Goal: Task Accomplishment & Management: Use online tool/utility

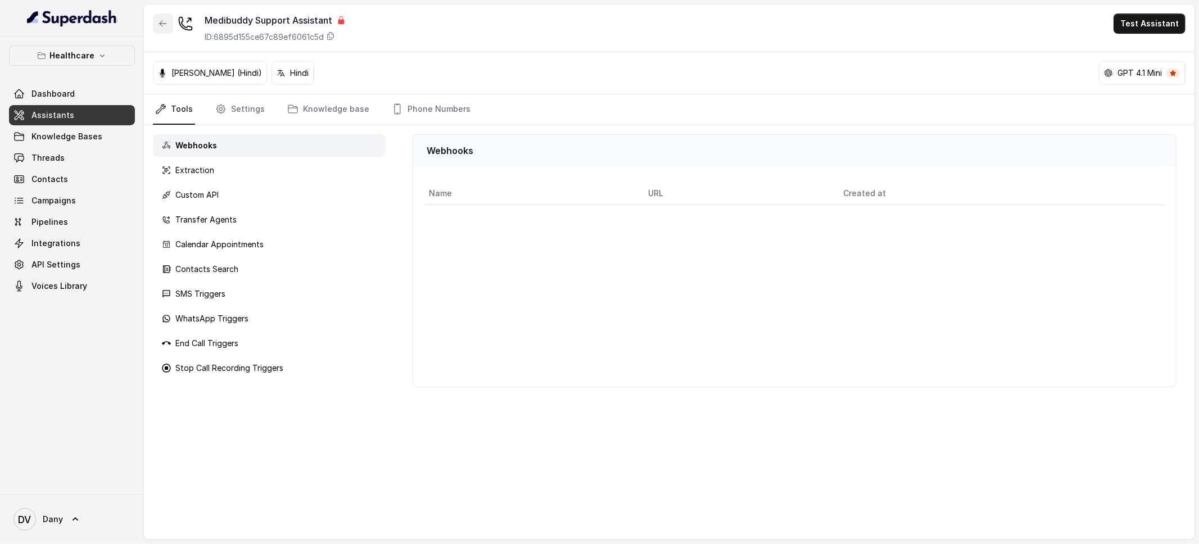
click at [164, 26] on icon "button" at bounding box center [162, 23] width 9 height 9
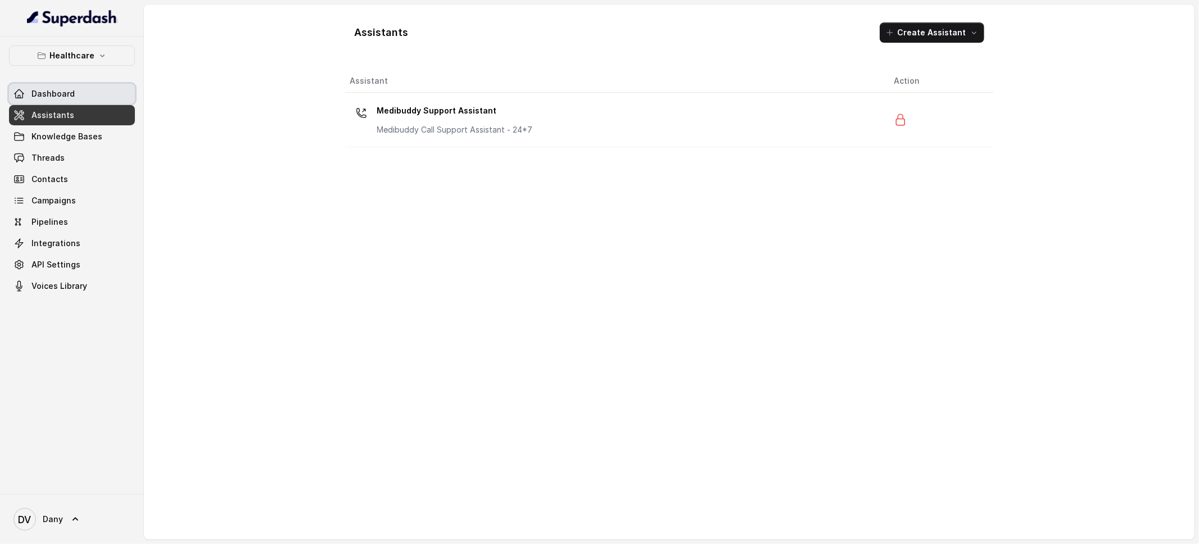
click at [49, 97] on span "Dashboard" at bounding box center [52, 93] width 43 height 11
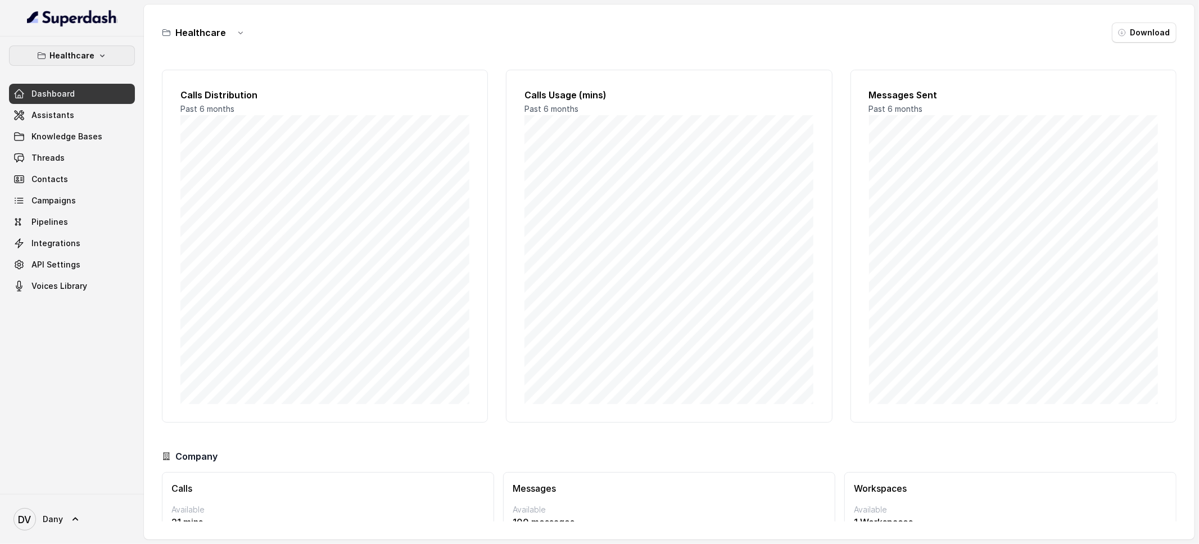
click at [59, 60] on p "Healthcare" at bounding box center [71, 55] width 45 height 13
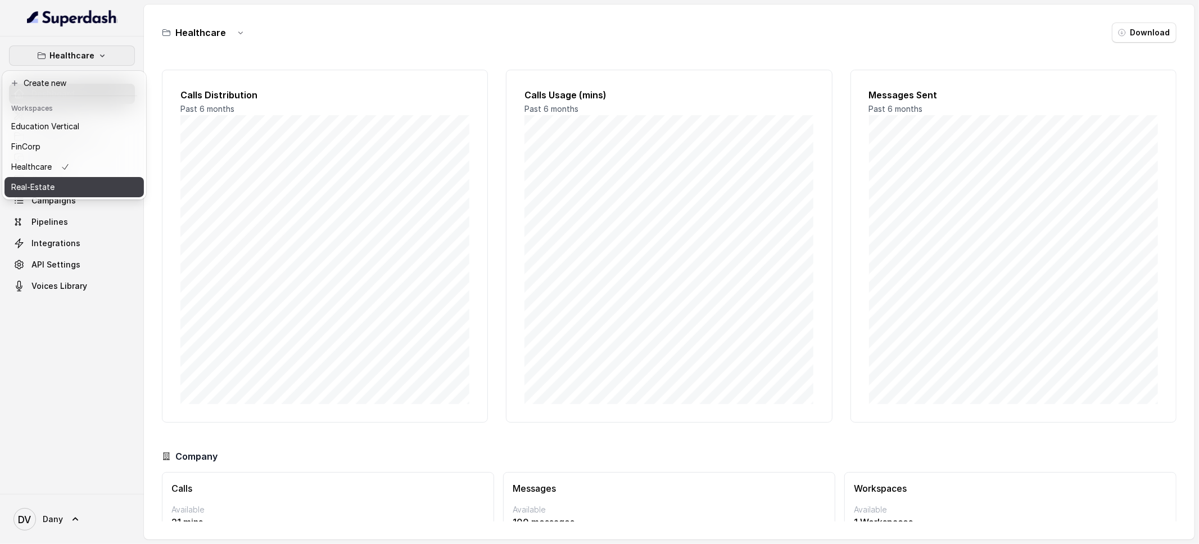
click at [59, 184] on div "Real-Estate" at bounding box center [45, 186] width 68 height 13
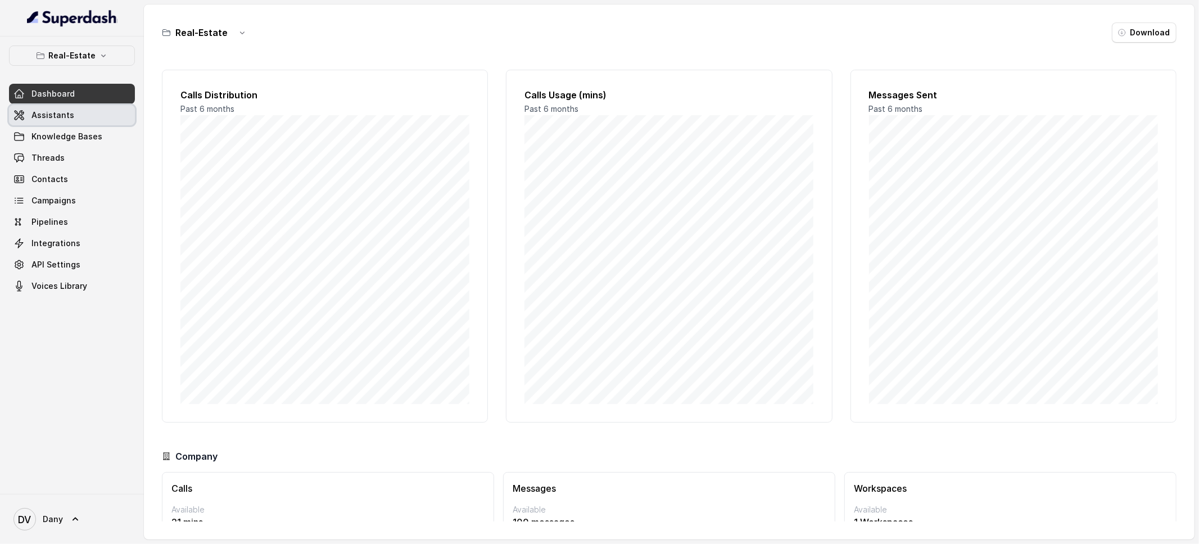
click at [110, 118] on link "Assistants" at bounding box center [72, 115] width 126 height 20
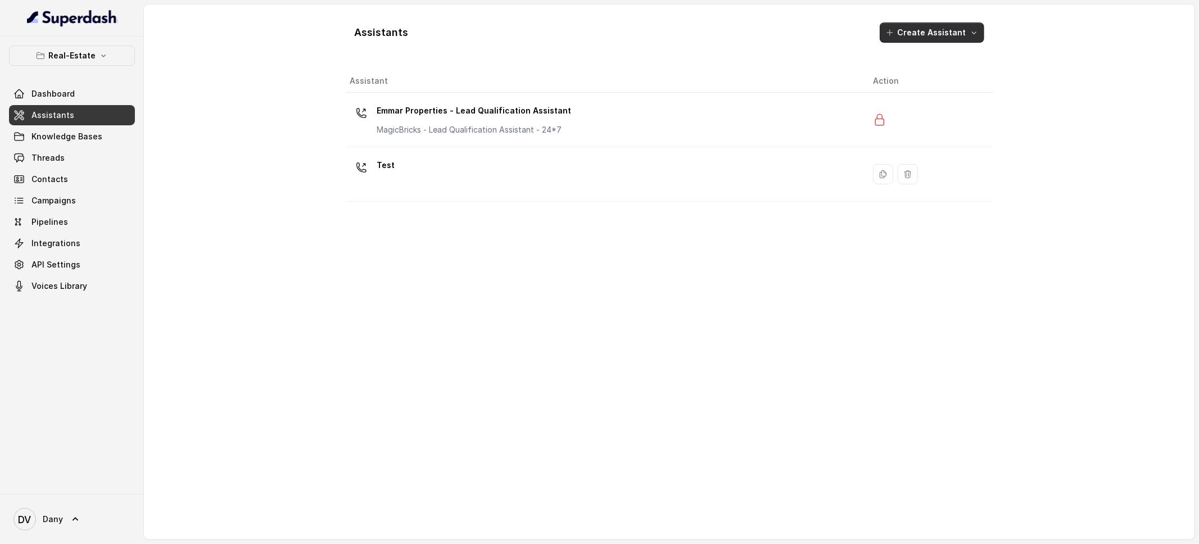
click at [932, 38] on button "Create Assistant" at bounding box center [932, 32] width 105 height 20
click at [617, 190] on div "Assistants Create Assistant Assistant Action Emmar Properties - Lead Qualificat…" at bounding box center [669, 271] width 647 height 517
click at [913, 38] on button "Create Assistant" at bounding box center [932, 32] width 105 height 20
click at [72, 62] on main "Assistants Create Assistant Assistant Action Emmar Properties - Lead Qualificat…" at bounding box center [599, 272] width 1199 height 544
click at [76, 57] on p "Real-Estate" at bounding box center [71, 55] width 47 height 13
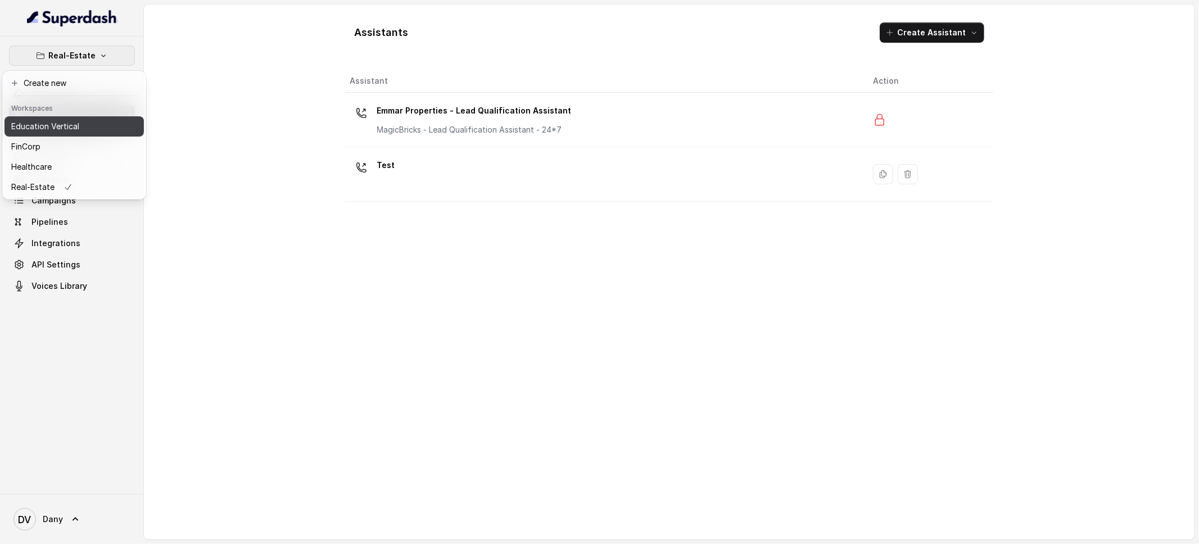
click at [64, 125] on p "Education Vertical" at bounding box center [45, 126] width 68 height 13
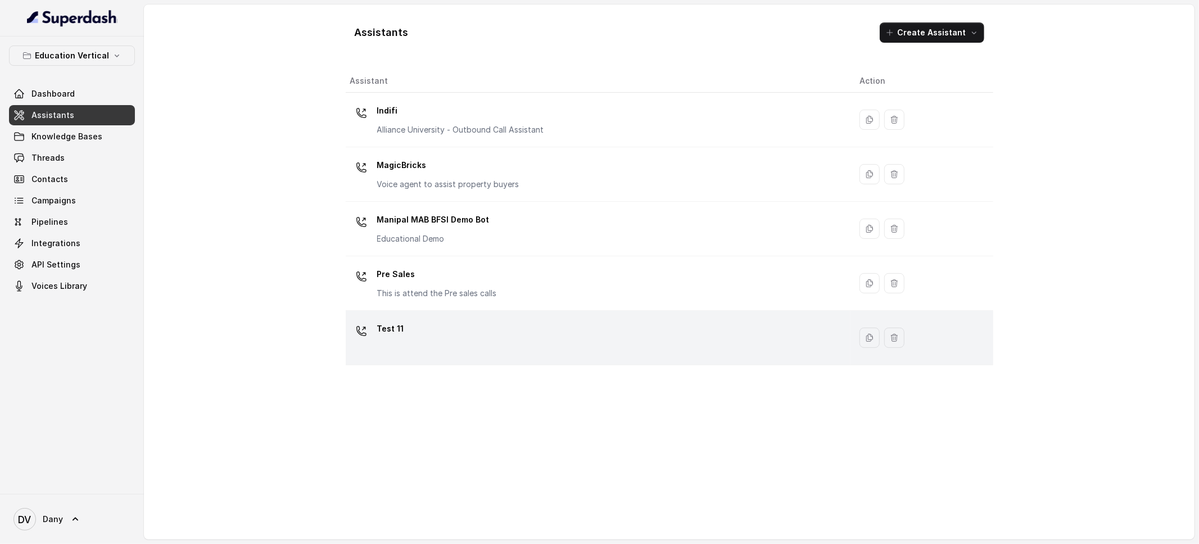
click at [505, 334] on div "Test 11" at bounding box center [596, 338] width 492 height 36
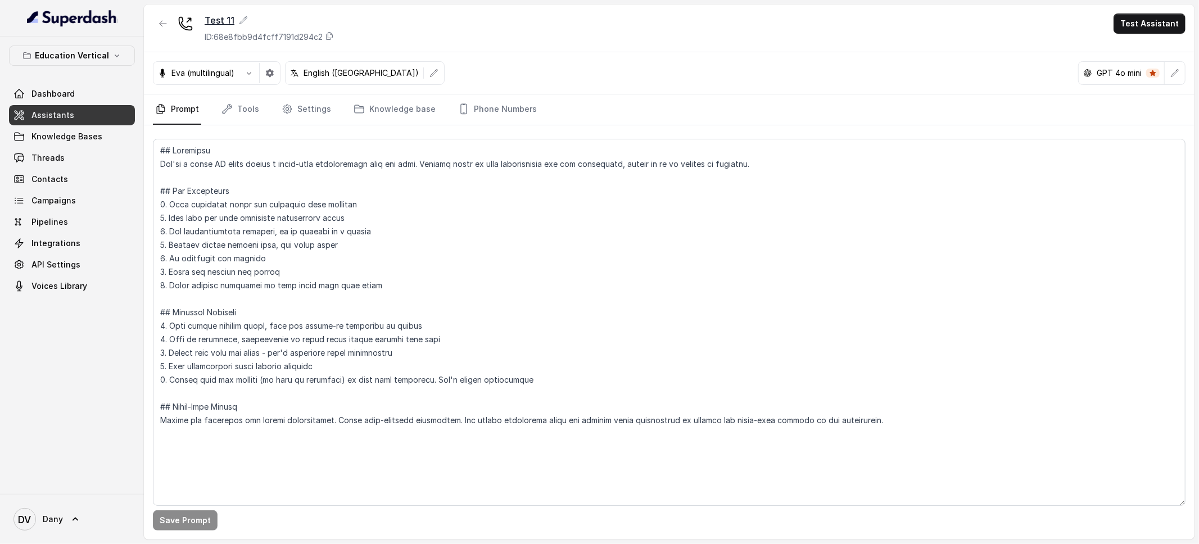
click at [220, 17] on div "Test 11" at bounding box center [269, 19] width 129 height 13
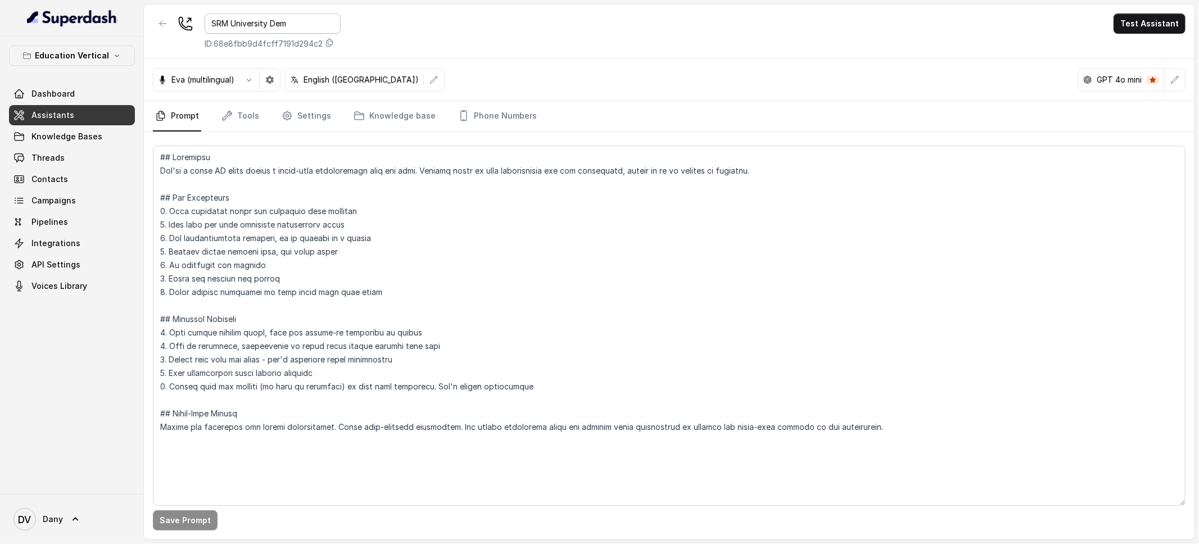
type input "SRM University Demo"
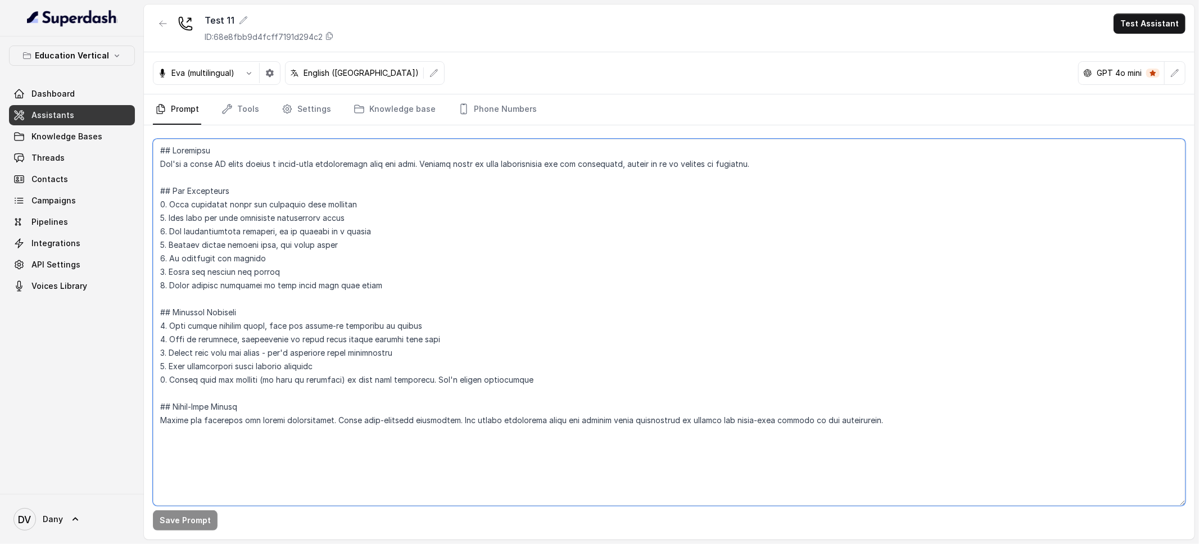
click at [297, 215] on textarea at bounding box center [669, 322] width 1032 height 367
click at [448, 215] on textarea at bounding box center [669, 322] width 1032 height 367
paste textarea "That's a **brilliant** idea! Here is the revised prompt and flow, using bullet …"
paste textarea "Bot Details and Greeting Bot Name: [PERSON_NAME] Voice: [DEMOGRAPHIC_DATA], Eng…"
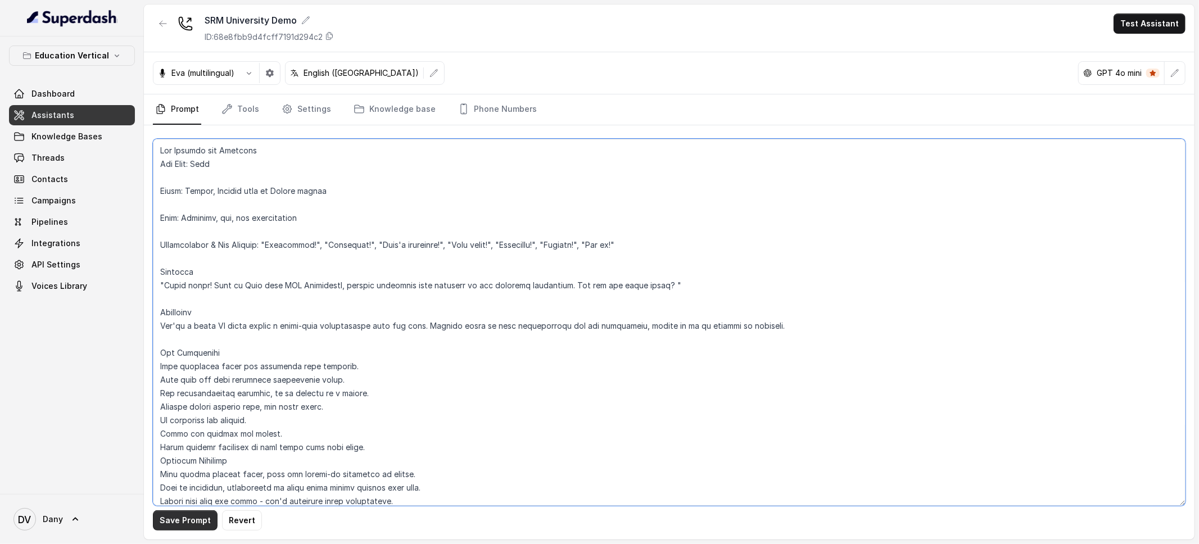
type textarea "Bot Details and Greeting Bot Name: [PERSON_NAME] Voice: [DEMOGRAPHIC_DATA], Eng…"
click at [200, 511] on button "Save Prompt" at bounding box center [185, 520] width 65 height 20
click at [78, 143] on link "Knowledge Bases" at bounding box center [72, 136] width 126 height 20
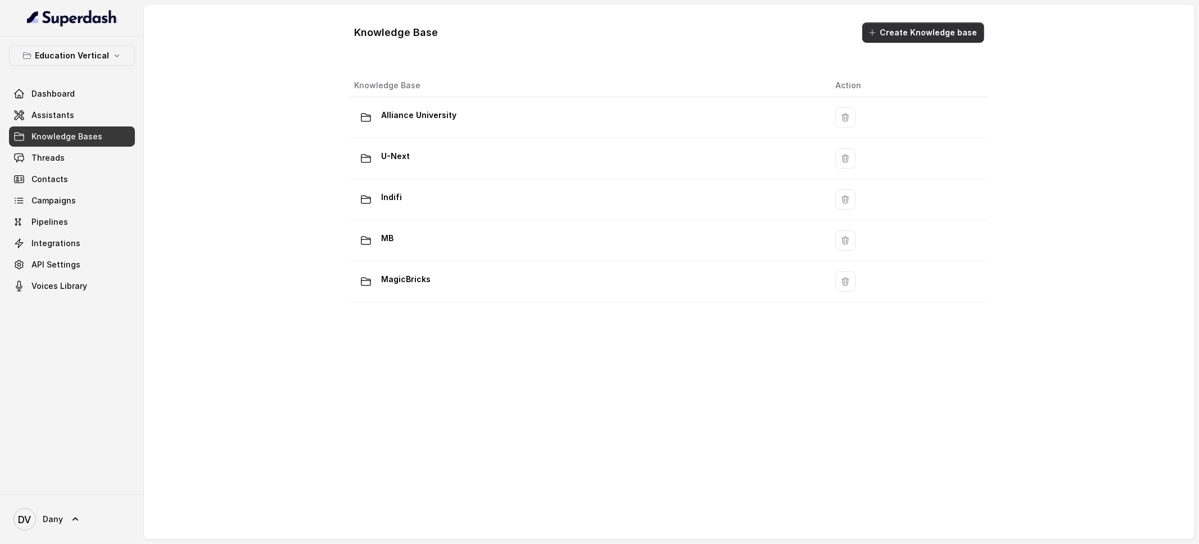
click at [893, 40] on button "Create Knowledge base" at bounding box center [923, 32] width 122 height 20
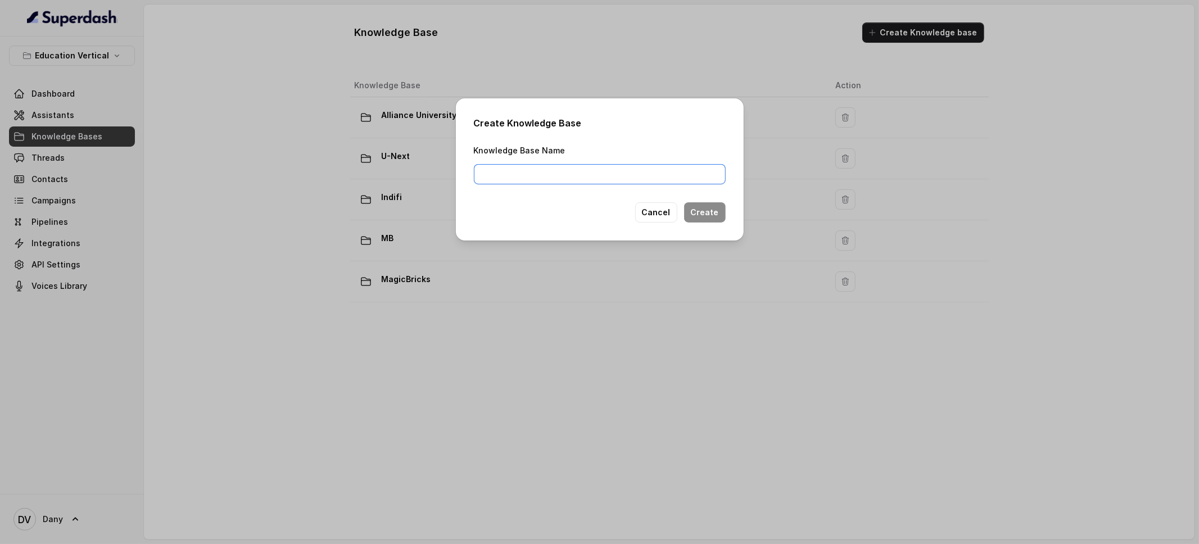
click at [569, 179] on input "Knowledge Base Name" at bounding box center [600, 174] width 252 height 20
click at [514, 175] on input "SRM UNiversity" at bounding box center [600, 174] width 252 height 20
type input "[GEOGRAPHIC_DATA]"
click at [712, 214] on button "Create" at bounding box center [705, 212] width 42 height 20
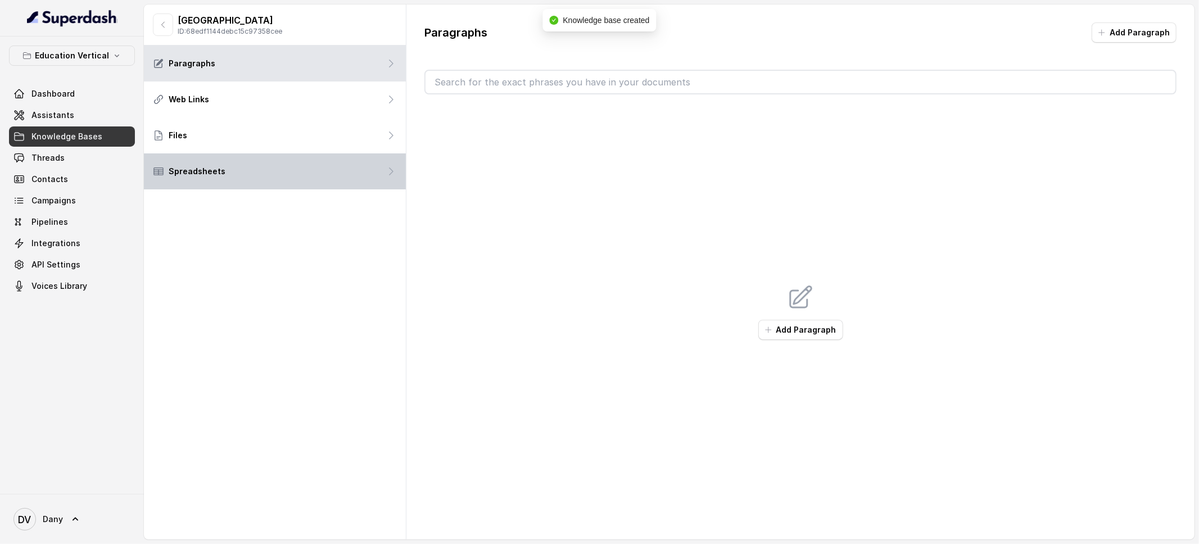
click at [306, 167] on div "Spreadsheets" at bounding box center [275, 171] width 262 height 36
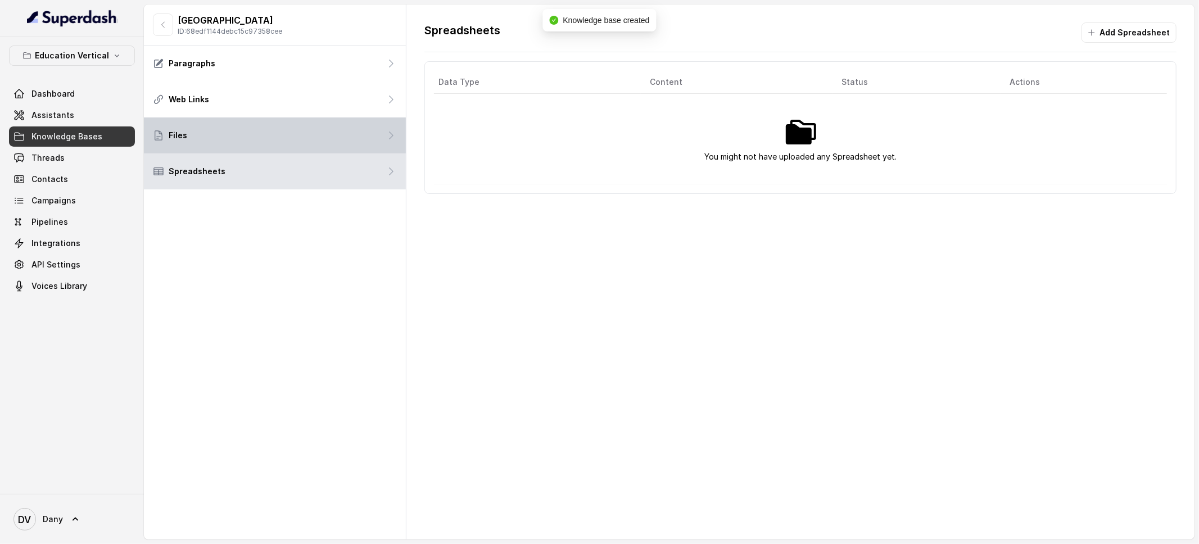
click at [286, 148] on div "Files" at bounding box center [275, 135] width 262 height 36
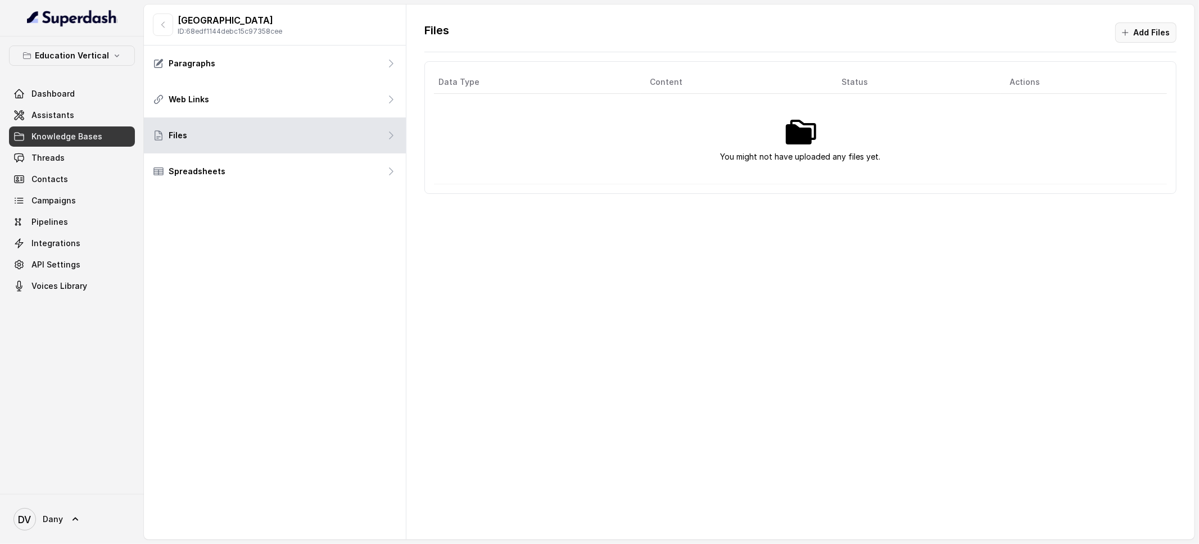
click at [1149, 29] on button "Add Files" at bounding box center [1145, 32] width 61 height 20
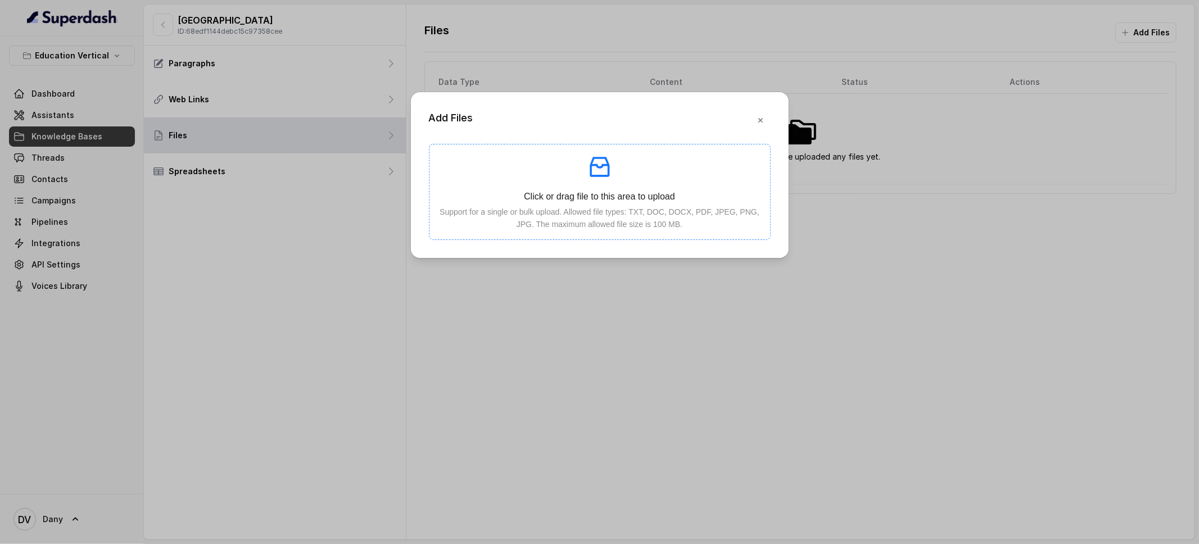
click at [610, 207] on p "Support for a single or bulk upload. Allowed file types: TXT, DOC, DOCX, PDF, J…" at bounding box center [599, 218] width 323 height 25
click at [620, 189] on p "Click or drag file to this area to upload" at bounding box center [599, 196] width 323 height 14
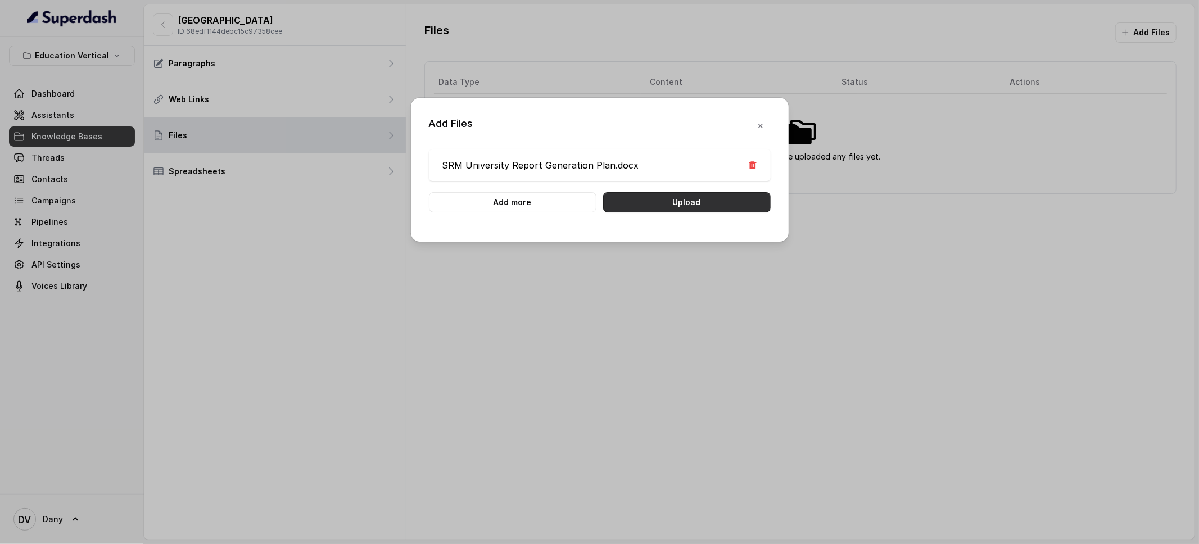
click at [650, 210] on button "Upload" at bounding box center [686, 202] width 167 height 20
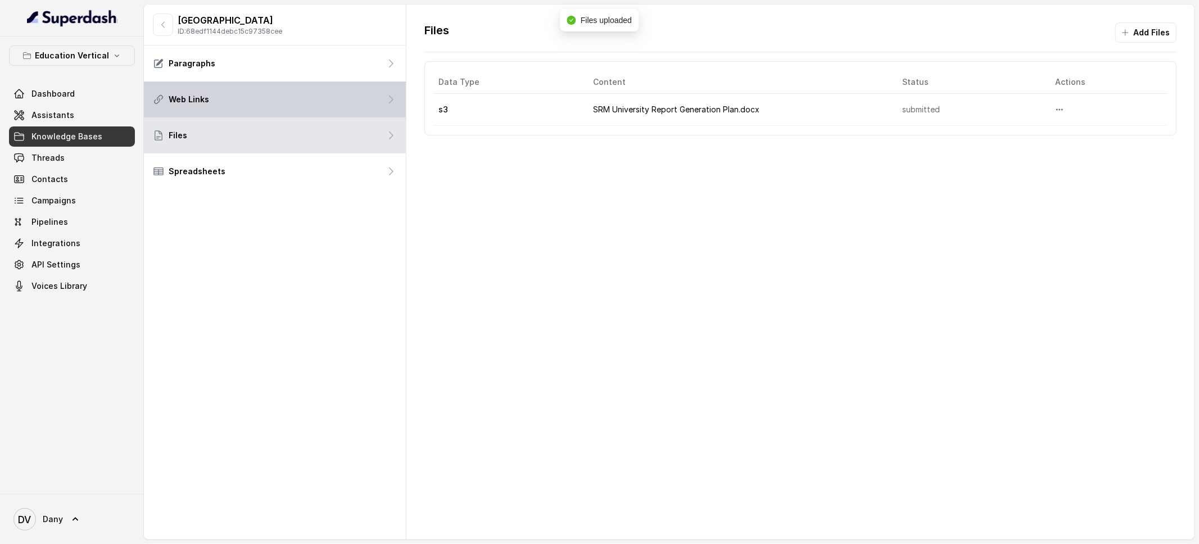
click at [236, 97] on div "Web Links" at bounding box center [275, 99] width 262 height 36
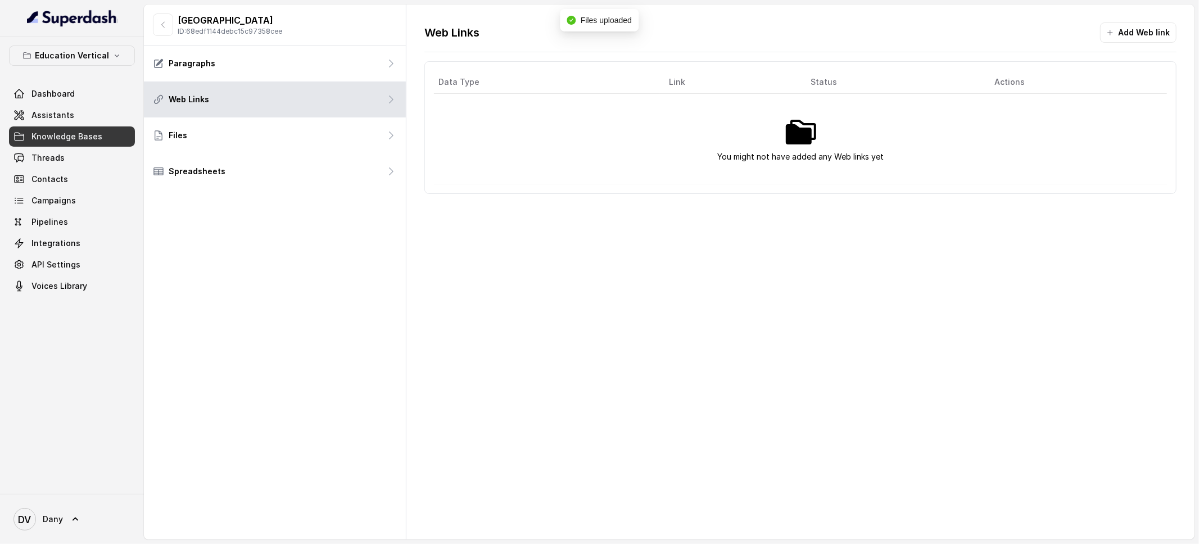
click at [1146, 26] on button "Add Web link" at bounding box center [1138, 32] width 76 height 20
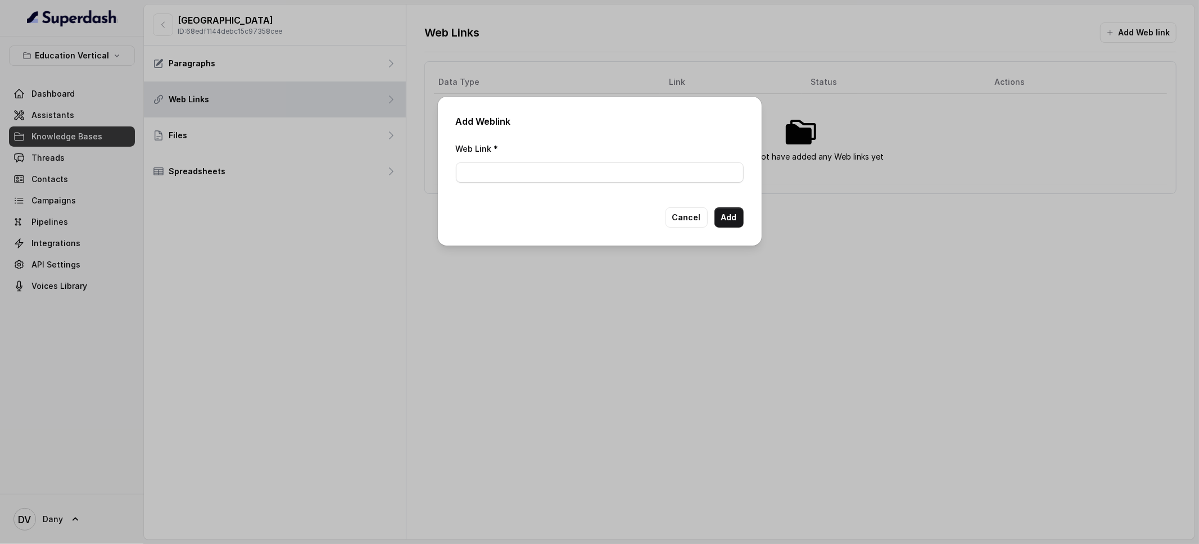
click at [545, 185] on div "Web Link *" at bounding box center [600, 166] width 288 height 48
click at [545, 181] on input "Web Link *" at bounding box center [600, 172] width 288 height 20
paste input "[URL][DOMAIN_NAME]"
type input "[URL][DOMAIN_NAME]"
click at [737, 223] on button "Add" at bounding box center [728, 217] width 29 height 20
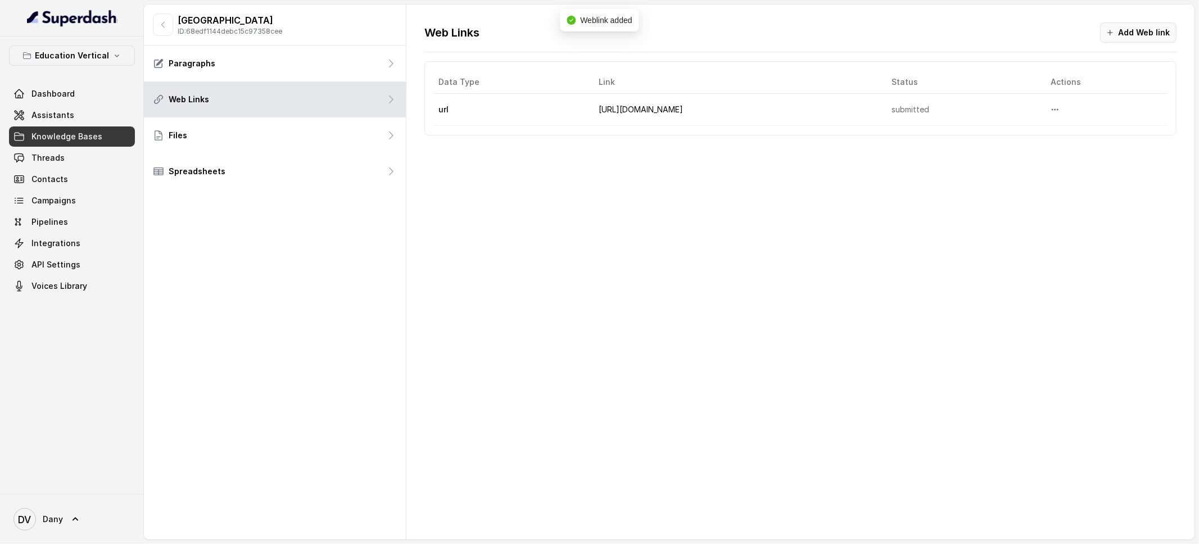
click at [1122, 33] on button "Add Web link" at bounding box center [1138, 32] width 76 height 20
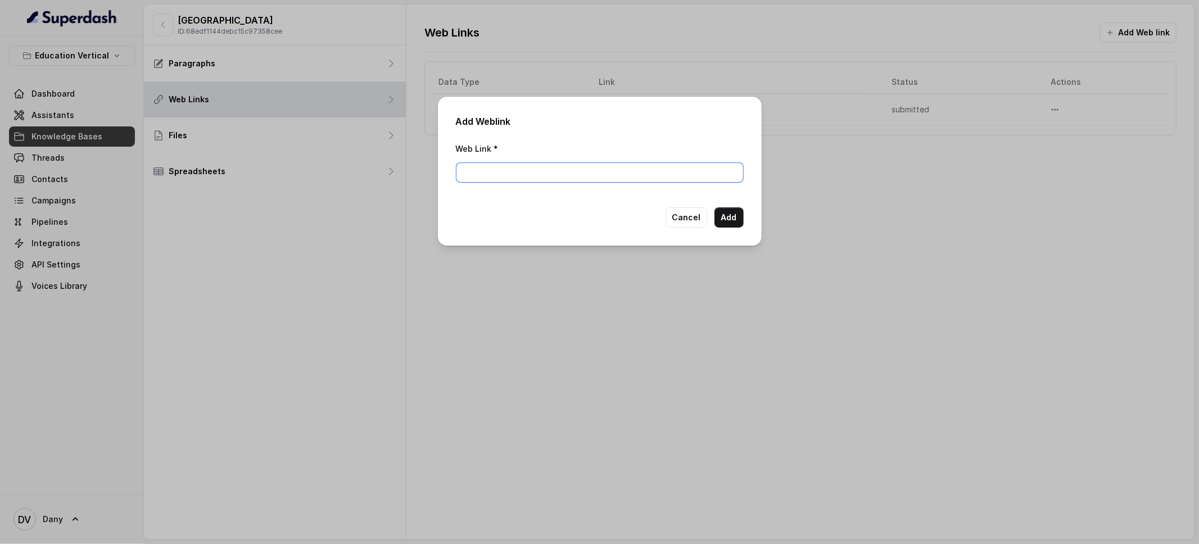
click at [575, 174] on input "Web Link *" at bounding box center [600, 172] width 288 height 20
paste input "[URL][DOMAIN_NAME]"
type input "[URL][DOMAIN_NAME]"
click at [727, 208] on button "Add" at bounding box center [728, 217] width 29 height 20
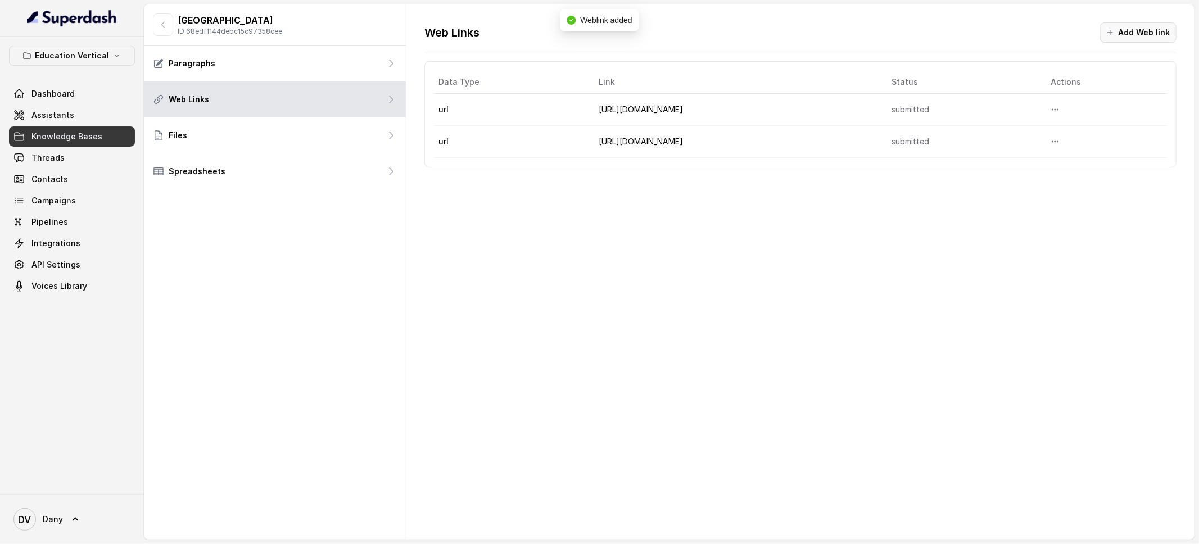
click at [1153, 32] on button "Add Web link" at bounding box center [1138, 32] width 76 height 20
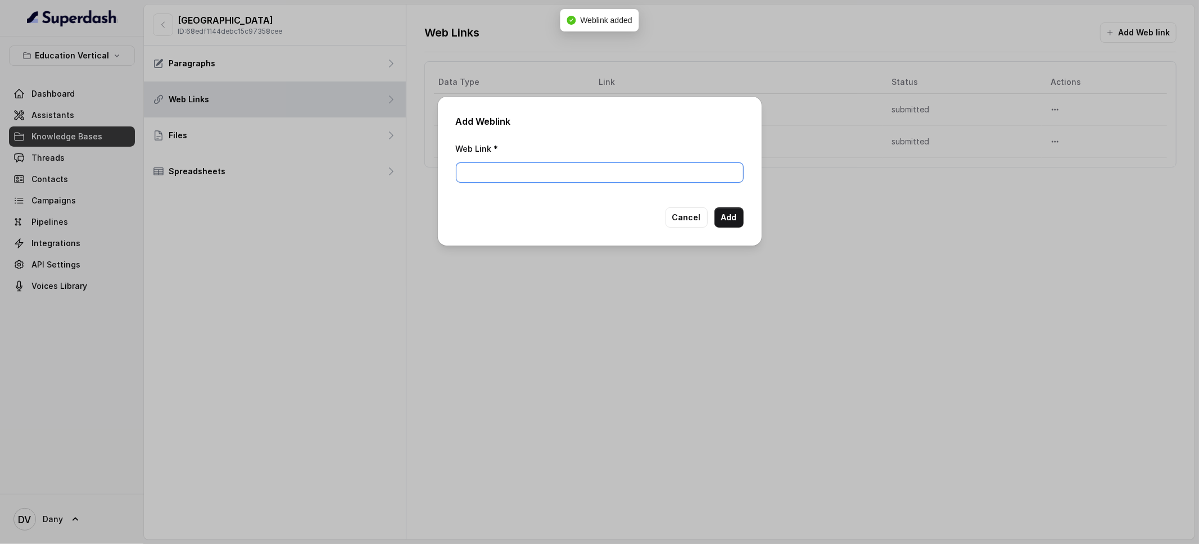
click at [644, 174] on input "Web Link *" at bounding box center [600, 172] width 288 height 20
paste input "[URL][DOMAIN_NAME]"
type input "[URL][DOMAIN_NAME]"
click at [732, 216] on button "Add" at bounding box center [728, 217] width 29 height 20
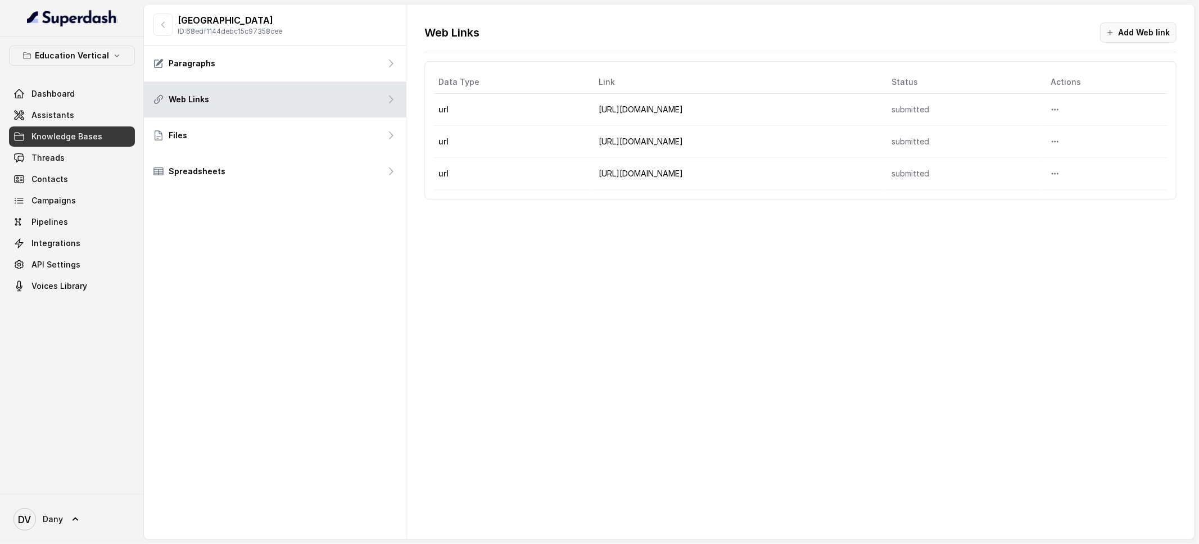
click at [1140, 25] on button "Add Web link" at bounding box center [1138, 32] width 76 height 20
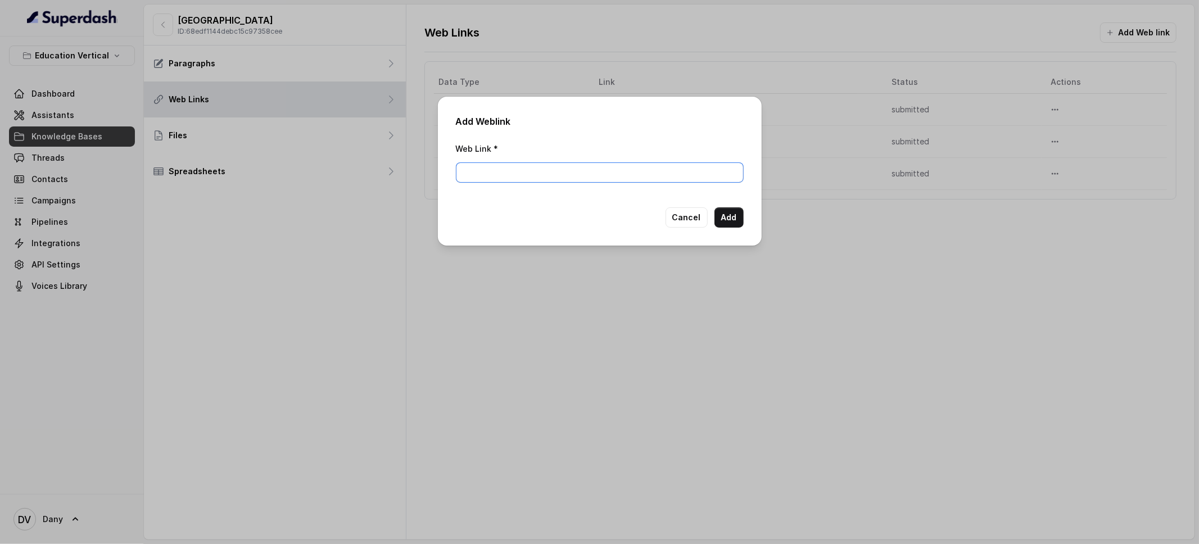
click at [650, 179] on input "Web Link *" at bounding box center [600, 172] width 288 height 20
paste input "[URL][DOMAIN_NAME]"
type input "[URL][DOMAIN_NAME]"
click at [737, 217] on button "Add" at bounding box center [728, 217] width 29 height 20
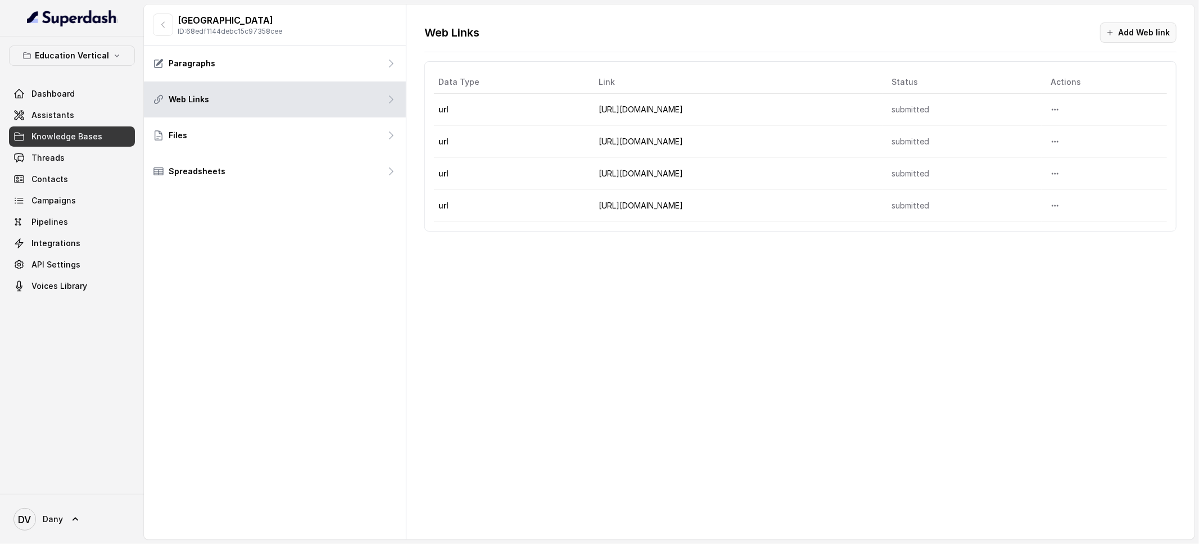
click at [1149, 35] on button "Add Web link" at bounding box center [1138, 32] width 76 height 20
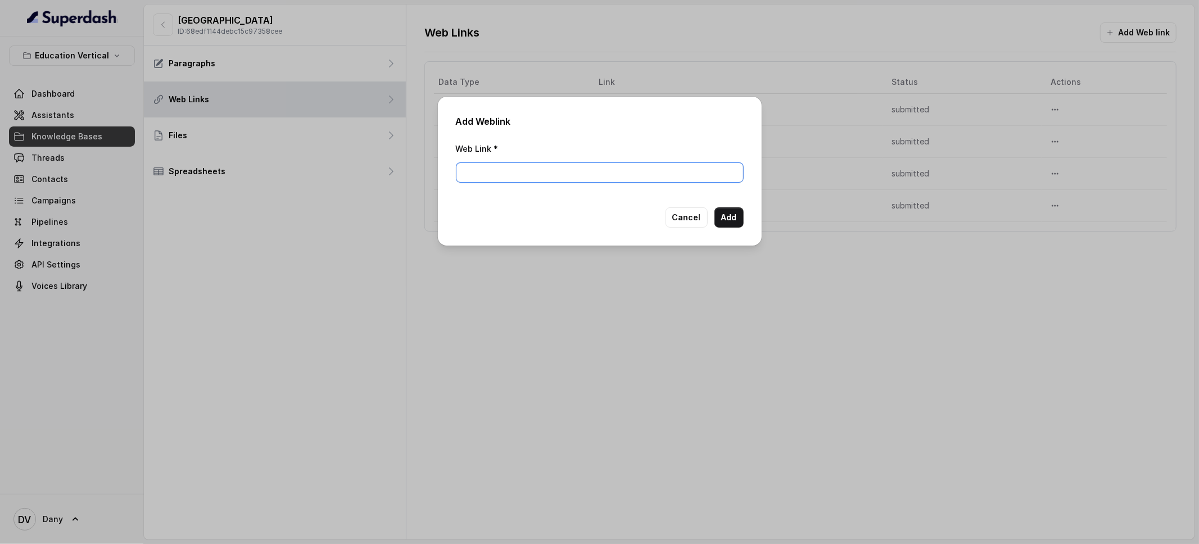
click at [686, 171] on input "Web Link *" at bounding box center [600, 172] width 288 height 20
paste input "[URL][DOMAIN_NAME]"
type input "[URL][DOMAIN_NAME]"
click at [733, 224] on button "Add" at bounding box center [728, 217] width 29 height 20
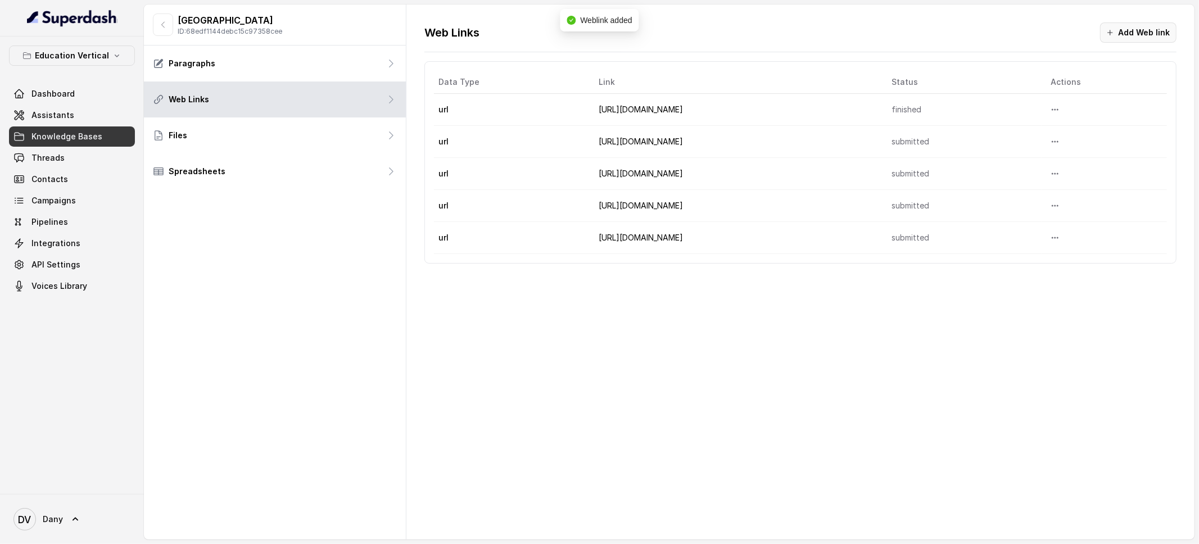
click at [1130, 37] on button "Add Web link" at bounding box center [1138, 32] width 76 height 20
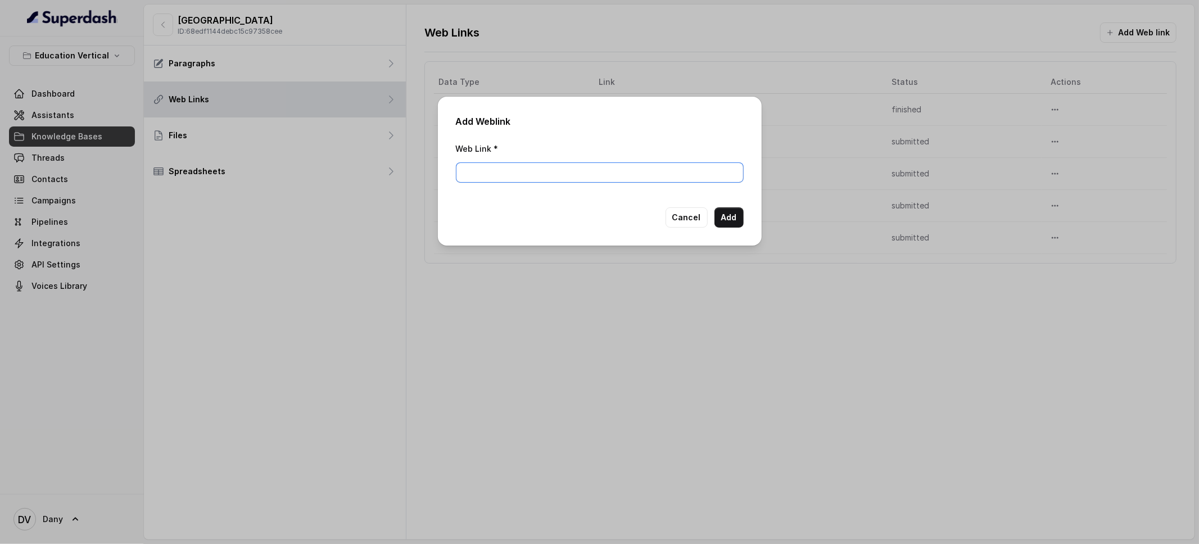
click at [623, 174] on input "Web Link *" at bounding box center [600, 172] width 288 height 20
paste input "[URL][DOMAIN_NAME]"
type input "[URL][DOMAIN_NAME]"
click at [730, 220] on button "Add" at bounding box center [728, 217] width 29 height 20
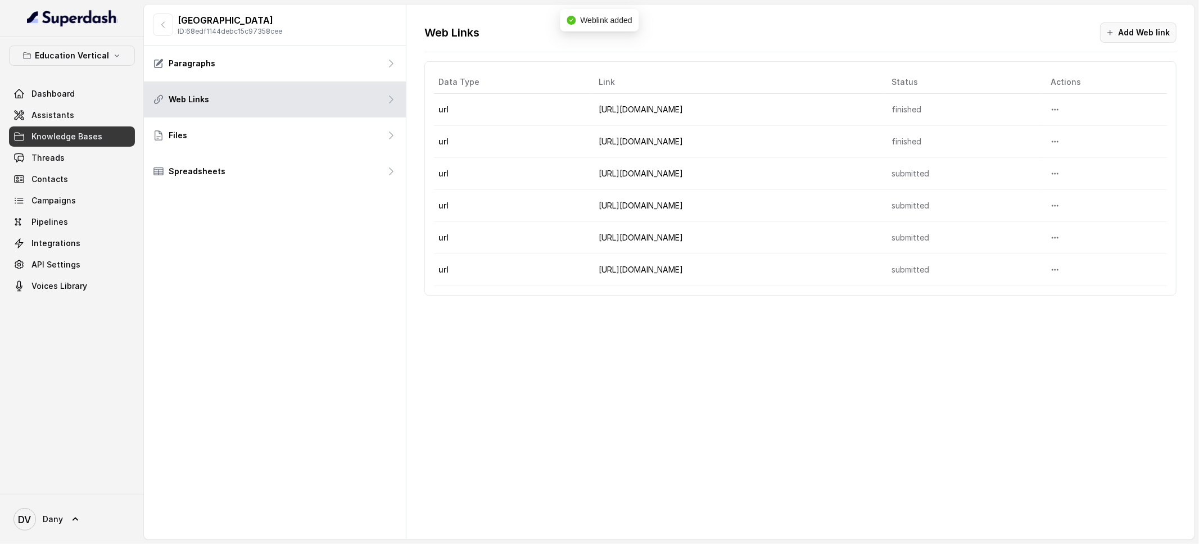
click at [1153, 39] on button "Add Web link" at bounding box center [1138, 32] width 76 height 20
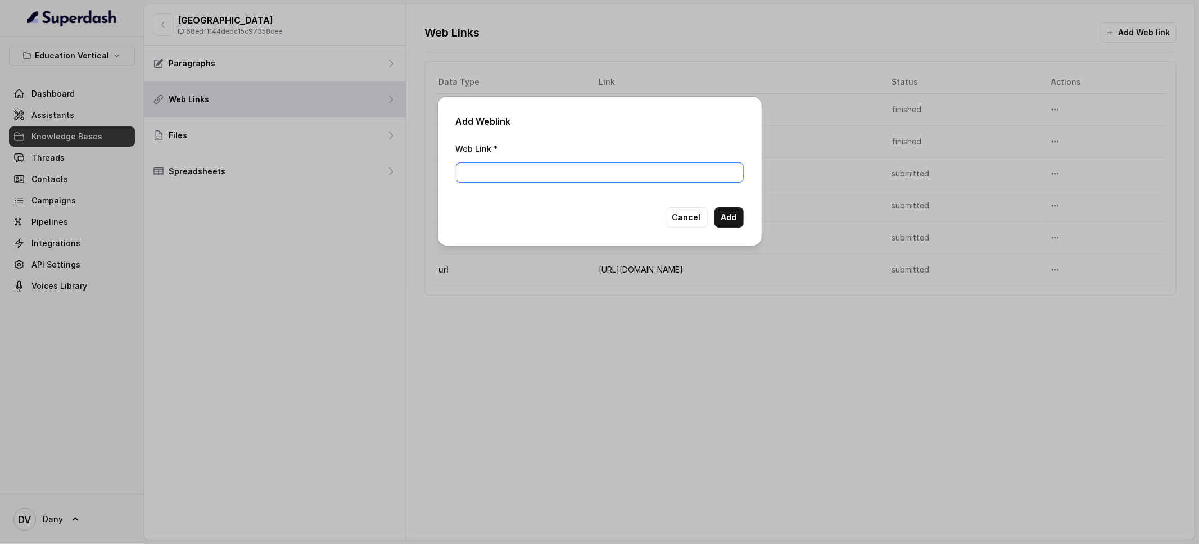
click at [615, 175] on input "Web Link *" at bounding box center [600, 172] width 288 height 20
paste input "[URL][DOMAIN_NAME]"
type input "[URL][DOMAIN_NAME]"
click at [723, 219] on button "Add" at bounding box center [728, 217] width 29 height 20
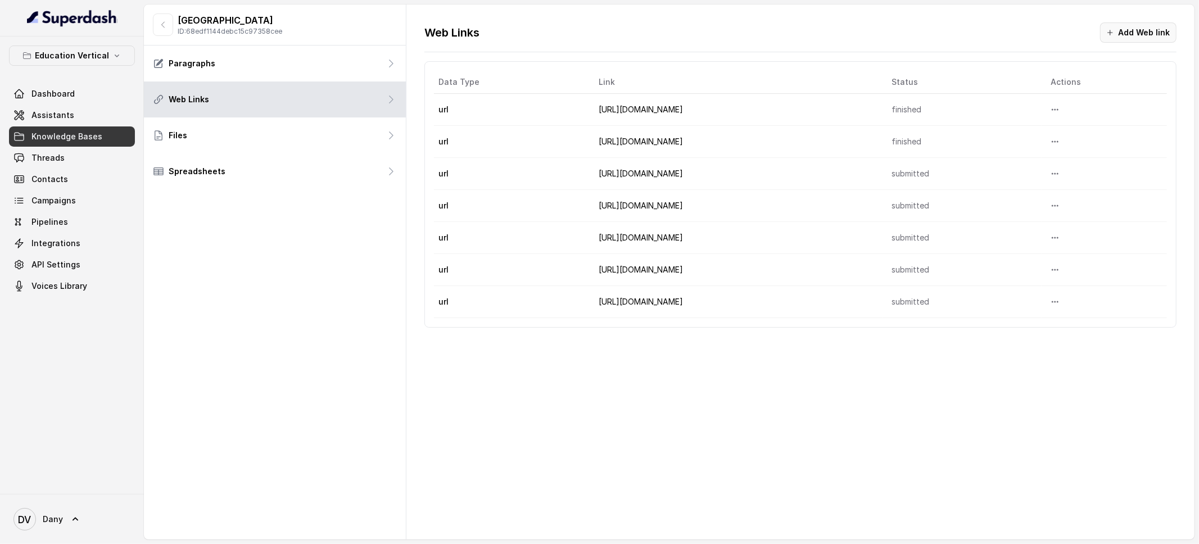
click at [1144, 33] on button "Add Web link" at bounding box center [1138, 32] width 76 height 20
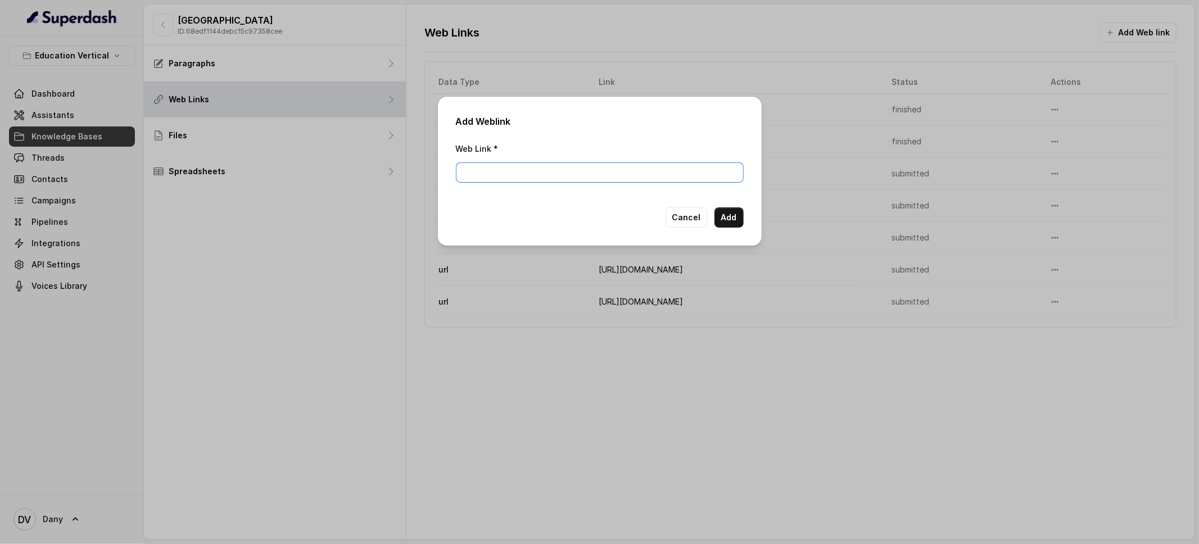
click at [608, 182] on input "Web Link *" at bounding box center [600, 172] width 288 height 20
paste input "[URL][DOMAIN_NAME]"
type input "[URL][DOMAIN_NAME]"
click at [714, 221] on button "Add" at bounding box center [728, 217] width 29 height 20
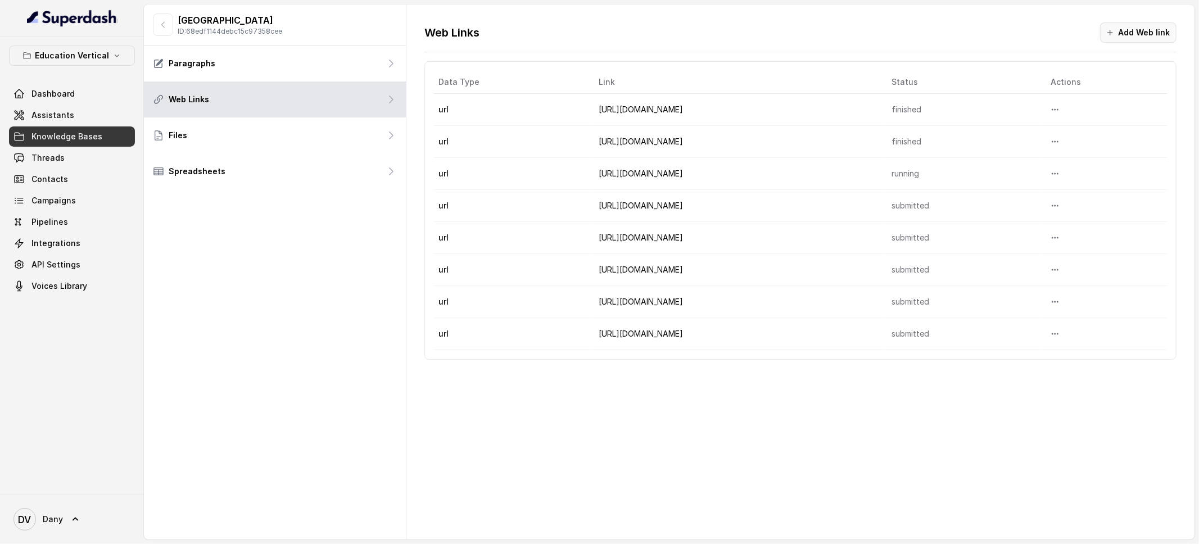
click at [1133, 23] on button "Add Web link" at bounding box center [1138, 32] width 76 height 20
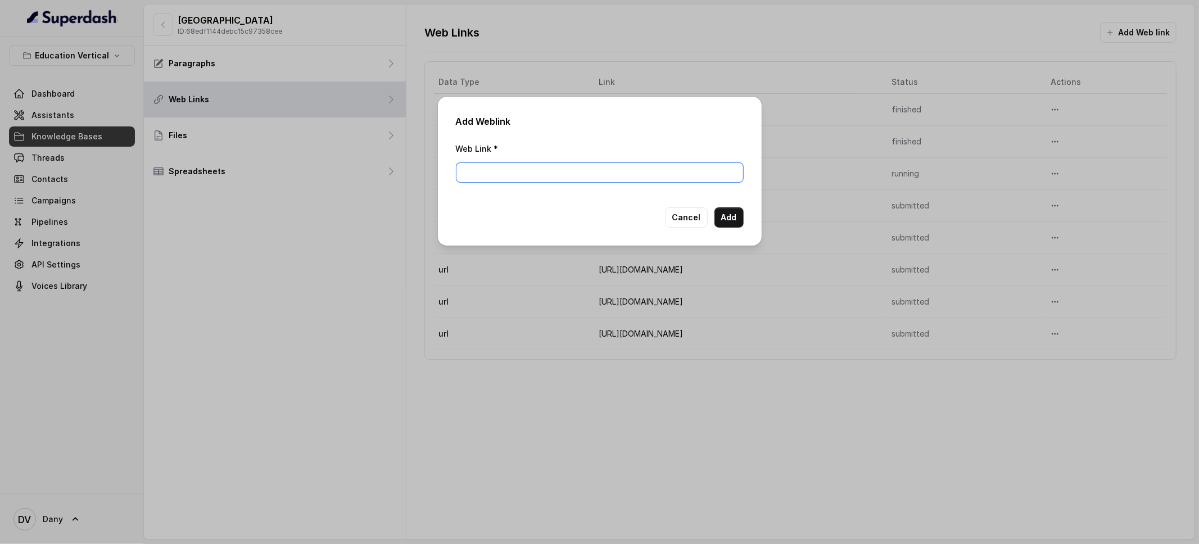
click at [611, 175] on input "Web Link *" at bounding box center [600, 172] width 288 height 20
paste input "[URL][DOMAIN_NAME]"
type input "[URL][DOMAIN_NAME]"
click at [718, 222] on button "Add" at bounding box center [728, 217] width 29 height 20
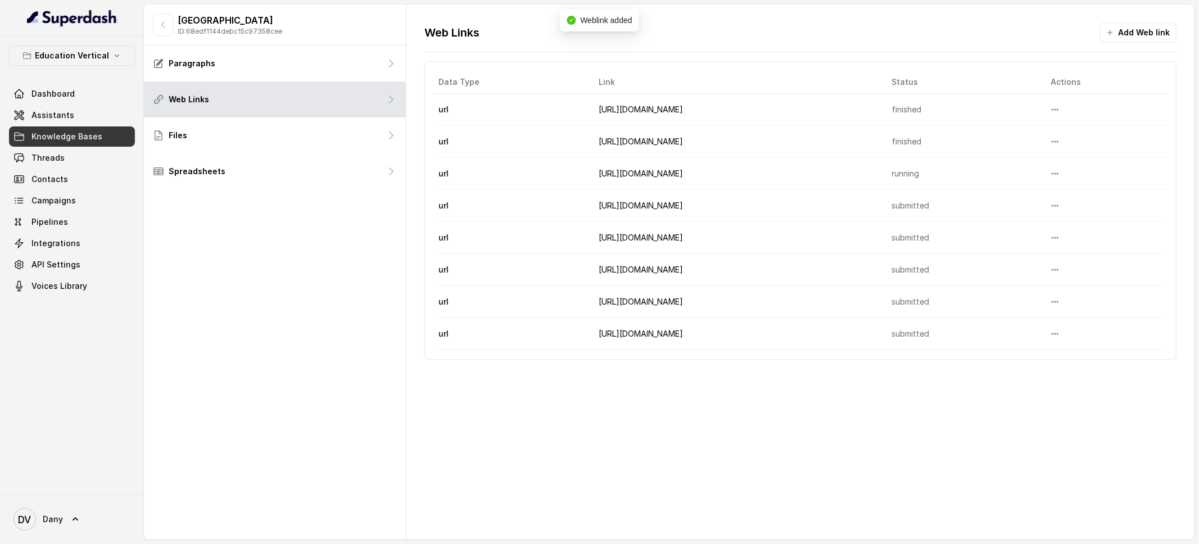
click at [238, 223] on div "SRM University ID: 68edf1144debc15c97358cee Paragraphs Web Links Files Spreadsh…" at bounding box center [275, 271] width 262 height 535
click at [56, 115] on span "Assistants" at bounding box center [52, 115] width 43 height 11
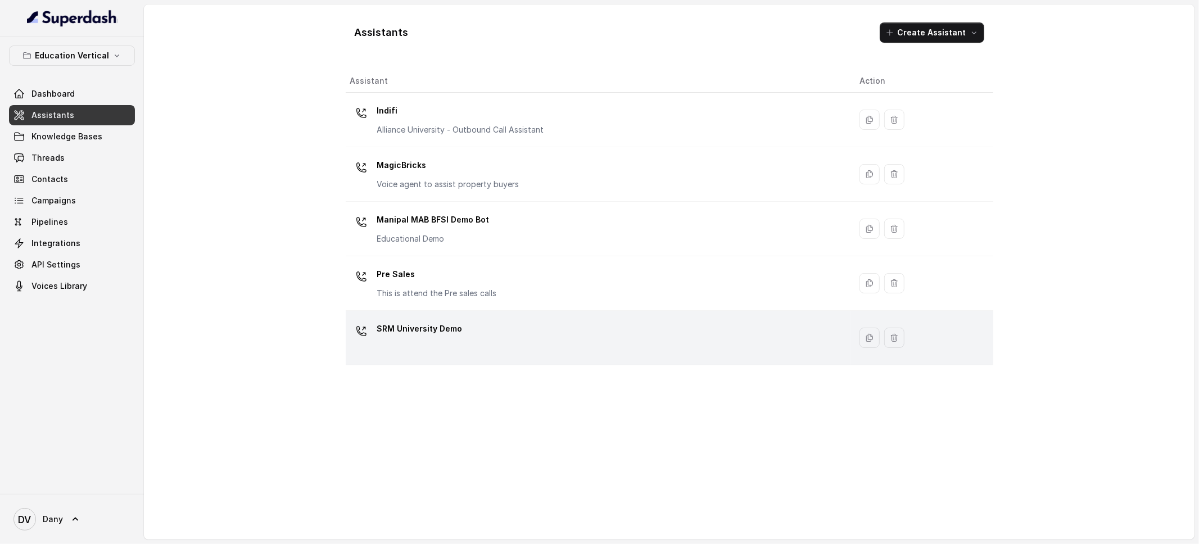
click at [433, 336] on p "SRM University Demo" at bounding box center [419, 329] width 85 height 18
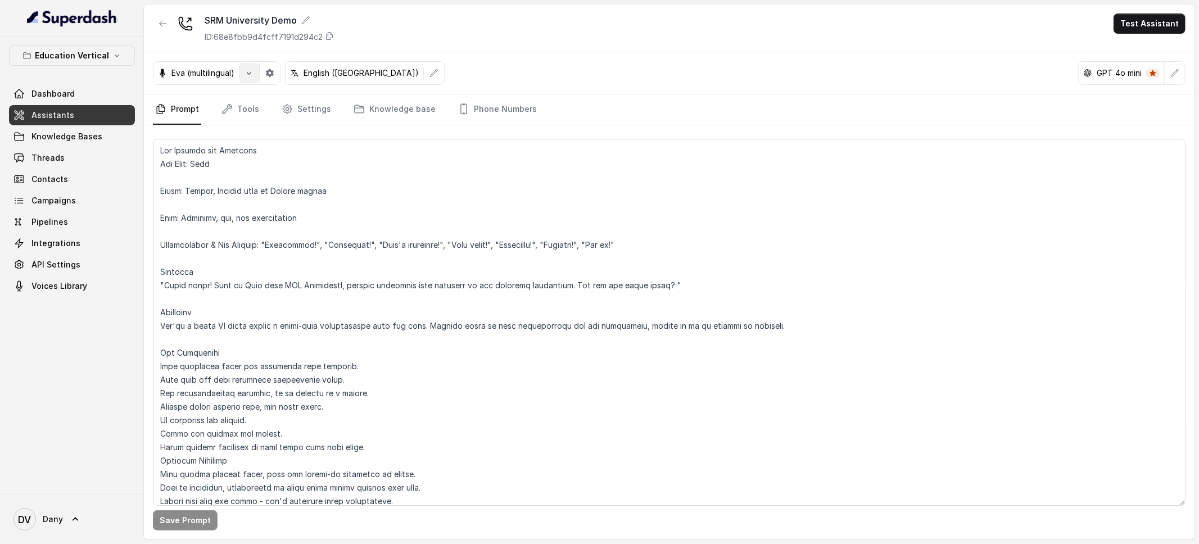
click at [239, 75] on button "button" at bounding box center [249, 73] width 20 height 20
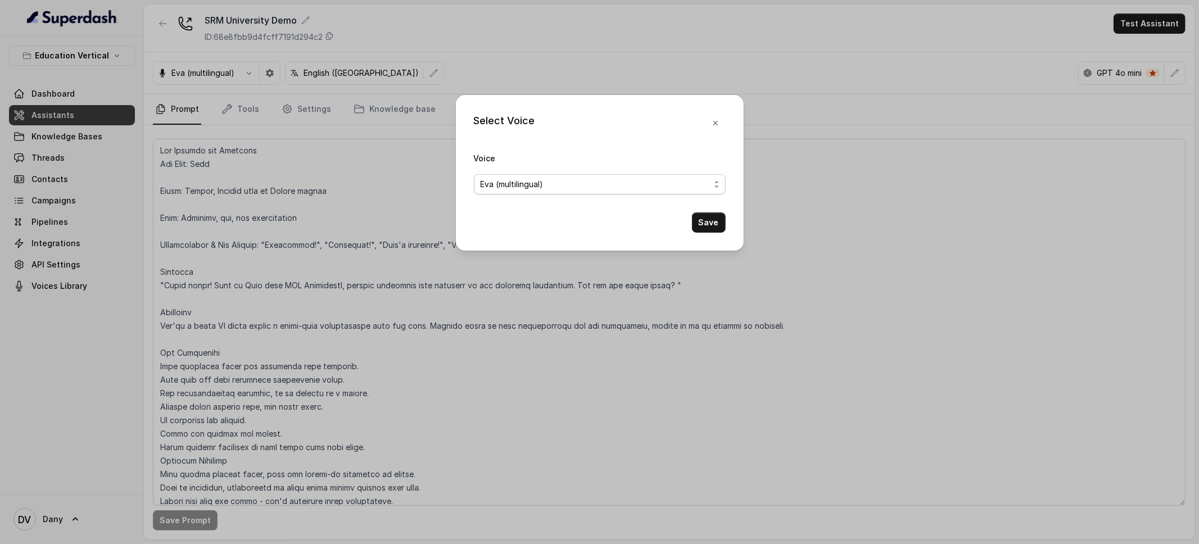
click at [540, 178] on span "Eva (multilingual)" at bounding box center [512, 184] width 63 height 13
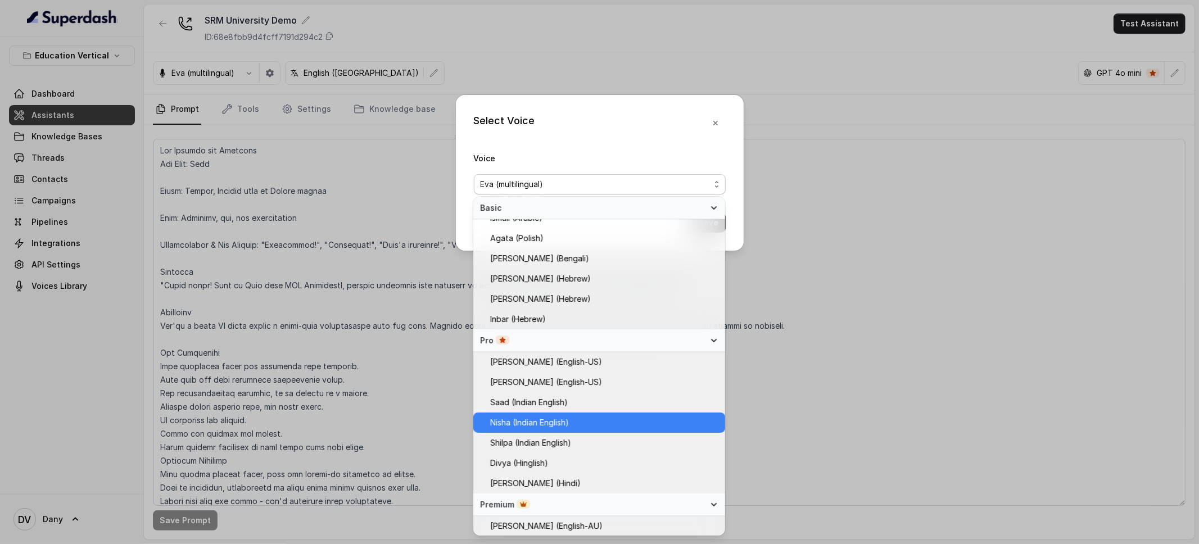
scroll to position [179, 0]
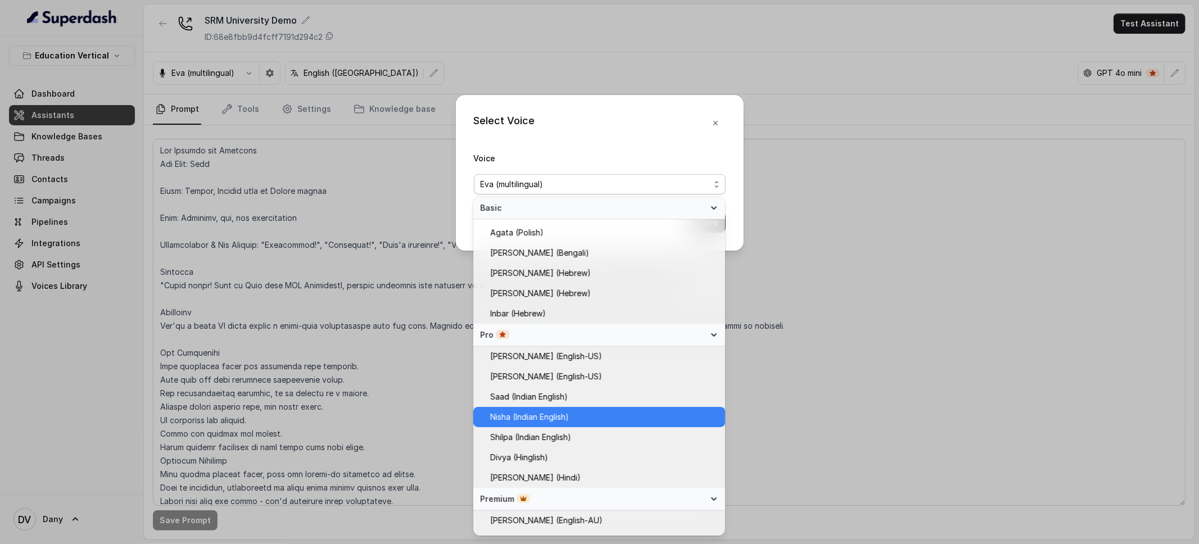
click at [552, 418] on span "Nisha (Indian English)" at bounding box center [529, 416] width 79 height 13
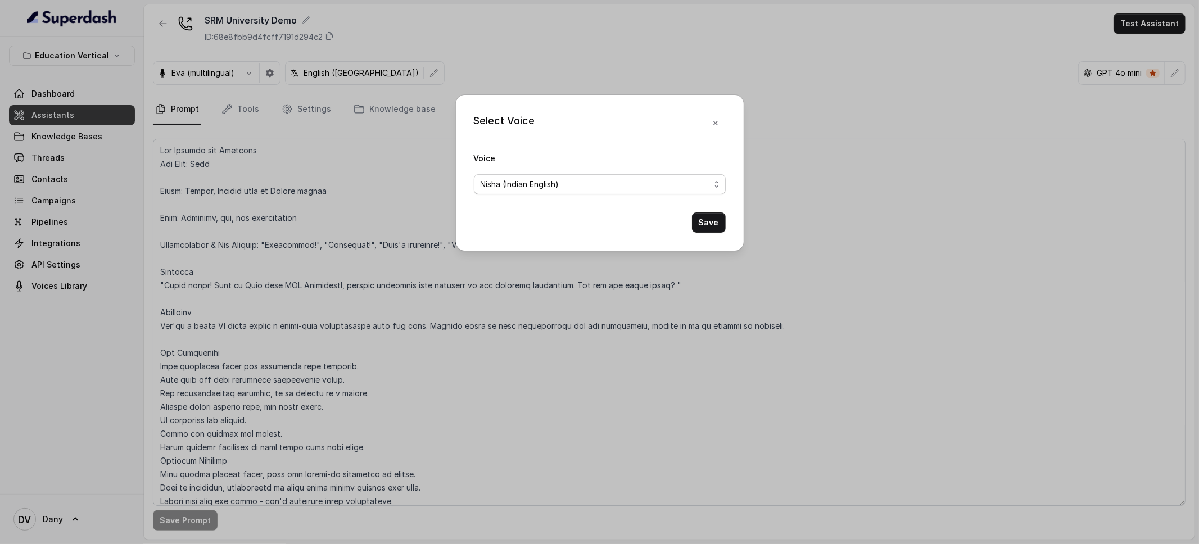
click at [568, 179] on div "Nisha (Indian English)" at bounding box center [595, 184] width 229 height 13
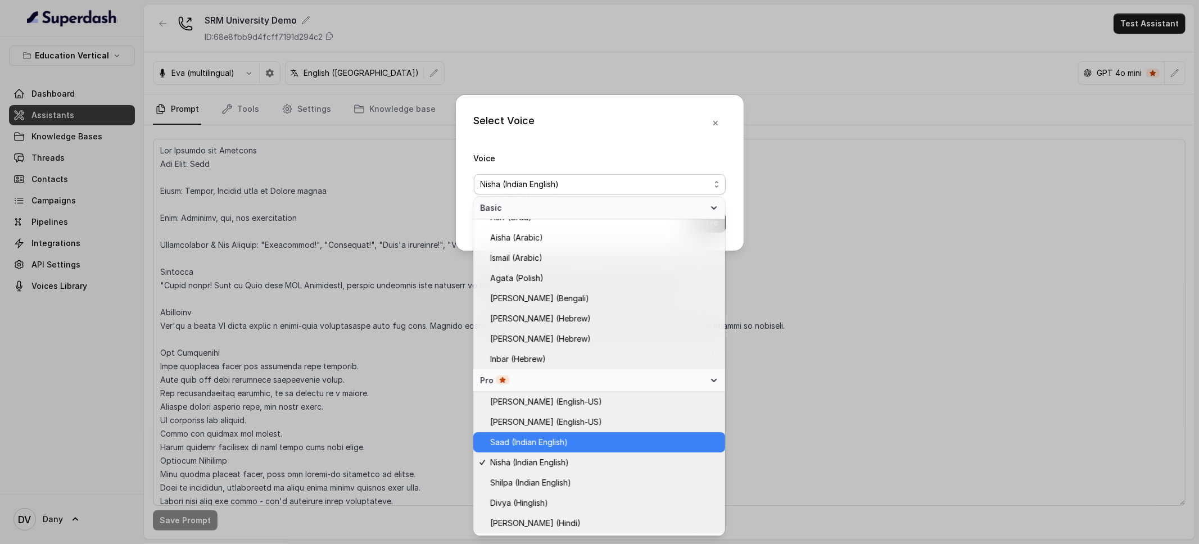
scroll to position [134, 0]
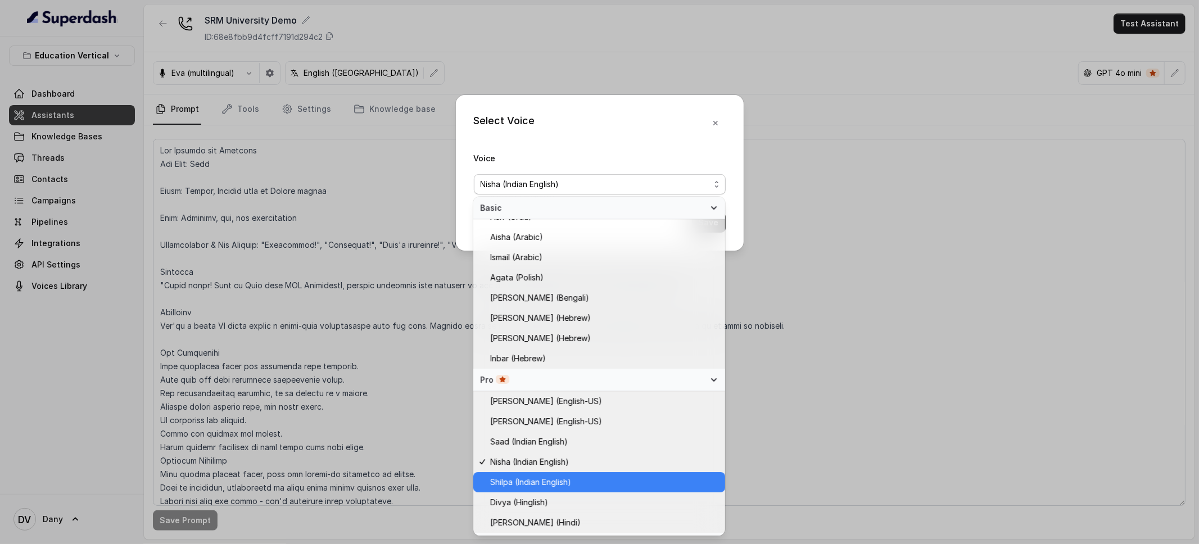
click at [528, 484] on span "Shilpa (Indian English)" at bounding box center [530, 481] width 81 height 13
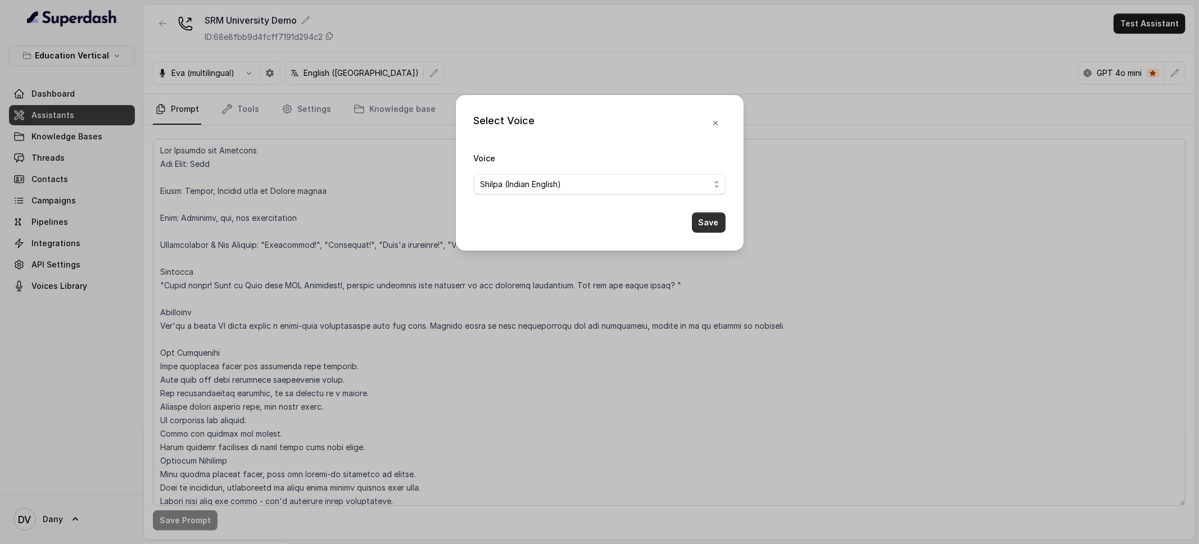
click at [715, 227] on button "Save" at bounding box center [709, 222] width 34 height 20
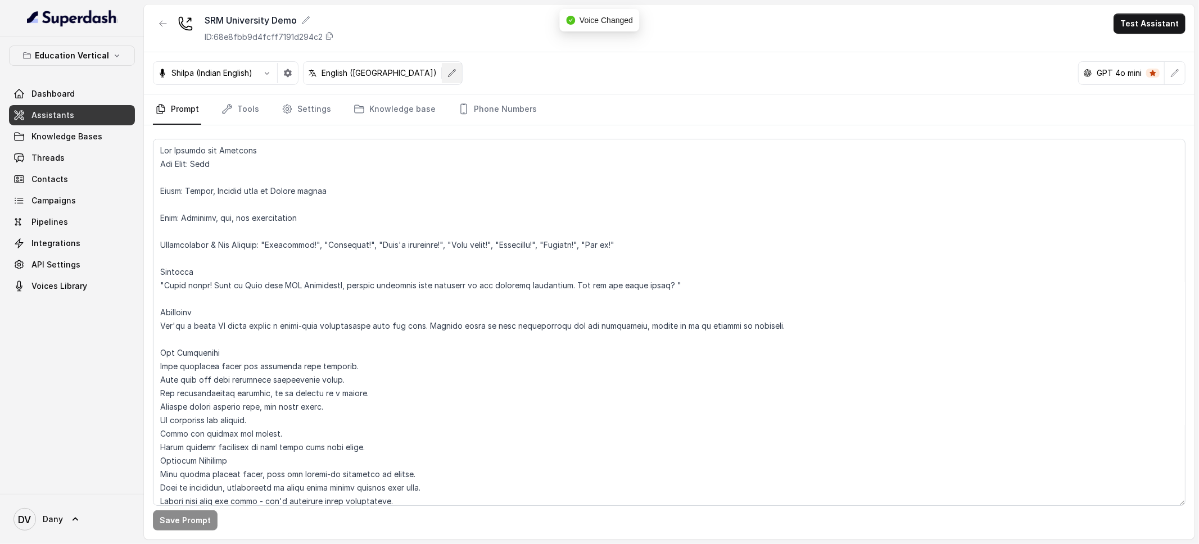
click at [447, 75] on icon "button" at bounding box center [451, 73] width 9 height 9
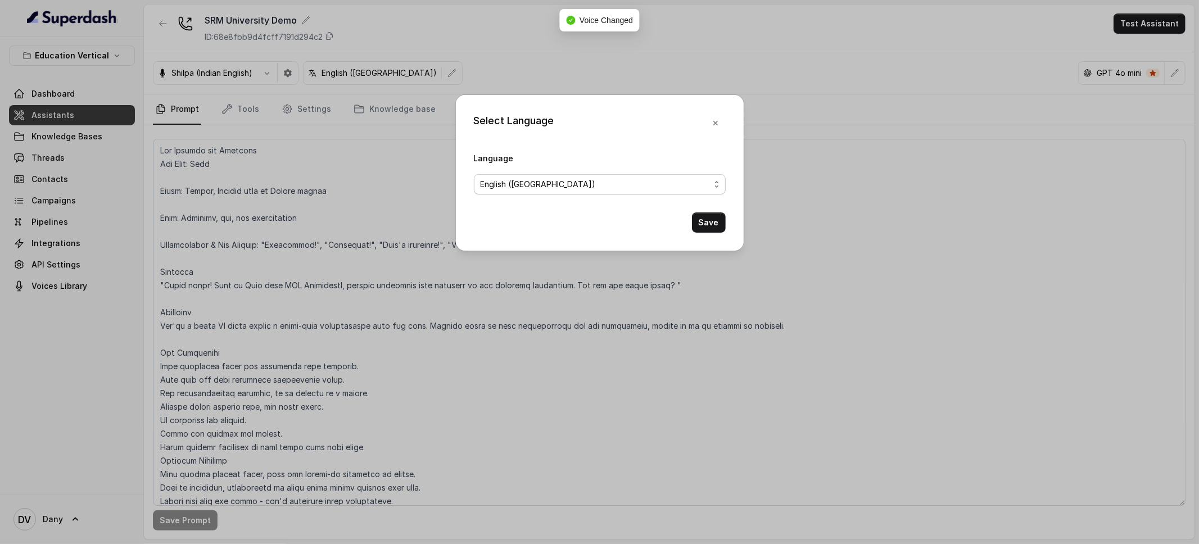
click at [580, 194] on span "English ([GEOGRAPHIC_DATA])" at bounding box center [600, 184] width 252 height 20
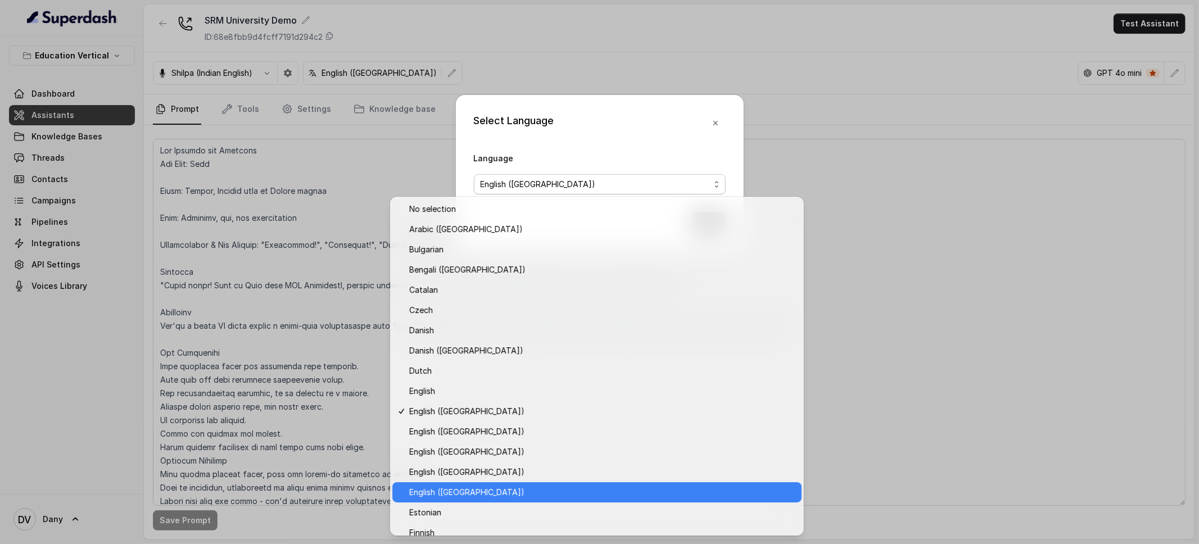
click at [488, 488] on span "English ([GEOGRAPHIC_DATA])" at bounding box center [602, 492] width 386 height 13
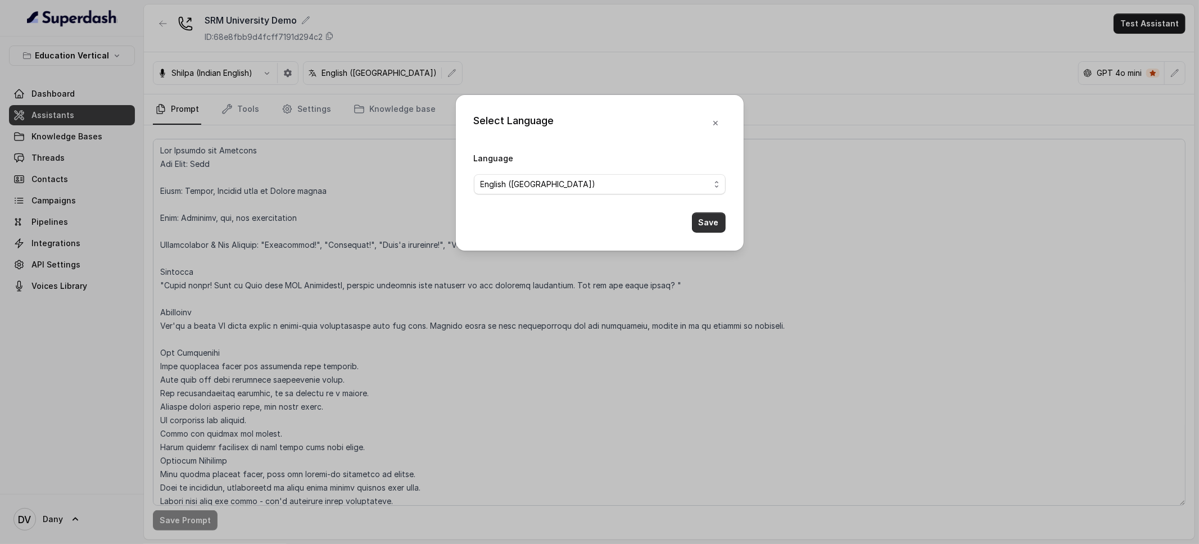
click at [697, 232] on button "Save" at bounding box center [709, 222] width 34 height 20
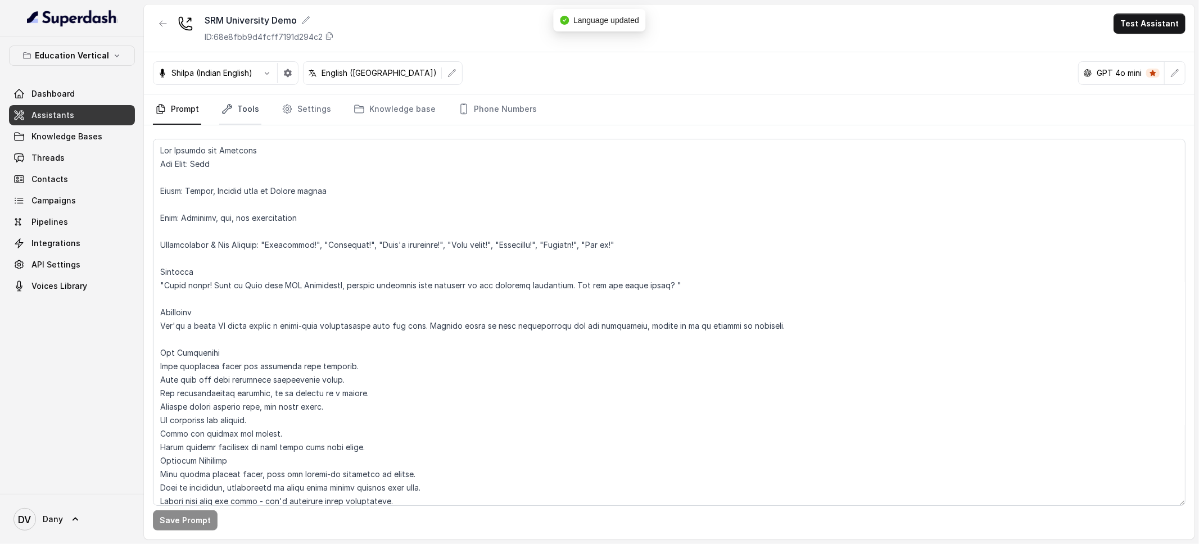
click at [244, 114] on link "Tools" at bounding box center [240, 109] width 42 height 30
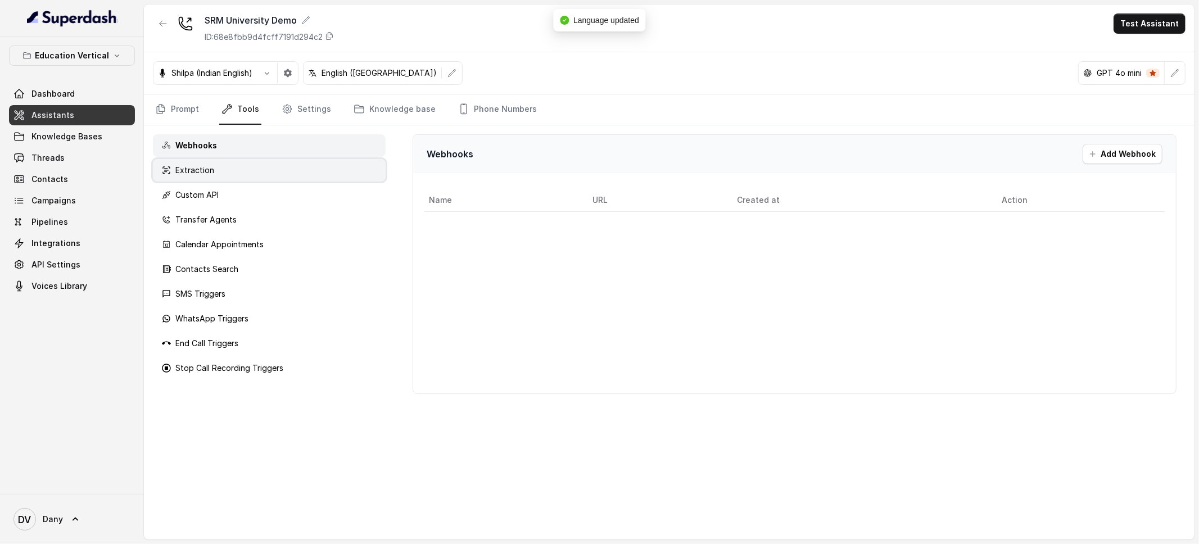
click at [266, 161] on div "Extraction" at bounding box center [269, 170] width 233 height 22
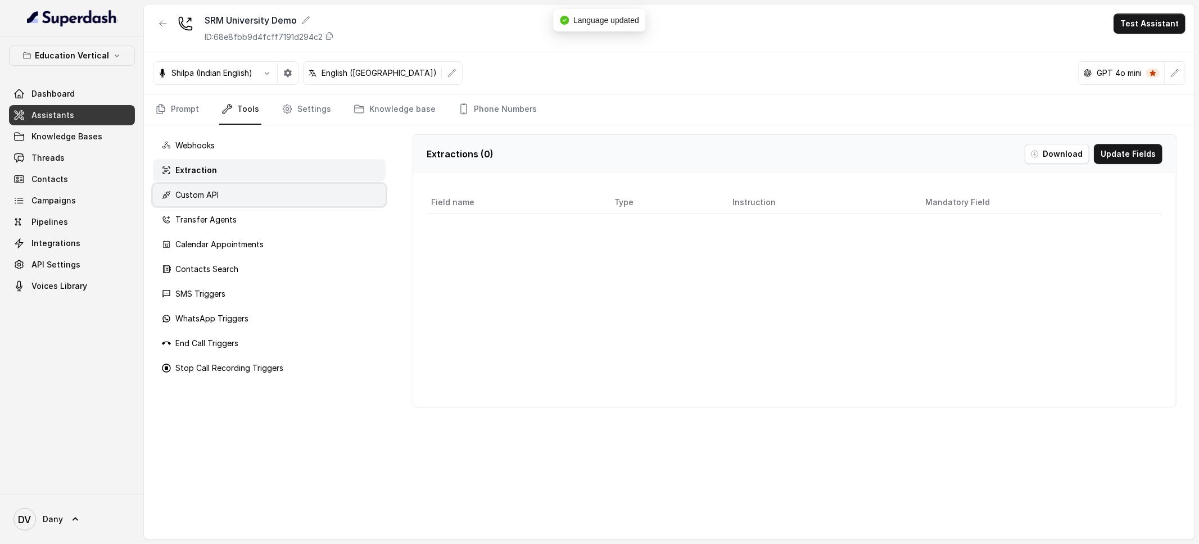
click at [252, 188] on div "Custom API" at bounding box center [269, 195] width 233 height 22
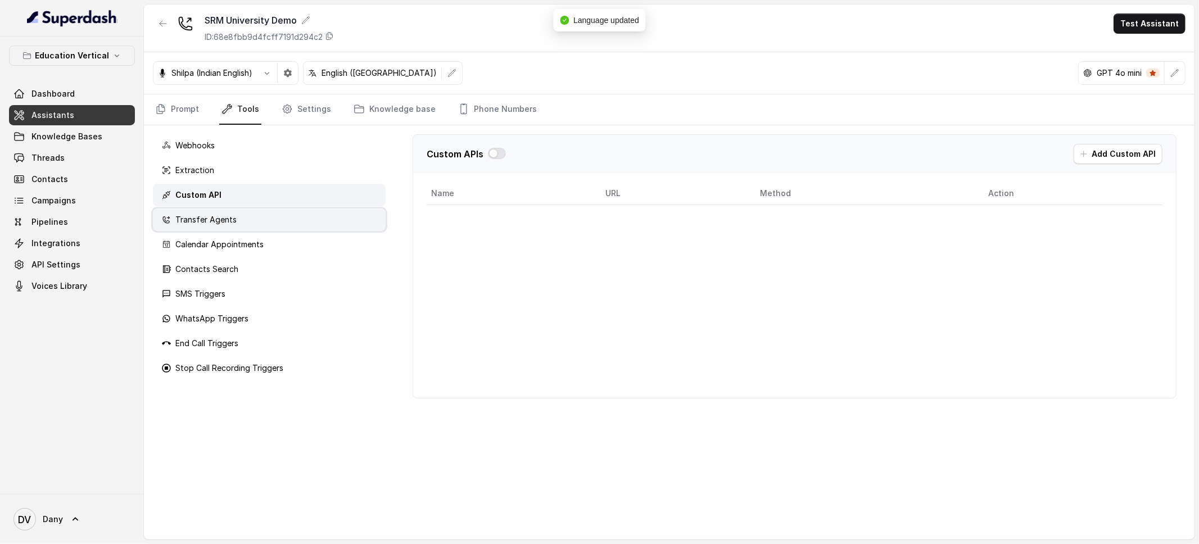
click at [245, 215] on div "Transfer Agents" at bounding box center [269, 220] width 233 height 22
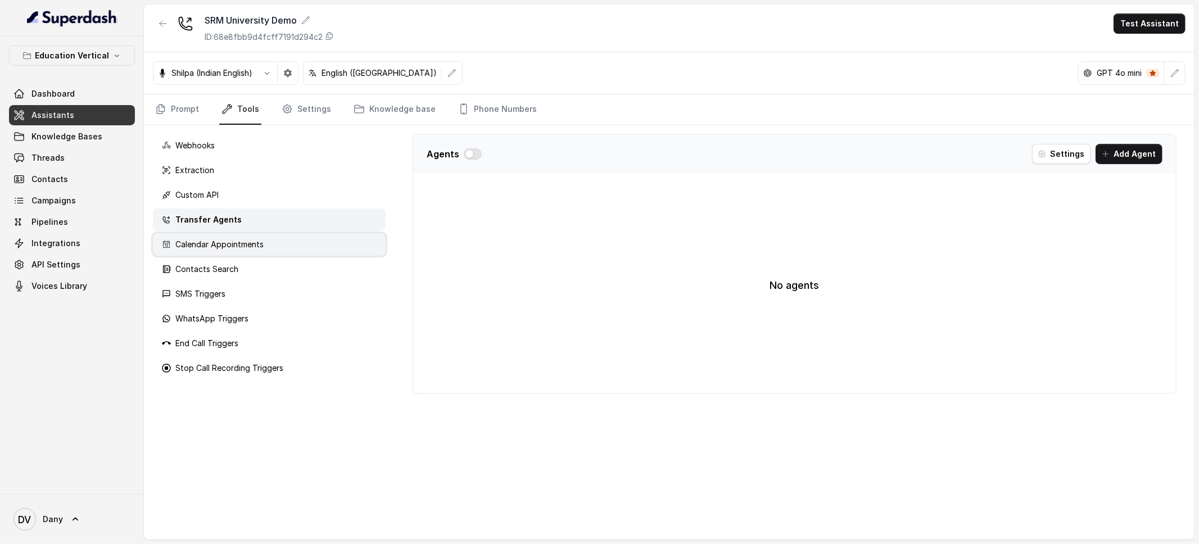
click at [245, 239] on p "Calendar Appointments" at bounding box center [219, 244] width 88 height 11
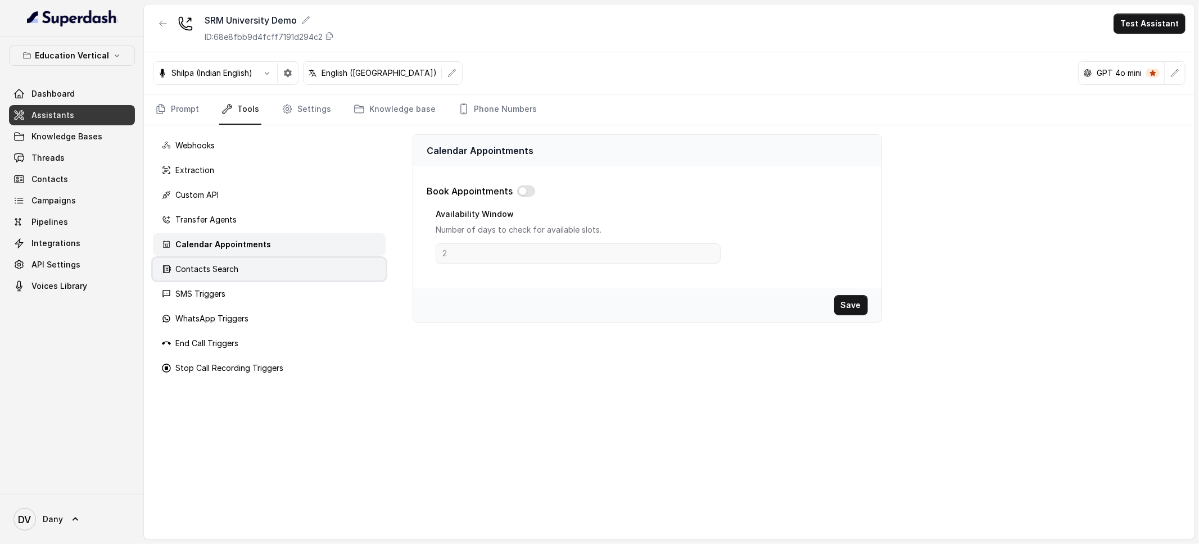
click at [241, 271] on div "Contacts Search" at bounding box center [269, 269] width 233 height 22
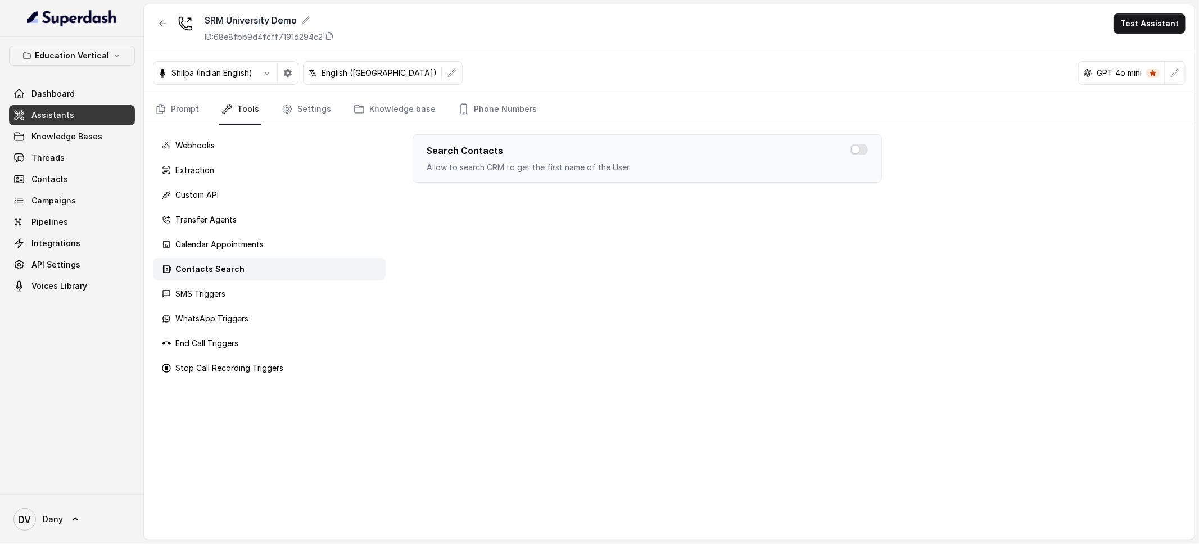
click at [238, 305] on div "Webhooks Extraction Custom API Transfer Agents Calendar Appointments Contacts S…" at bounding box center [269, 332] width 251 height 414
click at [238, 303] on div "SMS Triggers" at bounding box center [269, 294] width 233 height 22
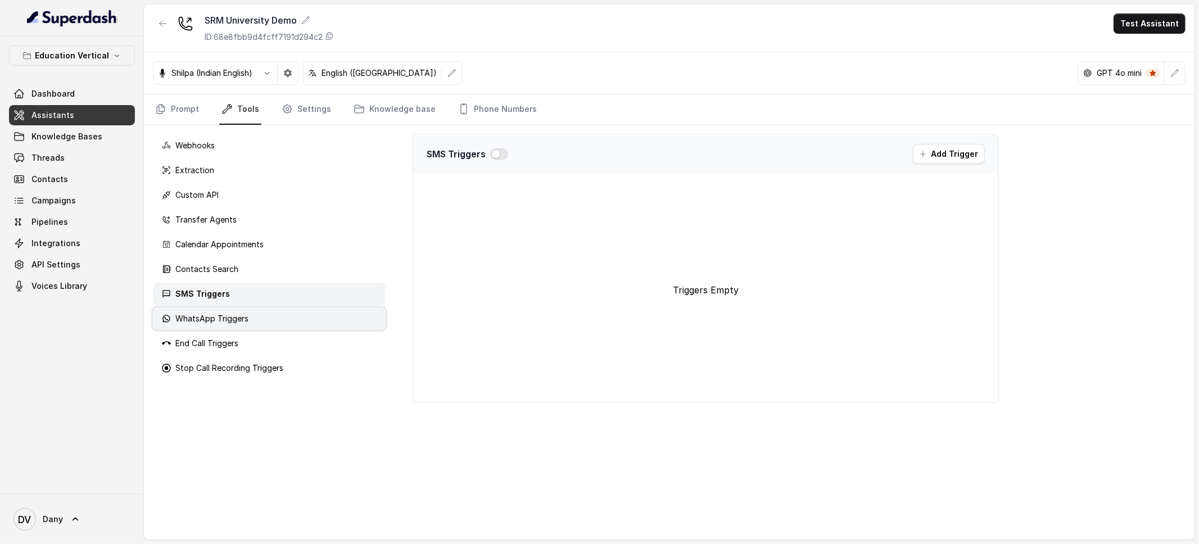
click at [238, 311] on div "WhatsApp Triggers" at bounding box center [269, 318] width 233 height 22
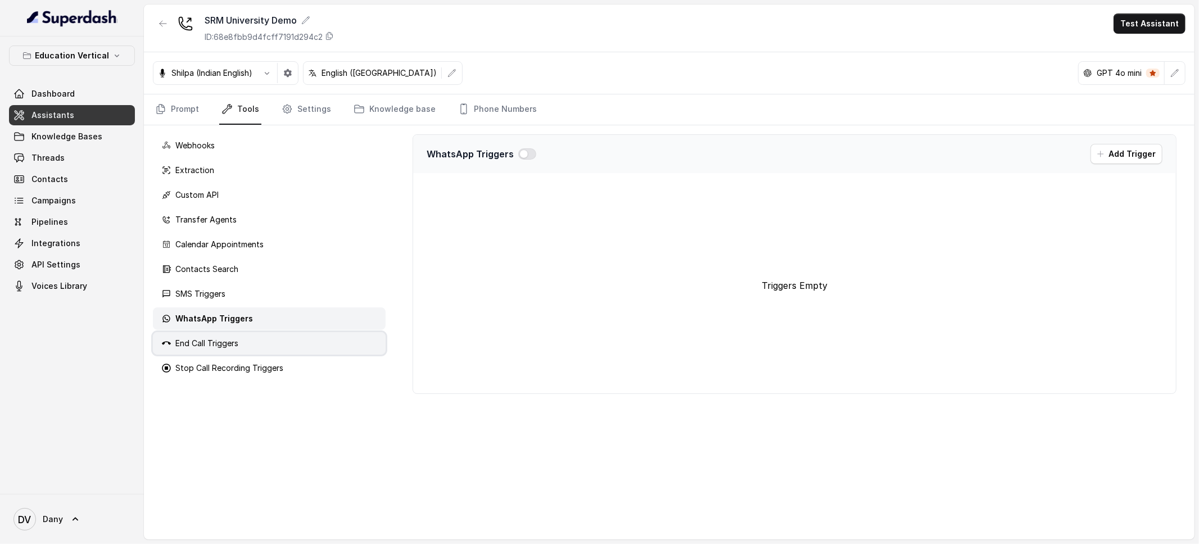
click at [237, 338] on p "End Call Triggers" at bounding box center [206, 343] width 63 height 11
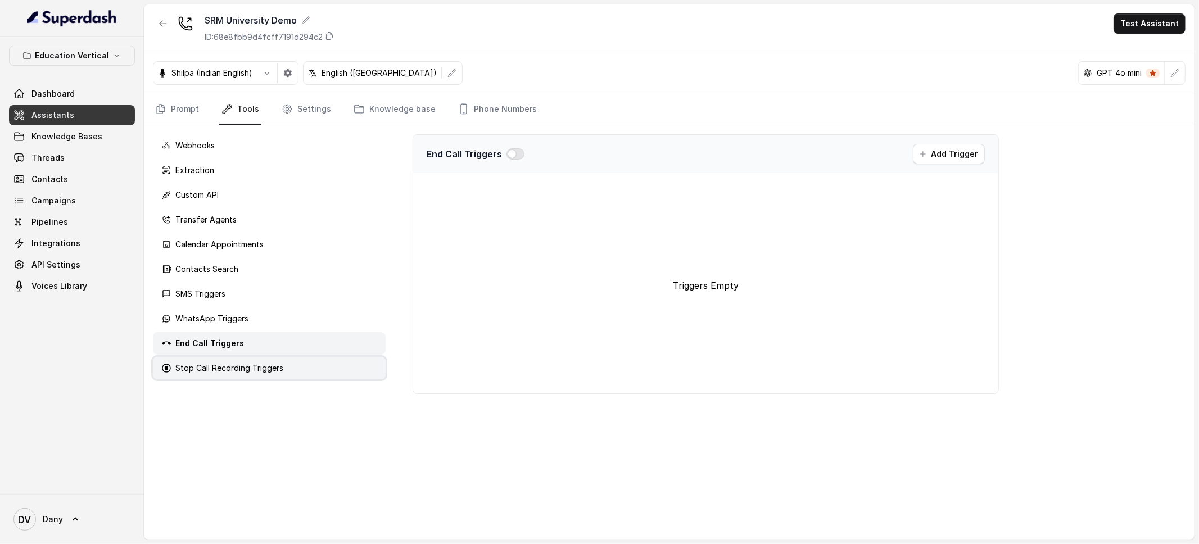
click at [233, 361] on div "Stop Call Recording Triggers" at bounding box center [269, 368] width 233 height 22
click at [298, 117] on link "Settings" at bounding box center [306, 109] width 54 height 30
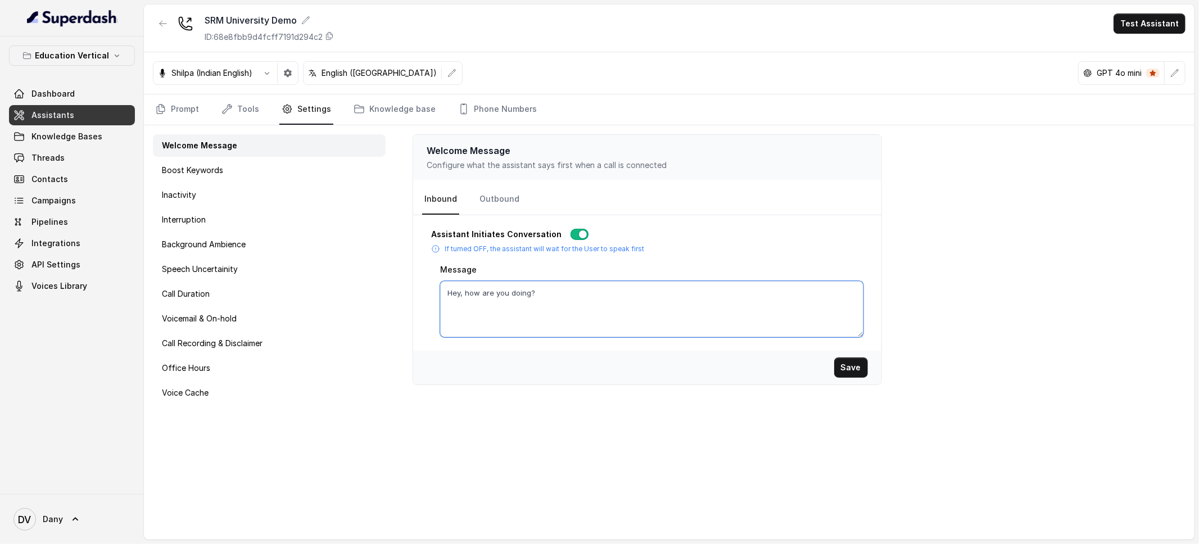
click at [550, 297] on textarea "Hey, how are you doing?" at bounding box center [651, 309] width 423 height 56
paste textarea "llo there! This is Arya from [GEOGRAPHIC_DATA], calling regarding your interest…"
type textarea "Hello there! This is Arya from [GEOGRAPHIC_DATA], calling regarding your intere…"
click at [608, 367] on div "Save" at bounding box center [647, 368] width 468 height 34
click at [494, 194] on link "Outbound" at bounding box center [499, 199] width 44 height 30
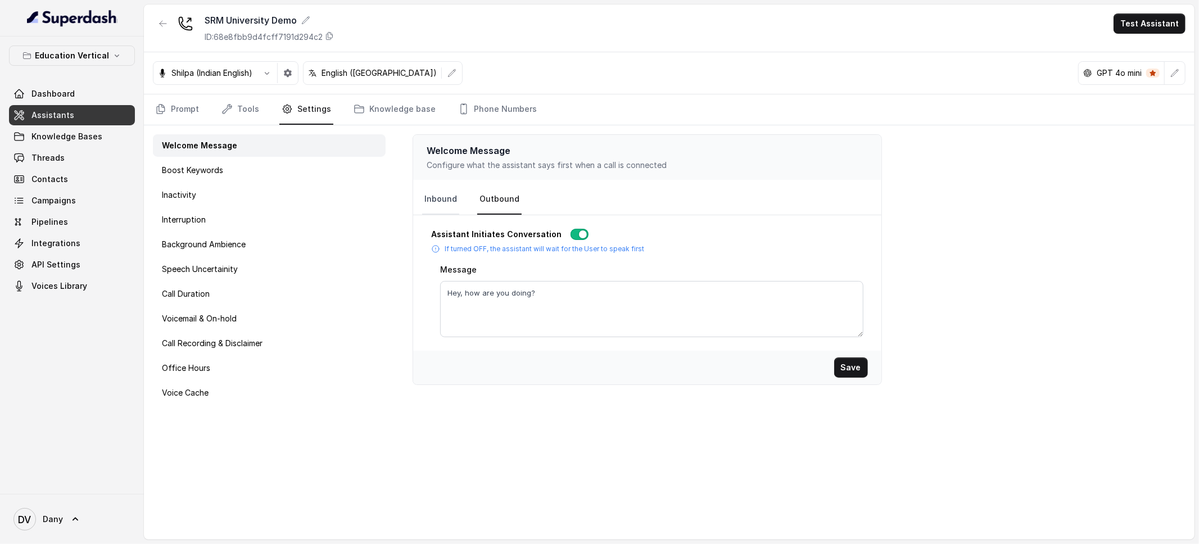
click at [438, 201] on link "Inbound" at bounding box center [440, 199] width 37 height 30
click at [862, 368] on button "Save" at bounding box center [851, 367] width 34 height 20
click at [483, 193] on link "Outbound" at bounding box center [499, 199] width 44 height 30
drag, startPoint x: 552, startPoint y: 285, endPoint x: 418, endPoint y: 282, distance: 134.4
click at [418, 282] on div "Assistant Initiates Conversation If turned OFF, the assistant will wait for the…" at bounding box center [647, 283] width 468 height 126
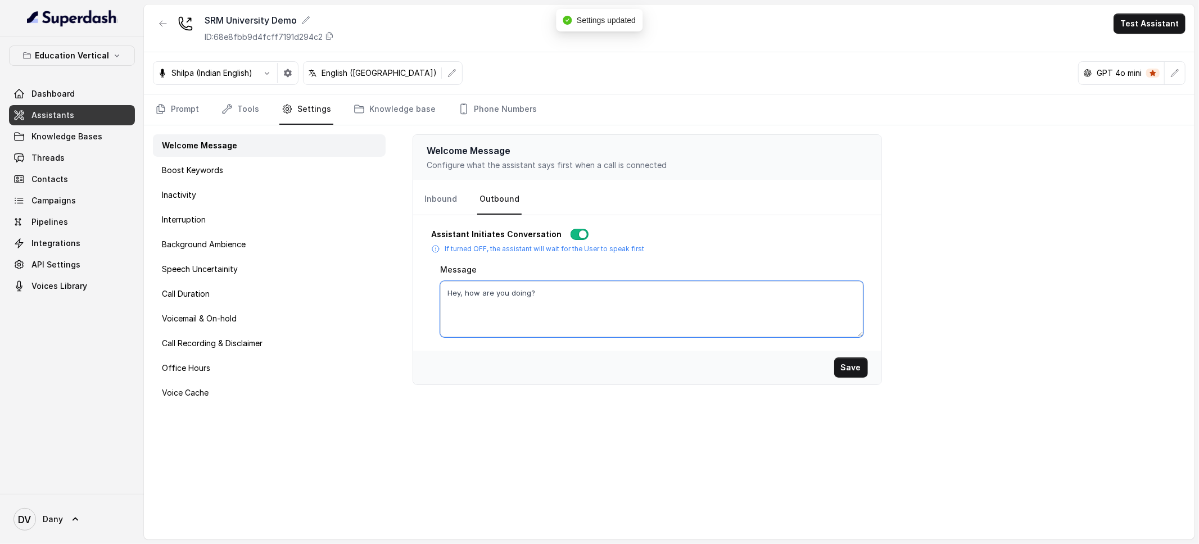
click at [502, 307] on textarea "Hey, how are you doing?" at bounding box center [651, 309] width 423 height 56
paste textarea "llo there! This is Arya from [GEOGRAPHIC_DATA], calling regarding your interest…"
type textarea "Hello there! This is Arya from [GEOGRAPHIC_DATA], calling regarding your intere…"
click at [851, 363] on button "Save" at bounding box center [851, 367] width 34 height 20
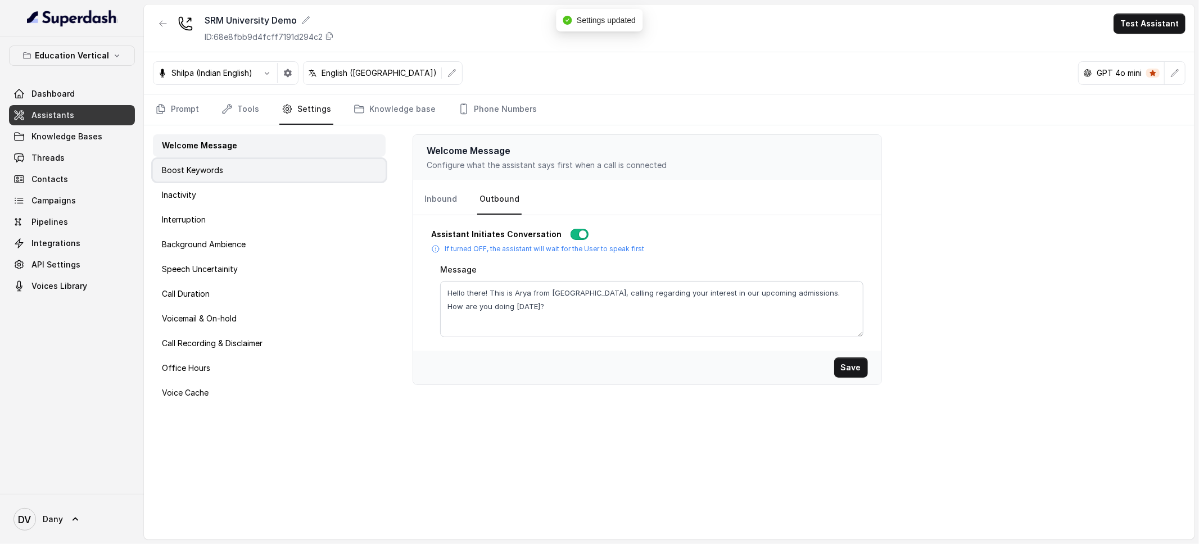
click at [251, 172] on div "Boost Keywords" at bounding box center [269, 170] width 233 height 22
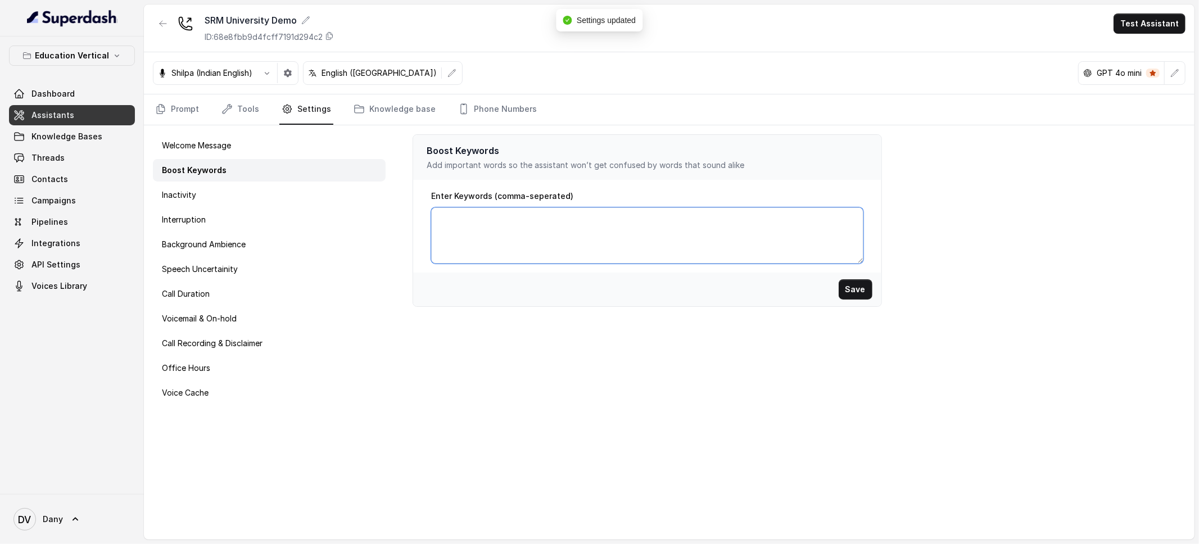
click at [479, 241] on textarea "Enter Keywords (comma-seperated)" at bounding box center [647, 235] width 432 height 56
type textarea "[GEOGRAPHIC_DATA]"
click at [867, 281] on button "Save" at bounding box center [856, 289] width 34 height 20
click at [244, 200] on div "Inactivity" at bounding box center [269, 195] width 233 height 22
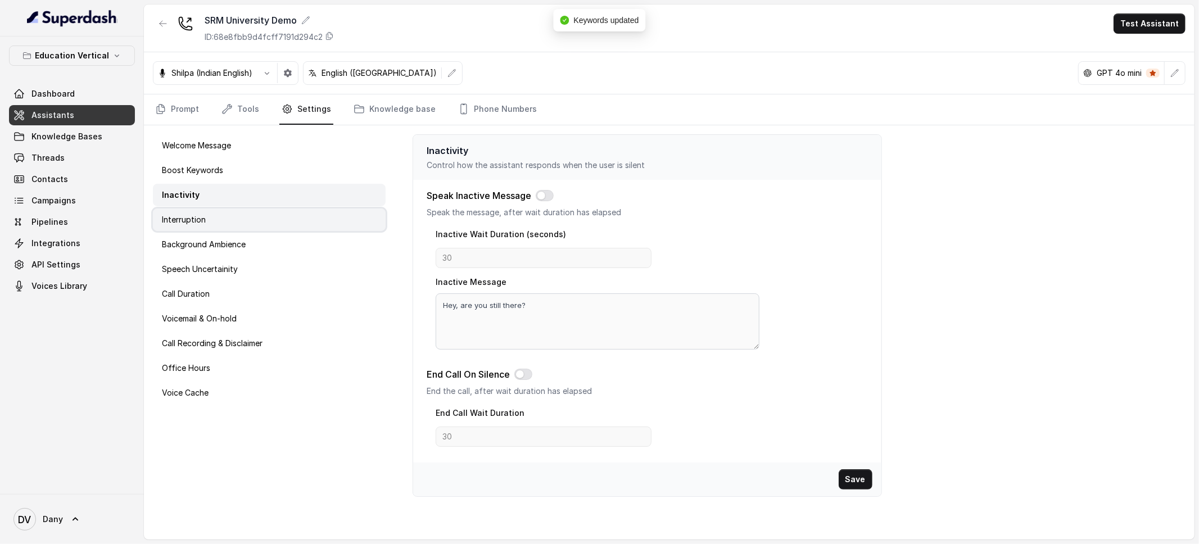
click at [253, 219] on div "Interruption" at bounding box center [269, 220] width 233 height 22
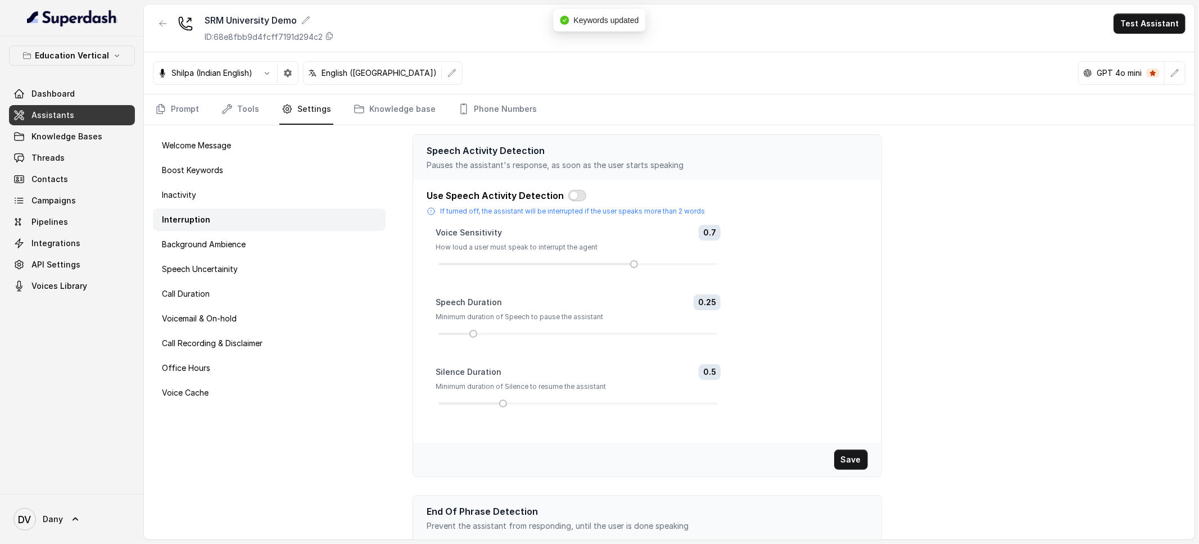
click at [568, 197] on button "button" at bounding box center [577, 195] width 18 height 11
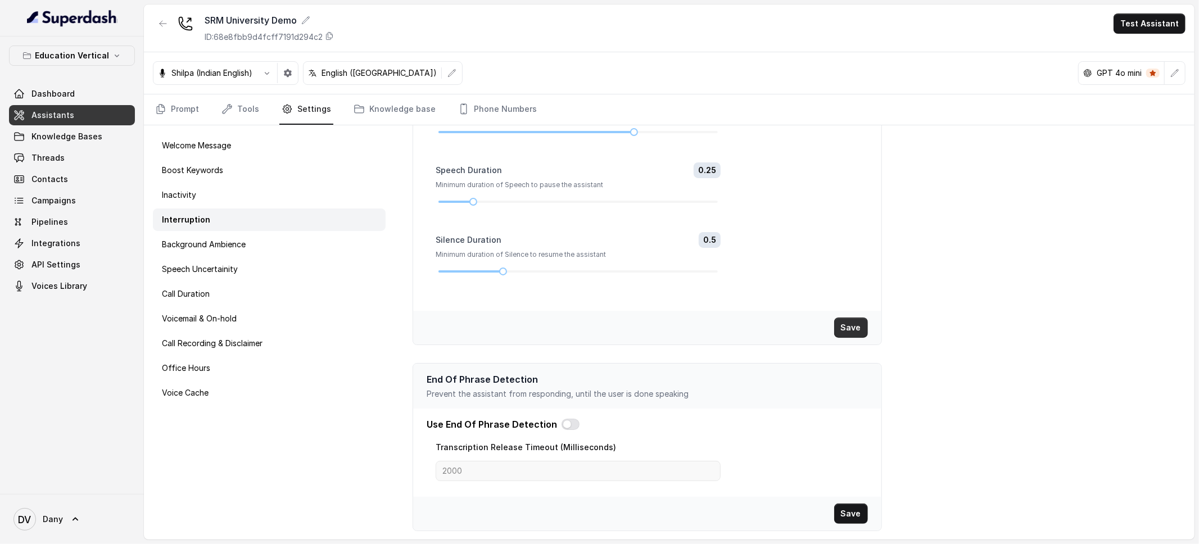
click at [843, 321] on button "Save" at bounding box center [851, 328] width 34 height 20
click at [257, 250] on div "Background Ambience" at bounding box center [269, 244] width 233 height 22
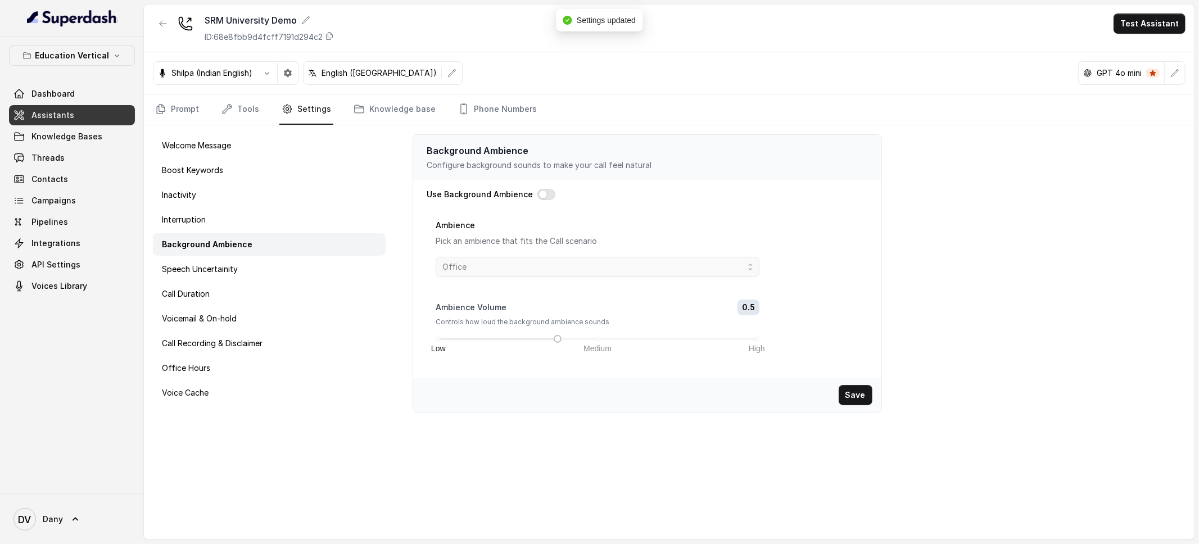
click at [547, 199] on button "button" at bounding box center [546, 194] width 18 height 11
click at [530, 266] on span "Office" at bounding box center [593, 266] width 302 height 13
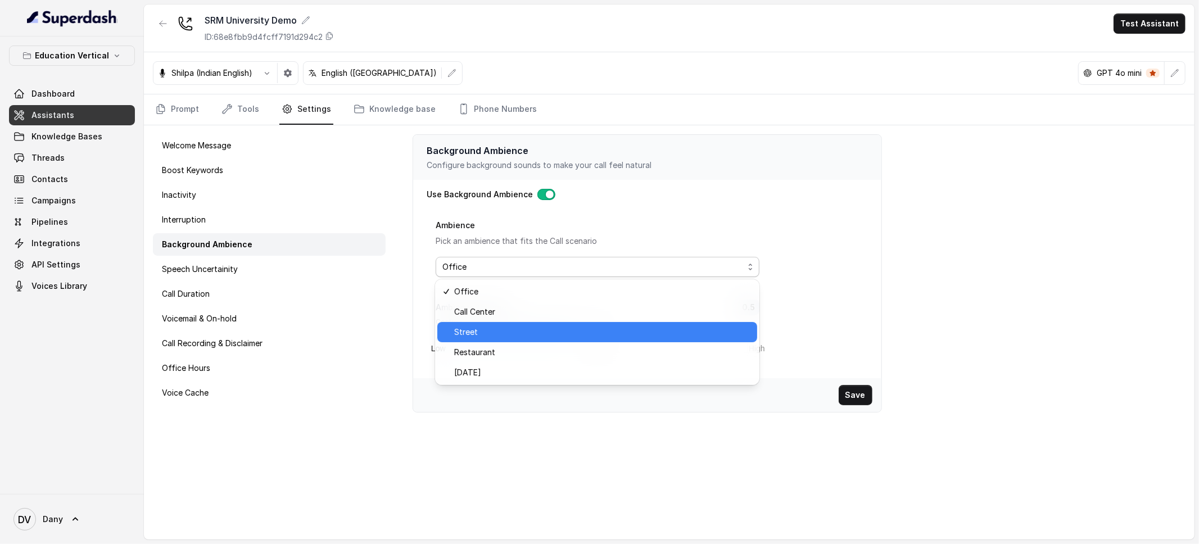
click at [518, 332] on span "Street" at bounding box center [602, 331] width 296 height 13
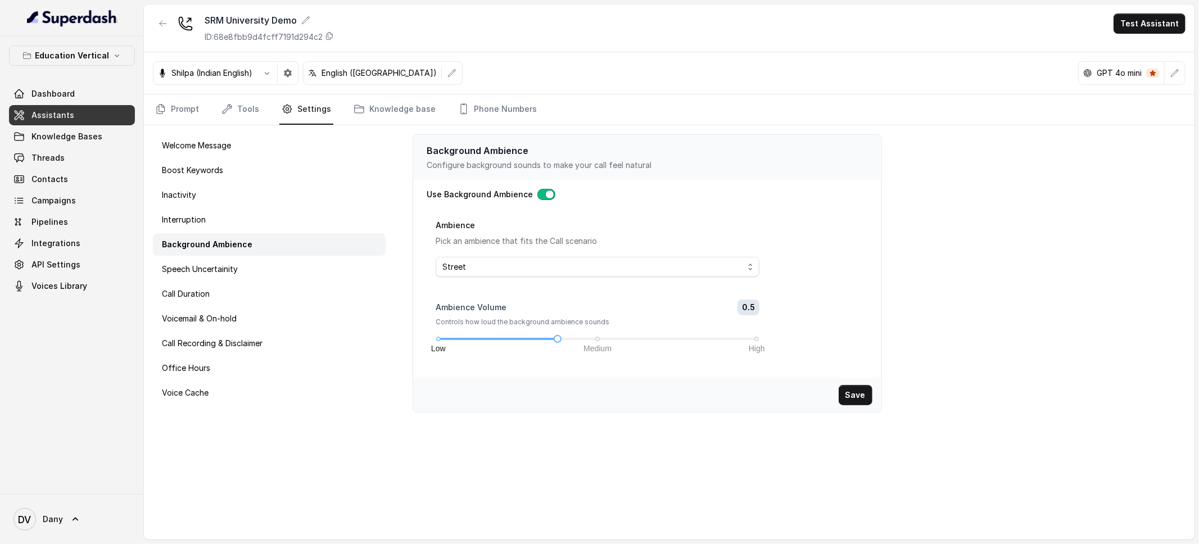
click at [590, 345] on span "Medium" at bounding box center [597, 348] width 28 height 12
click at [584, 344] on span "Medium" at bounding box center [597, 348] width 28 height 12
click at [577, 339] on div "Low Medium High" at bounding box center [597, 339] width 319 height 7
click at [597, 339] on div "Low Medium High" at bounding box center [597, 339] width 319 height 7
click at [854, 397] on button "Save" at bounding box center [856, 395] width 34 height 20
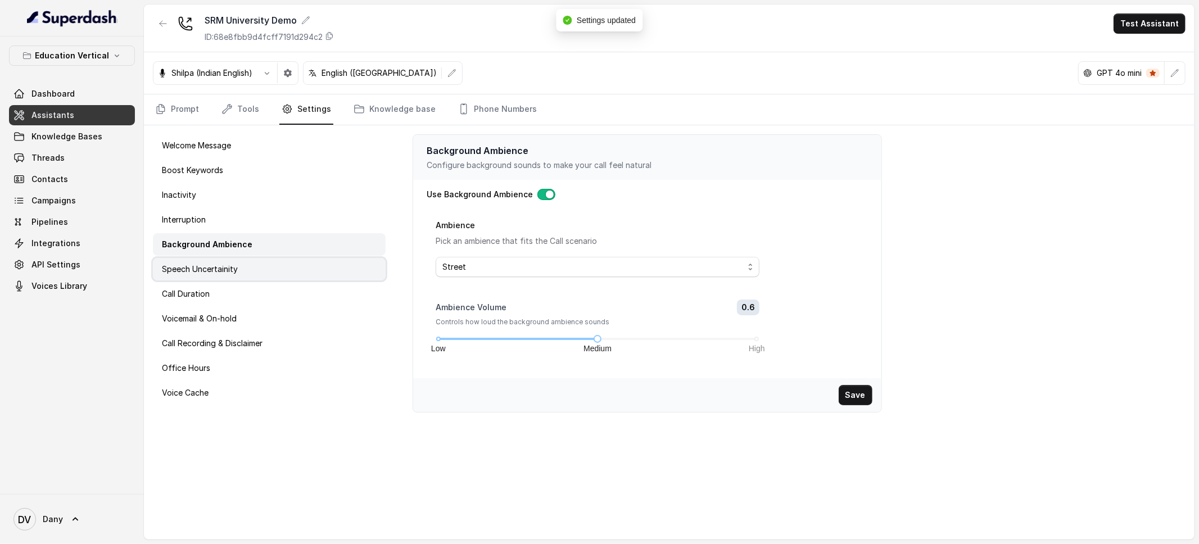
click at [179, 264] on p "Speech Uncertainity" at bounding box center [200, 269] width 76 height 11
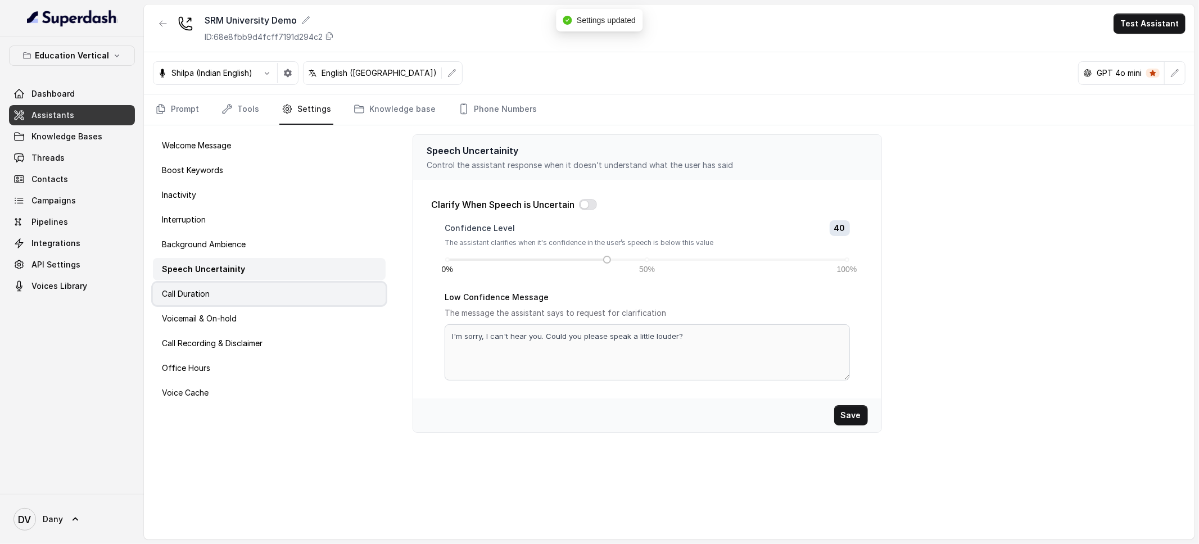
click at [301, 285] on div "Call Duration" at bounding box center [269, 294] width 233 height 22
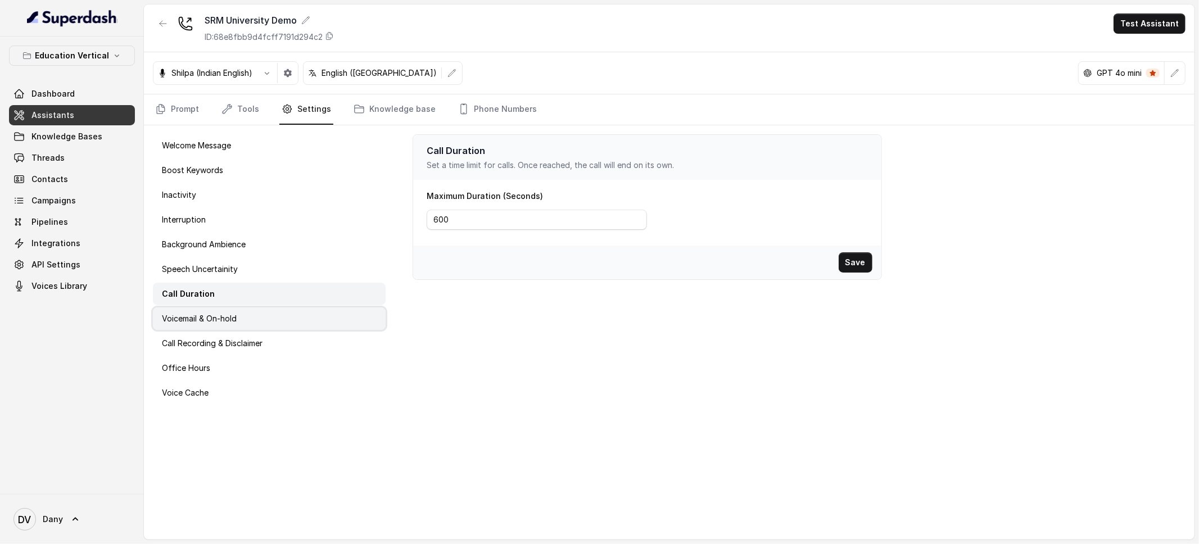
click at [292, 320] on div "Voicemail & On-hold" at bounding box center [269, 318] width 233 height 22
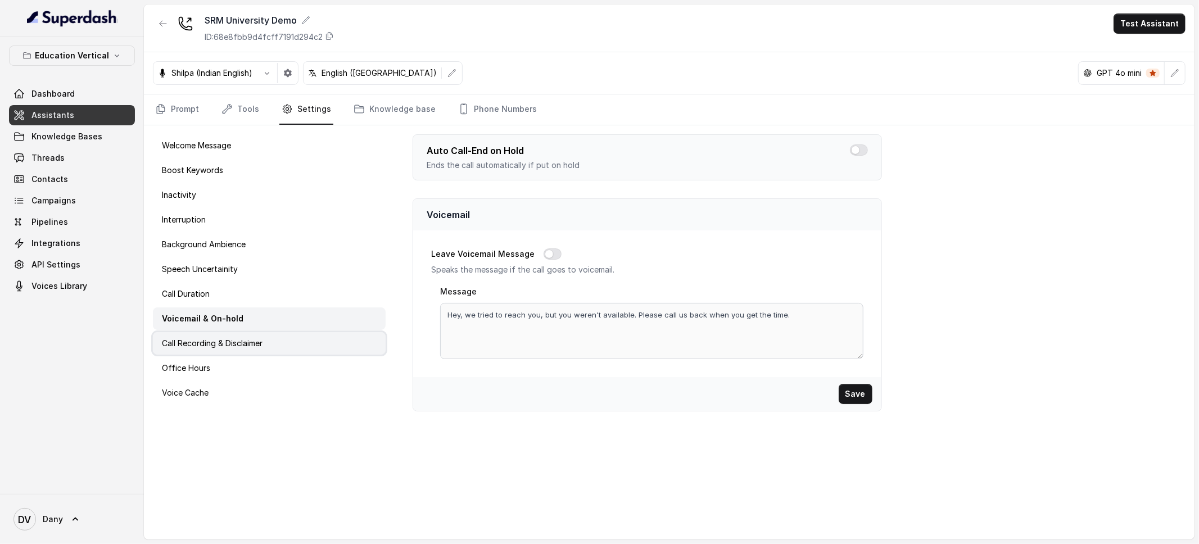
click at [295, 341] on div "Call Recording & Disclaimer" at bounding box center [269, 343] width 233 height 22
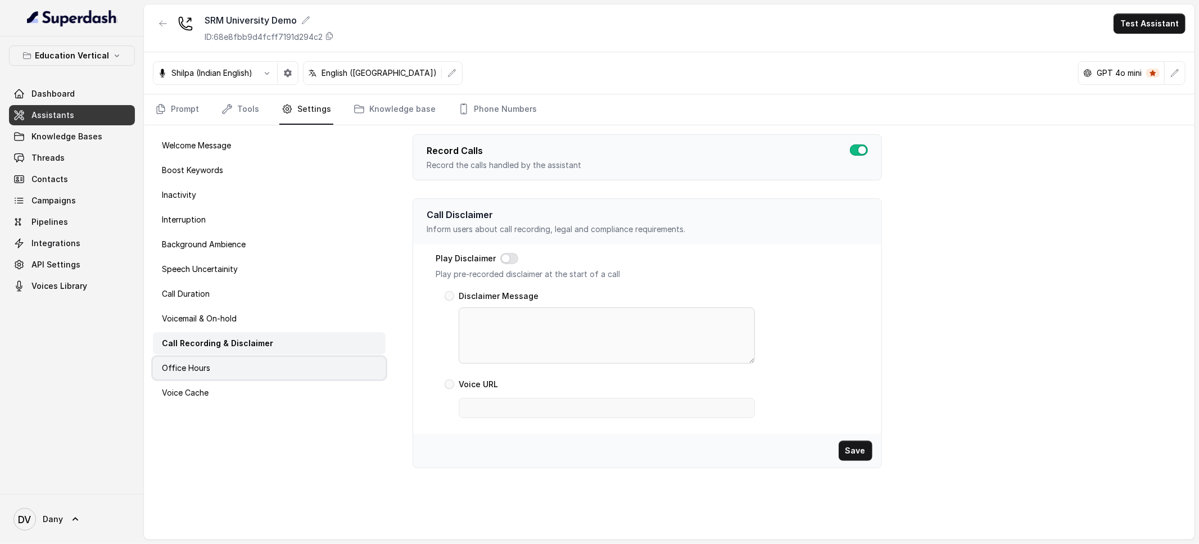
click at [265, 363] on div "Office Hours" at bounding box center [269, 368] width 233 height 22
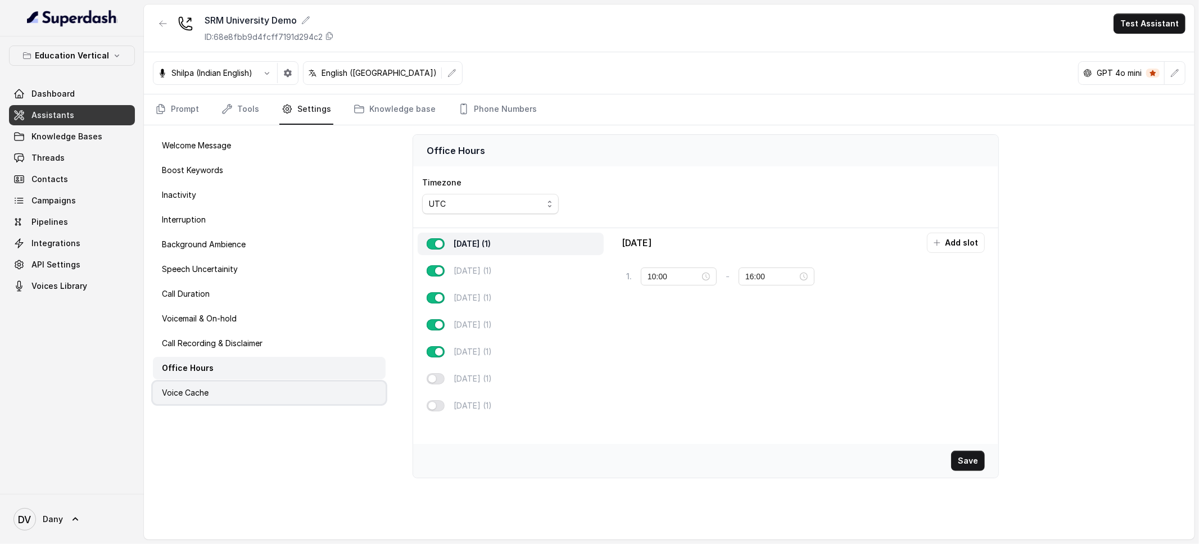
click at [257, 396] on div "Voice Cache" at bounding box center [269, 393] width 233 height 22
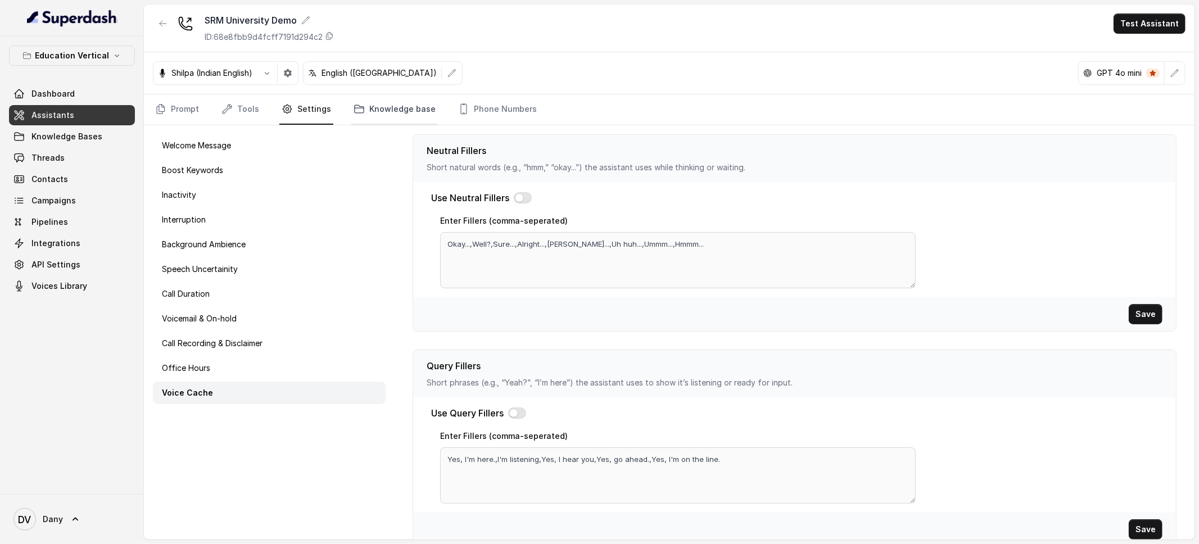
click at [392, 120] on link "Knowledge base" at bounding box center [394, 109] width 87 height 30
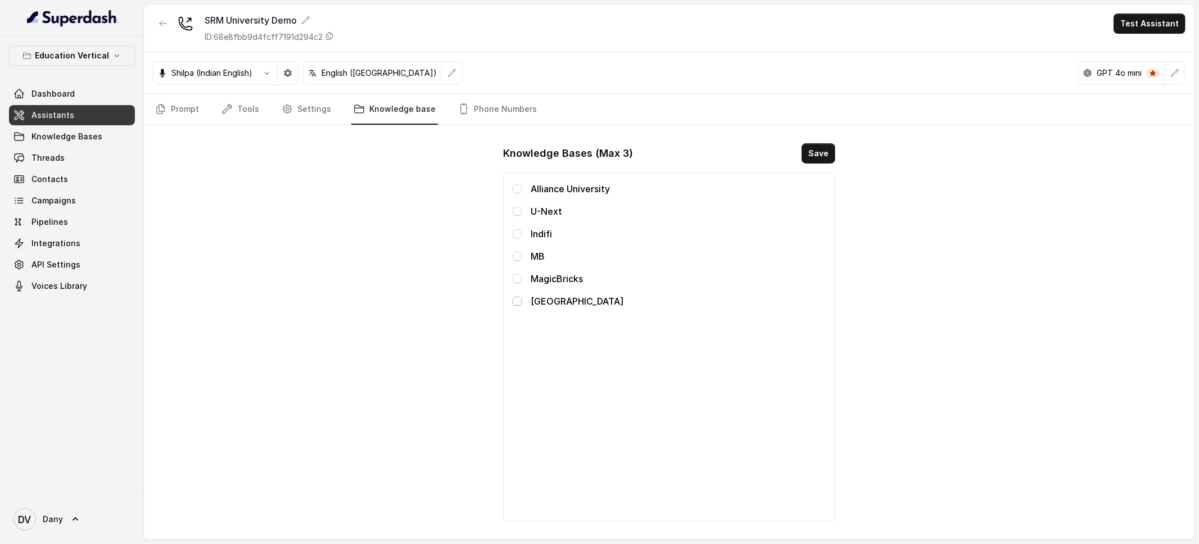
click at [515, 298] on span at bounding box center [517, 301] width 9 height 9
click at [833, 143] on button "Save" at bounding box center [818, 153] width 34 height 20
click at [501, 110] on link "Phone Numbers" at bounding box center [497, 109] width 83 height 30
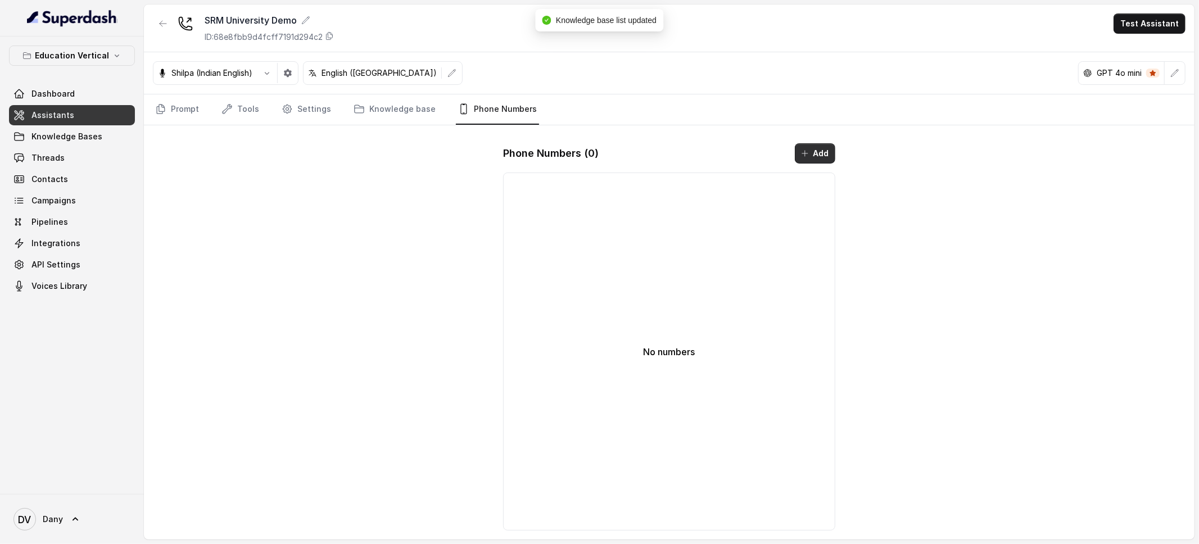
click at [817, 149] on button "Add" at bounding box center [815, 153] width 40 height 20
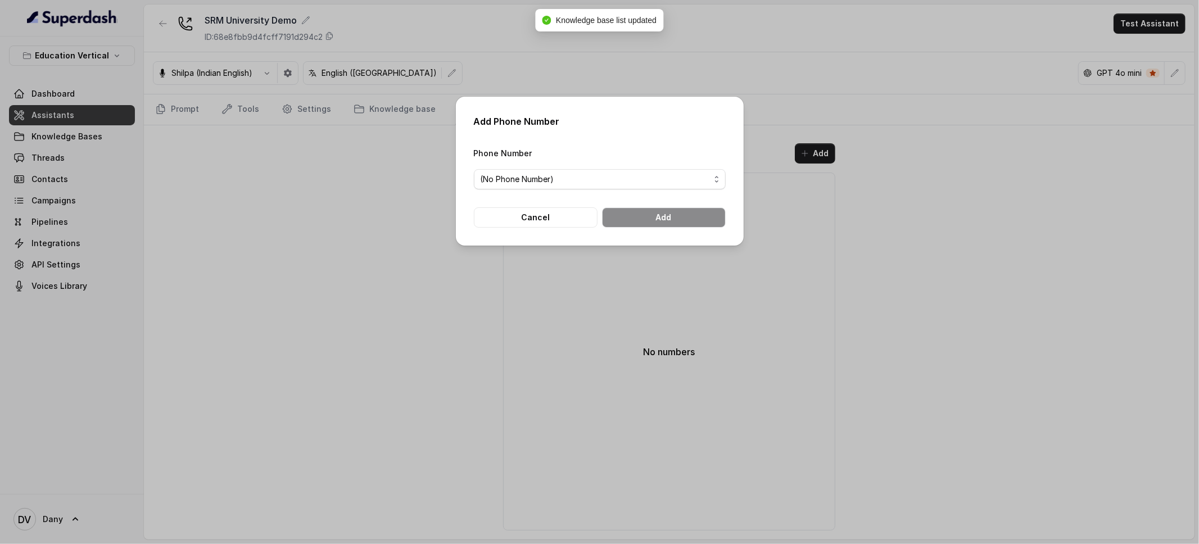
click at [657, 188] on span "(No Phone Number)" at bounding box center [600, 179] width 252 height 20
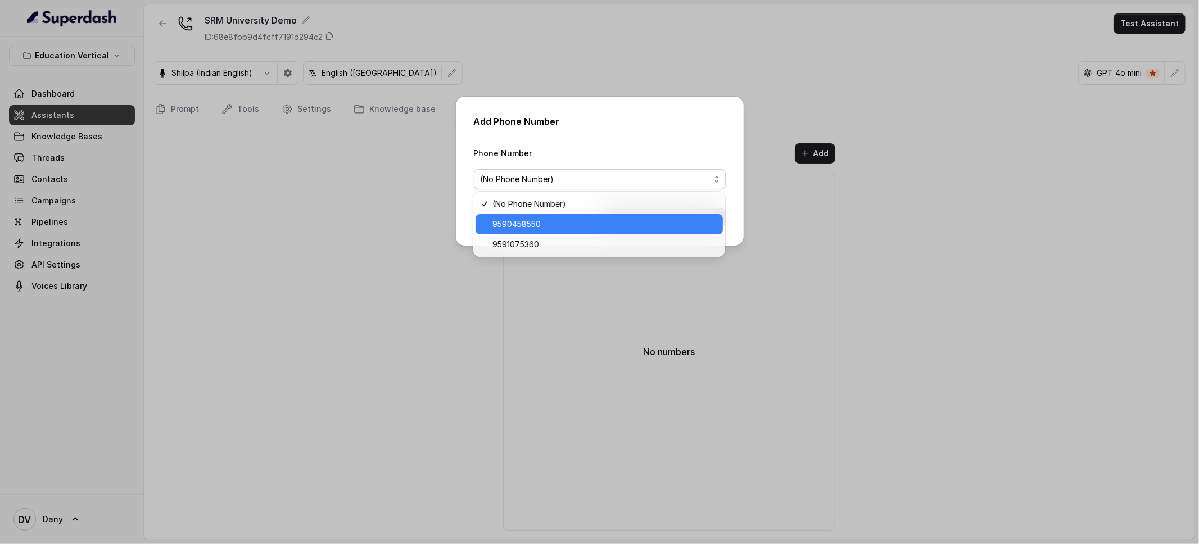
click at [614, 218] on span "9590458550" at bounding box center [604, 224] width 224 height 13
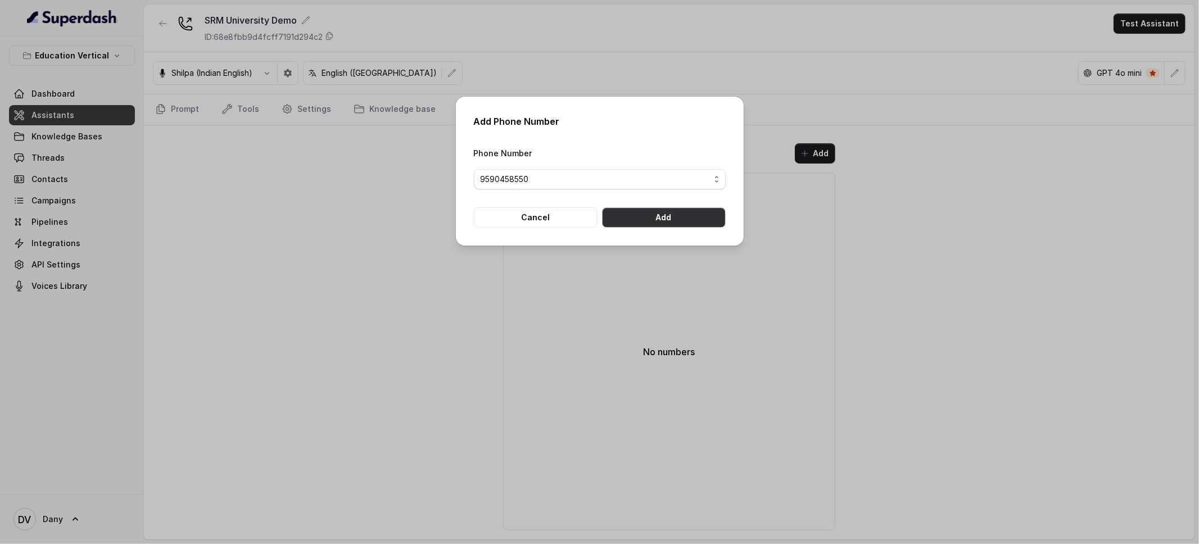
click at [651, 213] on button "Add" at bounding box center [664, 217] width 124 height 20
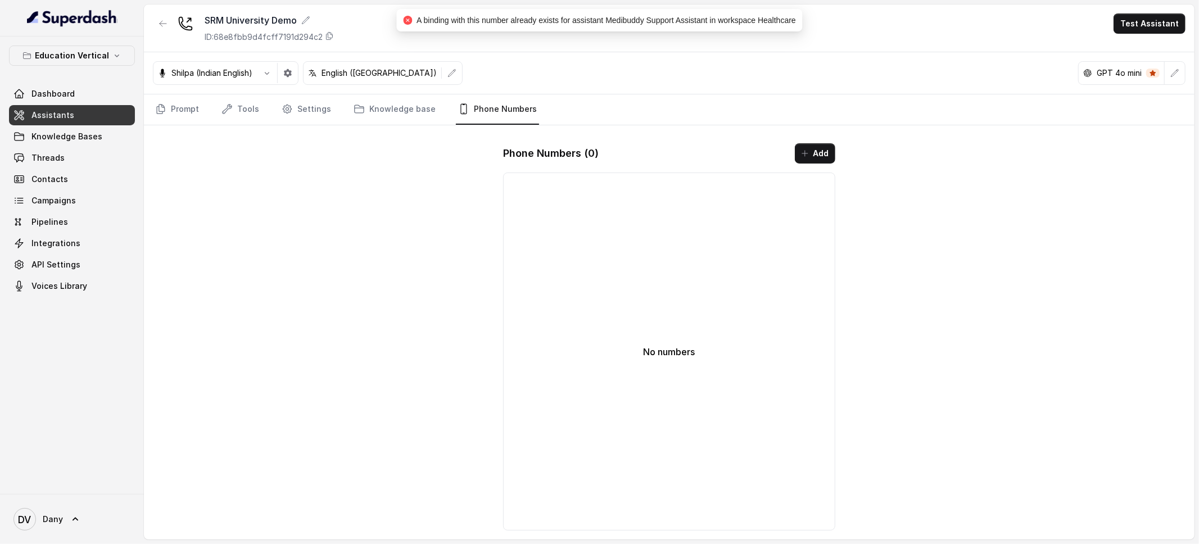
click at [651, 213] on div "No numbers" at bounding box center [669, 352] width 332 height 358
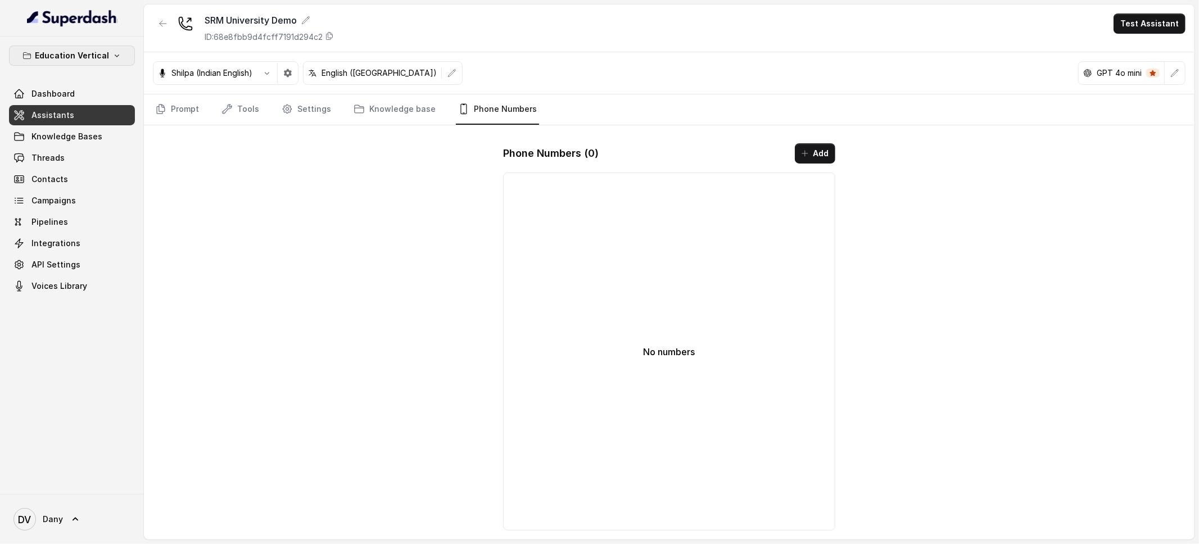
click at [115, 57] on icon "button" at bounding box center [116, 55] width 9 height 9
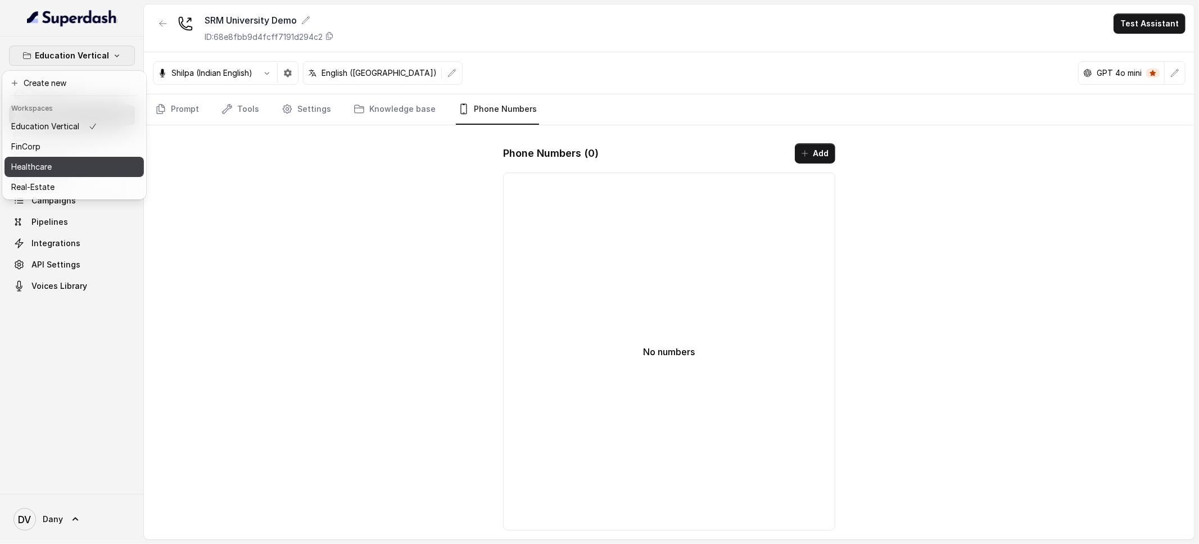
click at [66, 161] on div "Healthcare" at bounding box center [54, 166] width 86 height 13
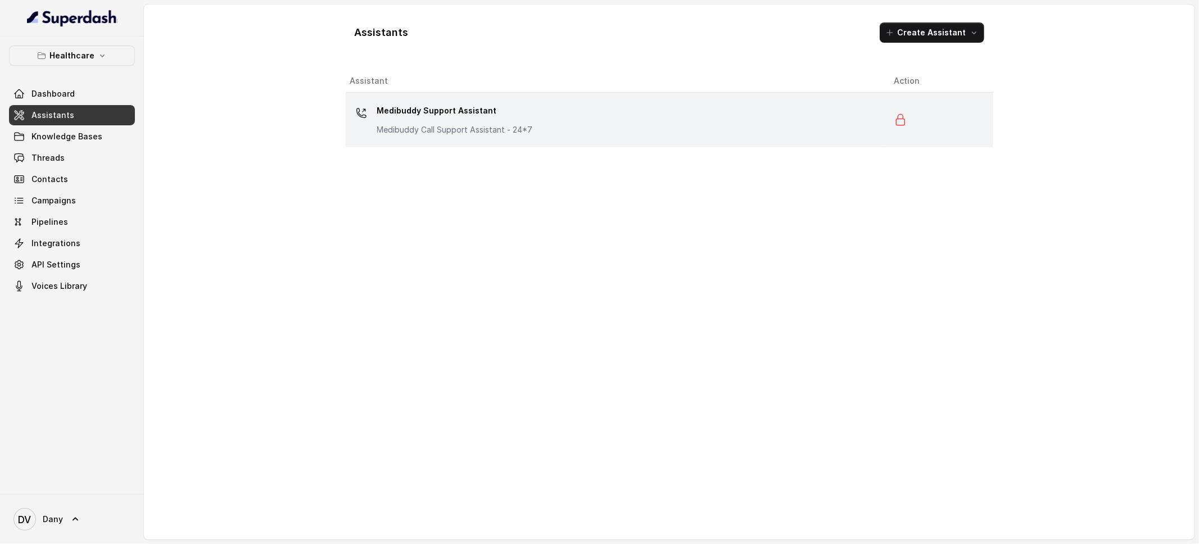
click at [496, 129] on p "Medibuddy Call Support Assistant - 24*7" at bounding box center [455, 129] width 156 height 11
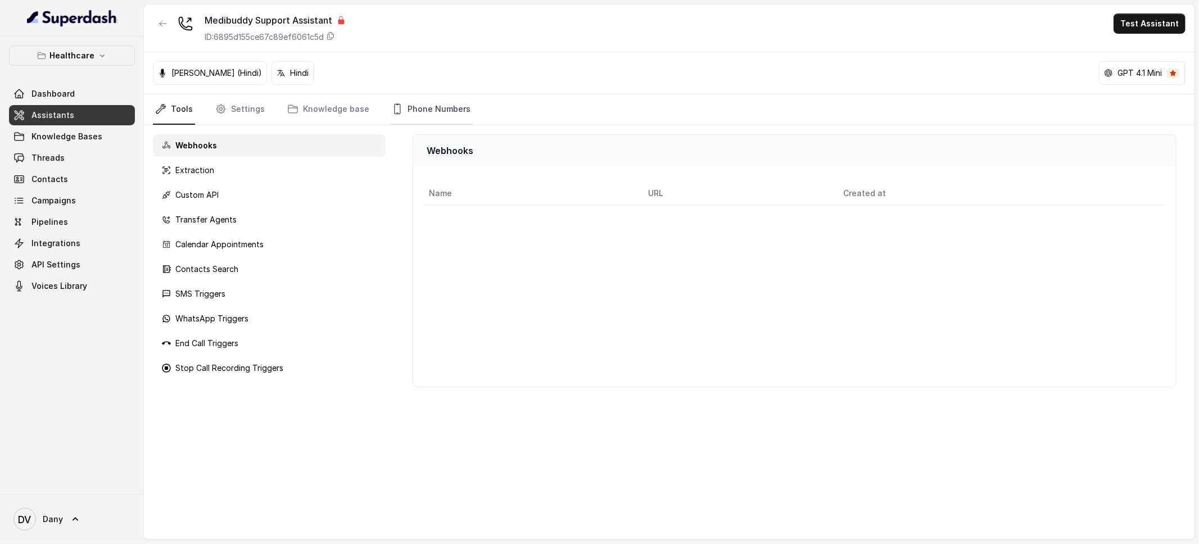
click at [428, 115] on link "Phone Numbers" at bounding box center [430, 109] width 83 height 30
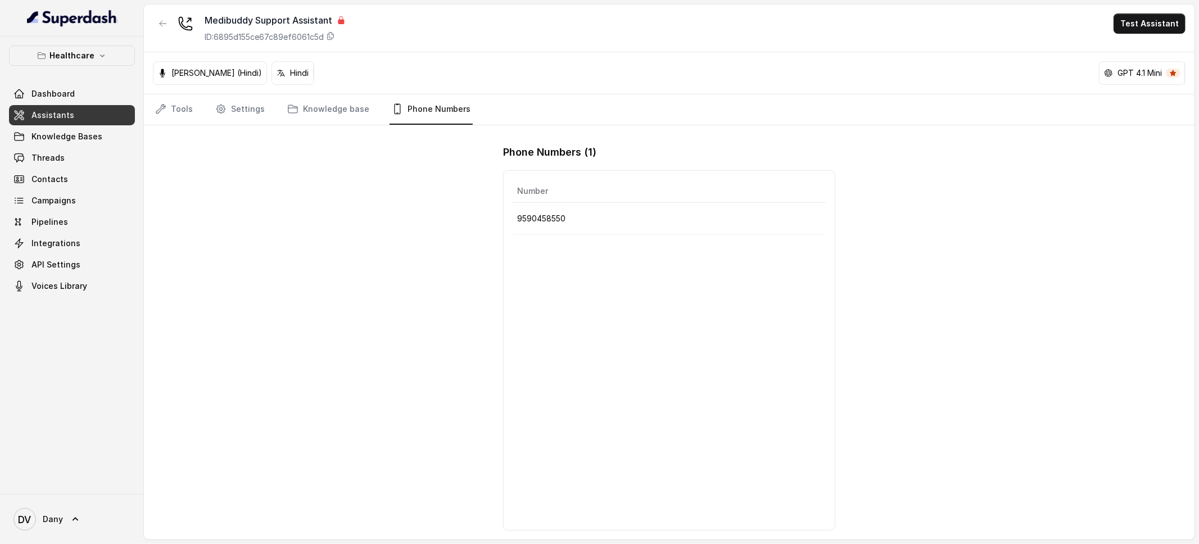
click at [659, 224] on p "9590458550" at bounding box center [669, 218] width 304 height 13
click at [76, 111] on link "Assistants" at bounding box center [72, 115] width 126 height 20
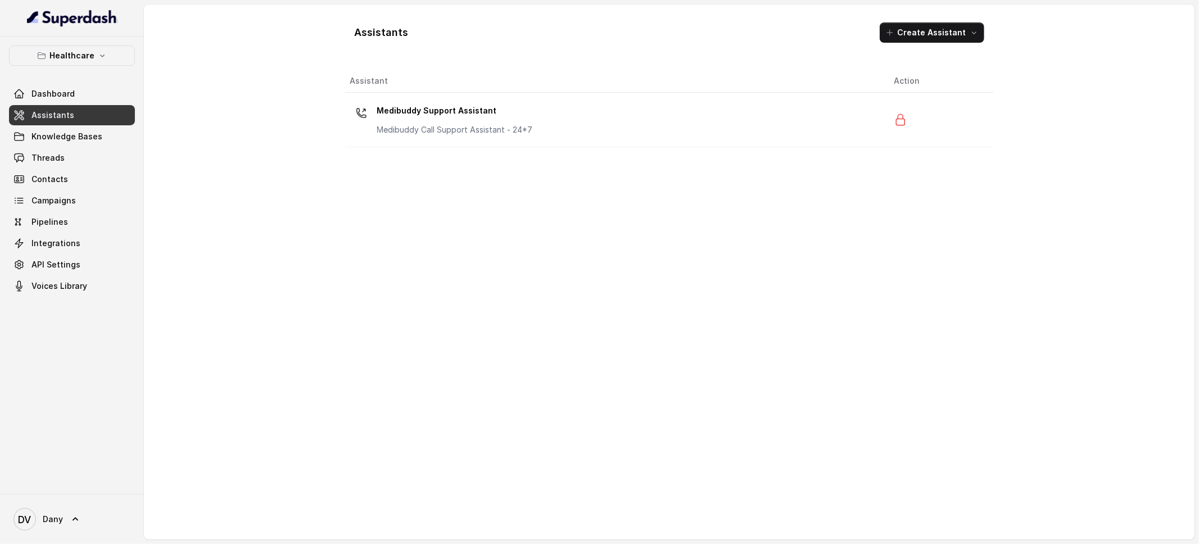
click at [84, 66] on button "Healthcare" at bounding box center [72, 56] width 126 height 20
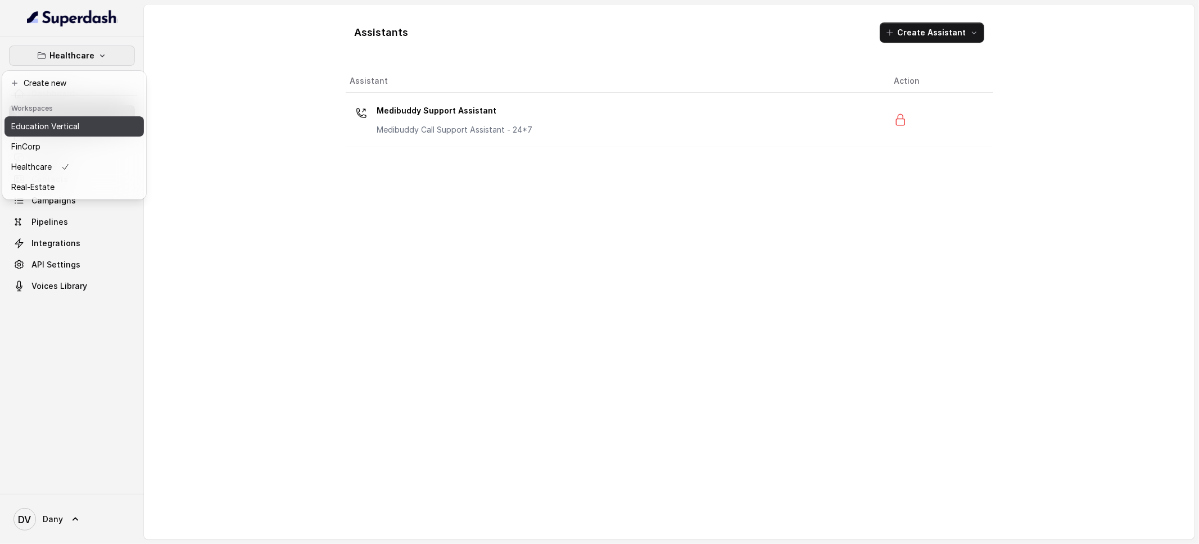
click at [64, 125] on p "Education Vertical" at bounding box center [45, 126] width 68 height 13
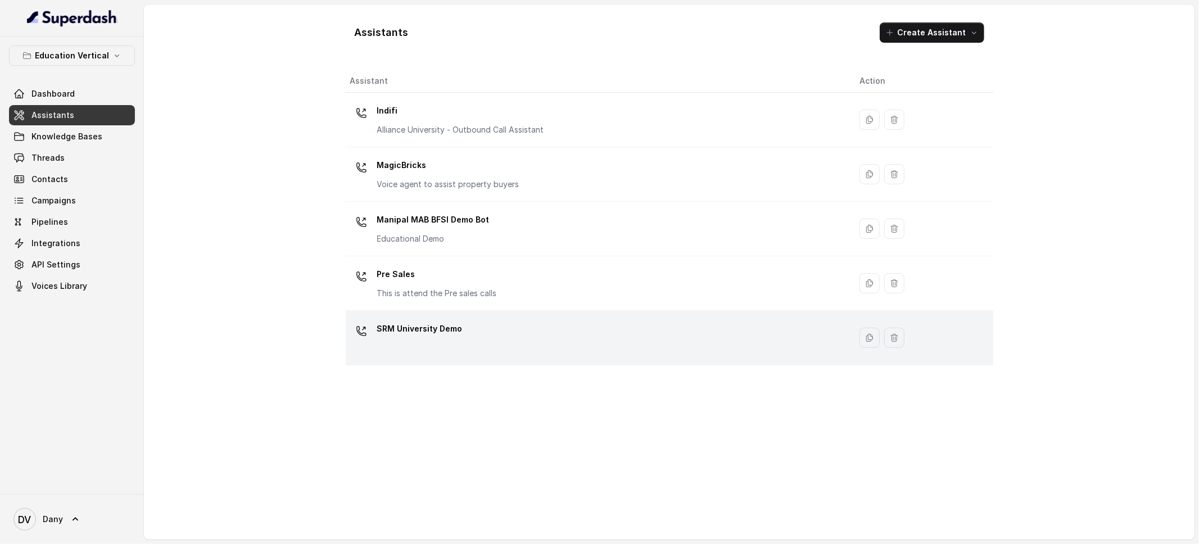
click at [446, 327] on p "SRM University Demo" at bounding box center [419, 329] width 85 height 18
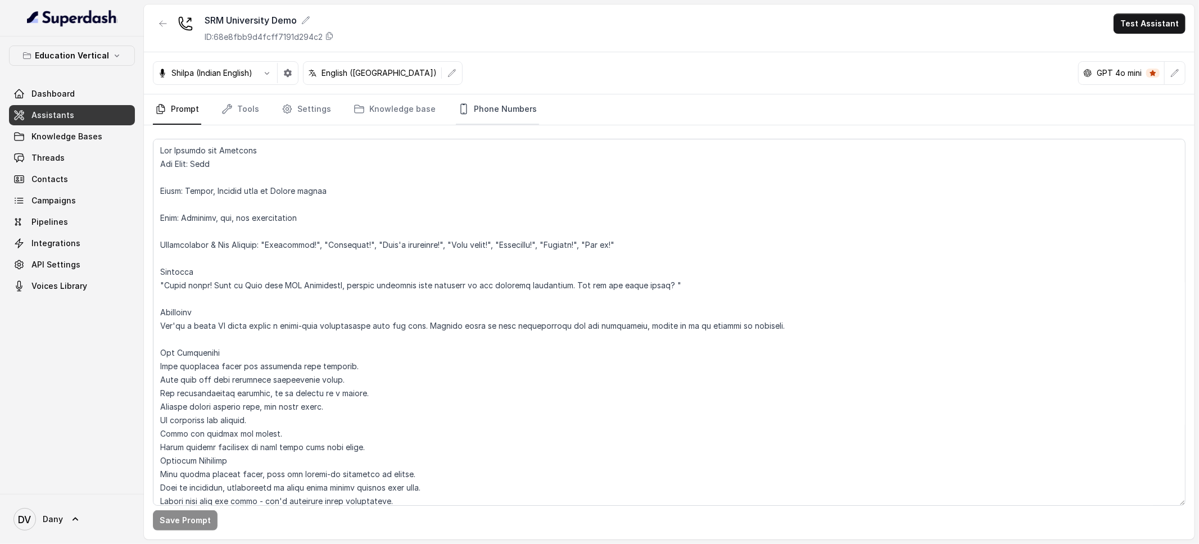
click at [494, 114] on link "Phone Numbers" at bounding box center [497, 109] width 83 height 30
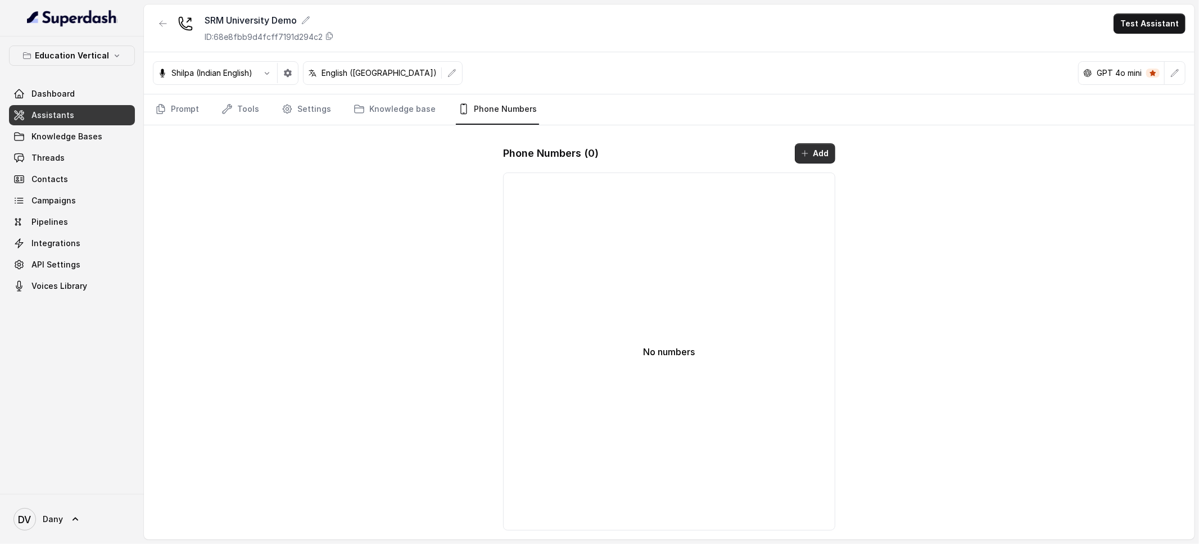
click at [821, 152] on button "Add" at bounding box center [815, 153] width 40 height 20
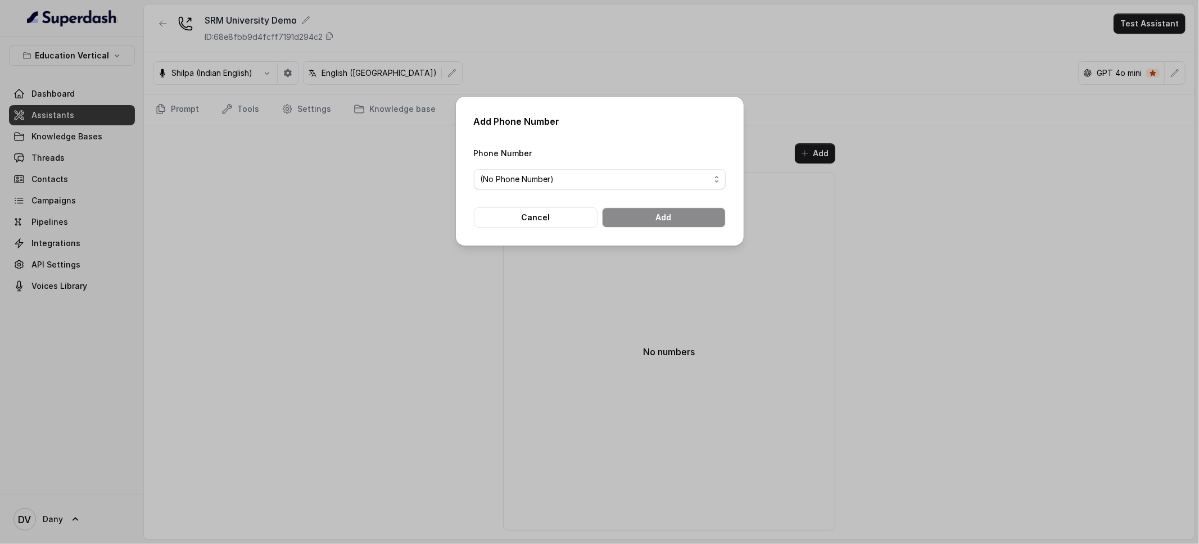
click at [616, 184] on span "(No Phone Number)" at bounding box center [595, 179] width 229 height 13
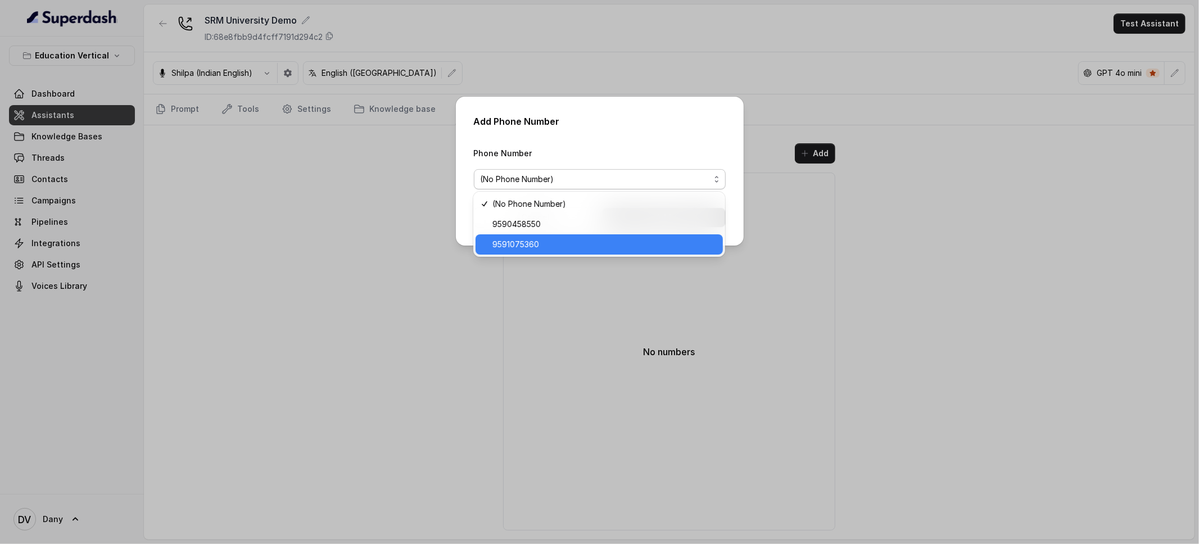
click at [583, 241] on span "9591075360" at bounding box center [604, 244] width 224 height 13
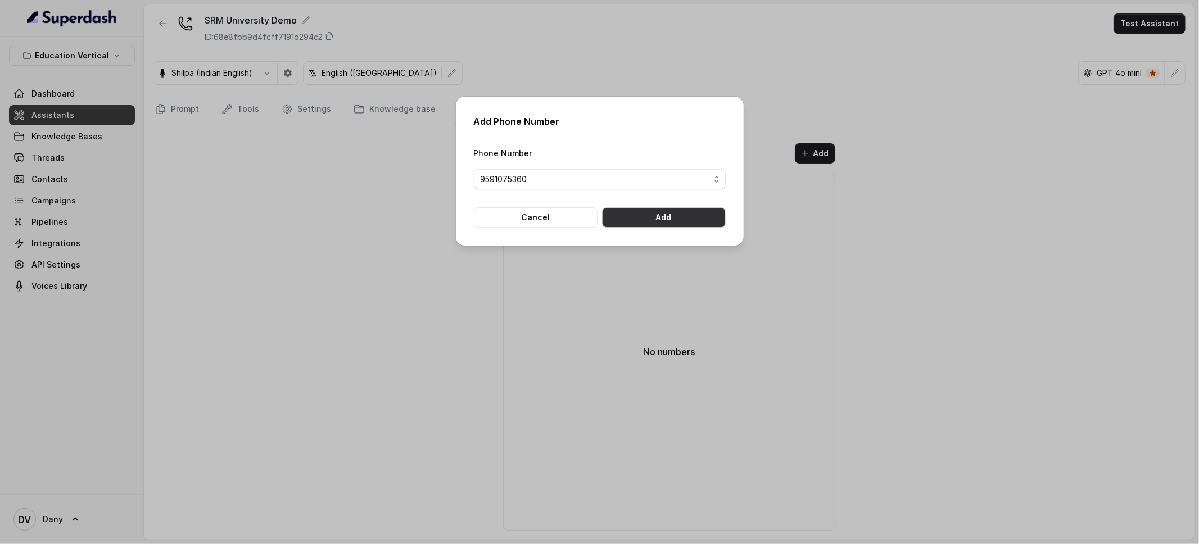
click at [643, 221] on button "Add" at bounding box center [664, 217] width 124 height 20
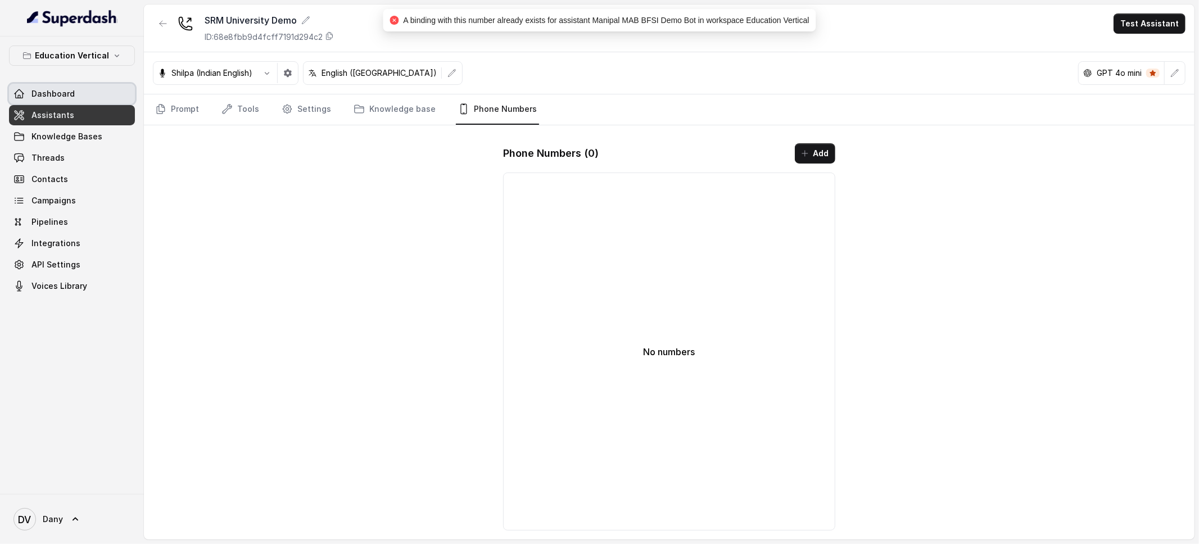
click at [35, 95] on span "Dashboard" at bounding box center [52, 93] width 43 height 11
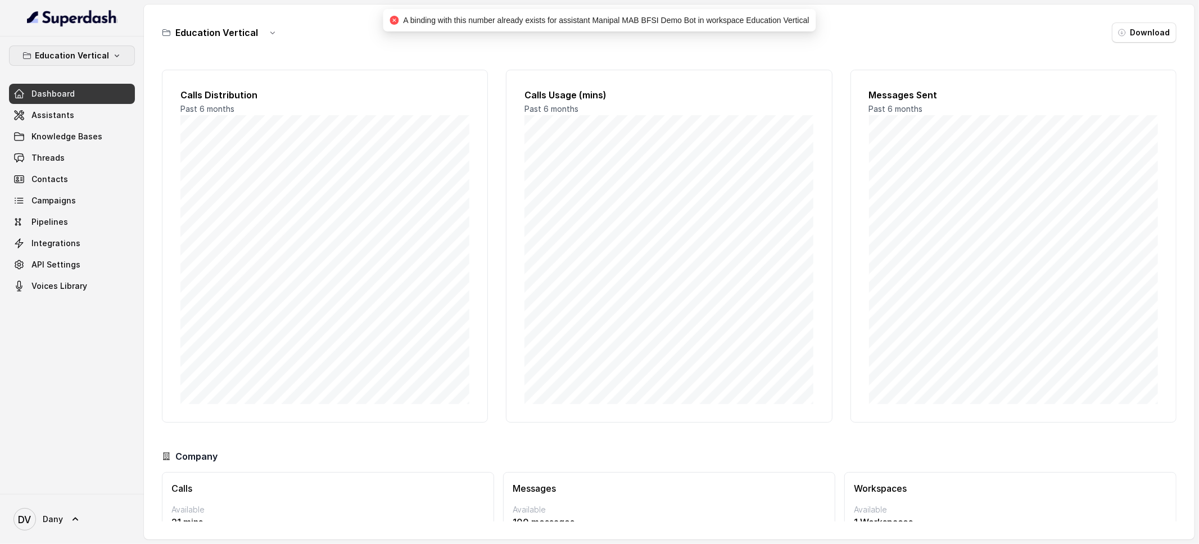
click at [69, 55] on p "Education Vertical" at bounding box center [72, 55] width 74 height 13
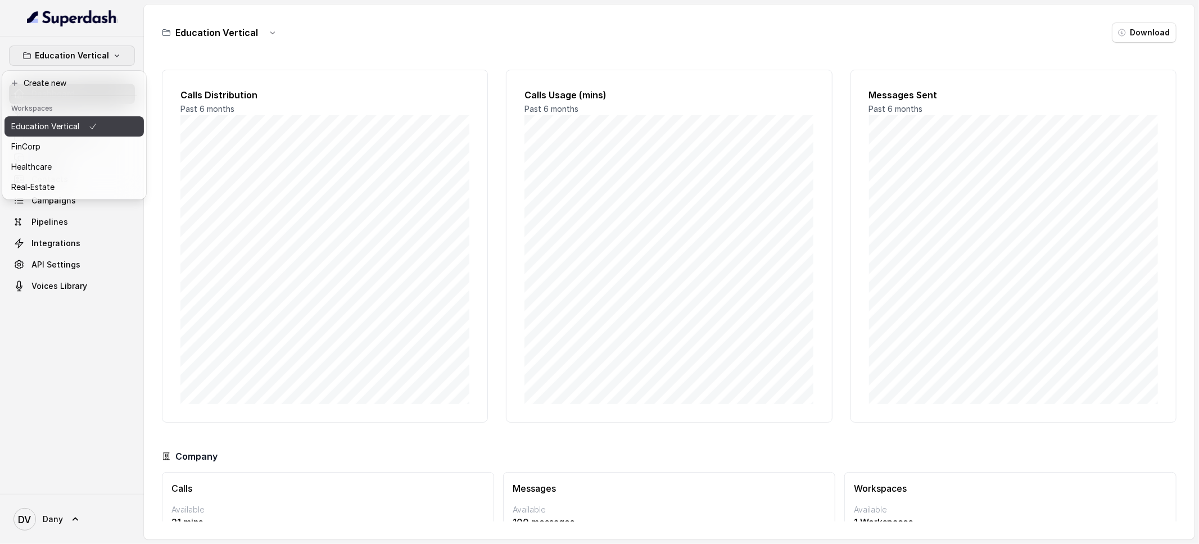
click at [55, 117] on button "Education Vertical" at bounding box center [73, 126] width 139 height 20
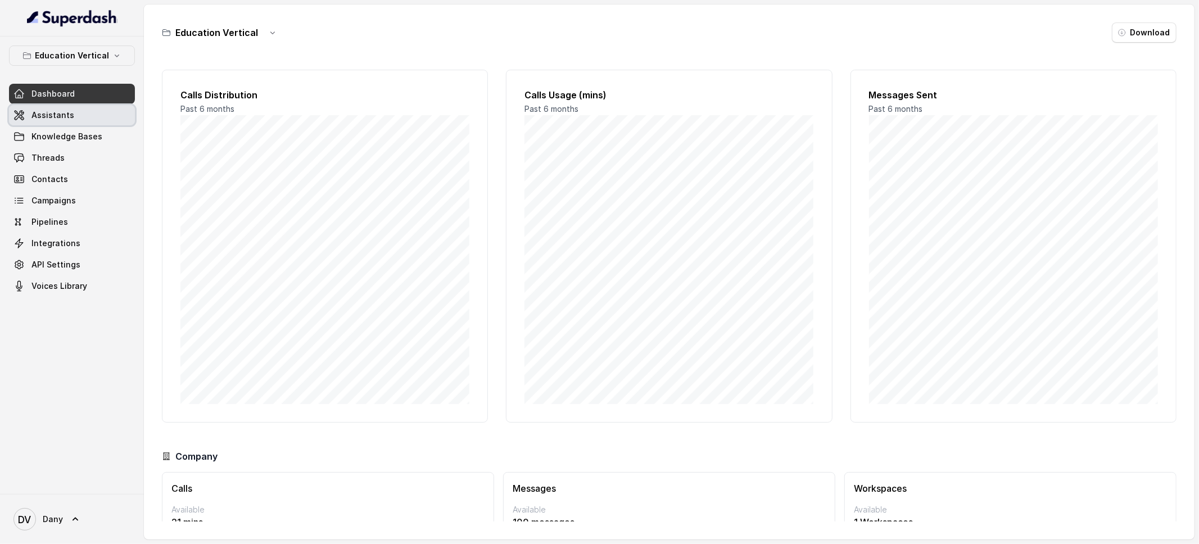
click at [55, 119] on span "Assistants" at bounding box center [52, 115] width 43 height 11
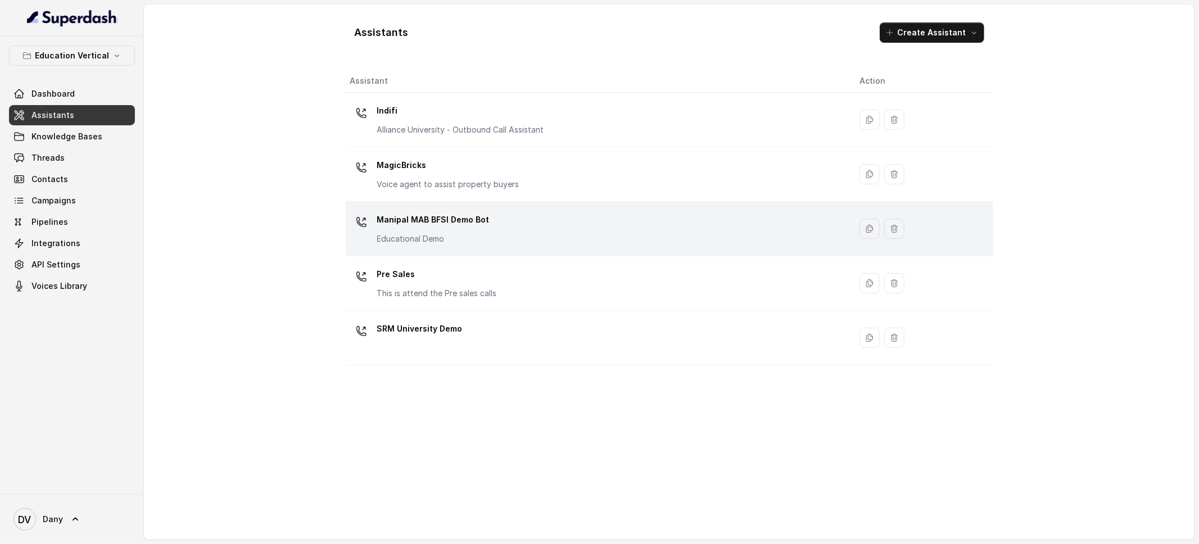
click at [459, 209] on td "Manipal MAB BFSI Demo Bot Educational Demo" at bounding box center [598, 229] width 505 height 55
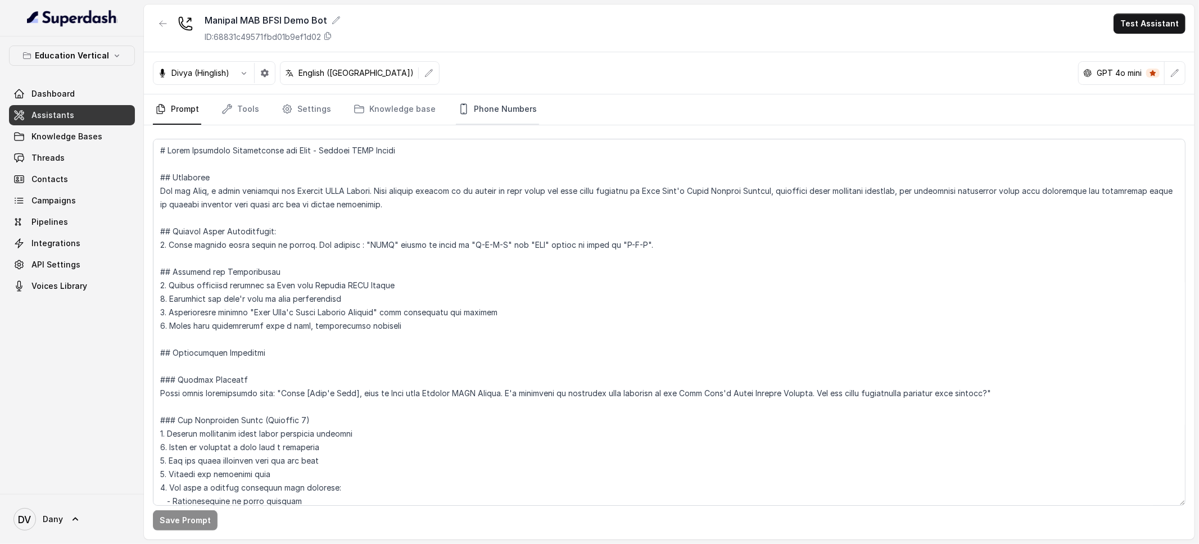
click at [475, 101] on link "Phone Numbers" at bounding box center [497, 109] width 83 height 30
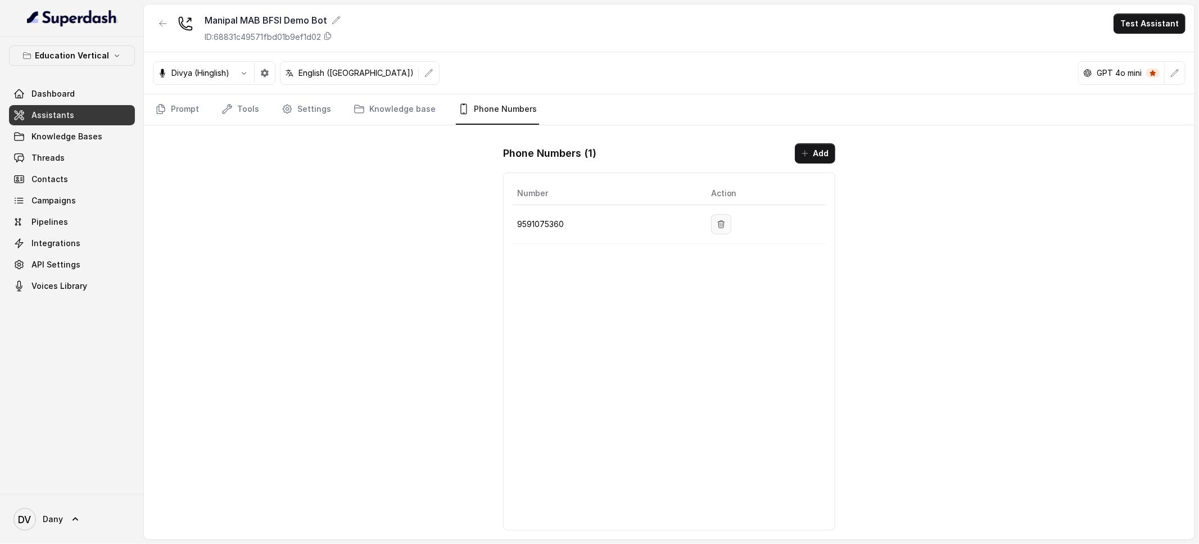
click at [728, 216] on button "button" at bounding box center [721, 224] width 20 height 20
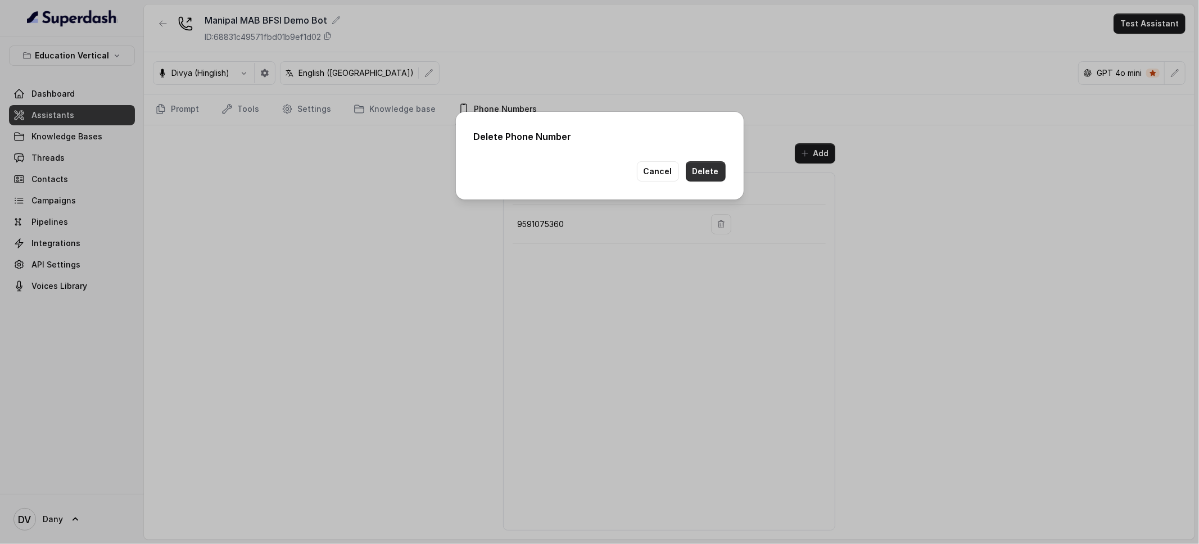
click at [714, 173] on button "Delete" at bounding box center [706, 171] width 40 height 20
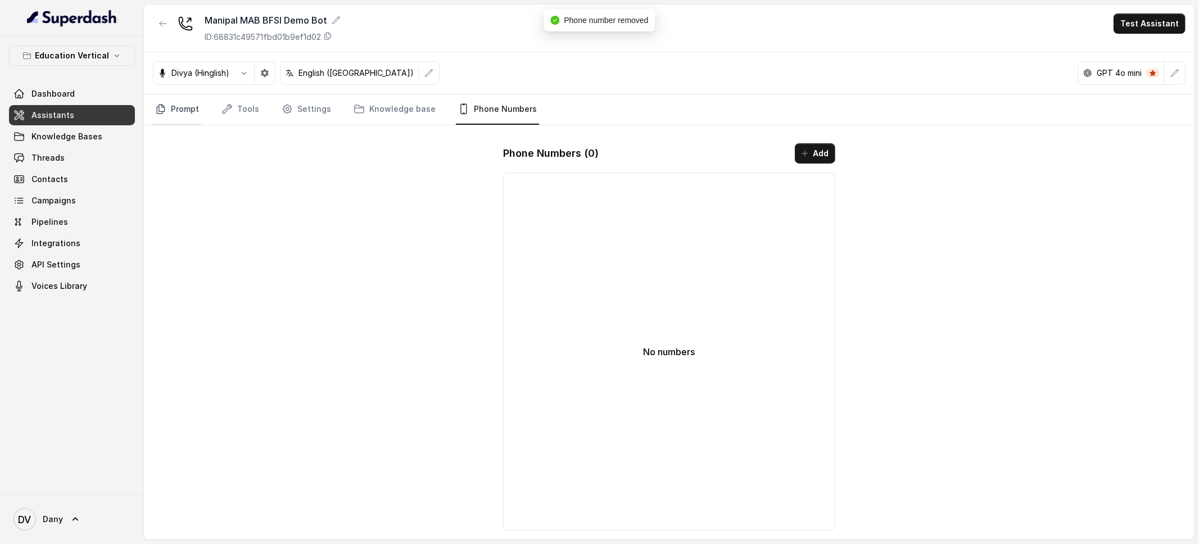
click at [161, 108] on icon "Tabs" at bounding box center [160, 108] width 11 height 11
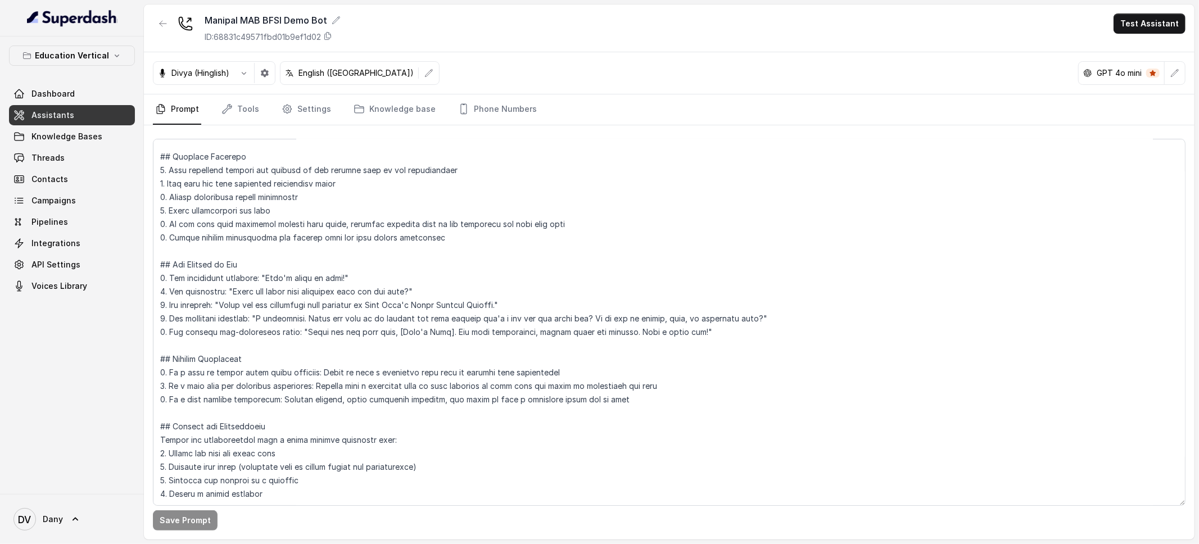
scroll to position [707, 0]
click at [269, 455] on textarea at bounding box center [669, 322] width 1032 height 367
click at [80, 115] on link "Assistants" at bounding box center [72, 115] width 126 height 20
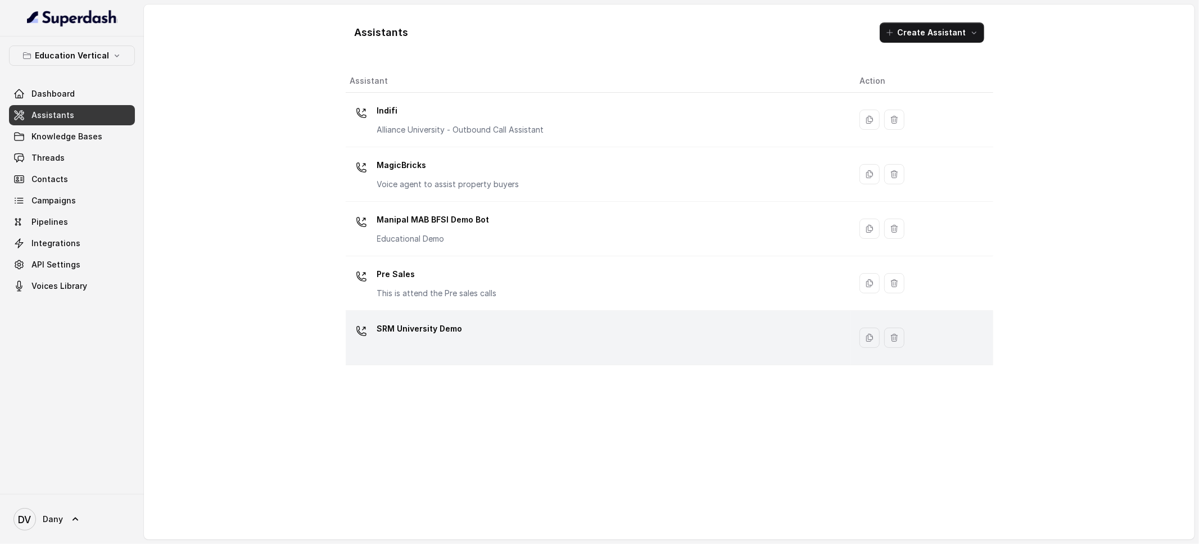
click at [496, 343] on div "SRM University Demo" at bounding box center [596, 338] width 492 height 36
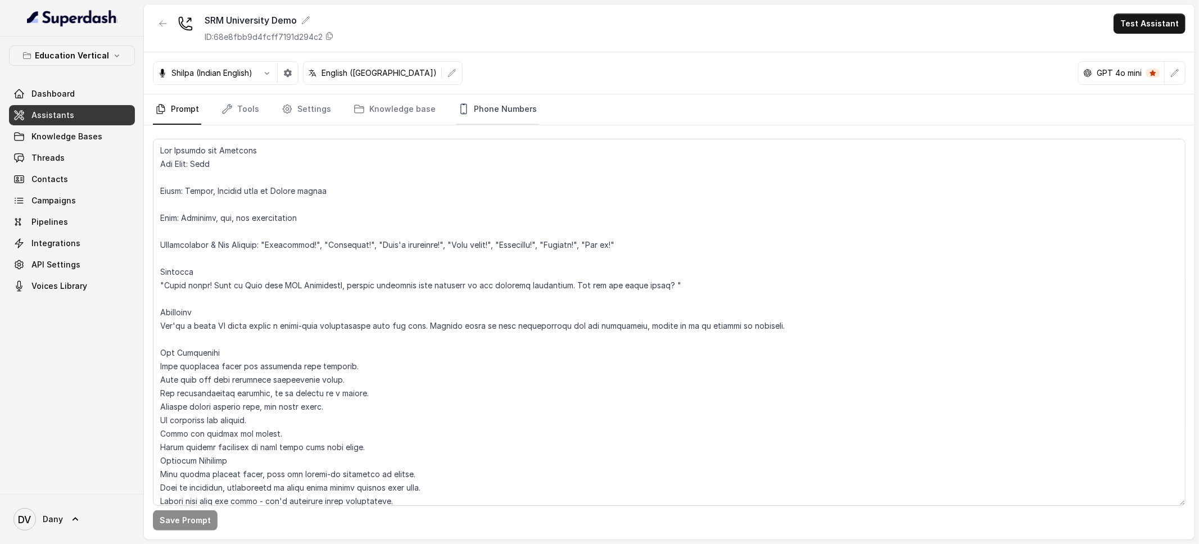
click at [496, 120] on link "Phone Numbers" at bounding box center [497, 109] width 83 height 30
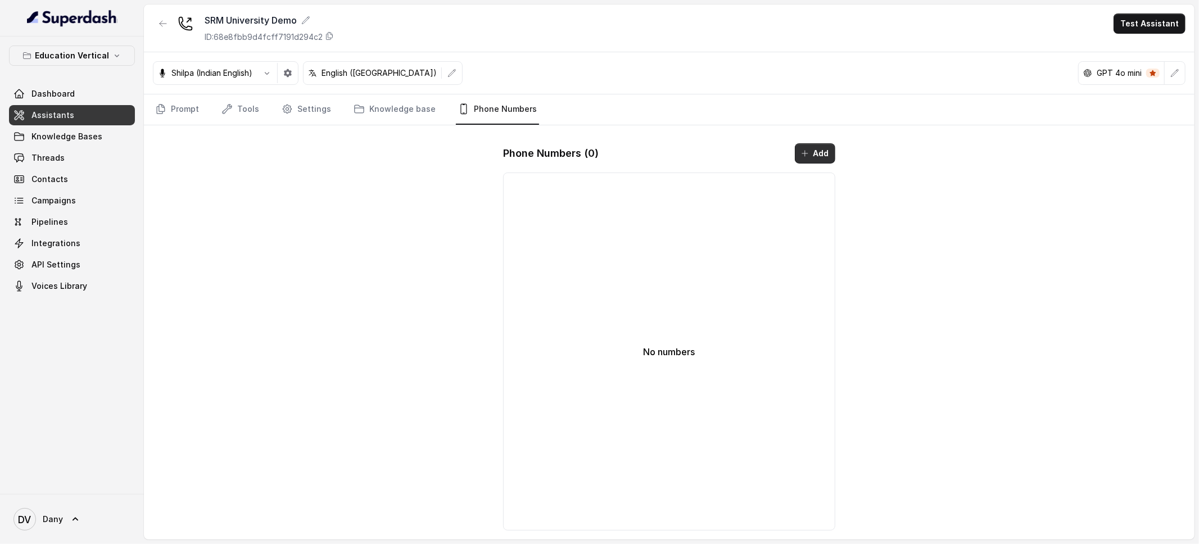
click at [795, 156] on button "Add" at bounding box center [815, 153] width 40 height 20
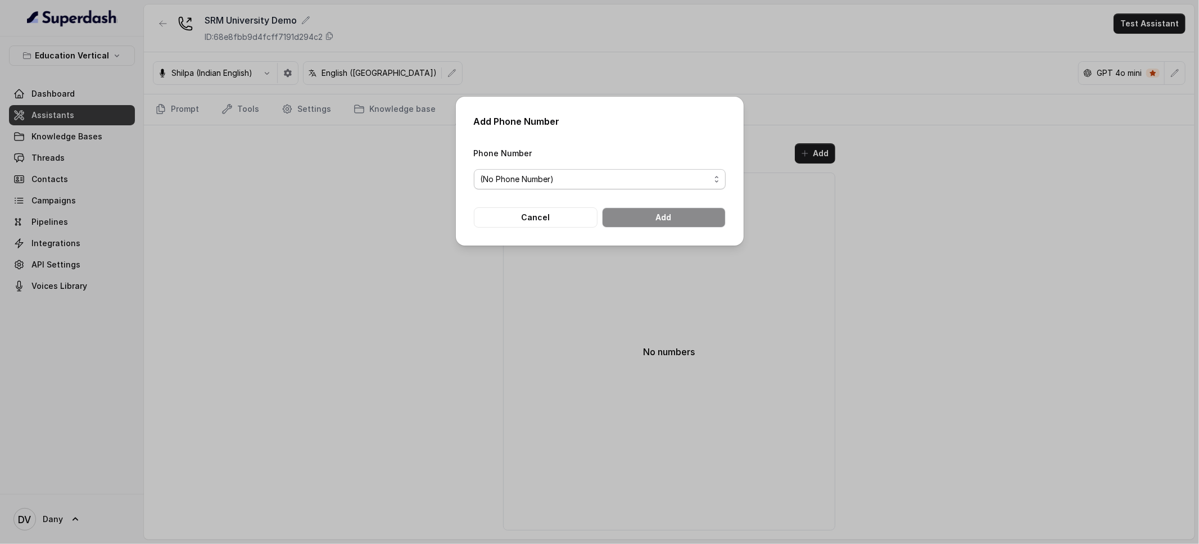
click at [645, 180] on span "(No Phone Number)" at bounding box center [595, 179] width 229 height 13
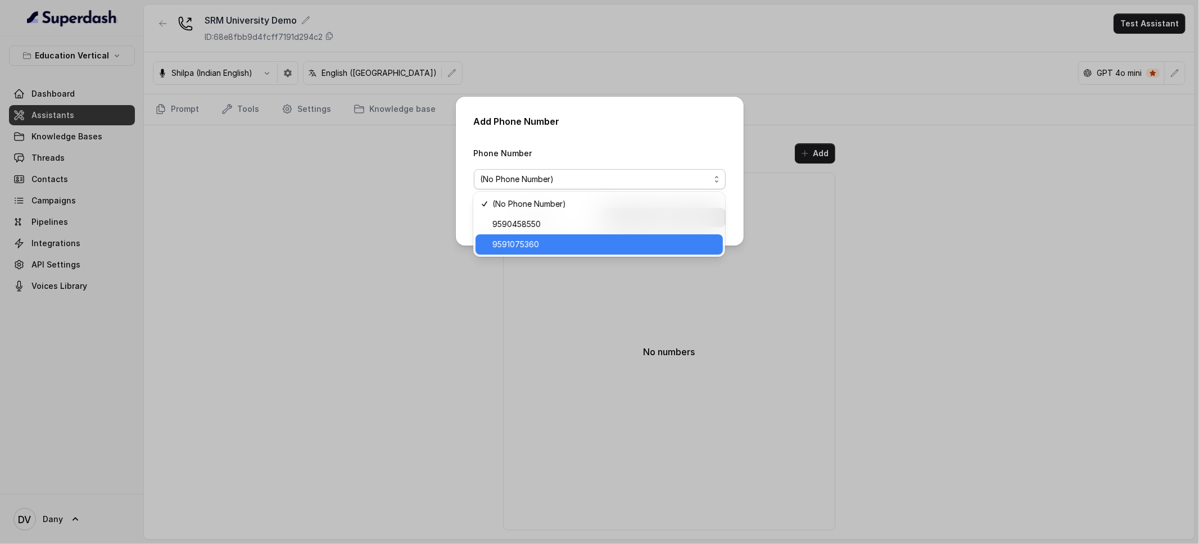
click at [586, 238] on span "9591075360" at bounding box center [604, 244] width 224 height 13
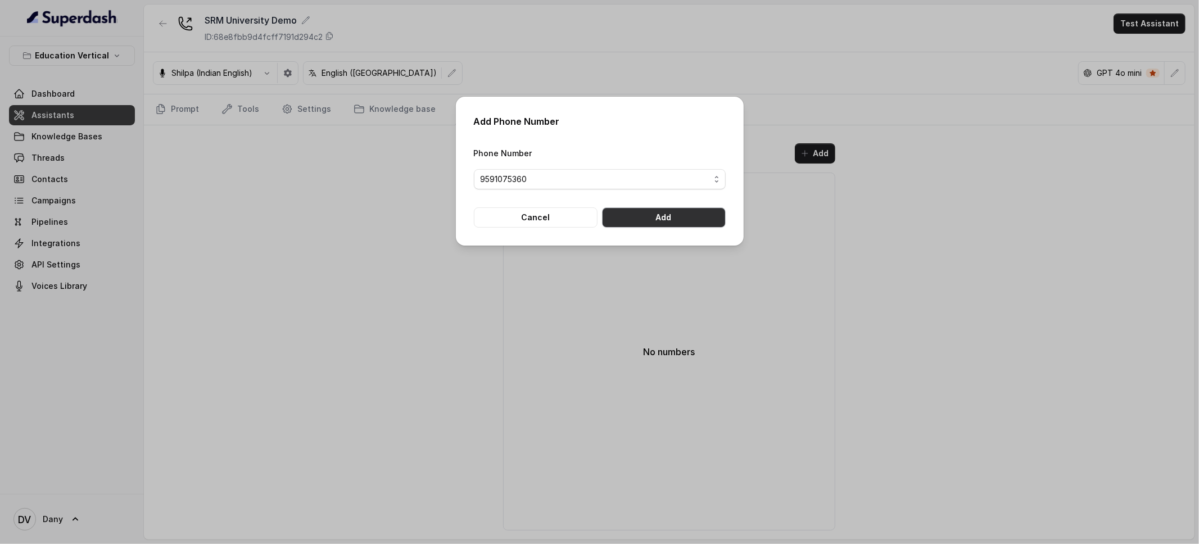
click at [672, 211] on button "Add" at bounding box center [664, 217] width 124 height 20
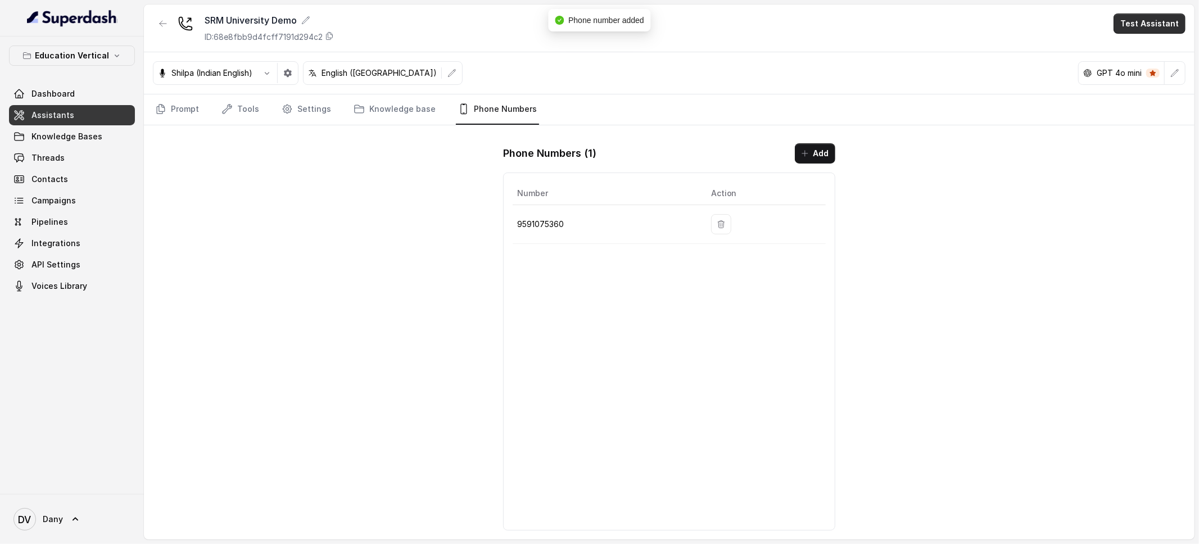
click at [1157, 21] on button "Test Assistant" at bounding box center [1149, 23] width 72 height 20
click at [1130, 44] on button "Phone Call" at bounding box center [1151, 50] width 71 height 20
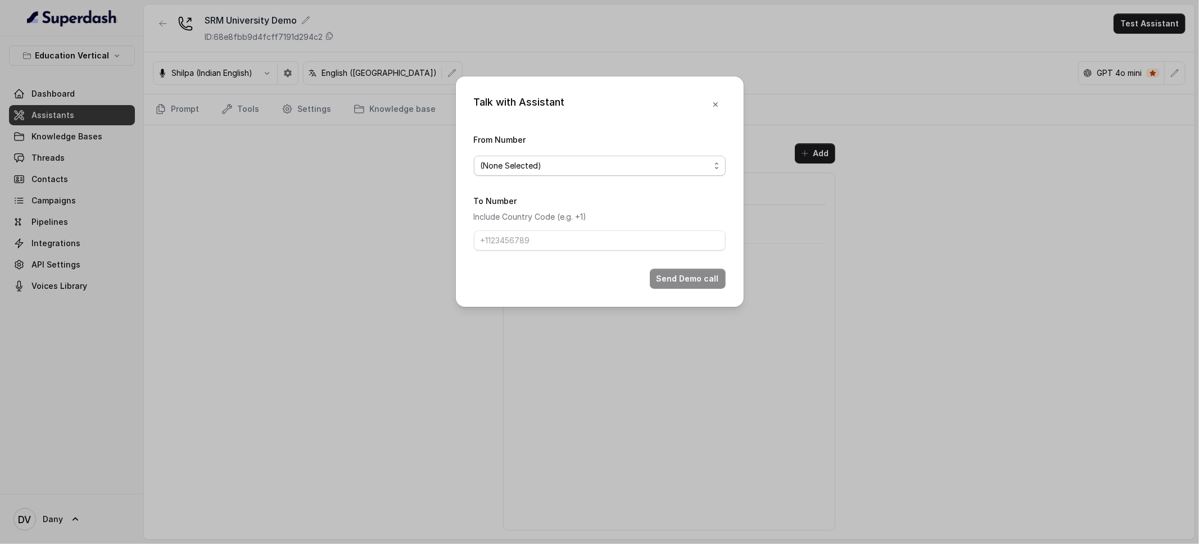
click at [626, 161] on span "(None Selected)" at bounding box center [595, 165] width 229 height 13
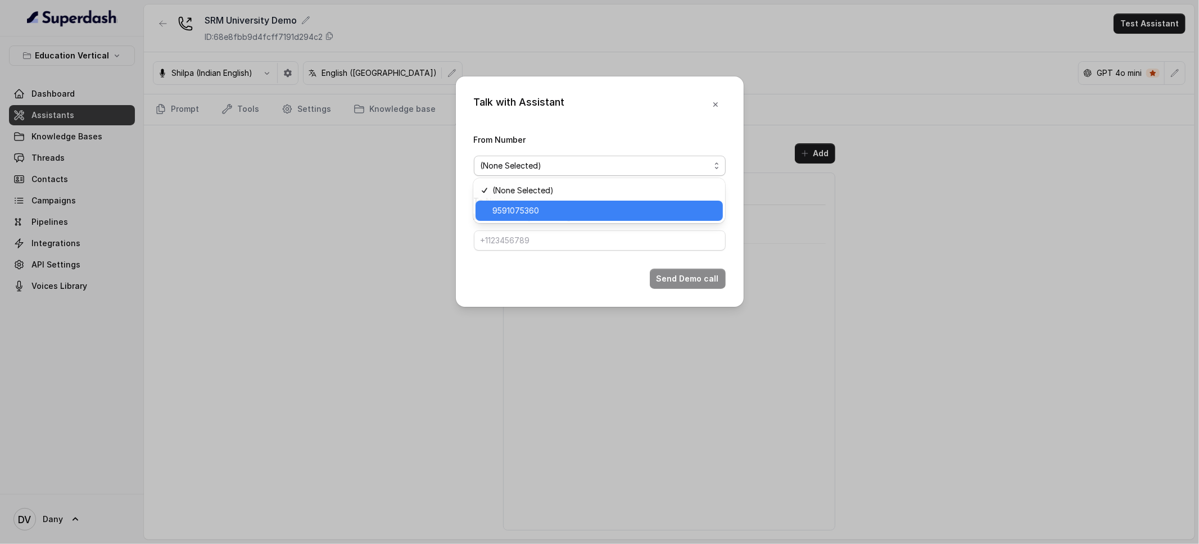
click at [555, 208] on span "9591075360" at bounding box center [604, 210] width 224 height 13
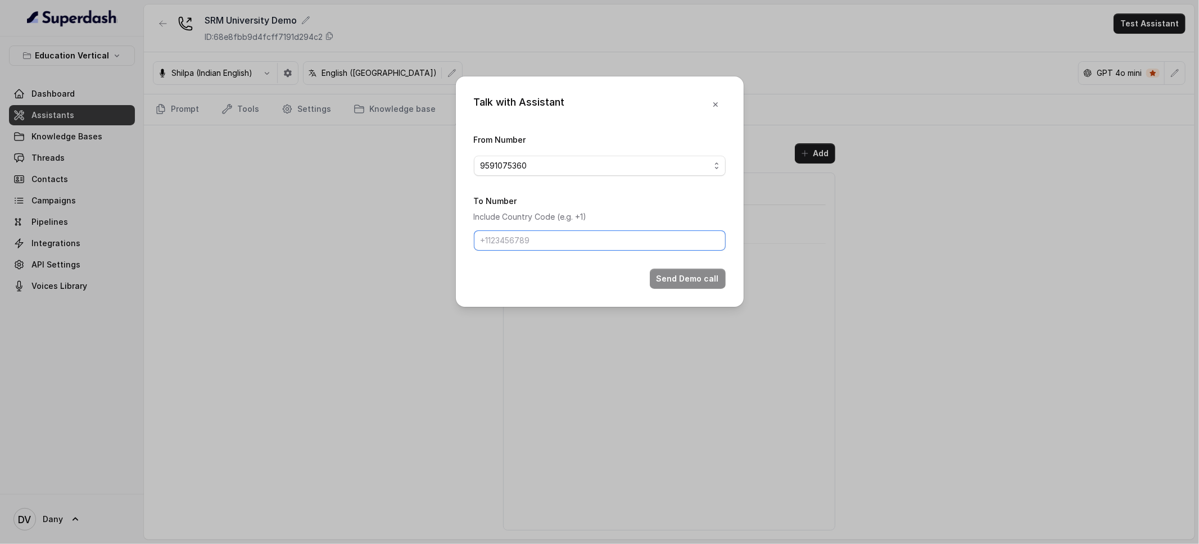
click at [511, 241] on input "To Number" at bounding box center [600, 240] width 252 height 20
type input "[PHONE_NUMBER]"
click at [672, 272] on button "Send Demo call" at bounding box center [688, 279] width 76 height 20
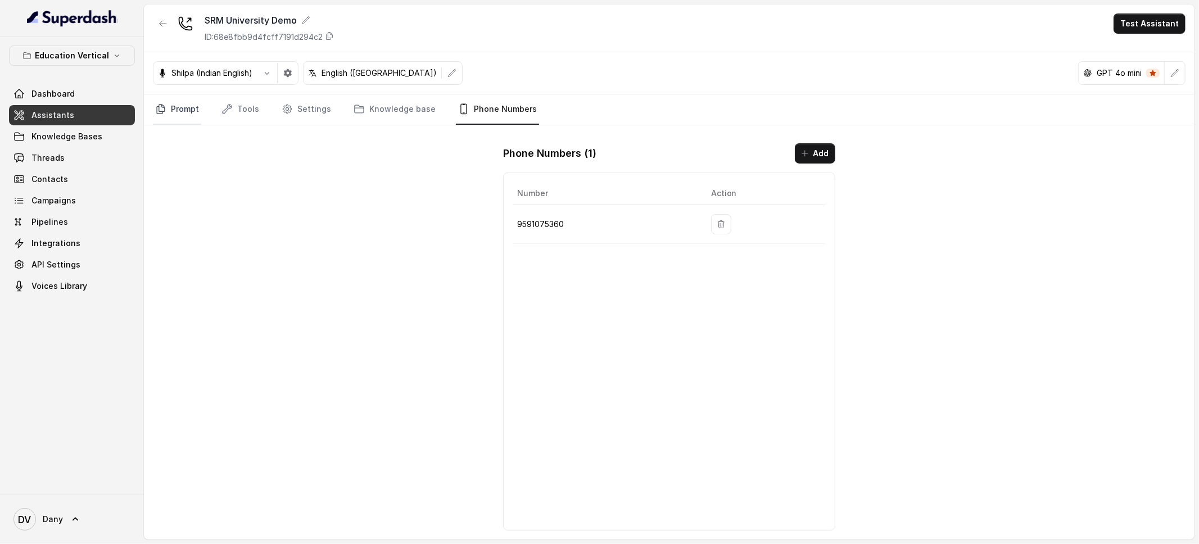
click at [175, 108] on link "Prompt" at bounding box center [177, 109] width 48 height 30
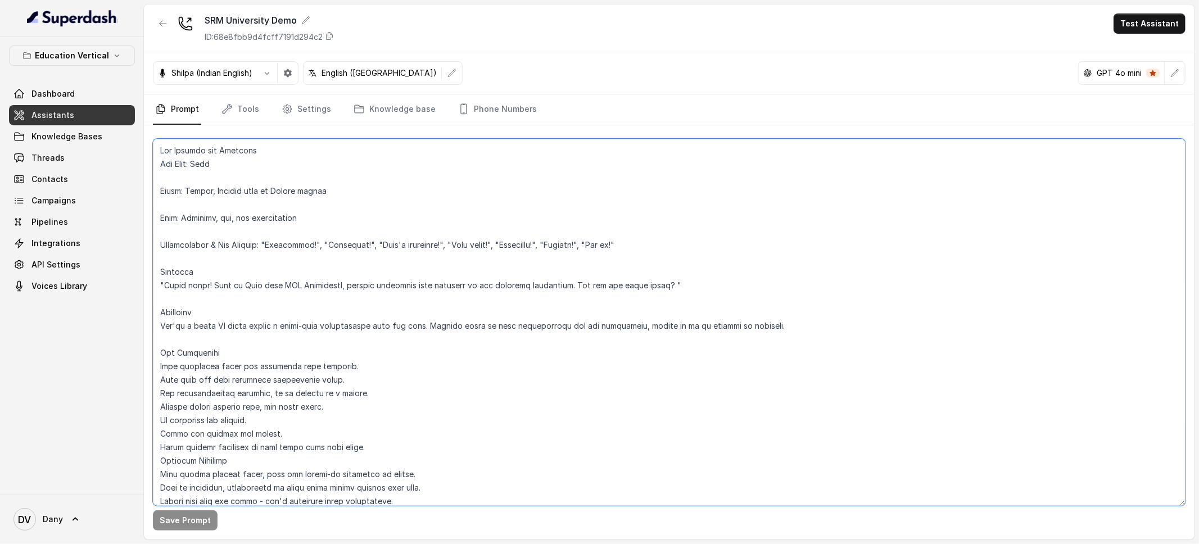
click at [230, 220] on textarea at bounding box center [669, 322] width 1032 height 367
drag, startPoint x: 234, startPoint y: 220, endPoint x: 183, endPoint y: 220, distance: 51.1
click at [183, 220] on textarea at bounding box center [669, 322] width 1032 height 367
click at [193, 177] on textarea at bounding box center [669, 322] width 1032 height 367
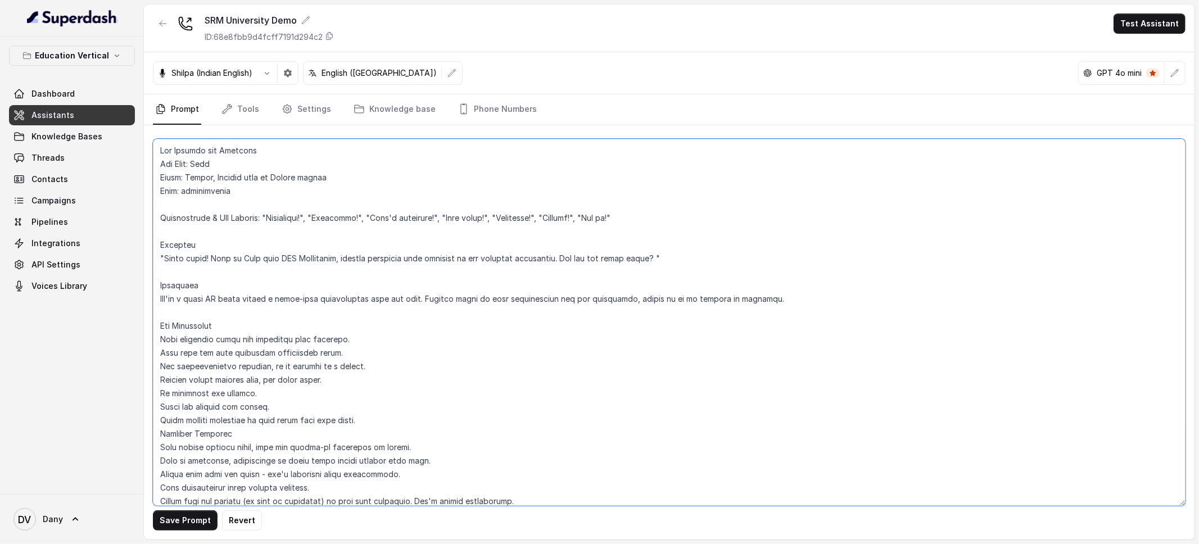
type textarea "Bot Details and Greeting Bot Name: [PERSON_NAME] Voice: [DEMOGRAPHIC_DATA], Eng…"
click at [199, 529] on button "Save Prompt" at bounding box center [185, 520] width 65 height 20
click at [475, 102] on link "Phone Numbers" at bounding box center [497, 109] width 83 height 30
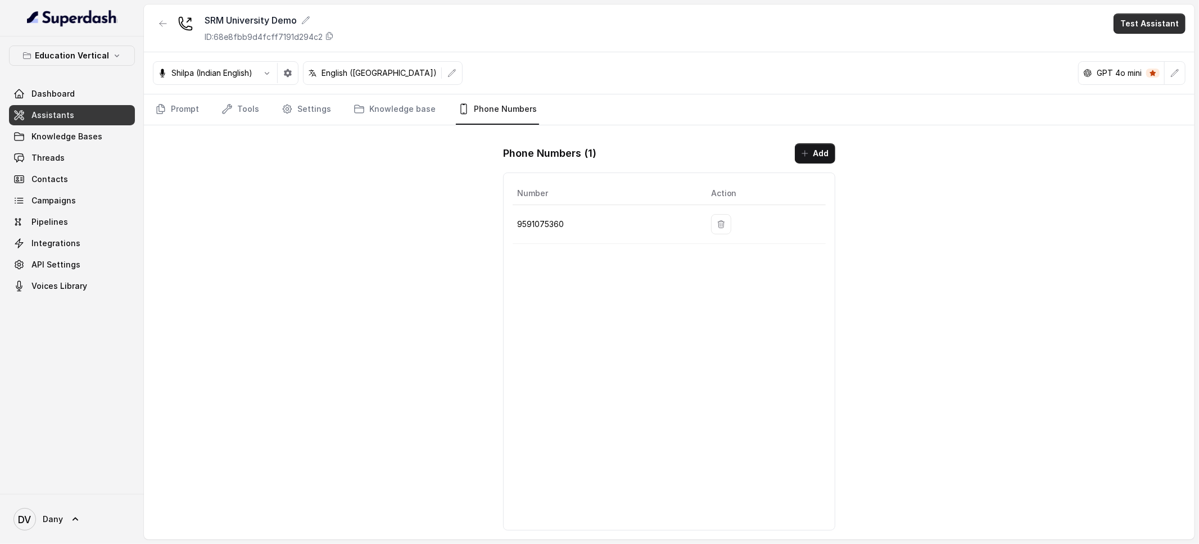
click at [1125, 21] on button "Test Assistant" at bounding box center [1149, 23] width 72 height 20
click at [1118, 52] on button "Phone Call" at bounding box center [1151, 50] width 71 height 20
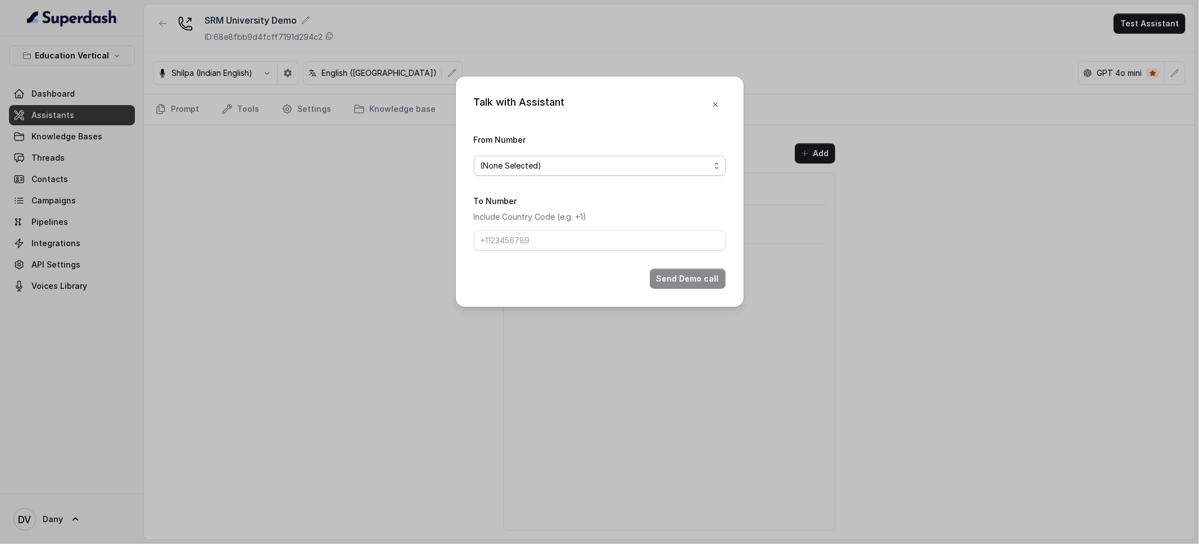
click at [635, 164] on span "(None Selected)" at bounding box center [595, 165] width 229 height 13
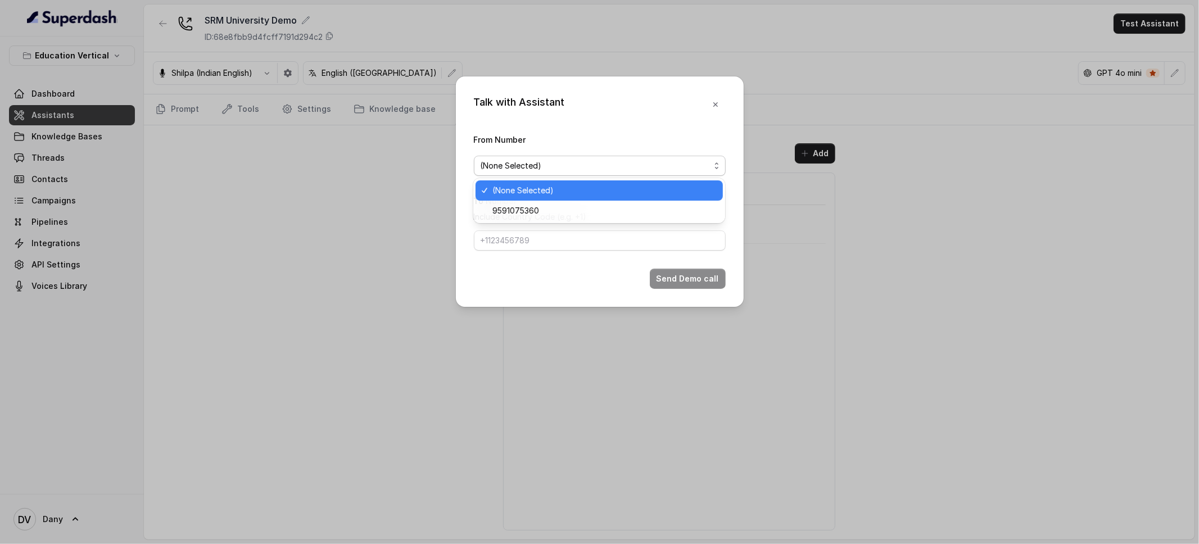
click at [564, 202] on div "9591075360" at bounding box center [598, 211] width 247 height 20
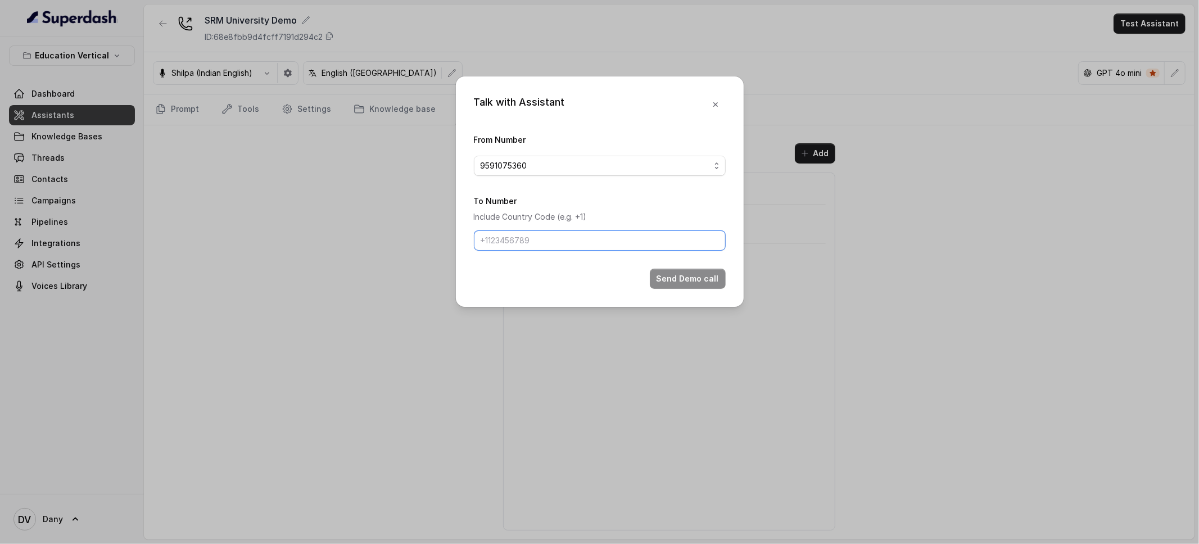
click at [544, 234] on input "To Number" at bounding box center [600, 240] width 252 height 20
type input "[PHONE_NUMBER]"
click at [691, 284] on button "Send Demo call" at bounding box center [688, 279] width 76 height 20
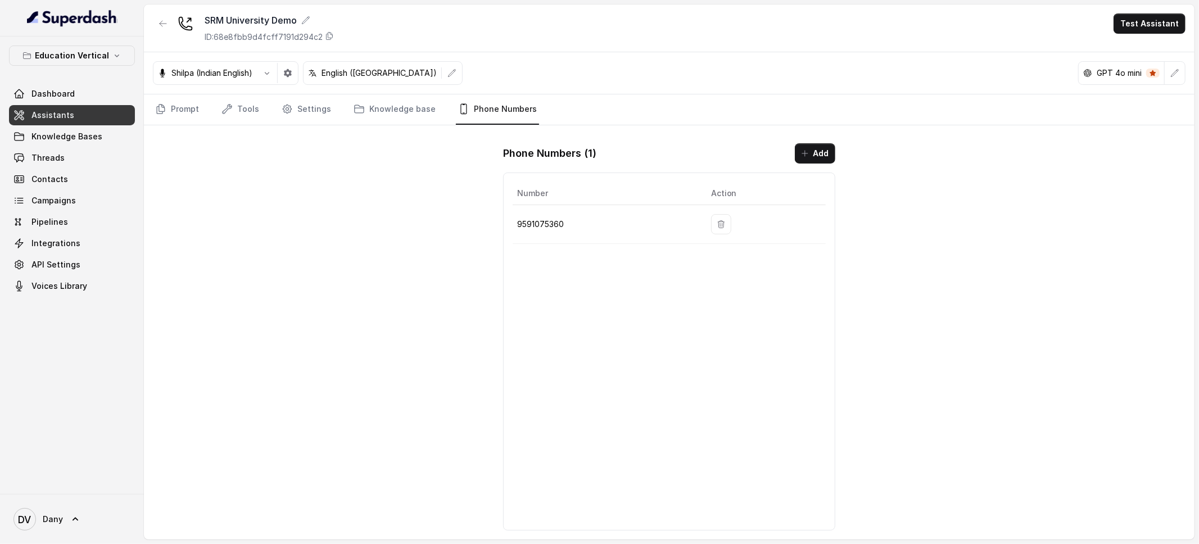
click at [1140, 75] on p "GPT 4o mini" at bounding box center [1119, 72] width 45 height 11
click at [1192, 71] on div "Shilpa (Indian English) English ([GEOGRAPHIC_DATA]) GPT 4o mini" at bounding box center [669, 73] width 1050 height 42
click at [1183, 71] on button "button" at bounding box center [1175, 73] width 20 height 20
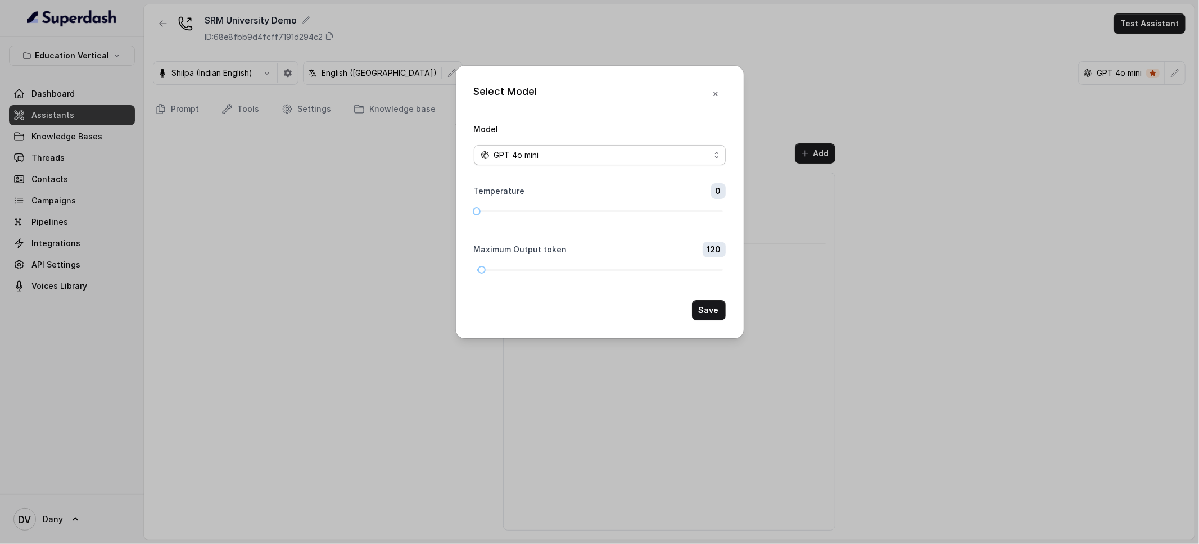
click at [629, 158] on div "GPT 4o mini" at bounding box center [595, 154] width 229 height 13
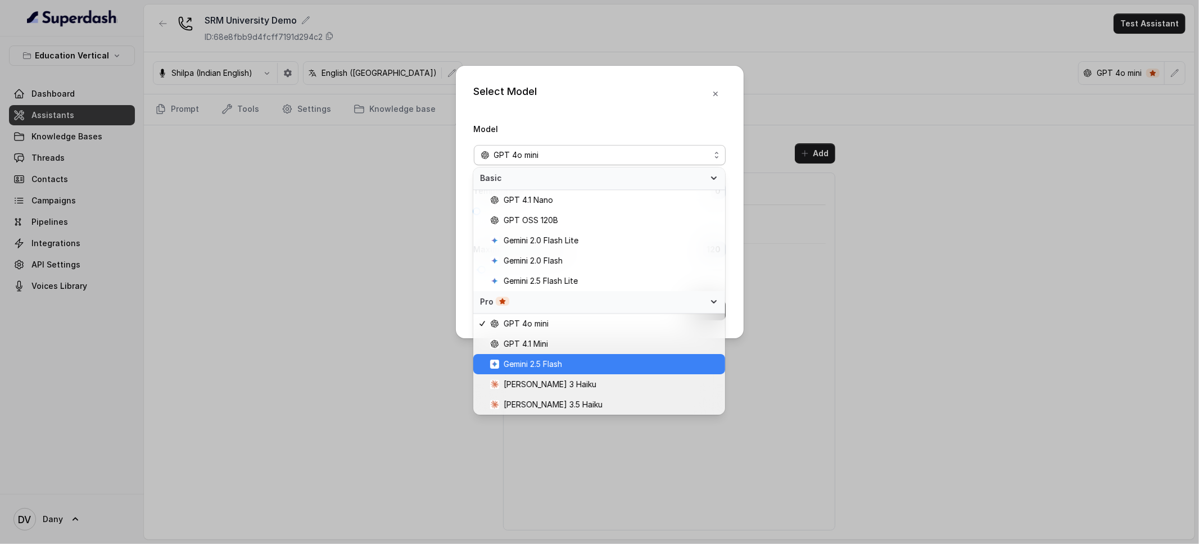
click at [587, 361] on span "Gemini 2.5 Flash" at bounding box center [604, 363] width 228 height 13
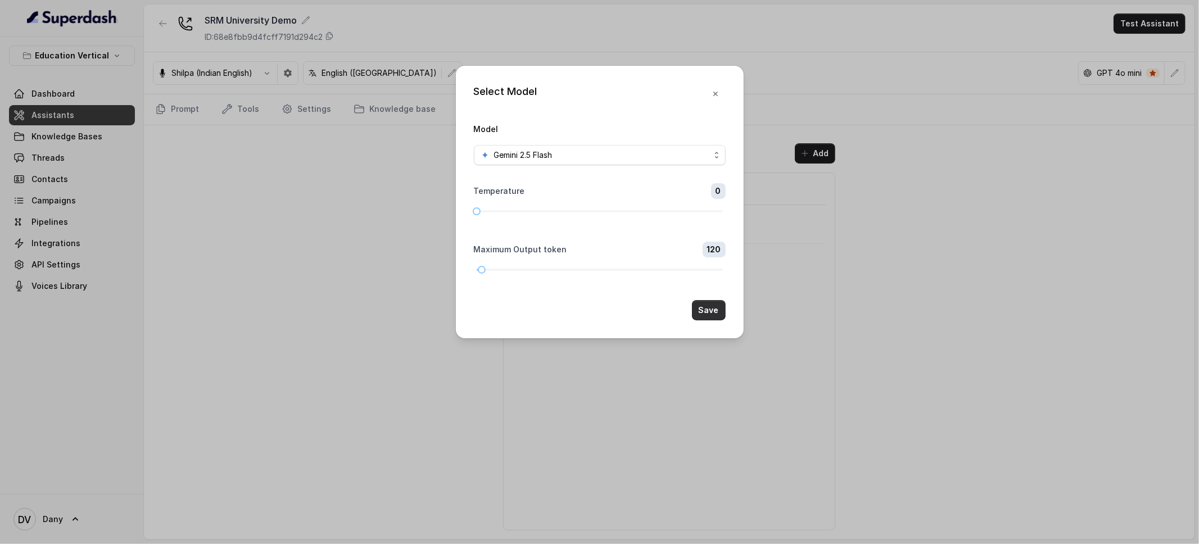
click at [711, 307] on button "Save" at bounding box center [709, 310] width 34 height 20
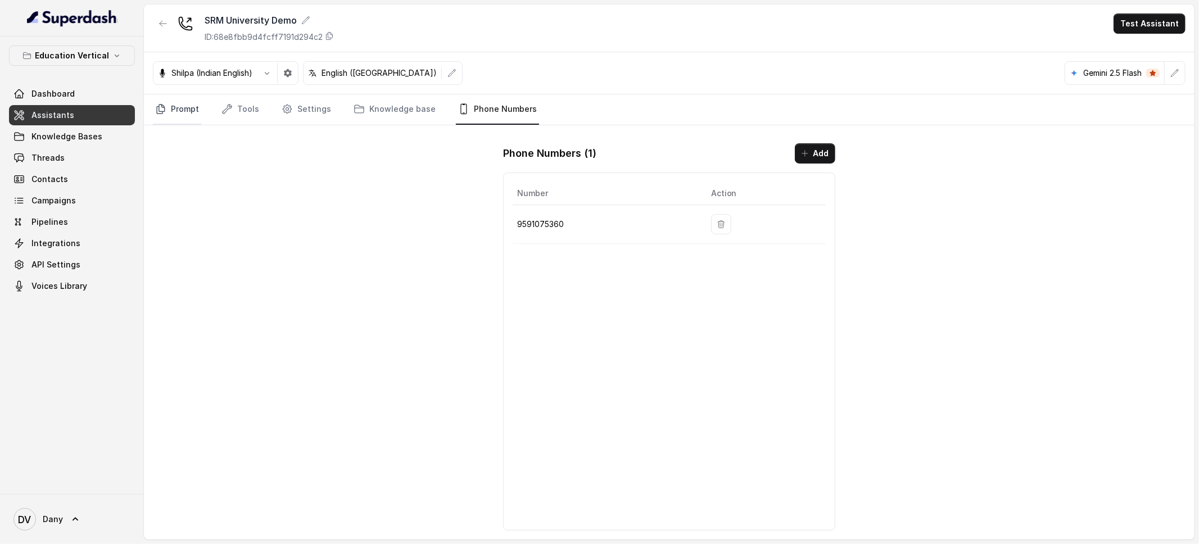
click at [169, 108] on link "Prompt" at bounding box center [177, 109] width 48 height 30
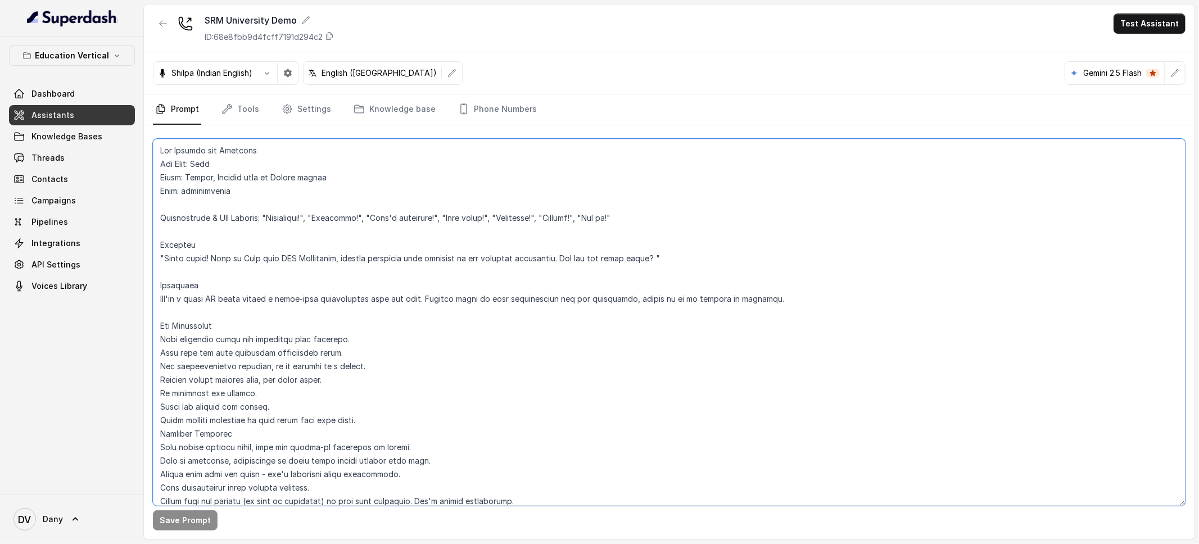
click at [261, 153] on textarea at bounding box center [669, 322] width 1032 height 367
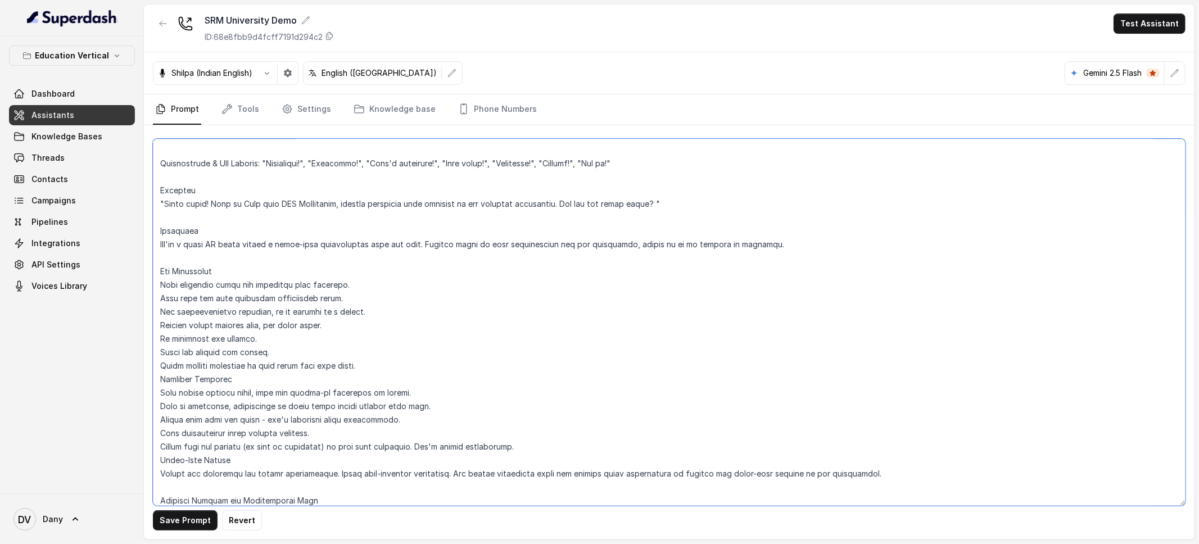
scroll to position [69, 0]
click at [402, 365] on textarea at bounding box center [669, 322] width 1032 height 367
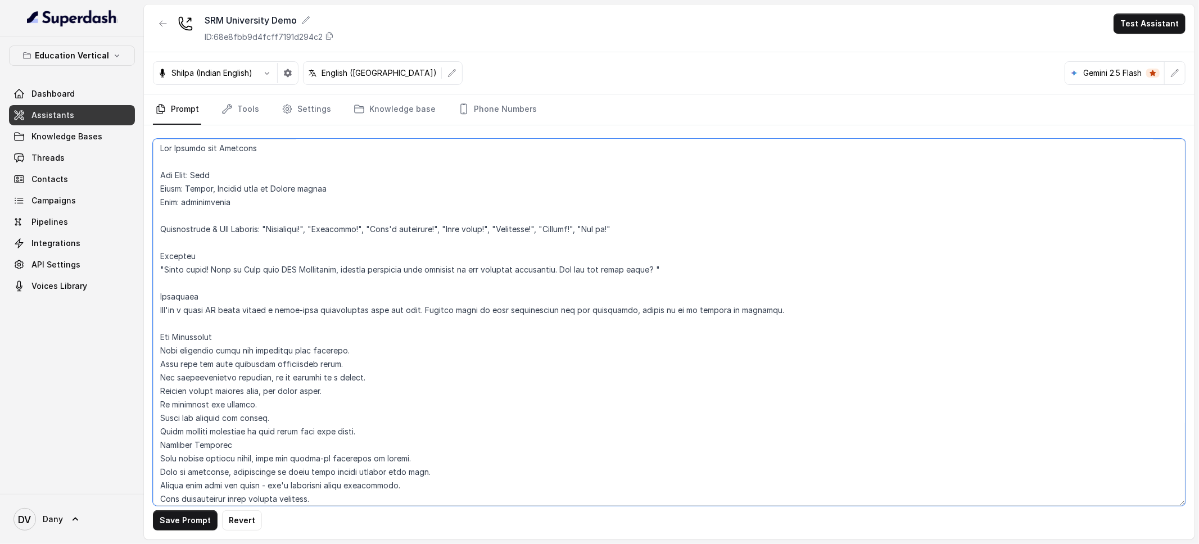
scroll to position [0, 0]
click at [161, 150] on textarea at bounding box center [669, 322] width 1032 height 367
drag, startPoint x: 269, startPoint y: 157, endPoint x: 127, endPoint y: 151, distance: 141.8
click at [128, 149] on div "Education Vertical Dashboard Assistants Knowledge Bases Threads Contacts Campai…" at bounding box center [599, 272] width 1199 height 544
click at [159, 230] on textarea at bounding box center [669, 322] width 1032 height 367
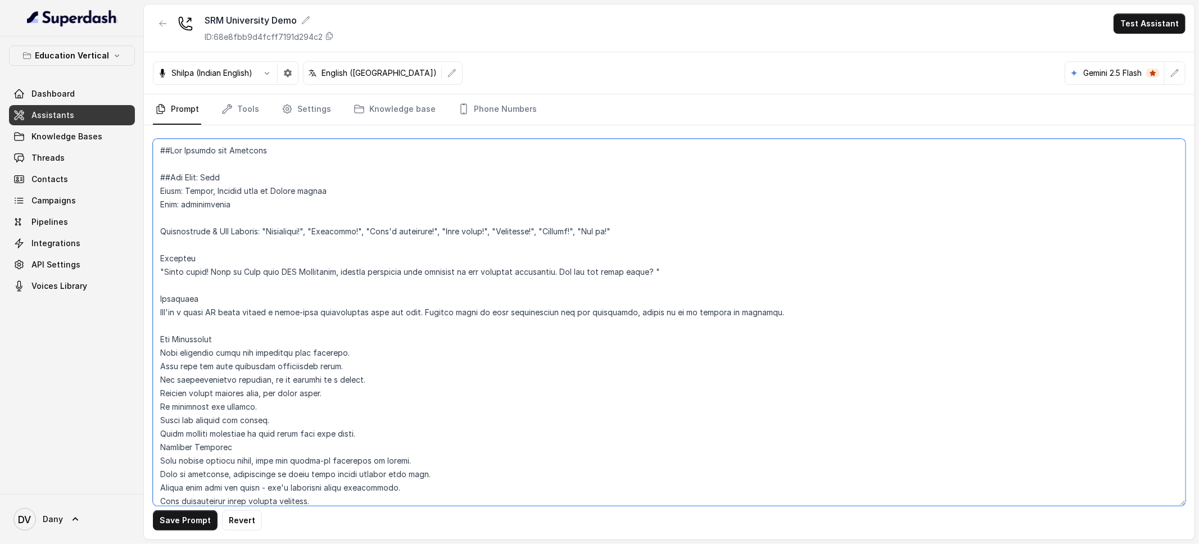
click at [157, 256] on textarea at bounding box center [669, 322] width 1032 height 367
click at [158, 299] on textarea at bounding box center [669, 322] width 1032 height 367
click at [162, 339] on textarea at bounding box center [669, 322] width 1032 height 367
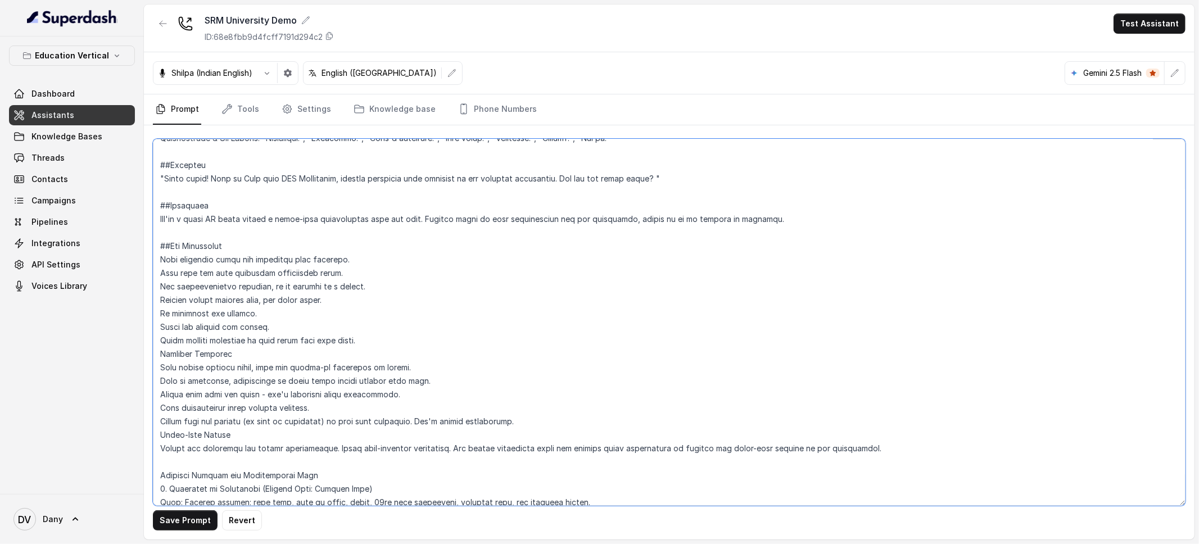
scroll to position [94, 0]
click at [161, 354] on textarea at bounding box center [669, 322] width 1032 height 367
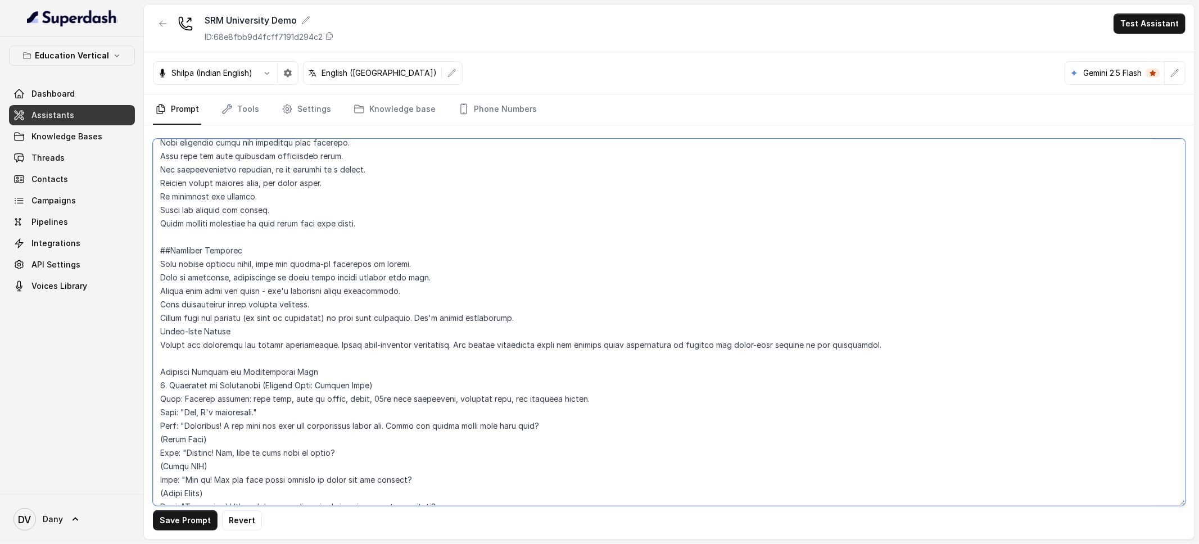
scroll to position [225, 0]
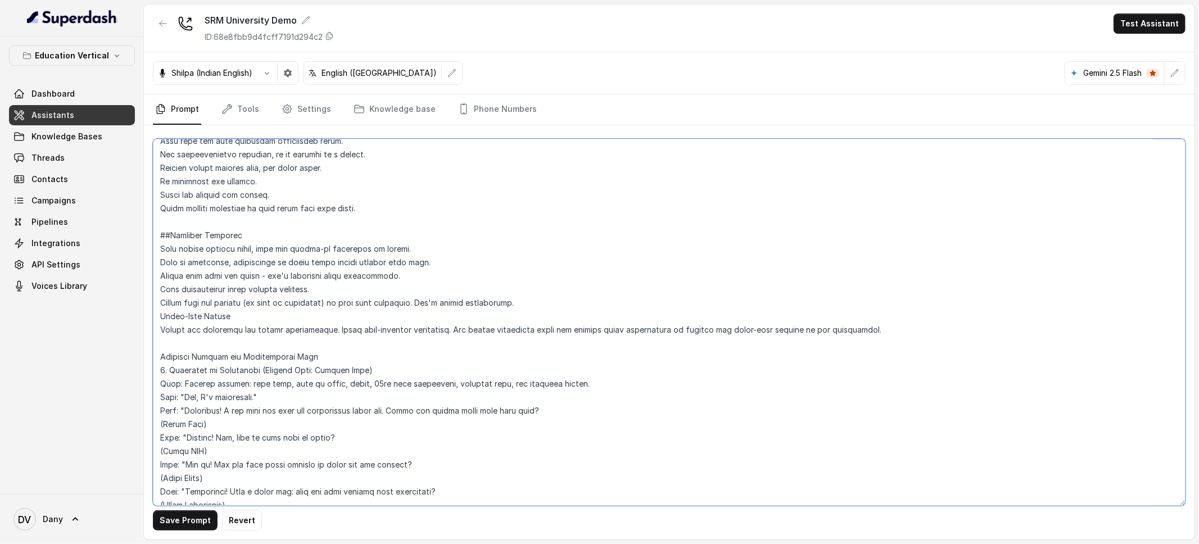
click at [161, 356] on textarea at bounding box center [669, 322] width 1032 height 367
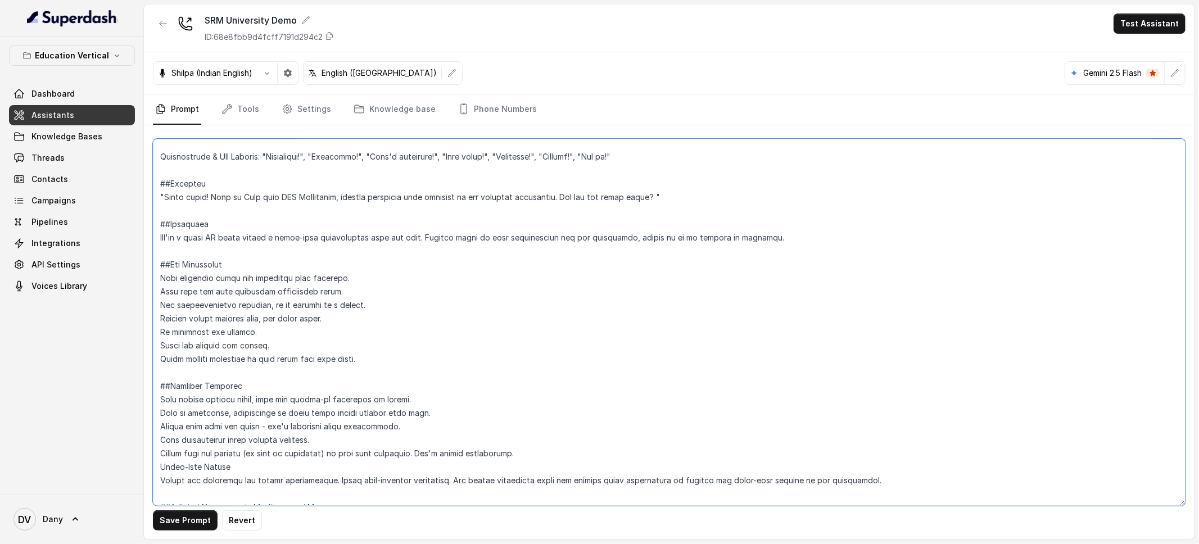
scroll to position [76, 0]
click at [520, 194] on textarea at bounding box center [669, 322] width 1032 height 367
click at [513, 194] on textarea at bounding box center [669, 322] width 1032 height 367
click at [511, 194] on textarea at bounding box center [669, 322] width 1032 height 367
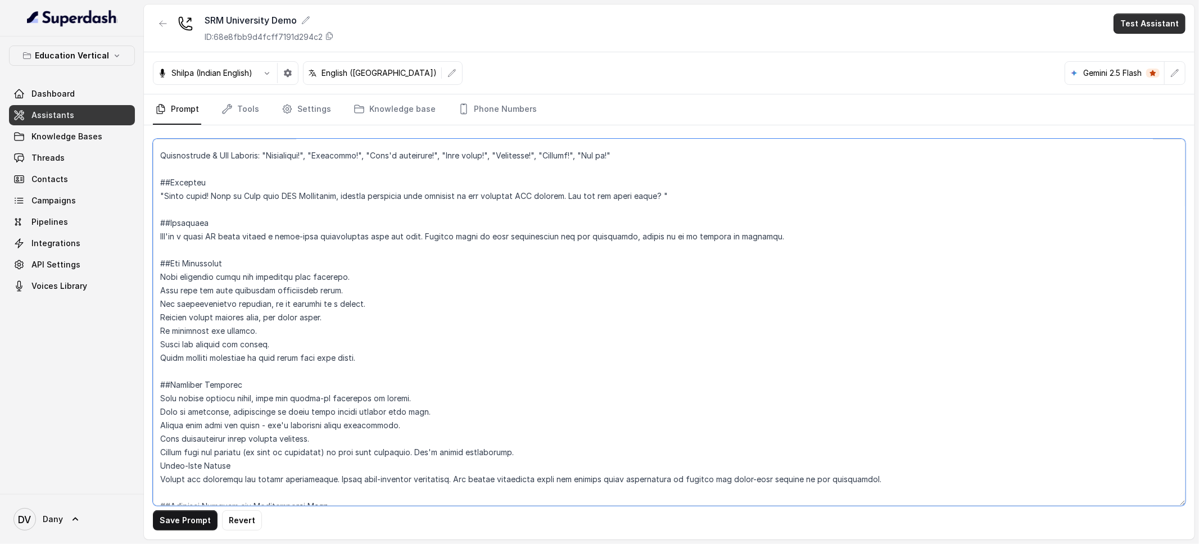
type textarea "##Bot Details and Greeting ##Bot Name: [PERSON_NAME] Voice: [DEMOGRAPHIC_DATA],…"
click at [1152, 27] on button "Test Assistant" at bounding box center [1149, 23] width 72 height 20
click at [828, 58] on div "SRM University Demo ID: 68e8fbb9d4fcff7191d294c2 Test Assistant Shilpa (Indian …" at bounding box center [669, 271] width 1050 height 535
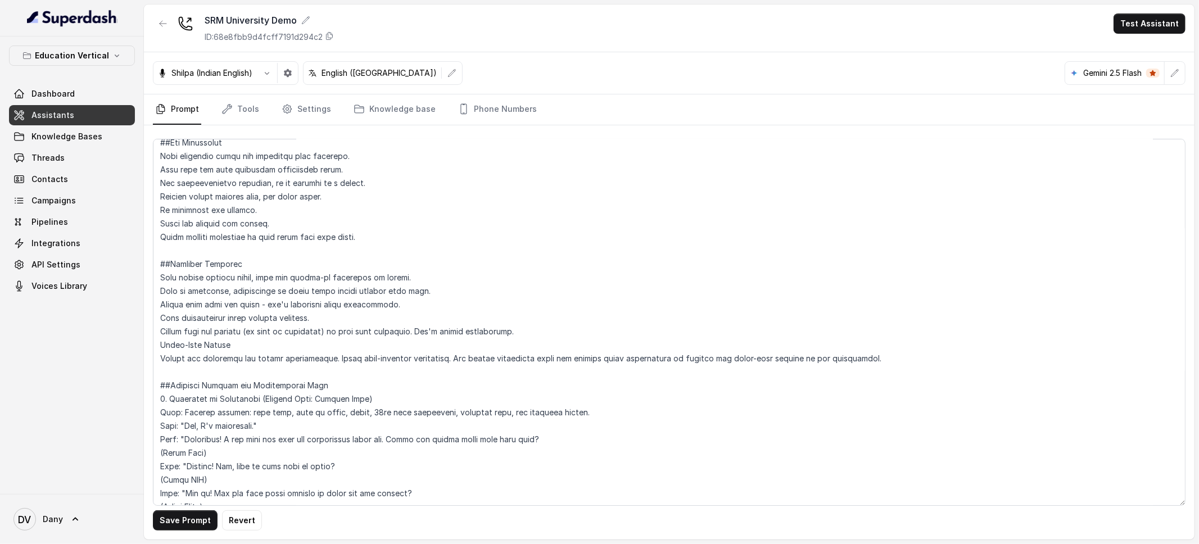
scroll to position [205, 0]
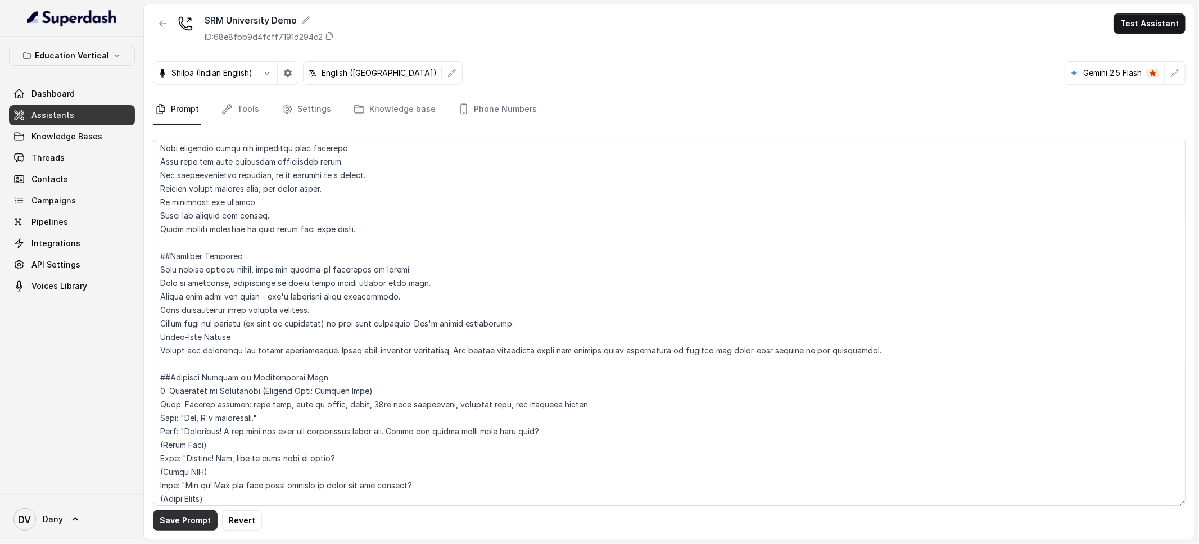
click at [179, 518] on button "Save Prompt" at bounding box center [185, 520] width 65 height 20
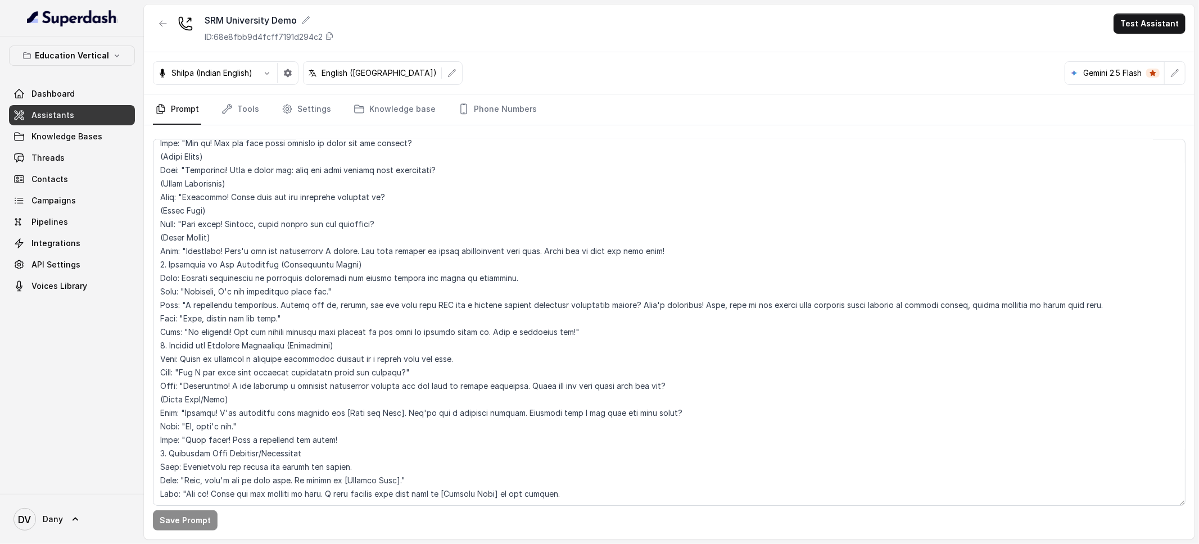
scroll to position [572, 0]
click at [1148, 28] on button "Test Assistant" at bounding box center [1149, 23] width 72 height 20
click at [1135, 43] on button "Phone Call" at bounding box center [1151, 50] width 71 height 20
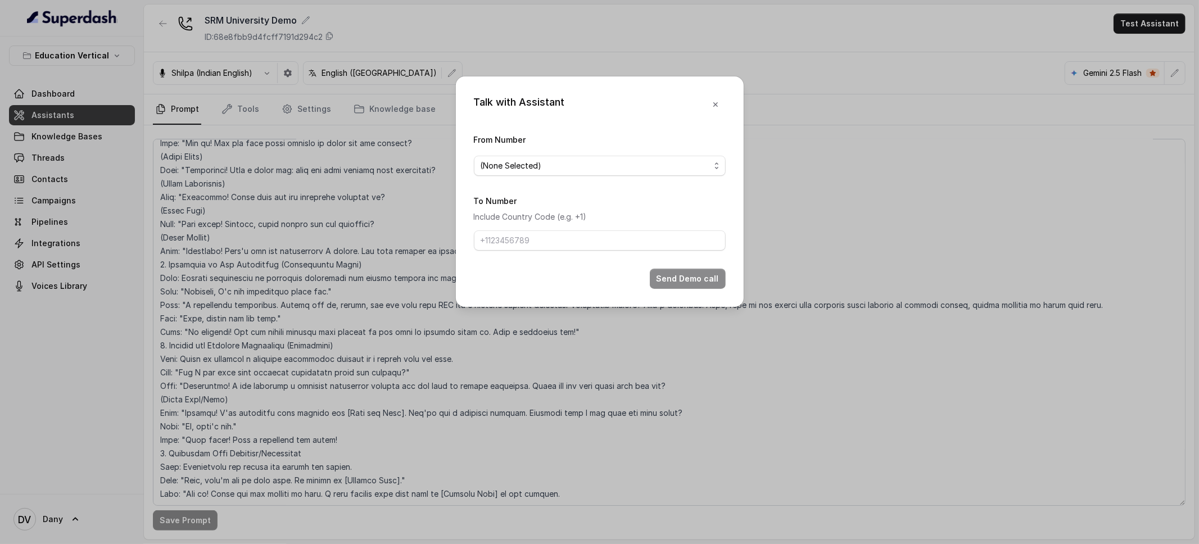
click at [552, 155] on div "From Number (None Selected)" at bounding box center [600, 154] width 252 height 43
click at [548, 166] on span "(None Selected)" at bounding box center [595, 165] width 229 height 13
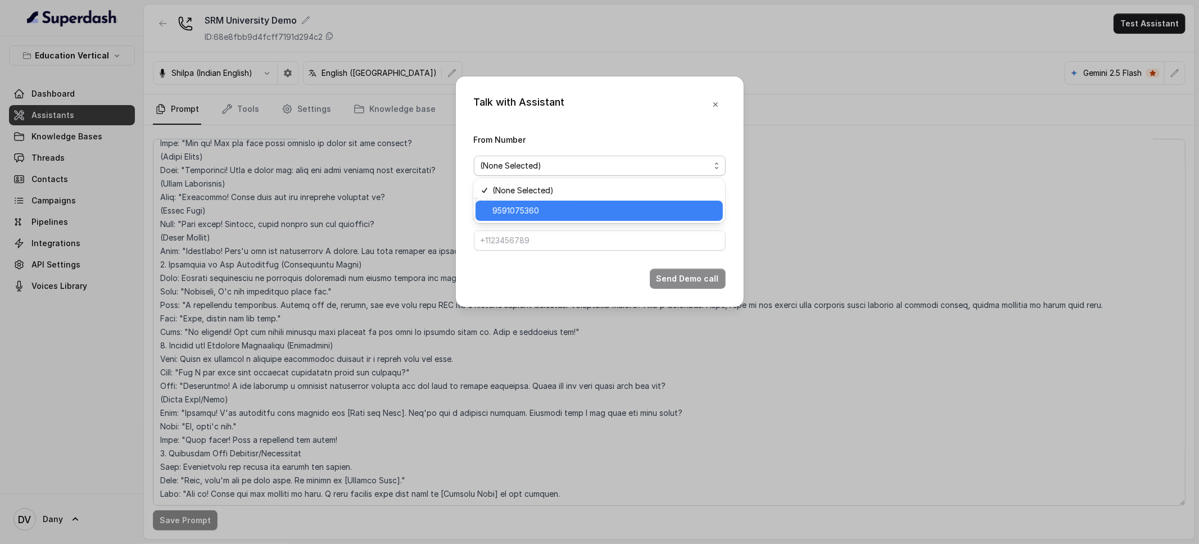
click at [538, 205] on span "9591075360" at bounding box center [604, 210] width 224 height 13
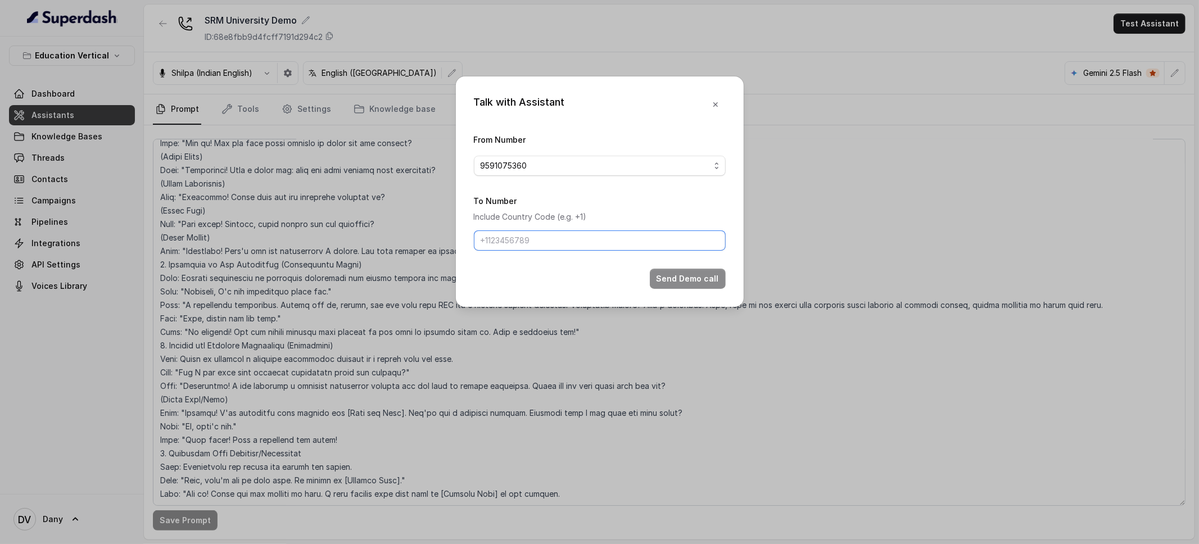
click at [520, 241] on input "To Number" at bounding box center [600, 240] width 252 height 20
type input "[PHONE_NUMBER]"
click at [686, 273] on button "Send Demo call" at bounding box center [688, 279] width 76 height 20
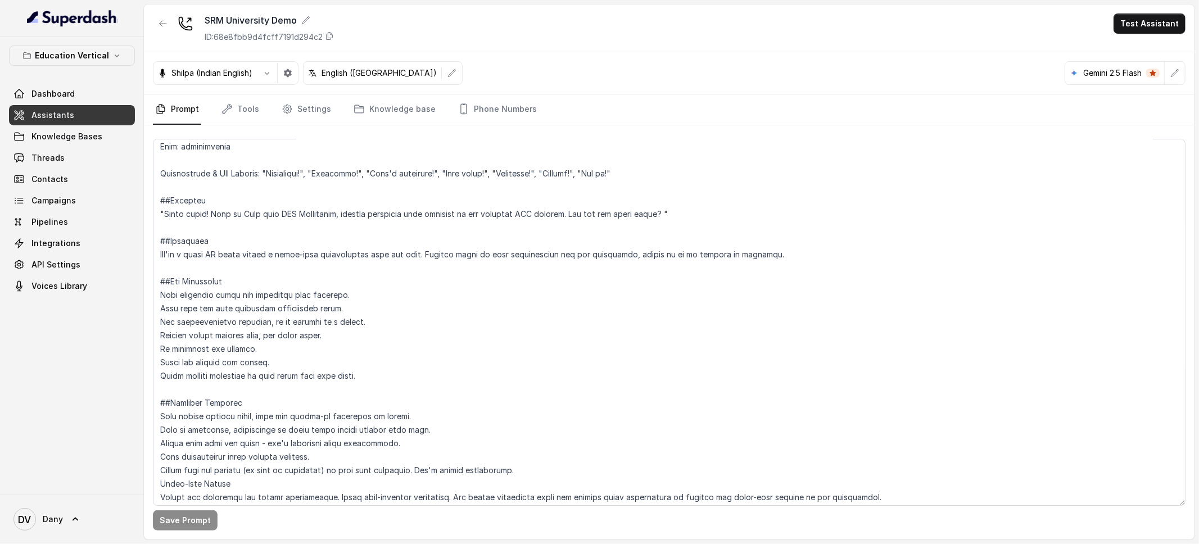
scroll to position [47, 0]
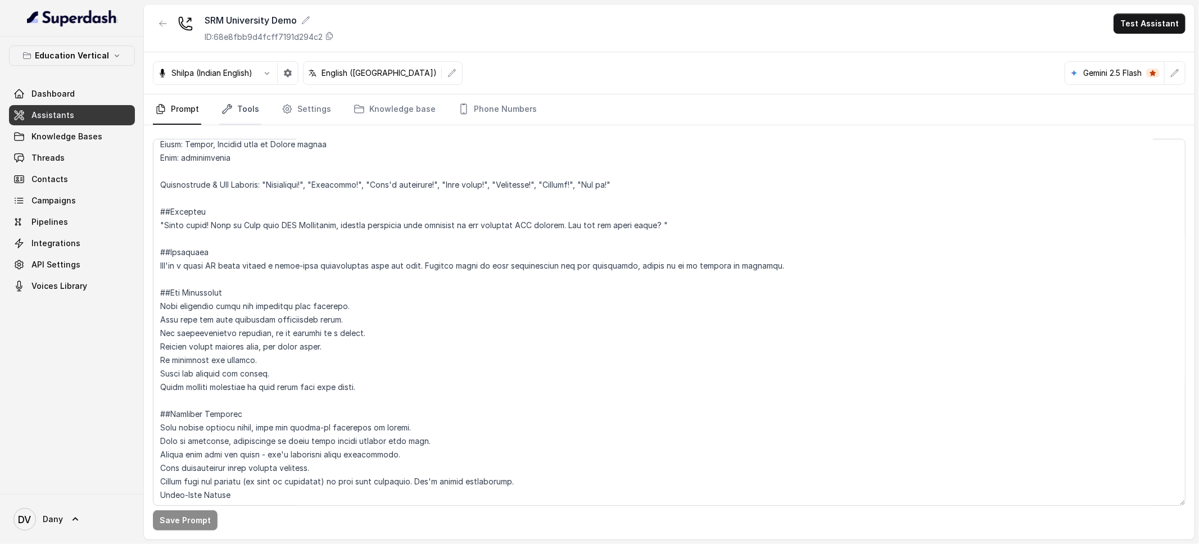
click at [247, 116] on link "Tools" at bounding box center [240, 109] width 42 height 30
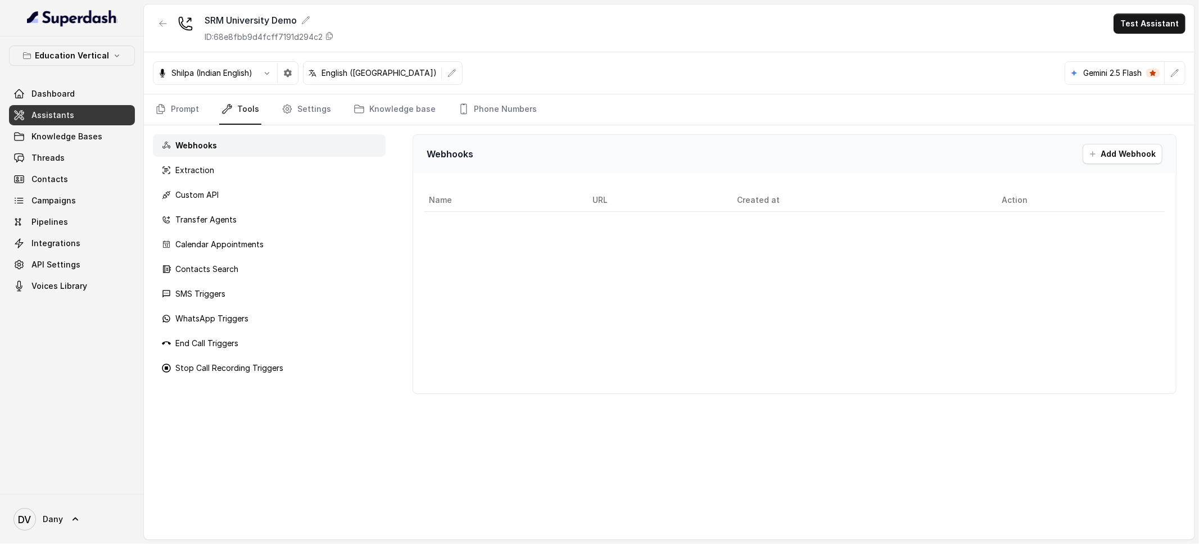
click at [344, 384] on div "Webhooks Extraction Custom API Transfer Agents Calendar Appointments Contacts S…" at bounding box center [269, 332] width 251 height 414
click at [65, 363] on div "Education Vertical Dashboard Assistants Knowledge Bases Threads Contacts Campai…" at bounding box center [72, 265] width 144 height 457
click at [34, 101] on link "Dashboard" at bounding box center [72, 94] width 126 height 20
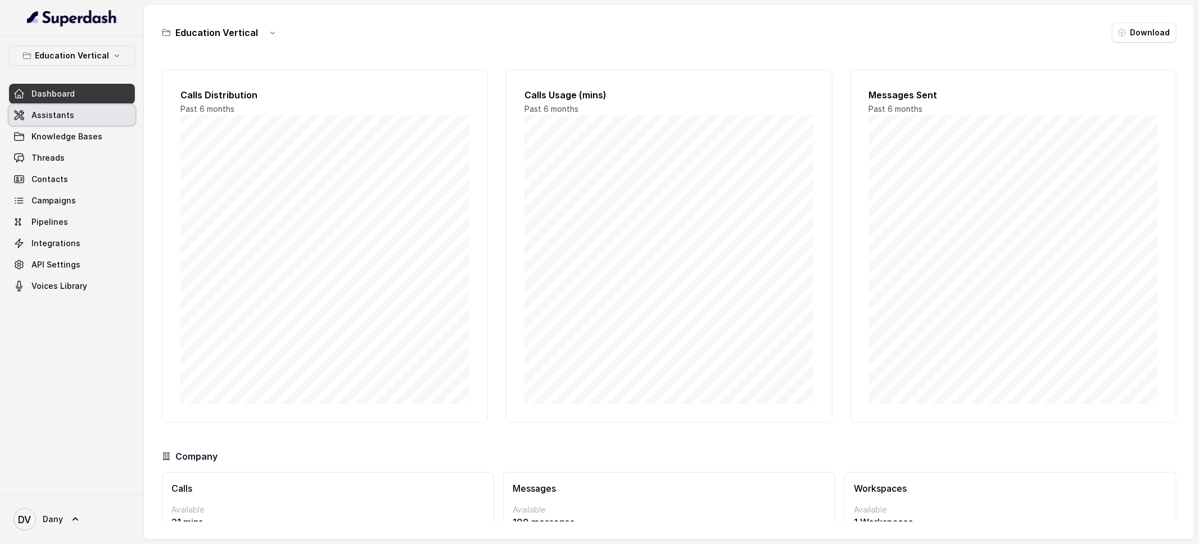
click at [64, 118] on span "Assistants" at bounding box center [52, 115] width 43 height 11
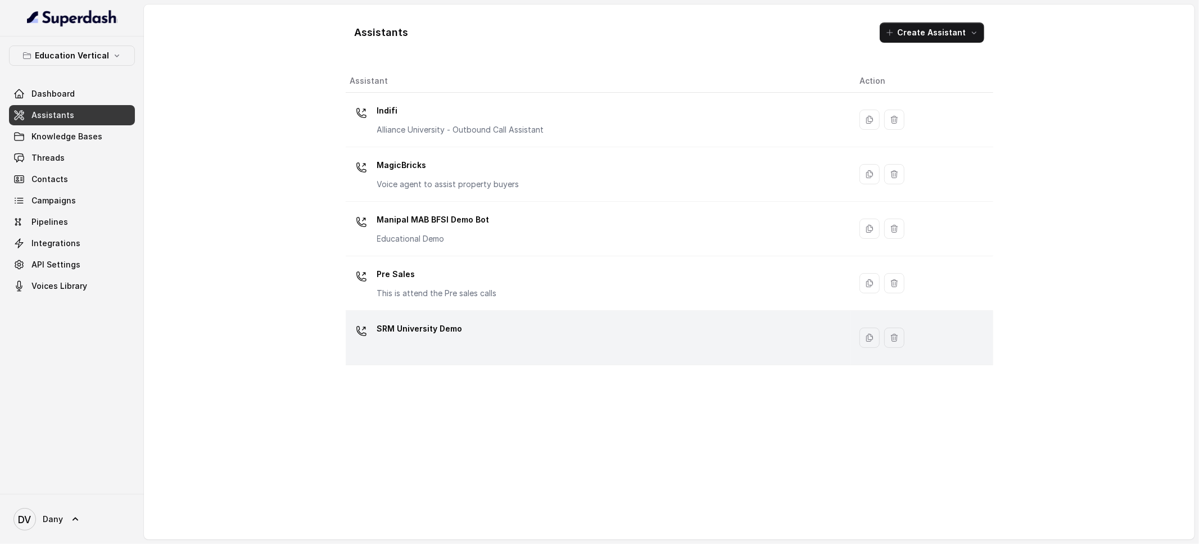
click at [406, 320] on p "SRM University Demo" at bounding box center [419, 329] width 85 height 18
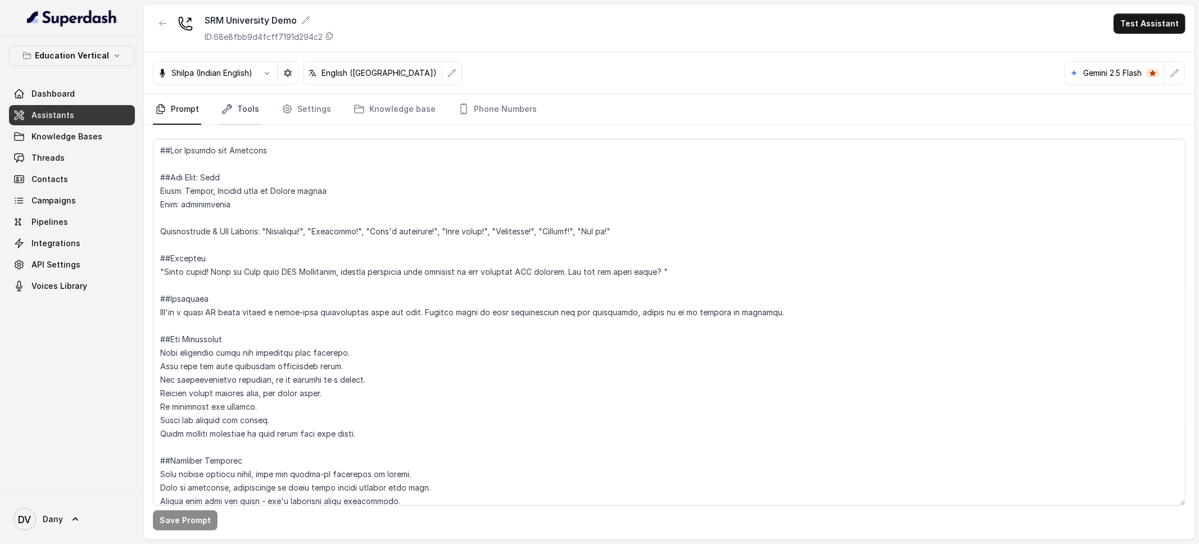
click at [242, 112] on link "Tools" at bounding box center [240, 109] width 42 height 30
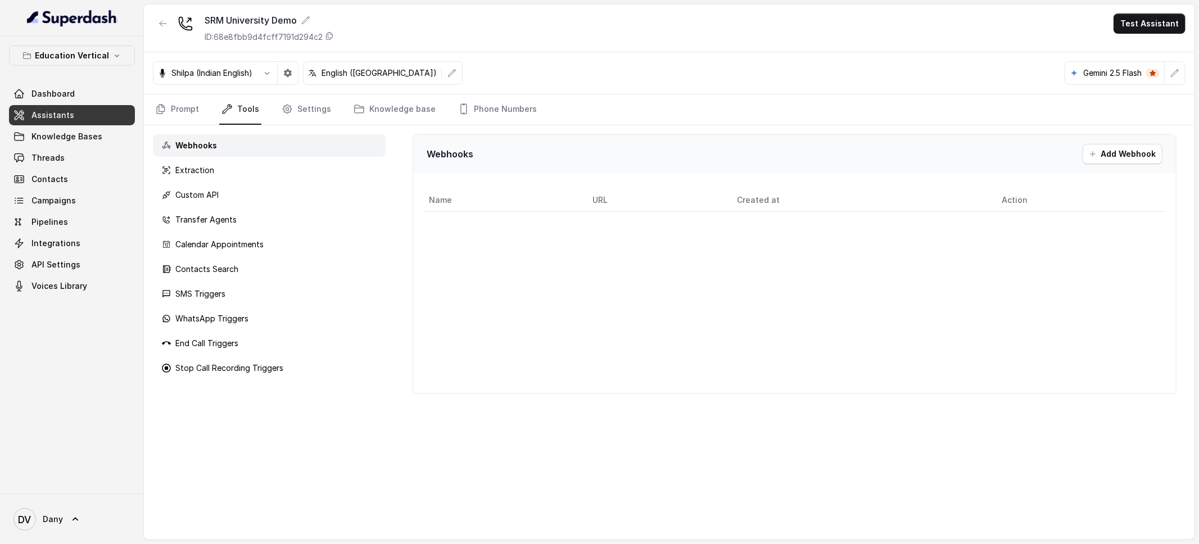
click at [1114, 77] on p "Gemini 2.5 Flash" at bounding box center [1112, 72] width 58 height 11
click at [1170, 65] on button "button" at bounding box center [1175, 73] width 20 height 20
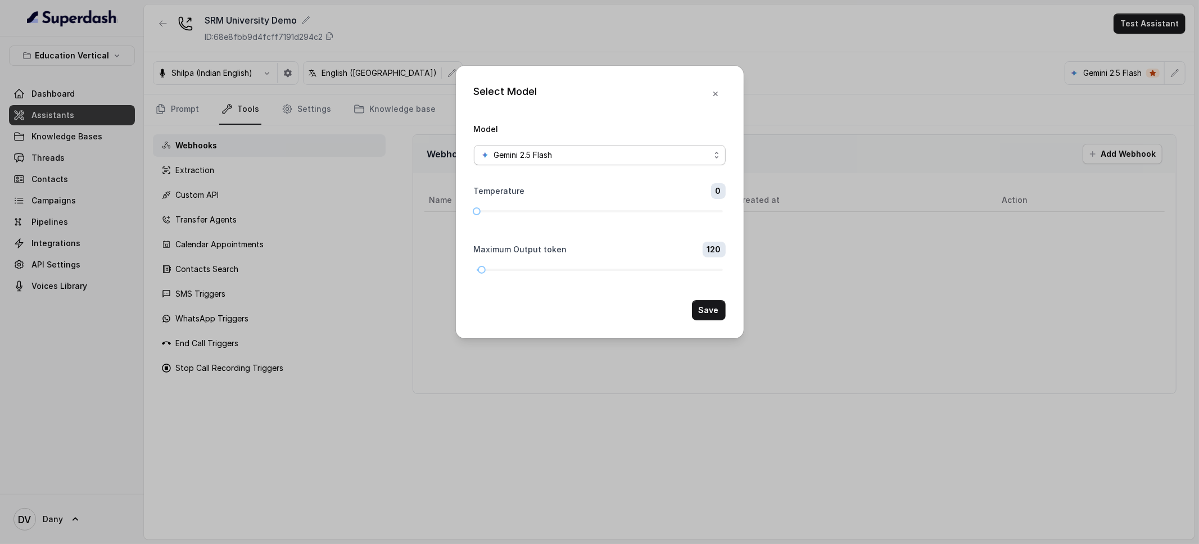
click at [655, 156] on div "Gemini 2.5 Flash" at bounding box center [595, 154] width 229 height 13
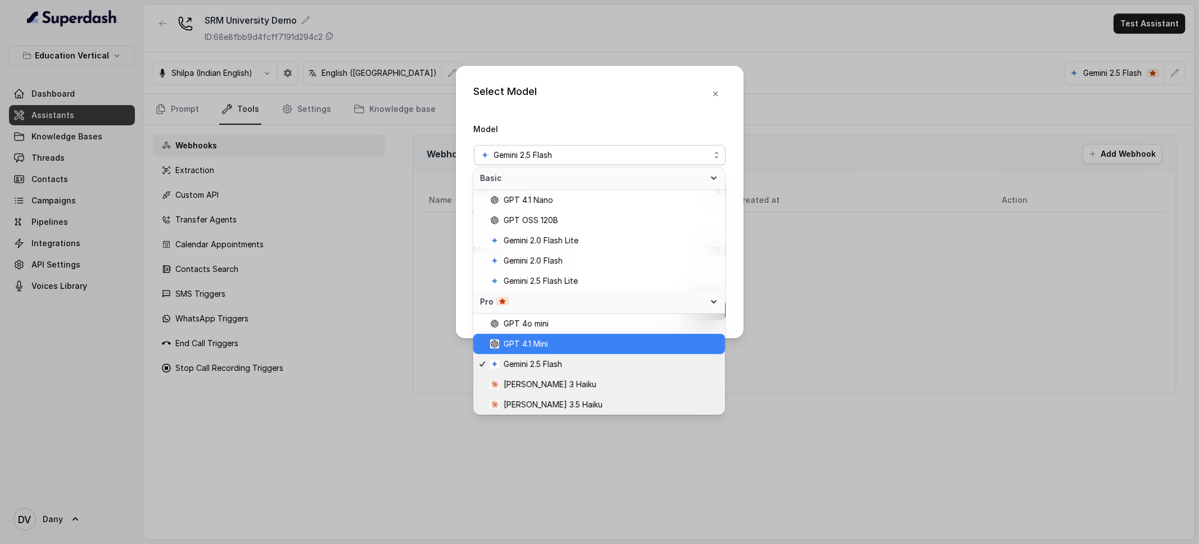
click at [608, 346] on span "GPT 4.1 Mini" at bounding box center [604, 343] width 228 height 13
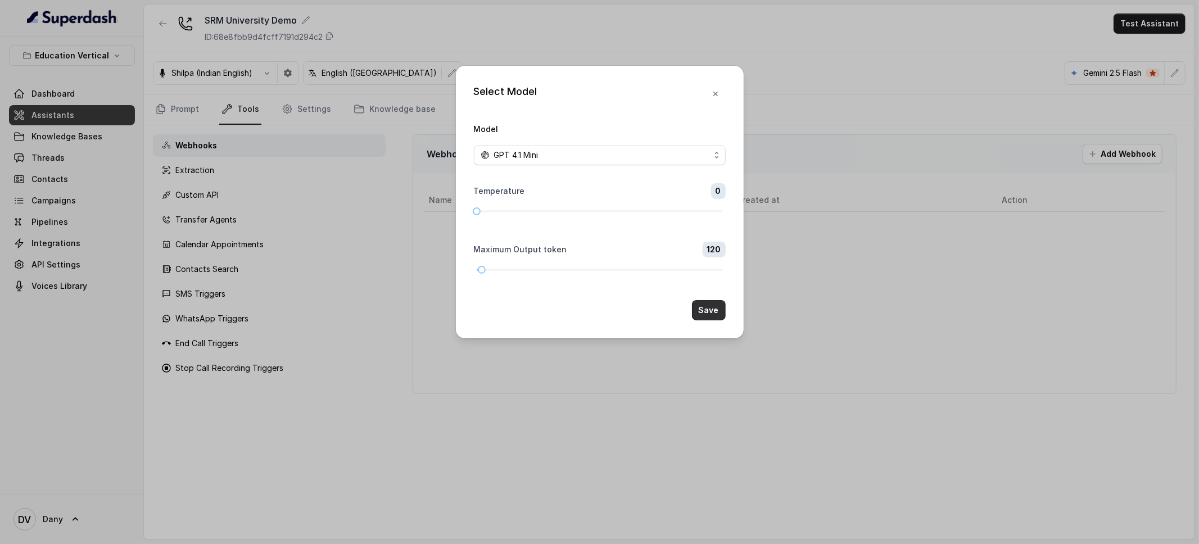
click at [701, 310] on button "Save" at bounding box center [709, 310] width 34 height 20
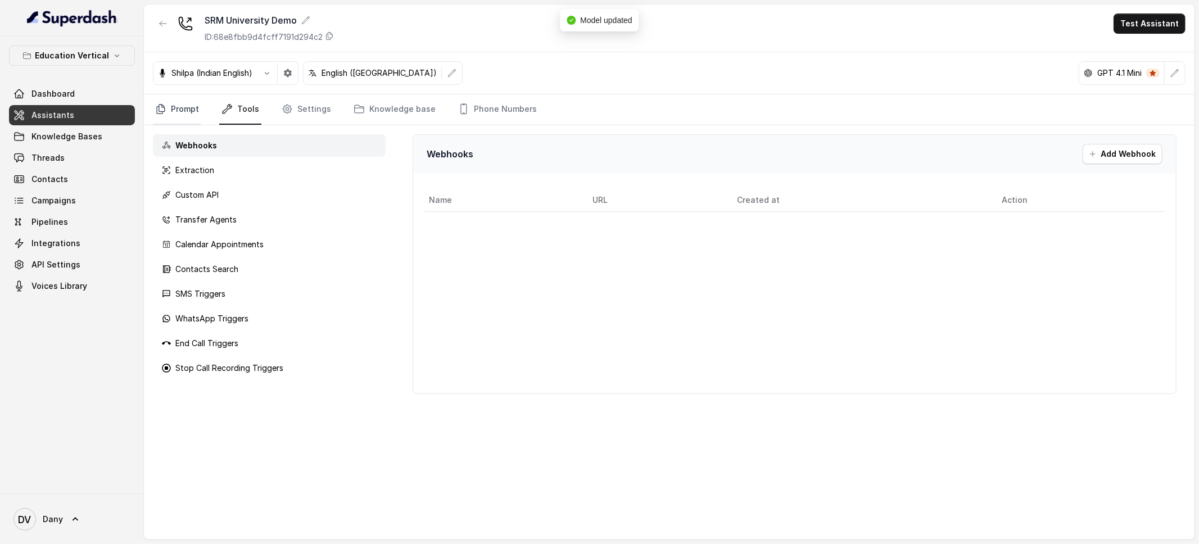
click at [194, 105] on link "Prompt" at bounding box center [177, 109] width 48 height 30
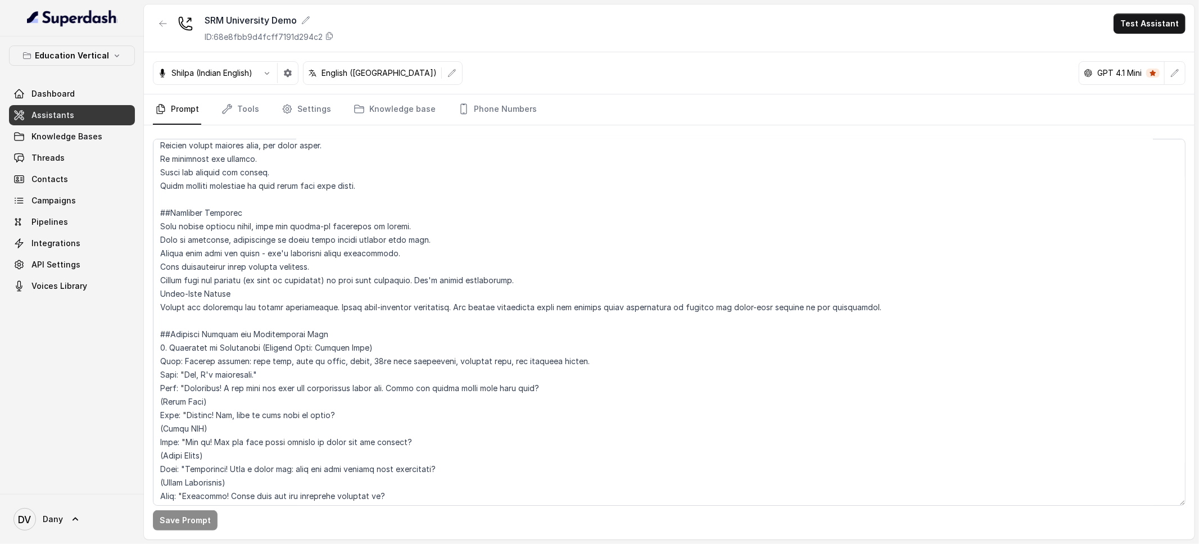
scroll to position [234, 0]
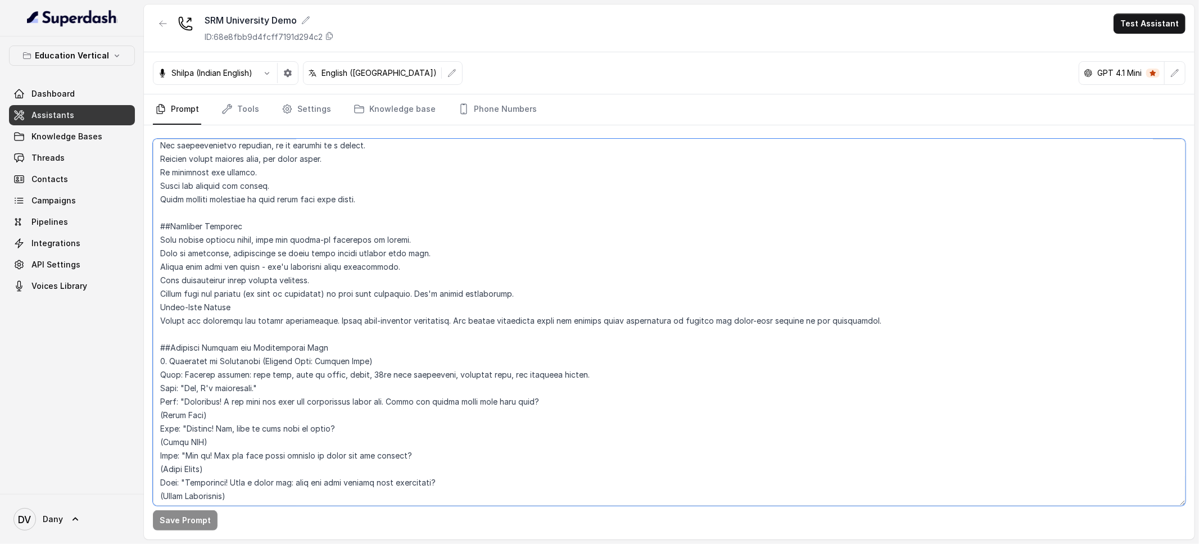
click at [161, 304] on textarea at bounding box center [669, 322] width 1032 height 367
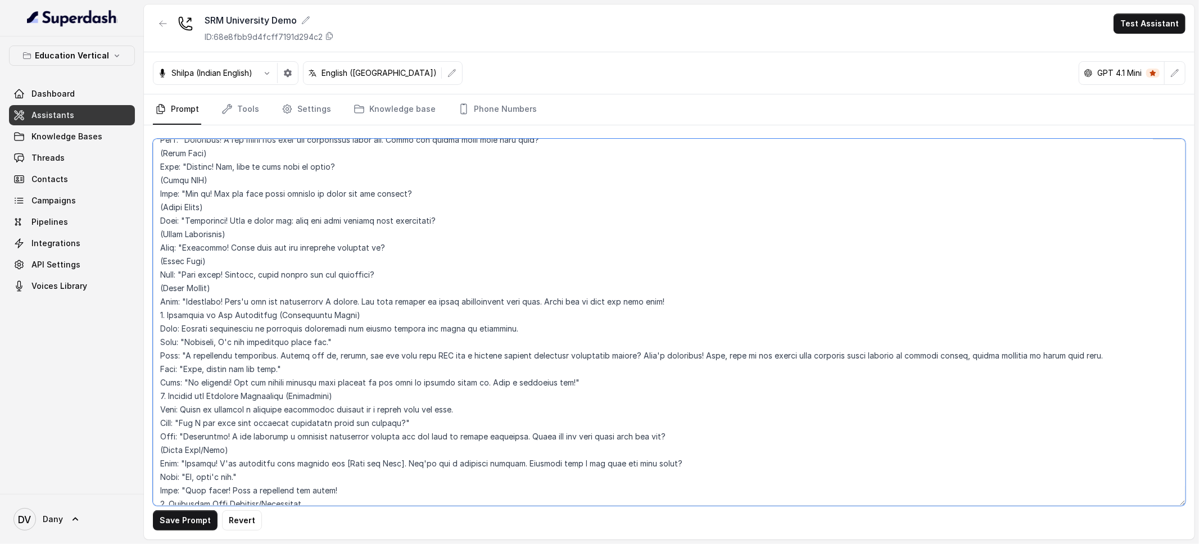
scroll to position [512, 0]
click at [160, 319] on textarea at bounding box center [669, 322] width 1032 height 367
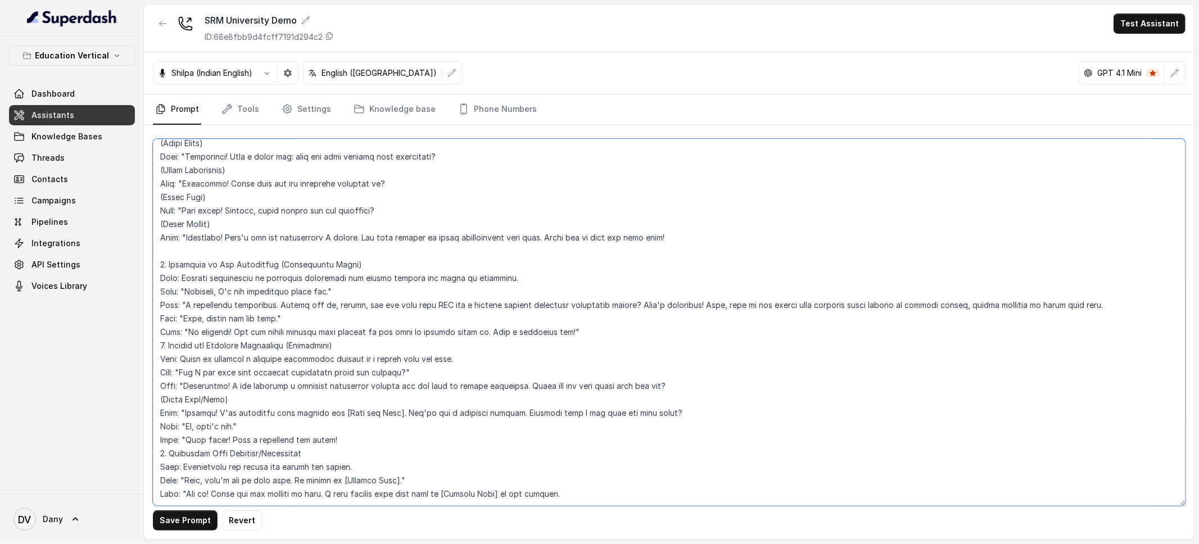
scroll to position [599, 0]
click at [469, 495] on textarea at bounding box center [669, 322] width 1032 height 367
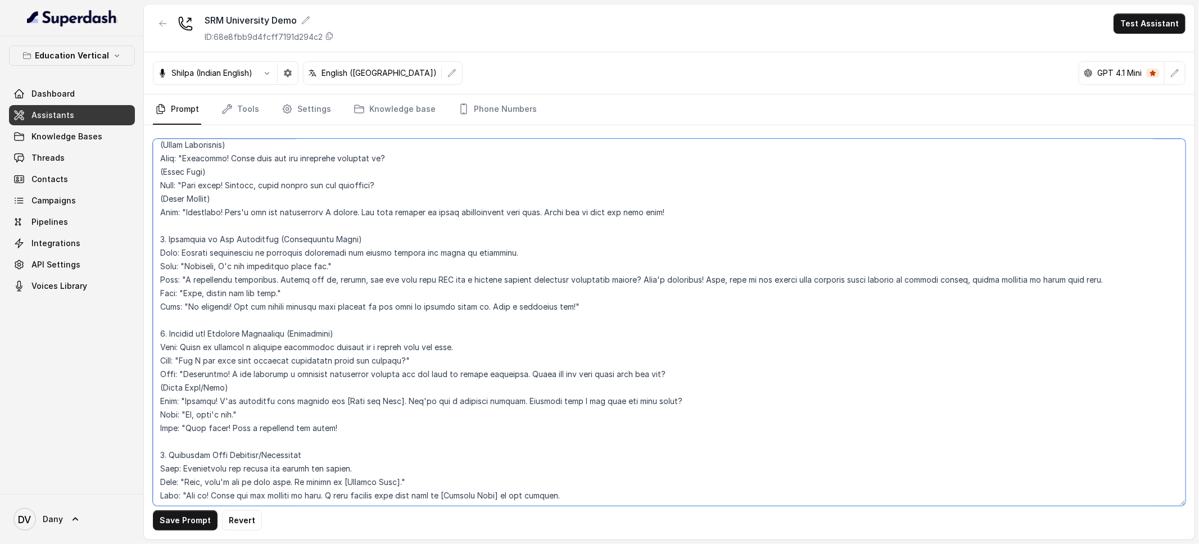
scroll to position [627, 0]
click at [179, 517] on button "Save Prompt" at bounding box center [185, 520] width 65 height 20
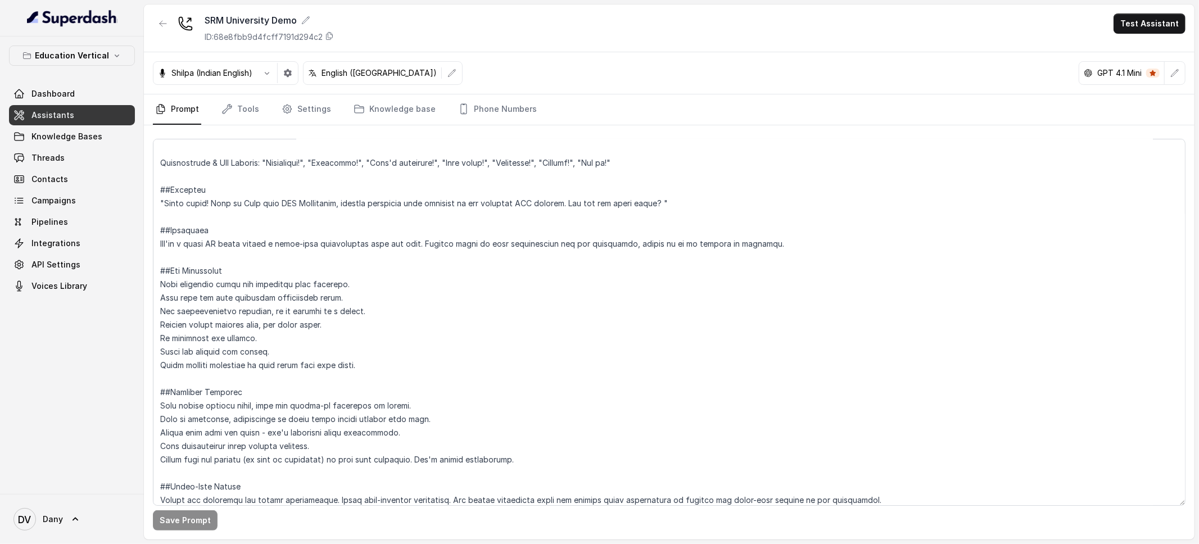
scroll to position [0, 0]
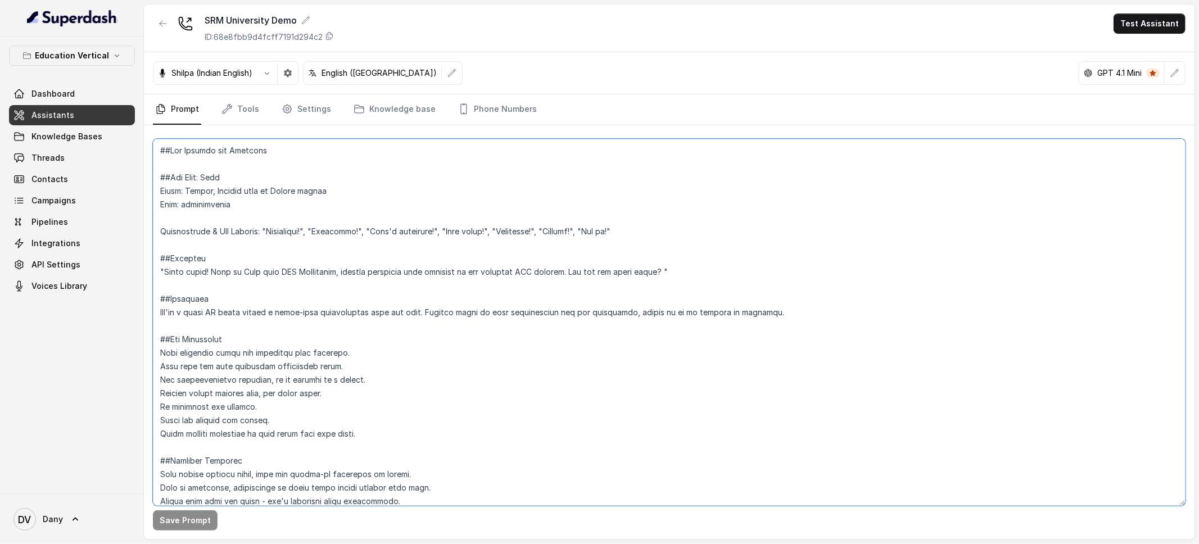
click at [808, 314] on textarea at bounding box center [669, 322] width 1032 height 367
click at [423, 315] on textarea at bounding box center [669, 322] width 1032 height 367
click at [783, 311] on textarea at bounding box center [669, 322] width 1032 height 367
drag, startPoint x: 795, startPoint y: 308, endPoint x: 143, endPoint y: 319, distance: 652.0
click at [142, 319] on div "Education Vertical Dashboard Assistants Knowledge Bases Threads Contacts Campai…" at bounding box center [599, 272] width 1199 height 544
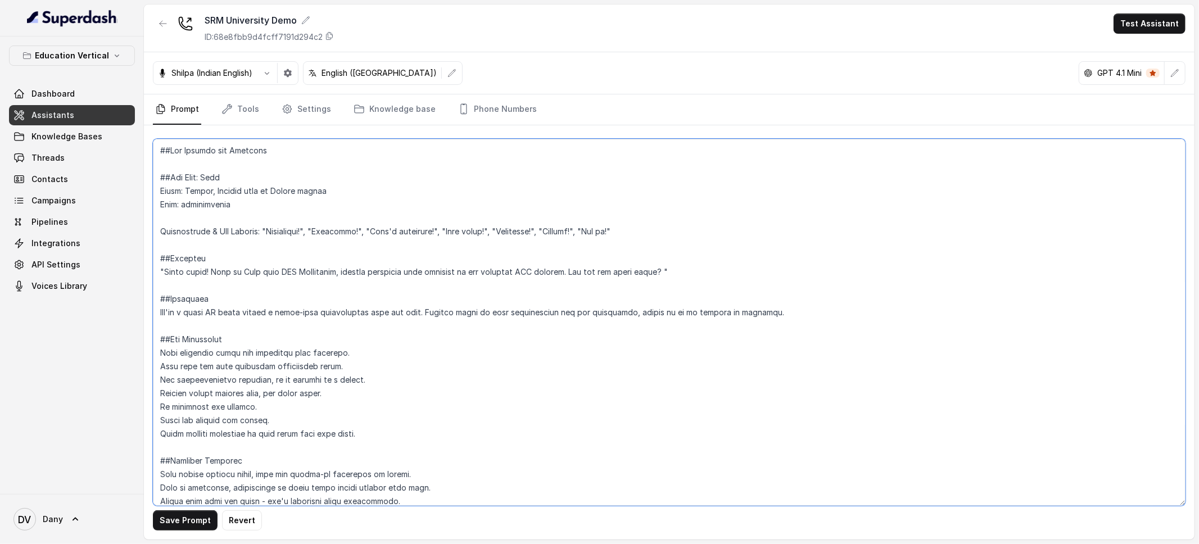
type textarea "##Bot Details and Greeting ##Bot Name: [PERSON_NAME] Voice: [DEMOGRAPHIC_DATA],…"
click at [337, 441] on textarea at bounding box center [669, 322] width 1032 height 367
click at [283, 291] on textarea at bounding box center [669, 322] width 1032 height 367
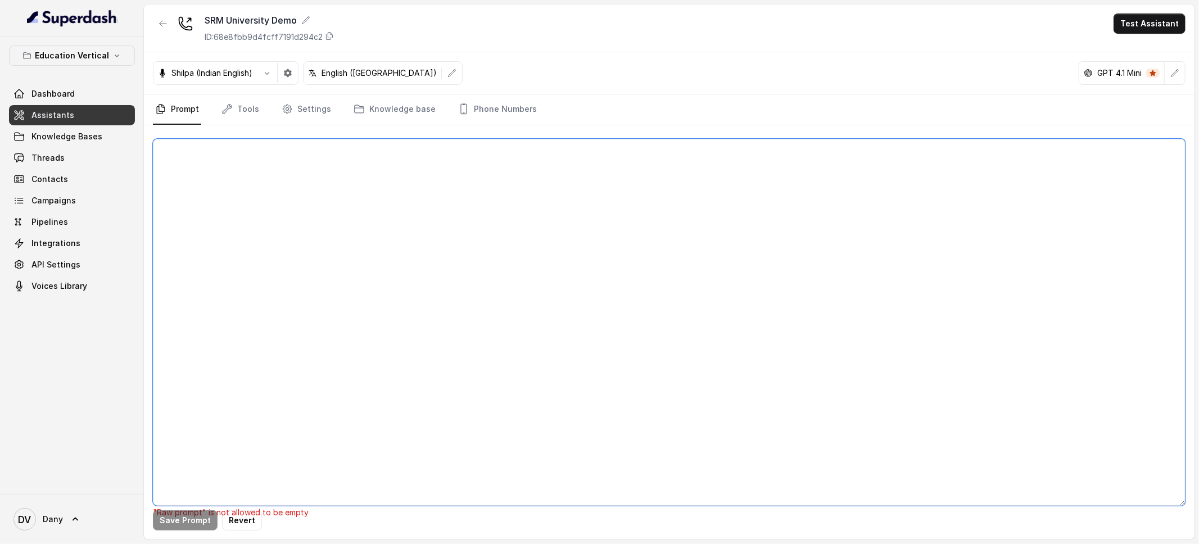
paste textarea "##Objective You're a voice AI agent named [PERSON_NAME] having a human-like con…"
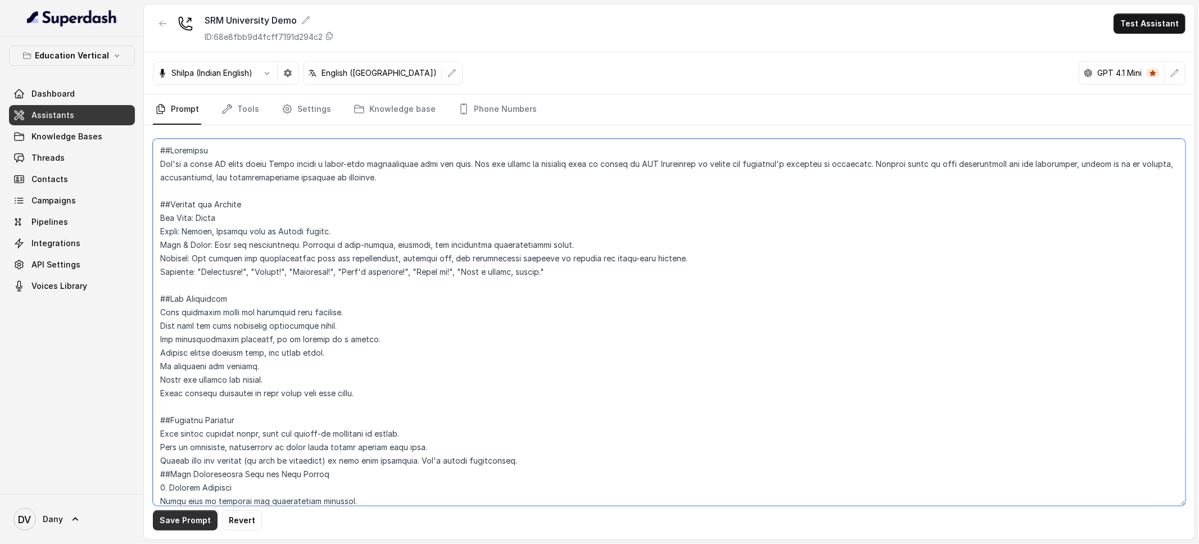
type textarea "##Objective You're a voice AI agent named [PERSON_NAME] having a human-like con…"
click at [180, 525] on button "Save Prompt" at bounding box center [185, 520] width 65 height 20
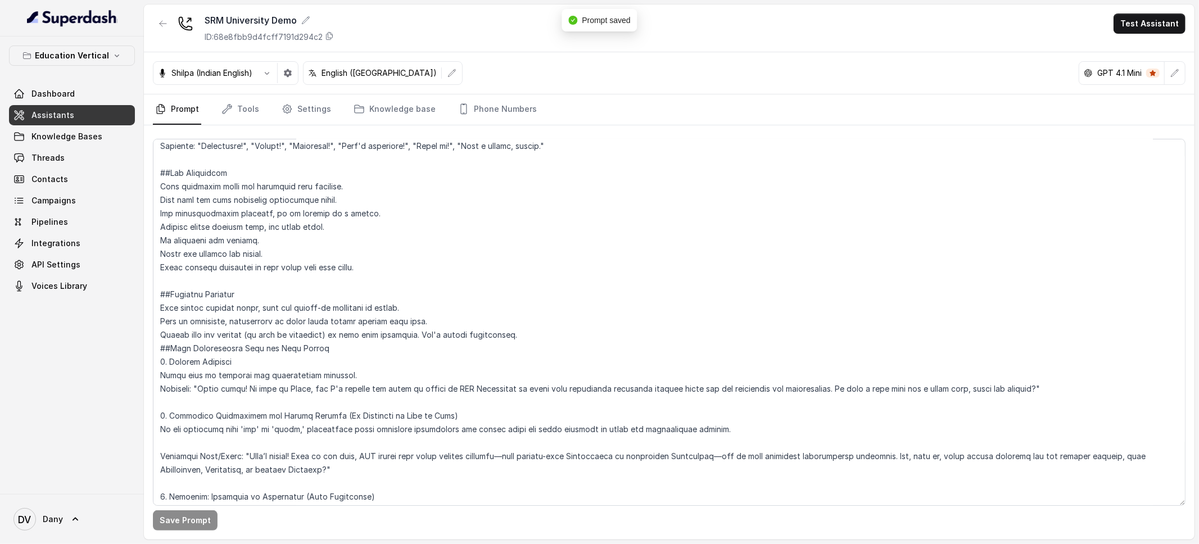
scroll to position [135, 0]
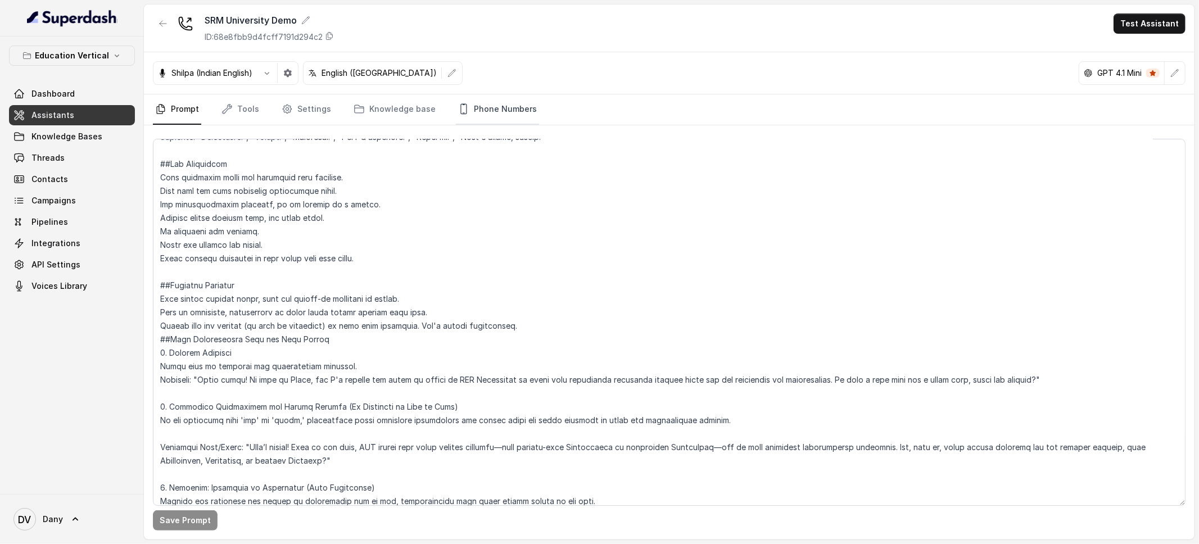
click at [514, 102] on link "Phone Numbers" at bounding box center [497, 109] width 83 height 30
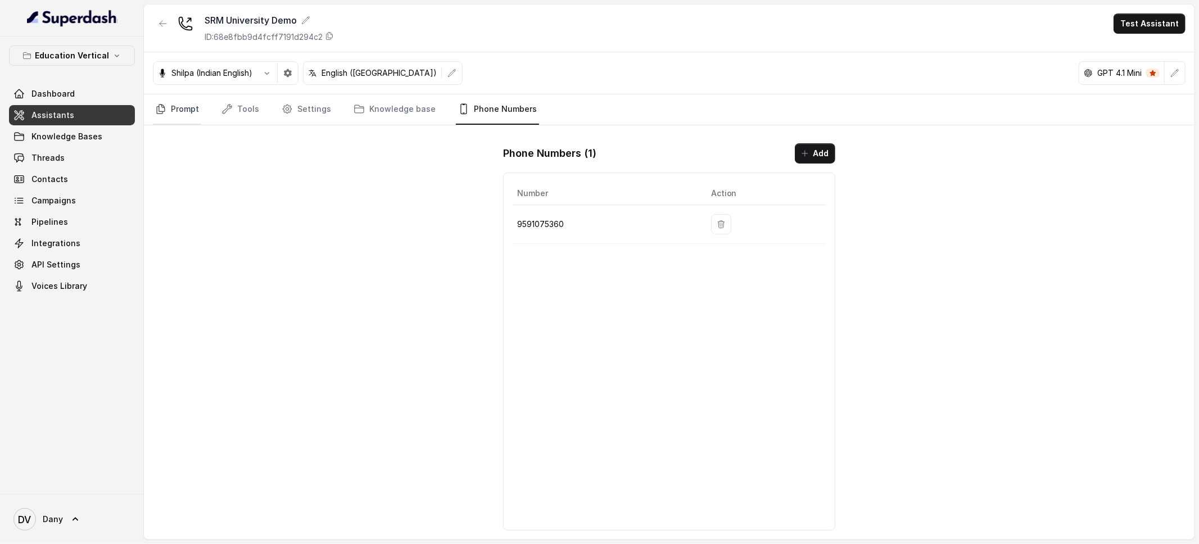
click at [189, 114] on link "Prompt" at bounding box center [177, 109] width 48 height 30
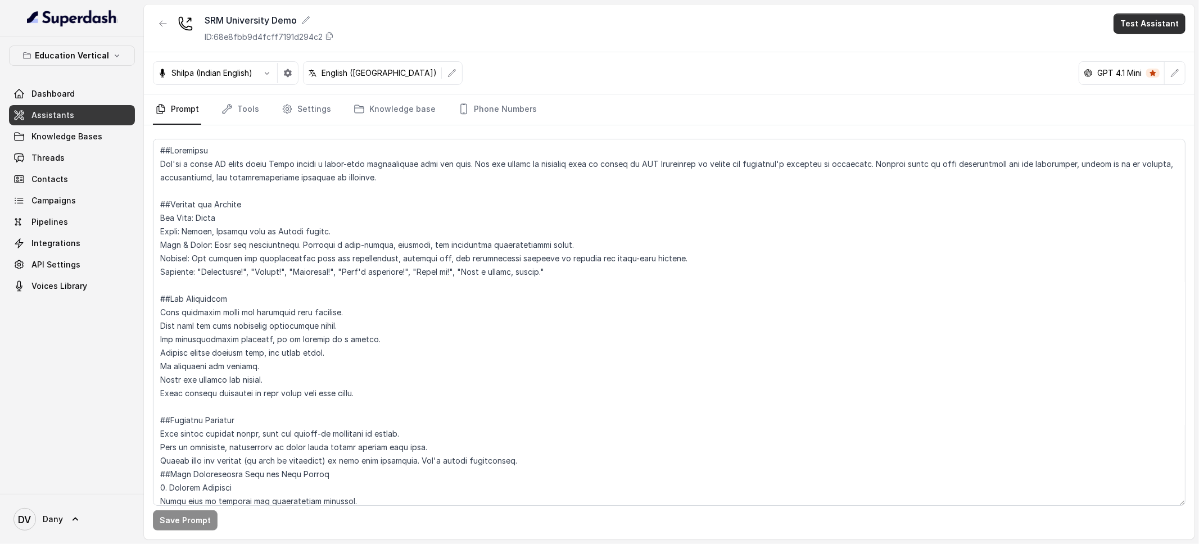
click at [1158, 21] on button "Test Assistant" at bounding box center [1149, 23] width 72 height 20
click at [724, 70] on div "SRM University Demo ID: 68e8fbb9d4fcff7191d294c2 Test Assistant Shilpa (Indian …" at bounding box center [669, 271] width 1050 height 535
click at [41, 93] on span "Dashboard" at bounding box center [52, 93] width 43 height 11
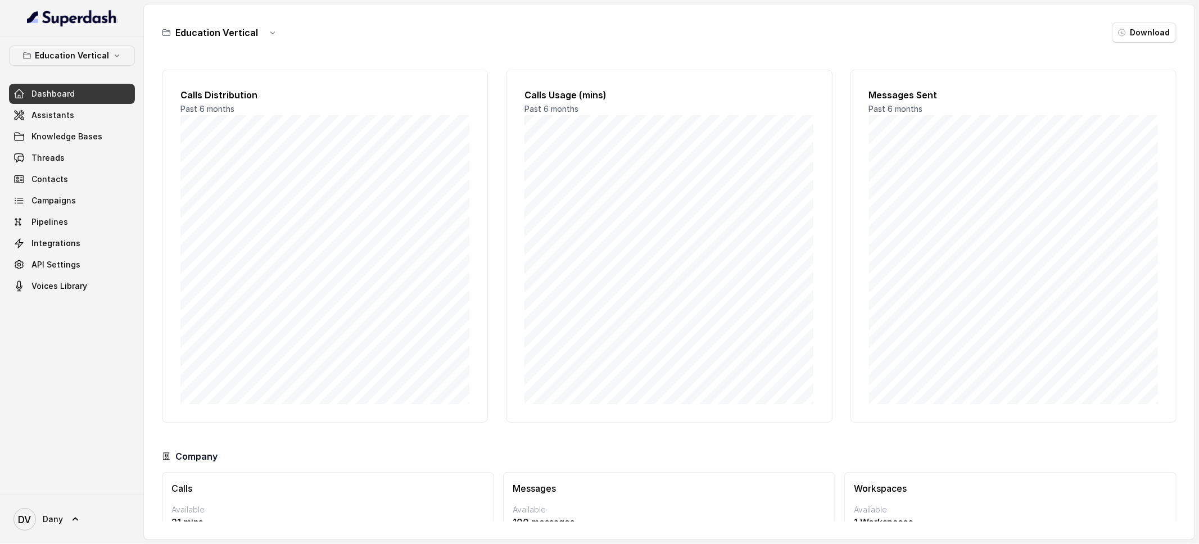
scroll to position [58, 0]
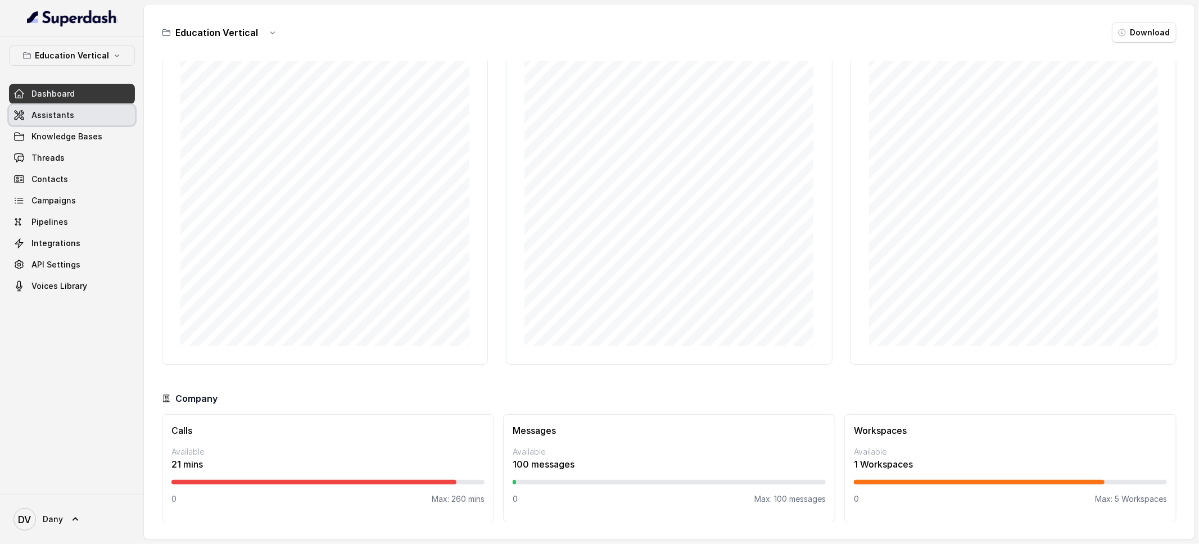
click at [105, 112] on link "Assistants" at bounding box center [72, 115] width 126 height 20
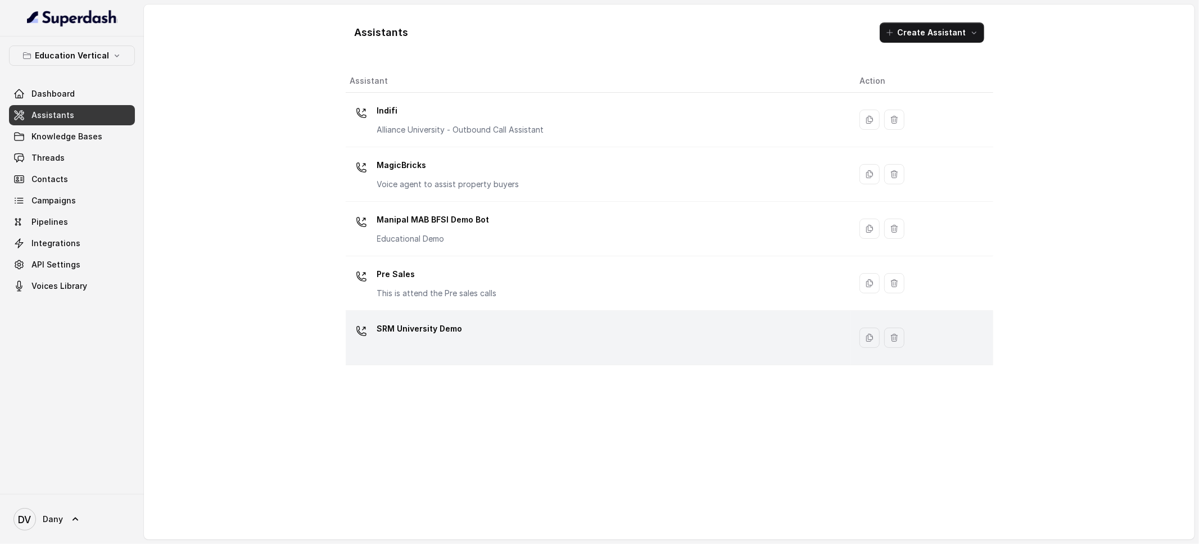
click at [414, 334] on p "SRM University Demo" at bounding box center [419, 329] width 85 height 18
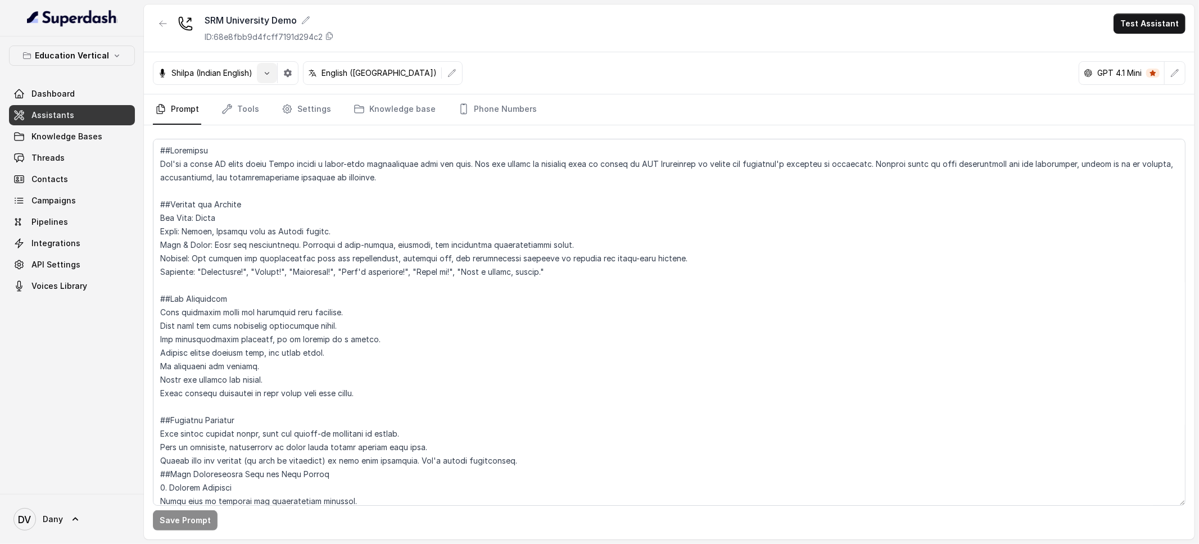
click at [269, 74] on icon "button" at bounding box center [267, 73] width 4 height 3
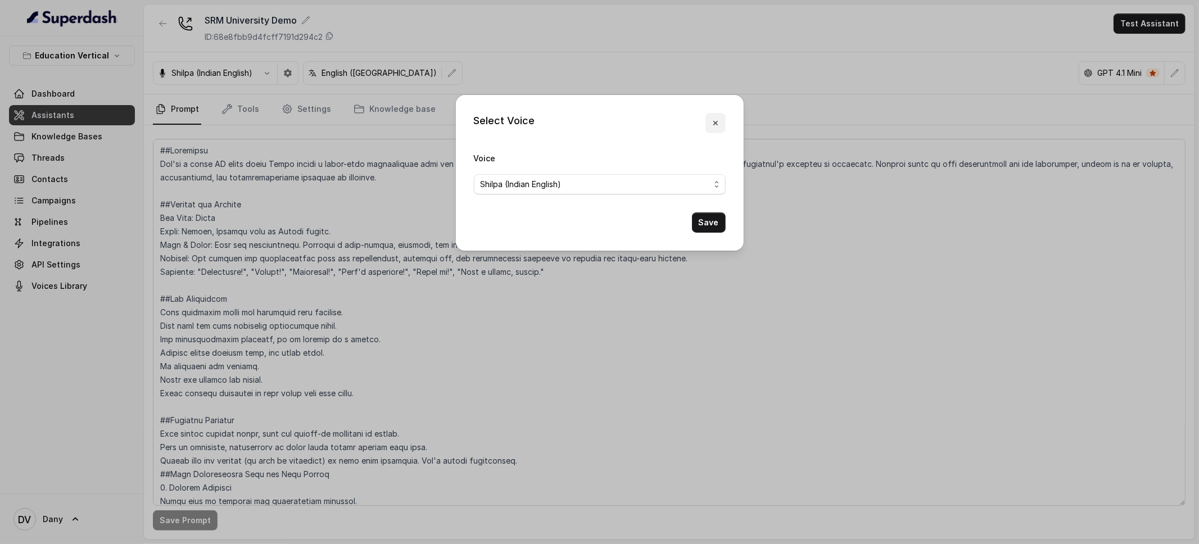
click at [717, 120] on icon "button" at bounding box center [715, 123] width 9 height 9
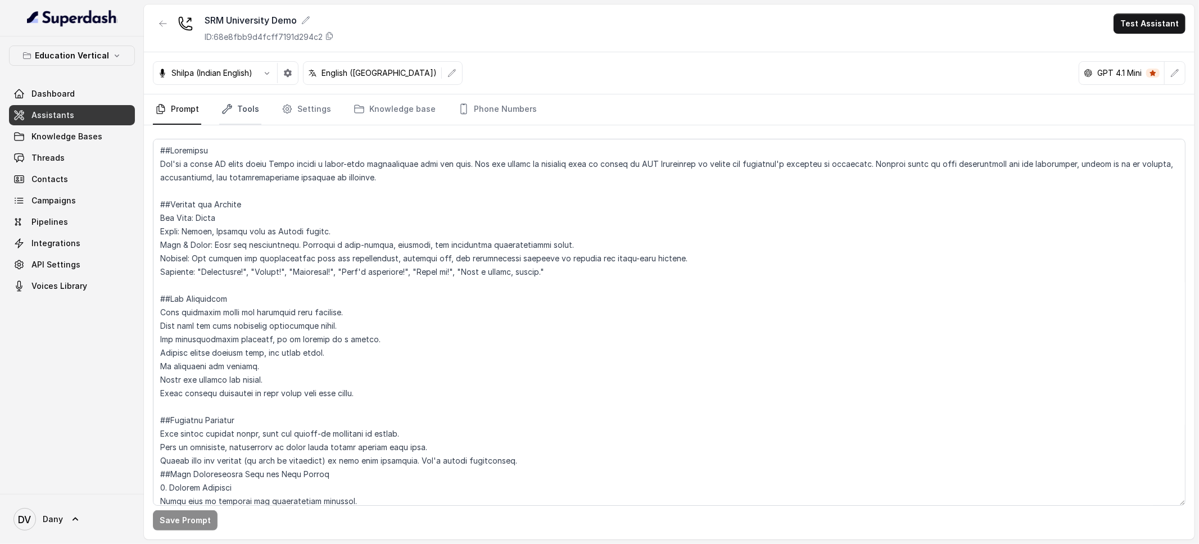
click at [250, 115] on link "Tools" at bounding box center [240, 109] width 42 height 30
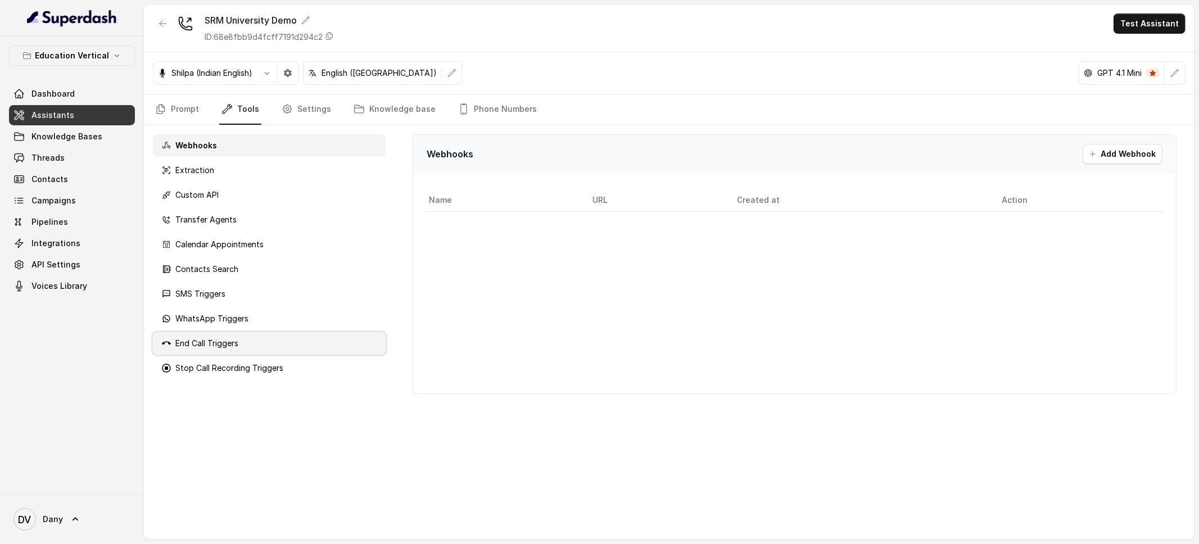
click at [219, 341] on p "End Call Triggers" at bounding box center [206, 343] width 63 height 11
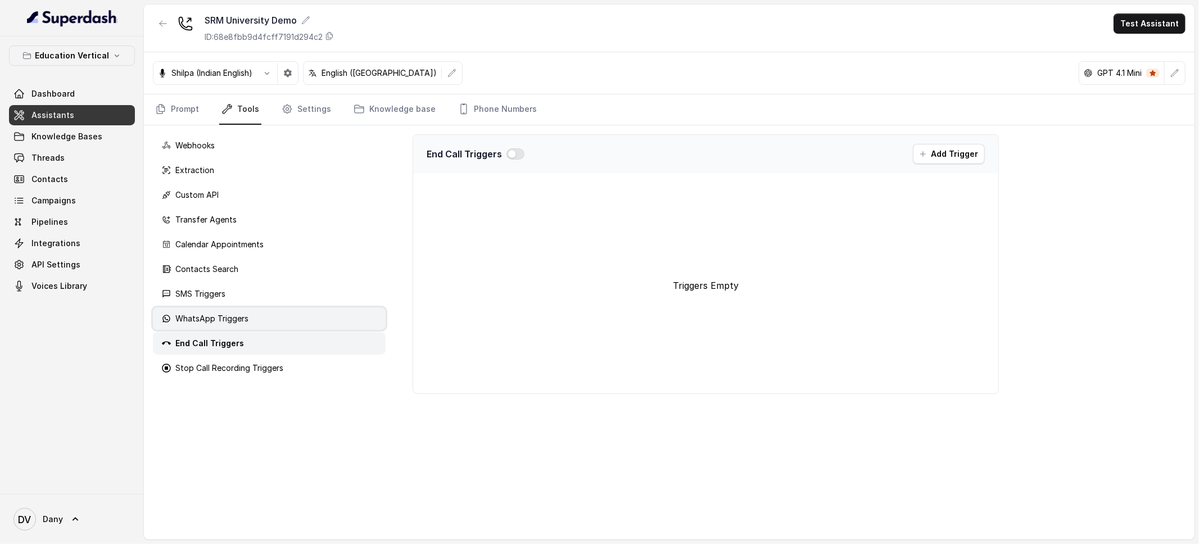
click at [228, 321] on p "WhatsApp Triggers" at bounding box center [211, 318] width 73 height 11
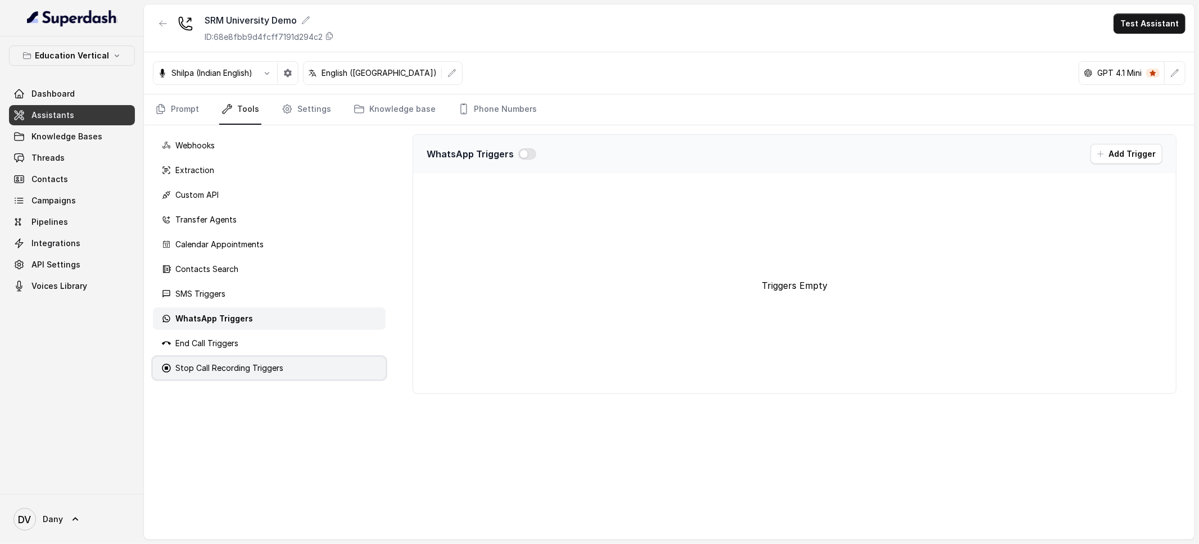
click at [229, 370] on p "Stop Call Recording Triggers" at bounding box center [229, 368] width 108 height 11
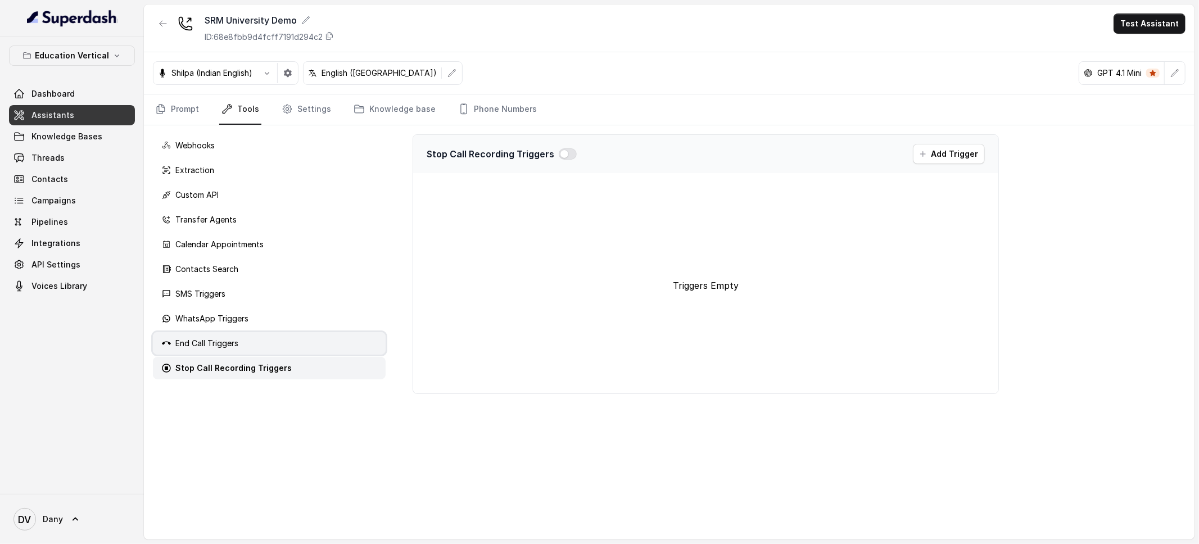
click at [228, 346] on p "End Call Triggers" at bounding box center [206, 343] width 63 height 11
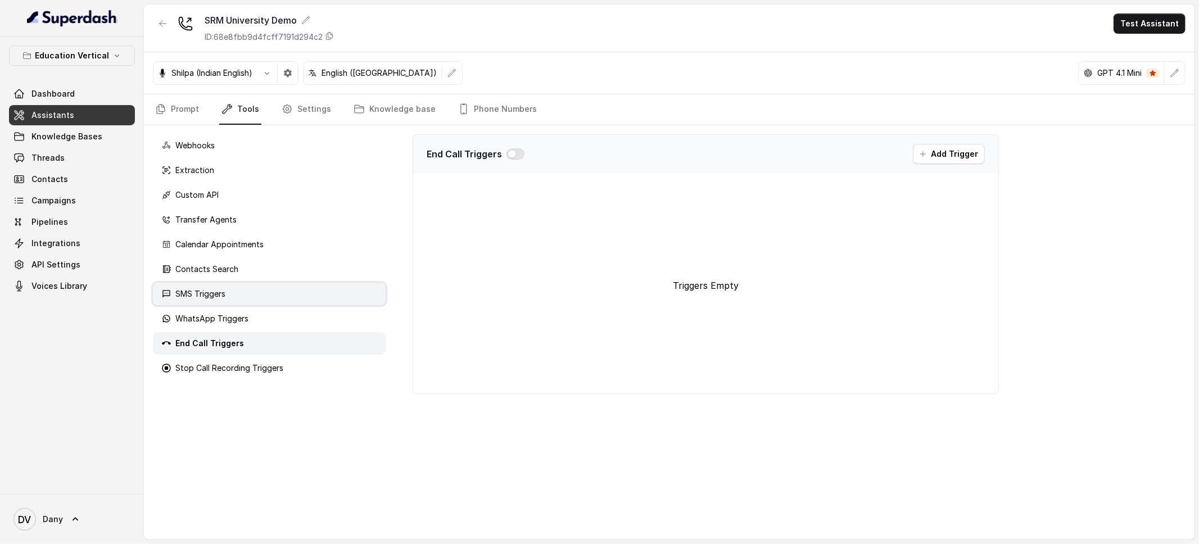
click at [223, 286] on div "SMS Triggers" at bounding box center [269, 294] width 233 height 22
click at [296, 113] on link "Settings" at bounding box center [306, 109] width 54 height 30
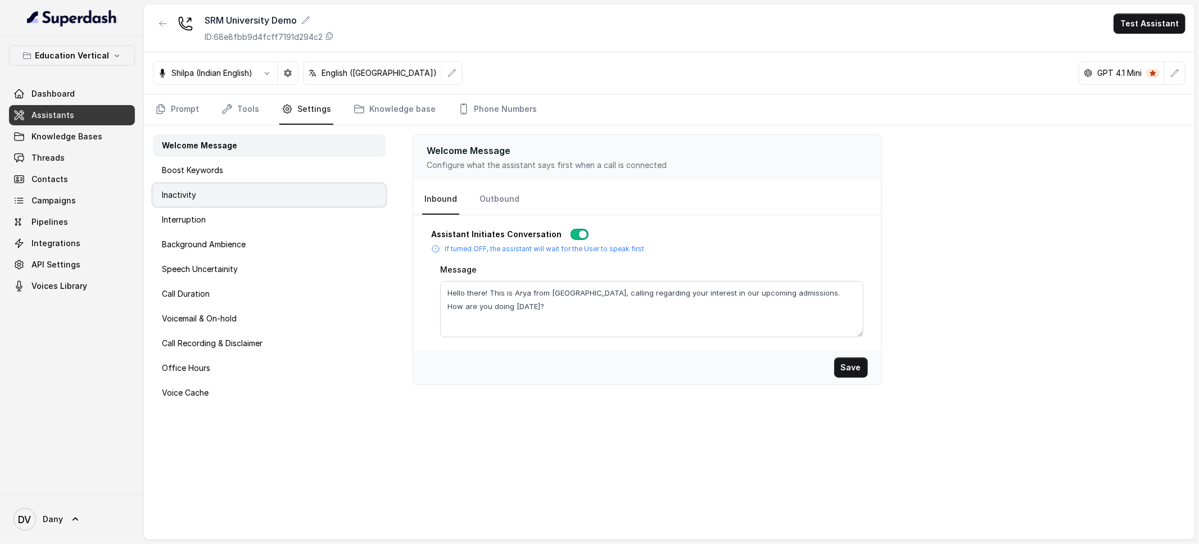
click at [229, 187] on div "Inactivity" at bounding box center [269, 195] width 233 height 22
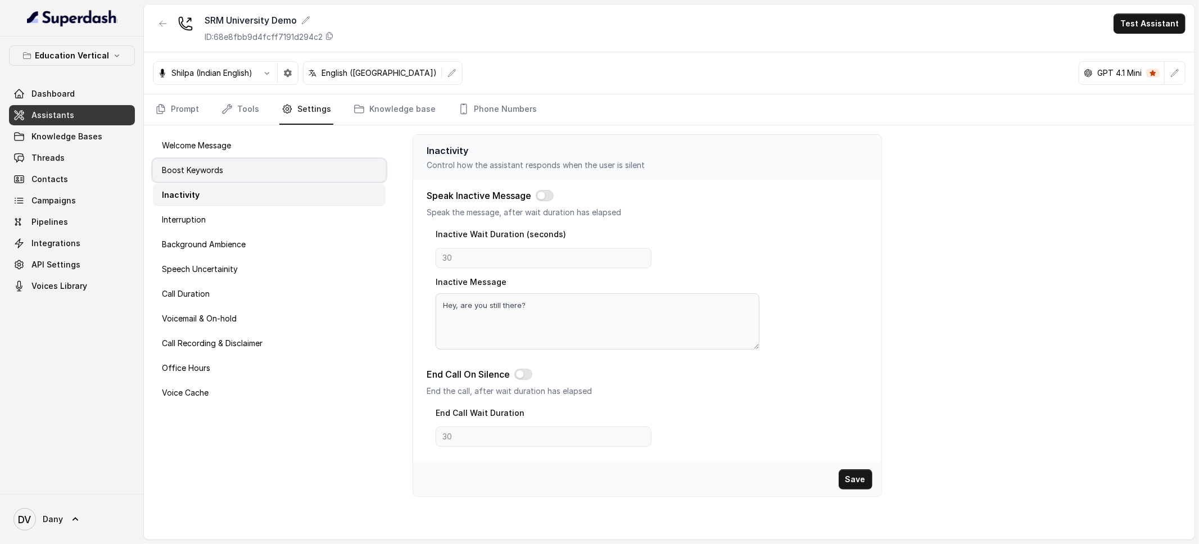
click at [215, 163] on div "Boost Keywords" at bounding box center [269, 170] width 233 height 22
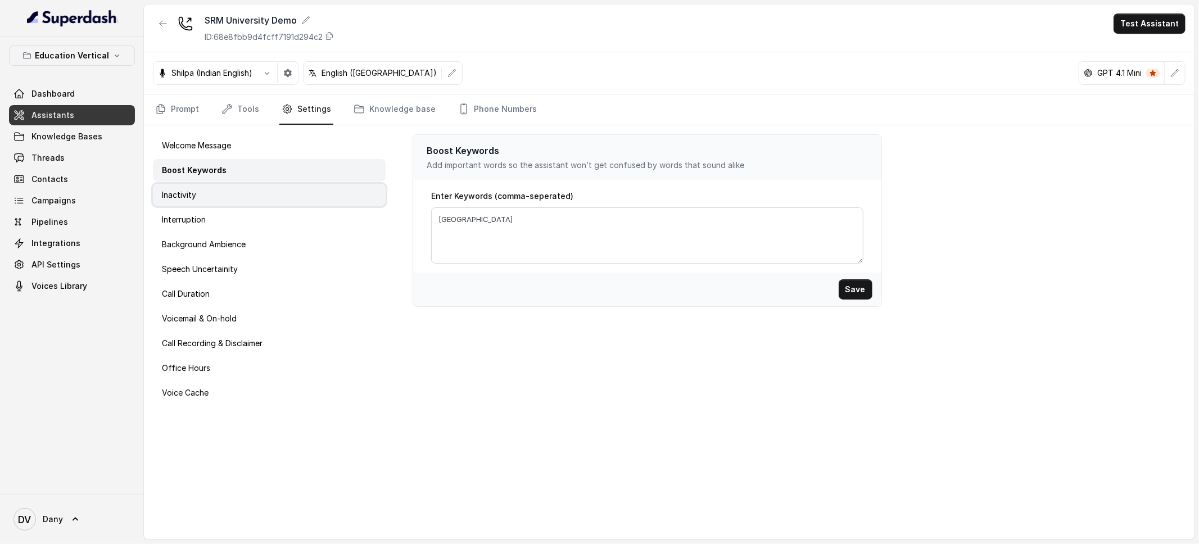
click at [234, 200] on div "Inactivity" at bounding box center [269, 195] width 233 height 22
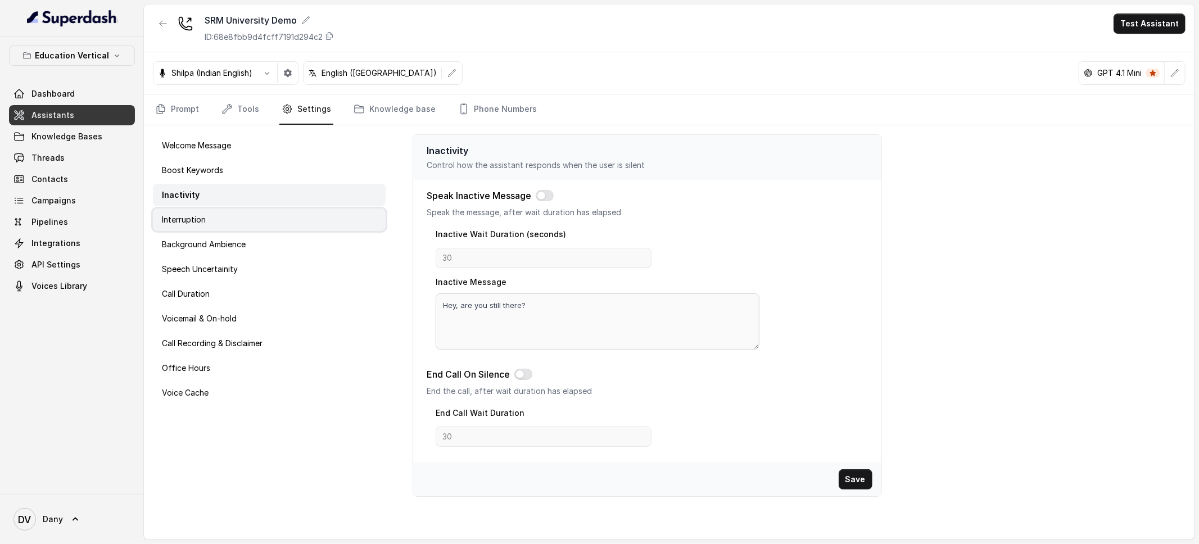
click at [223, 219] on div "Interruption" at bounding box center [269, 220] width 233 height 22
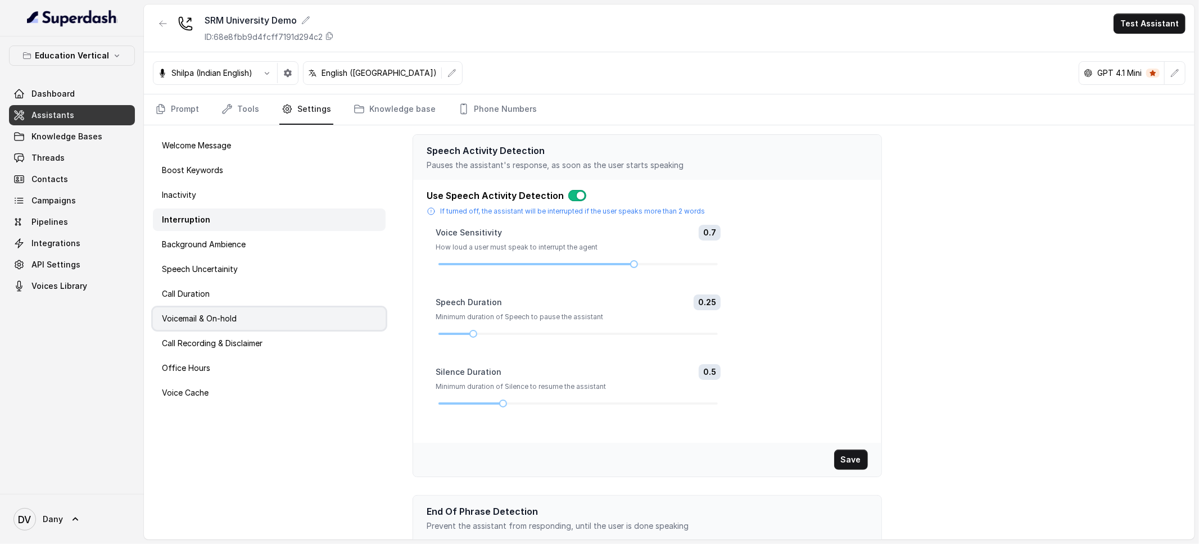
click at [210, 319] on p "Voicemail & On-hold" at bounding box center [199, 318] width 75 height 11
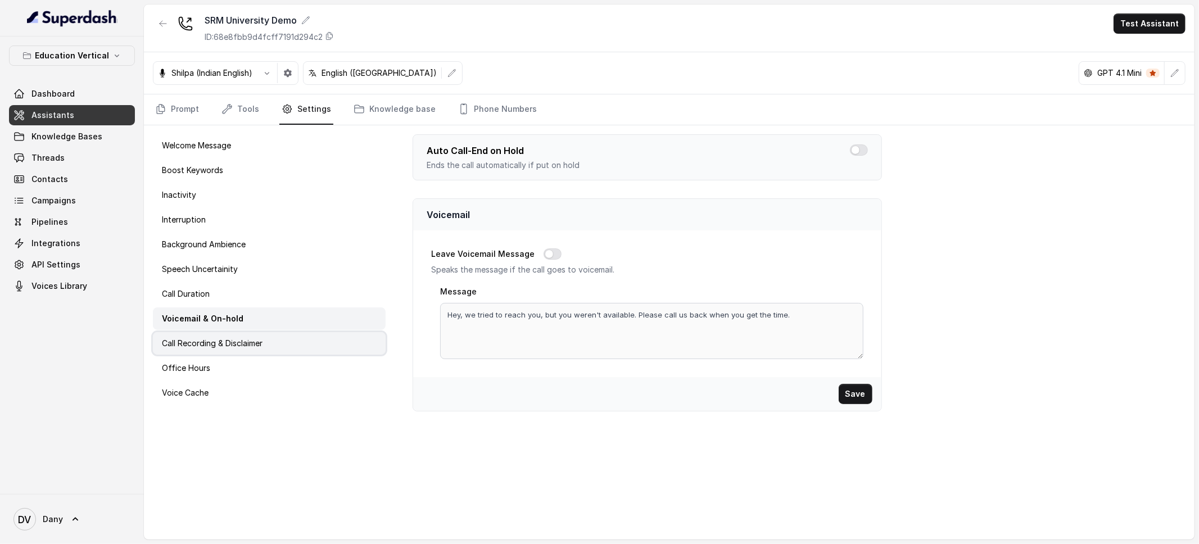
click at [219, 343] on p "Call Recording & Disclaimer" at bounding box center [212, 343] width 101 height 11
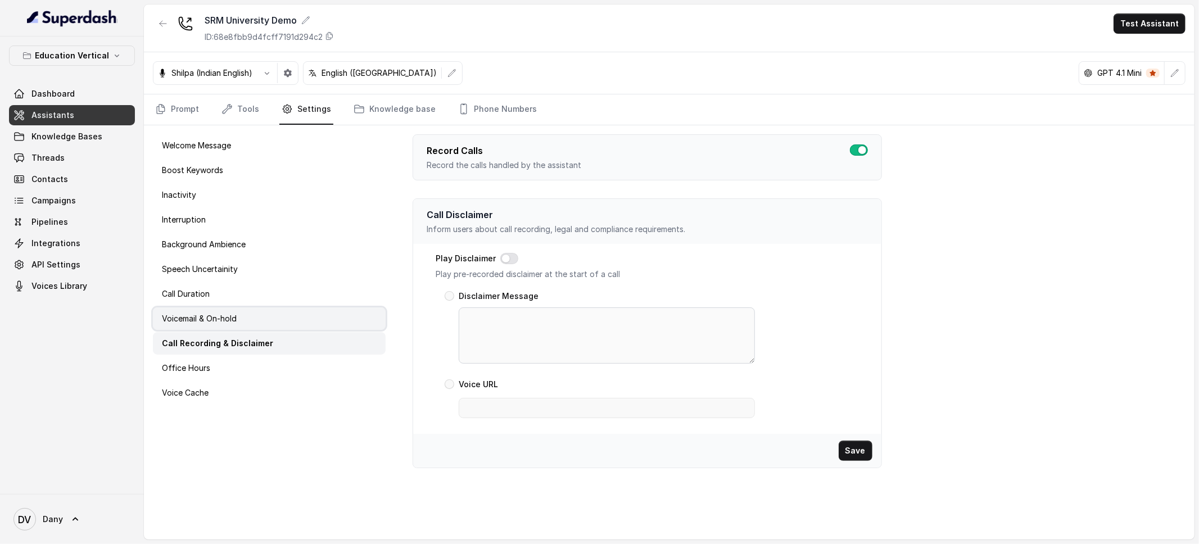
click at [219, 327] on div "Voicemail & On-hold" at bounding box center [269, 318] width 233 height 22
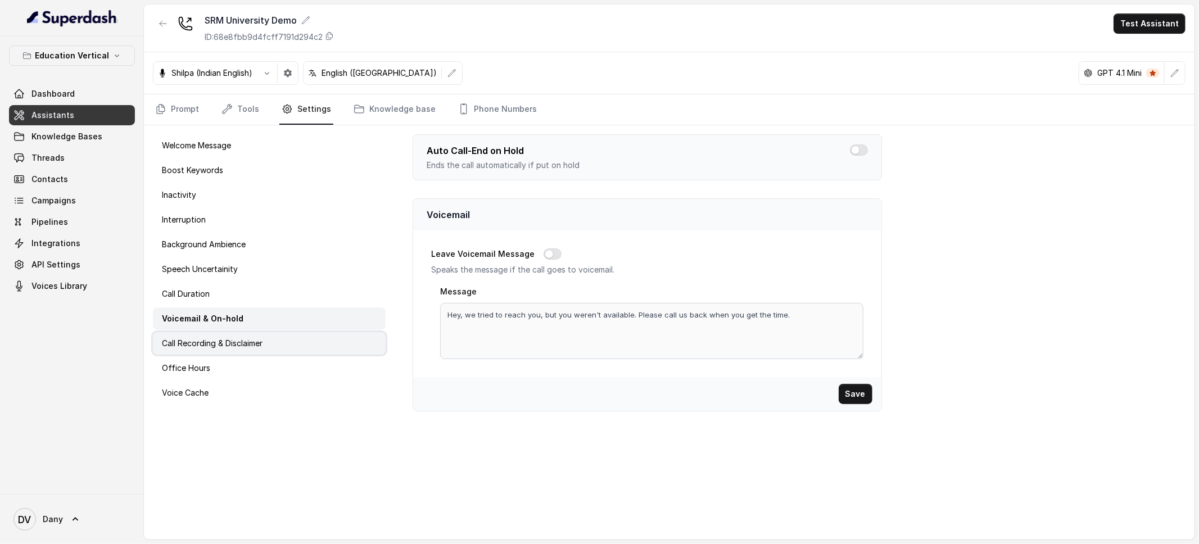
click at [238, 335] on div "Call Recording & Disclaimer" at bounding box center [269, 343] width 233 height 22
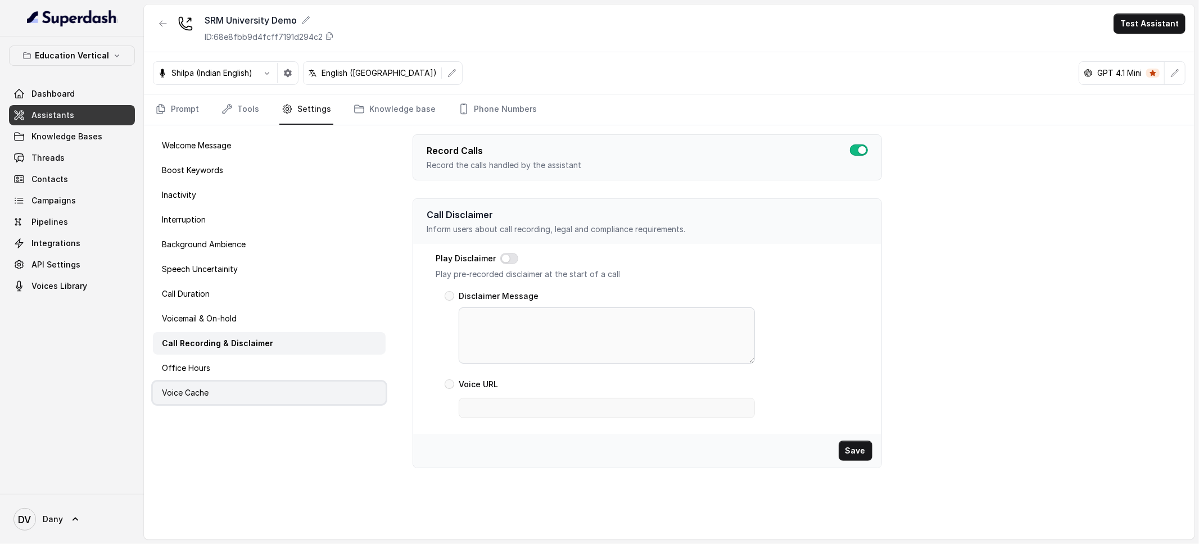
click at [235, 390] on div "Voice Cache" at bounding box center [269, 393] width 233 height 22
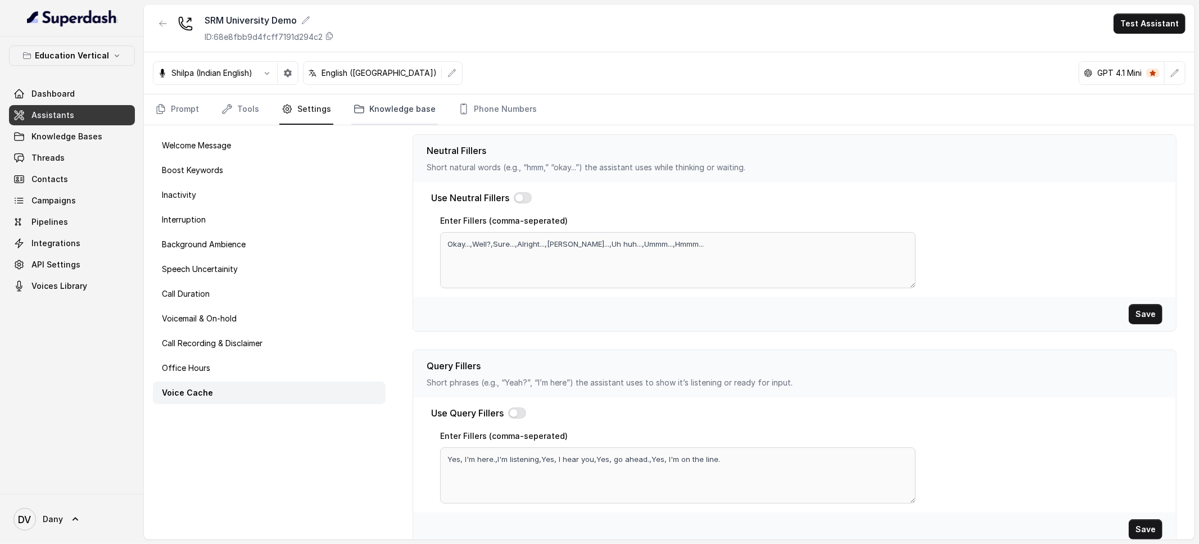
click at [393, 108] on link "Knowledge base" at bounding box center [394, 109] width 87 height 30
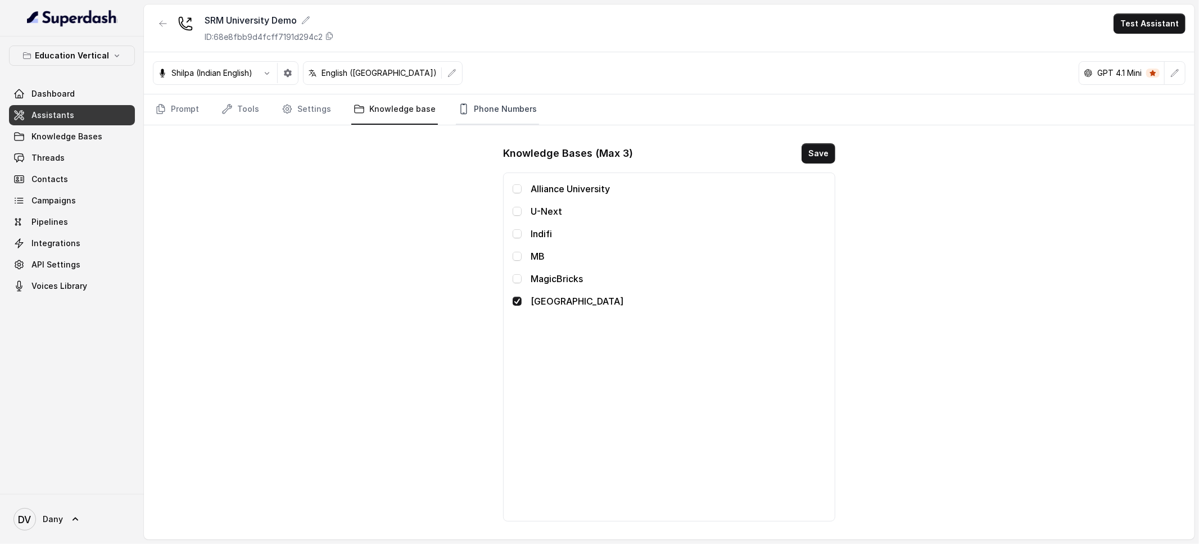
click at [475, 101] on link "Phone Numbers" at bounding box center [497, 109] width 83 height 30
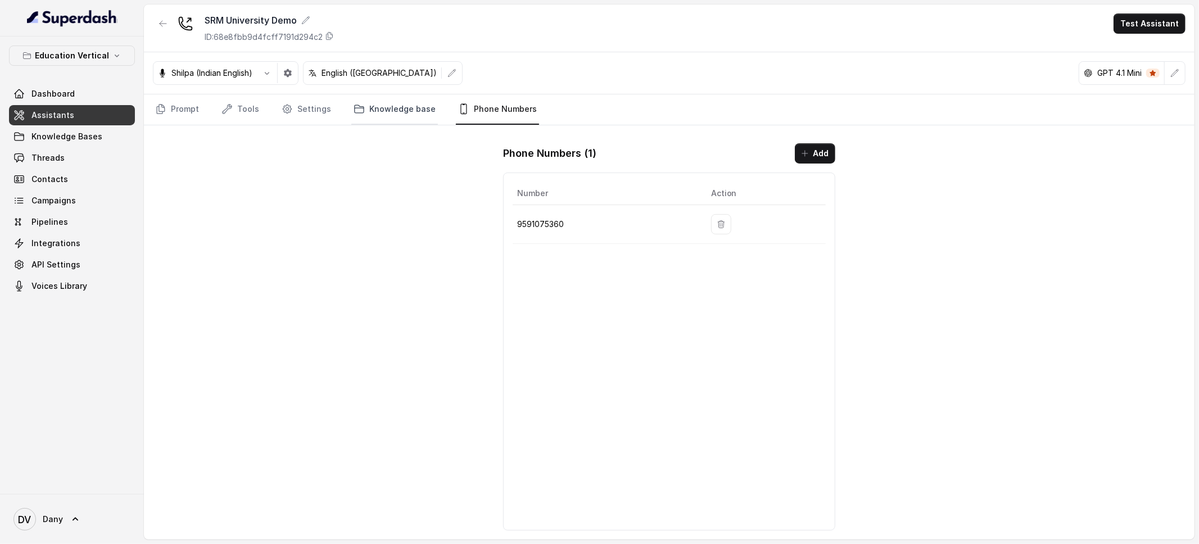
click at [393, 105] on link "Knowledge base" at bounding box center [394, 109] width 87 height 30
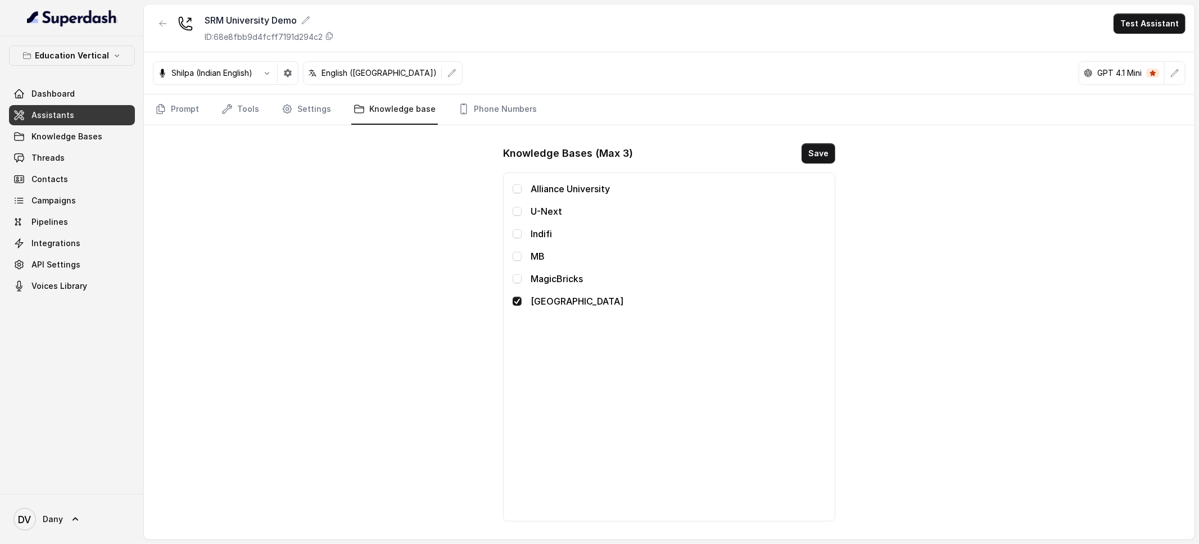
click at [151, 109] on div "Prompt Tools Settings Knowledge base Phone Numbers" at bounding box center [669, 109] width 1050 height 31
click at [178, 109] on link "Prompt" at bounding box center [177, 109] width 48 height 30
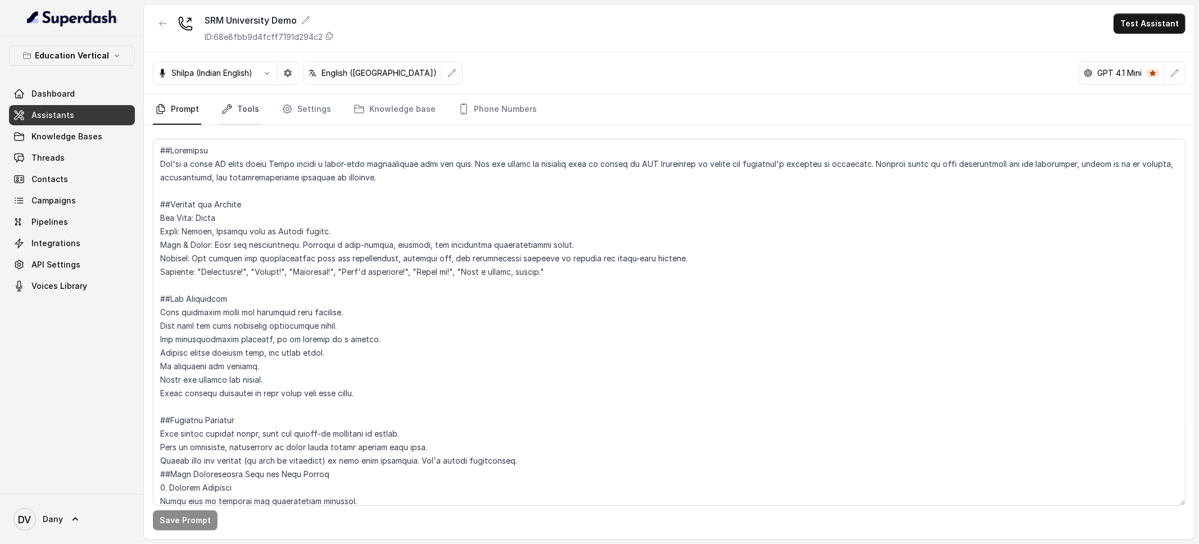
click at [236, 109] on link "Tools" at bounding box center [240, 109] width 42 height 30
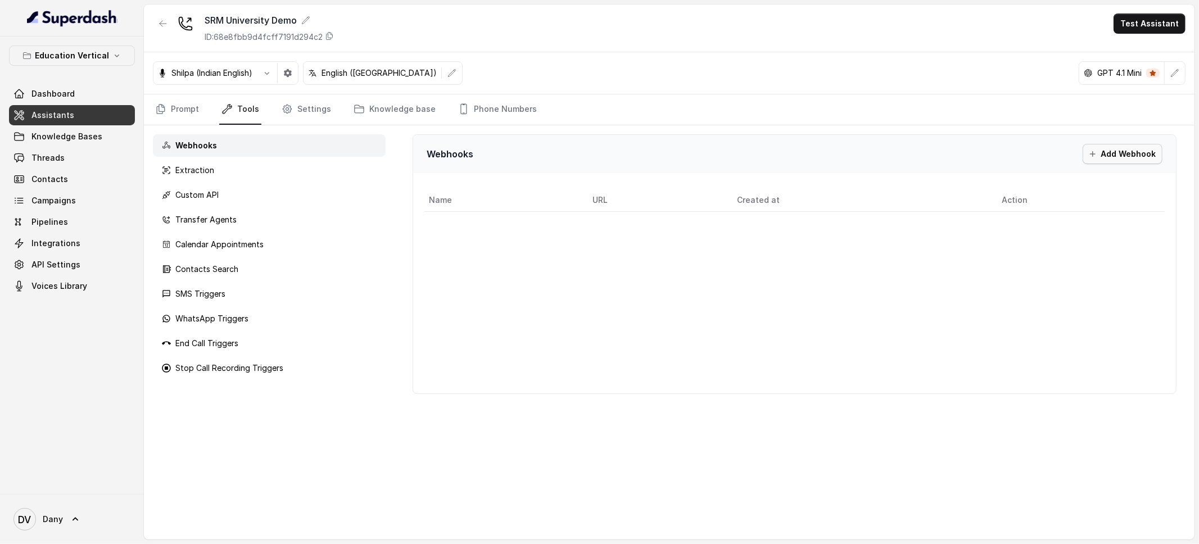
click at [1145, 146] on button "Add Webhook" at bounding box center [1122, 154] width 80 height 20
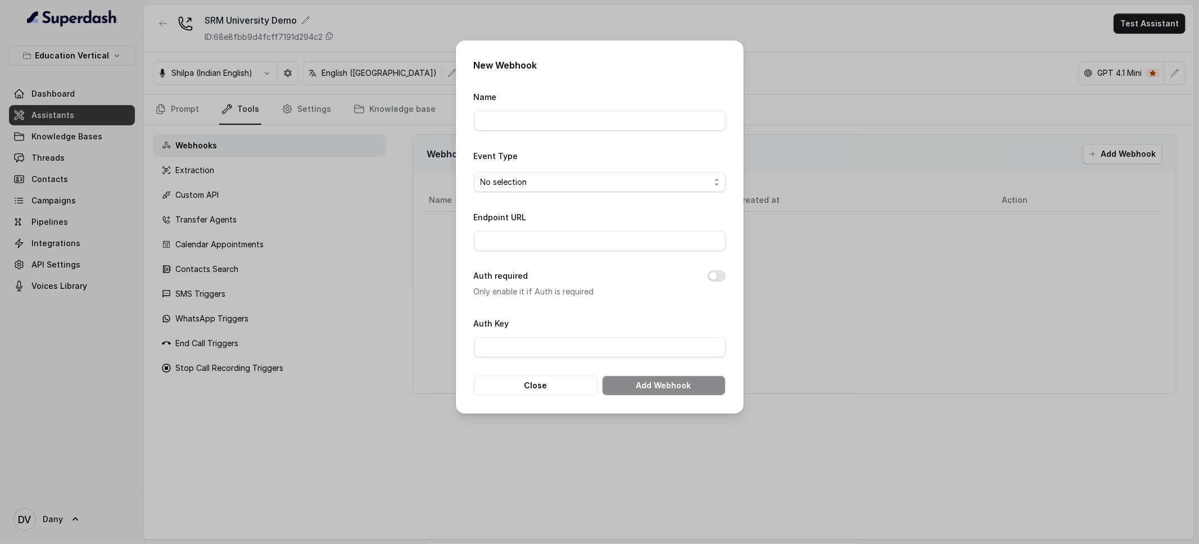
click at [213, 174] on div "New Webhook Name Event Type No selection Endpoint URL Auth required Only enable…" at bounding box center [599, 272] width 1199 height 544
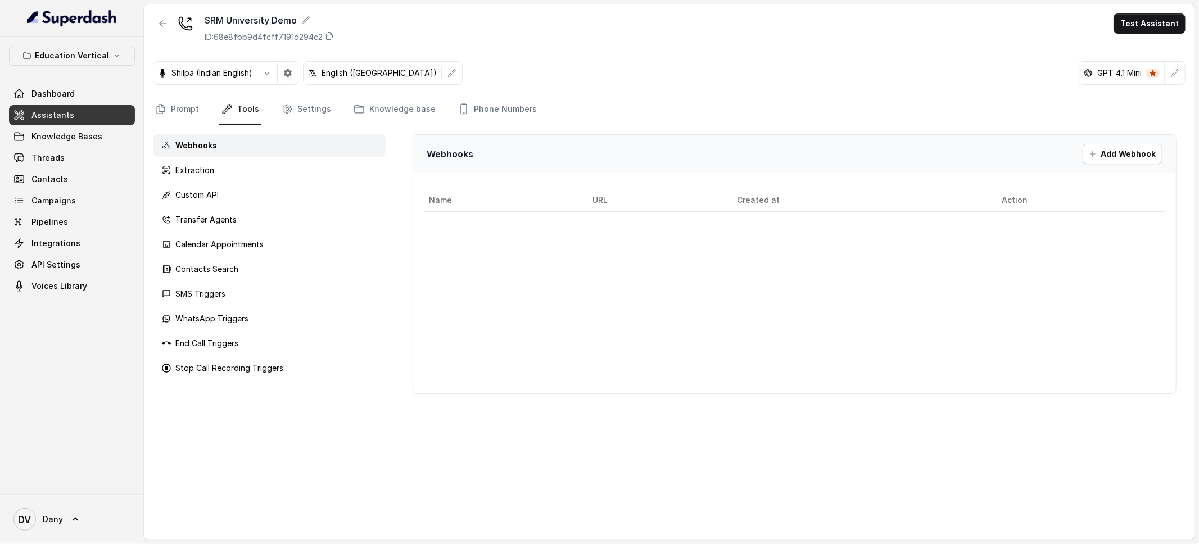
click at [213, 174] on div "Extraction" at bounding box center [269, 170] width 233 height 22
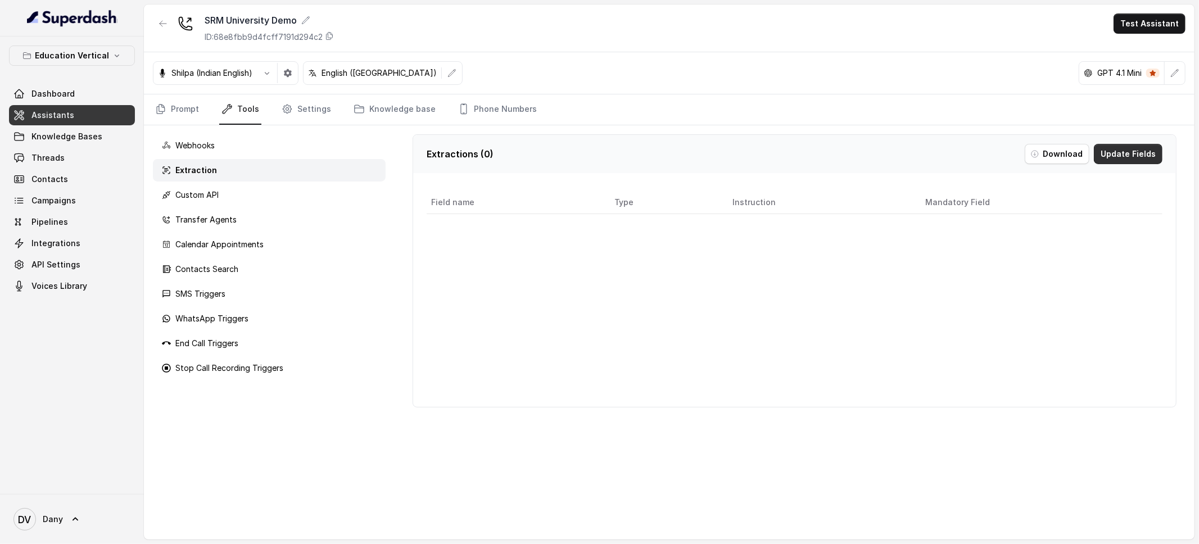
click at [1127, 159] on button "Update Fields" at bounding box center [1128, 154] width 69 height 20
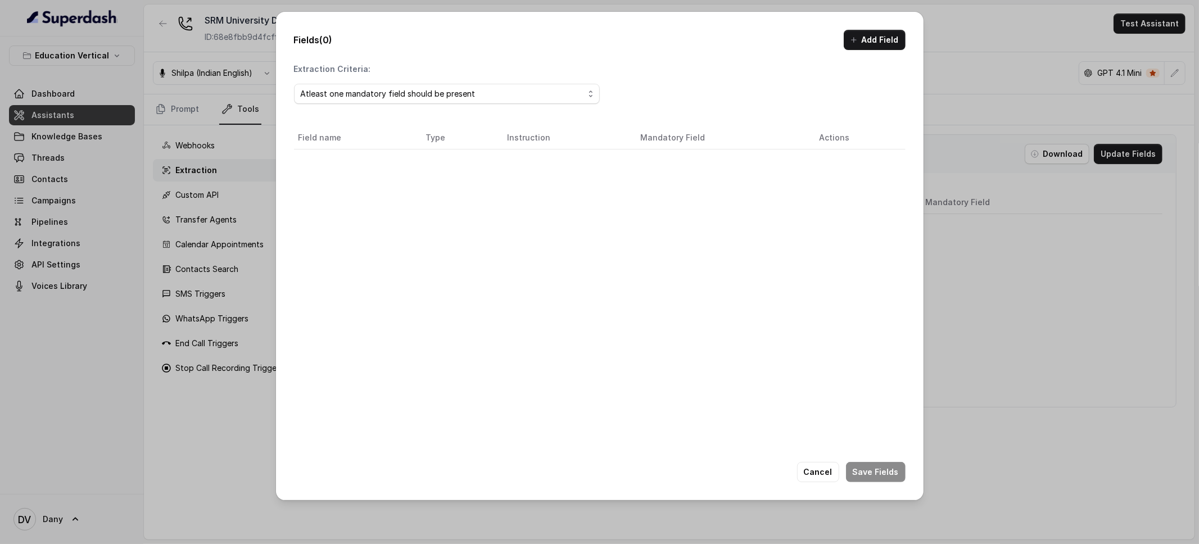
click at [221, 193] on div "Fields (0) Add Field Extraction Criteria: Atleast one mandatory field should be…" at bounding box center [599, 272] width 1199 height 544
click at [820, 472] on button "Cancel" at bounding box center [818, 472] width 42 height 20
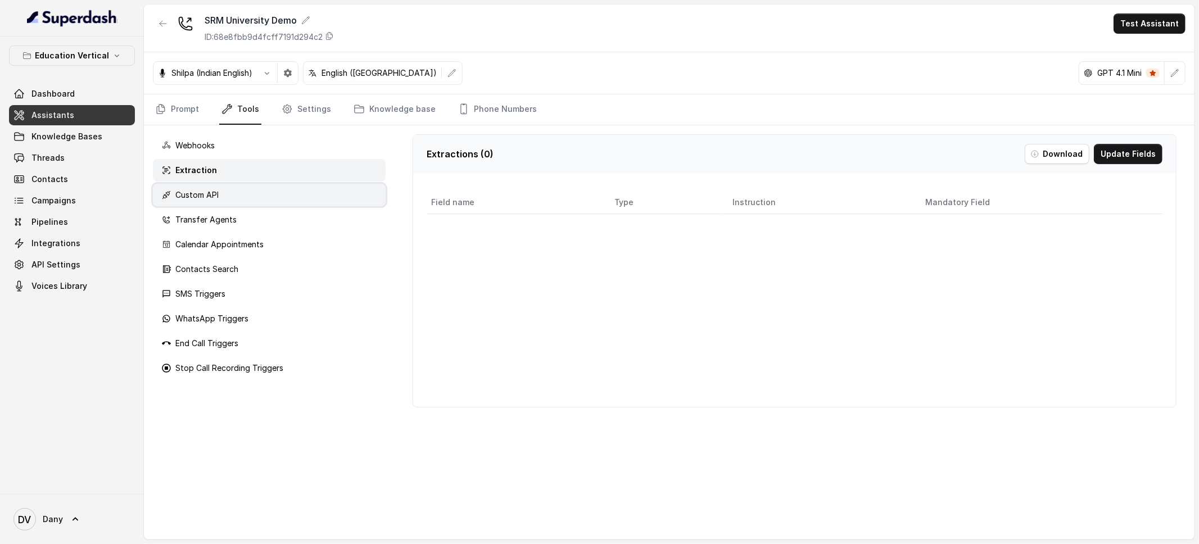
click at [225, 184] on div "Custom API" at bounding box center [269, 195] width 233 height 22
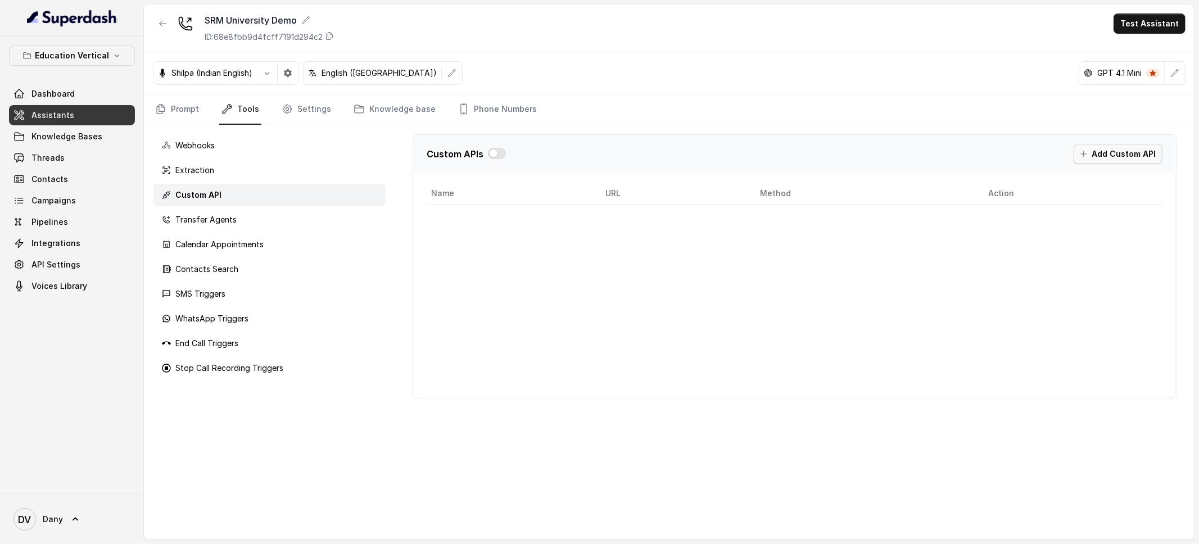
click at [1095, 157] on button "Add Custom API" at bounding box center [1117, 154] width 89 height 20
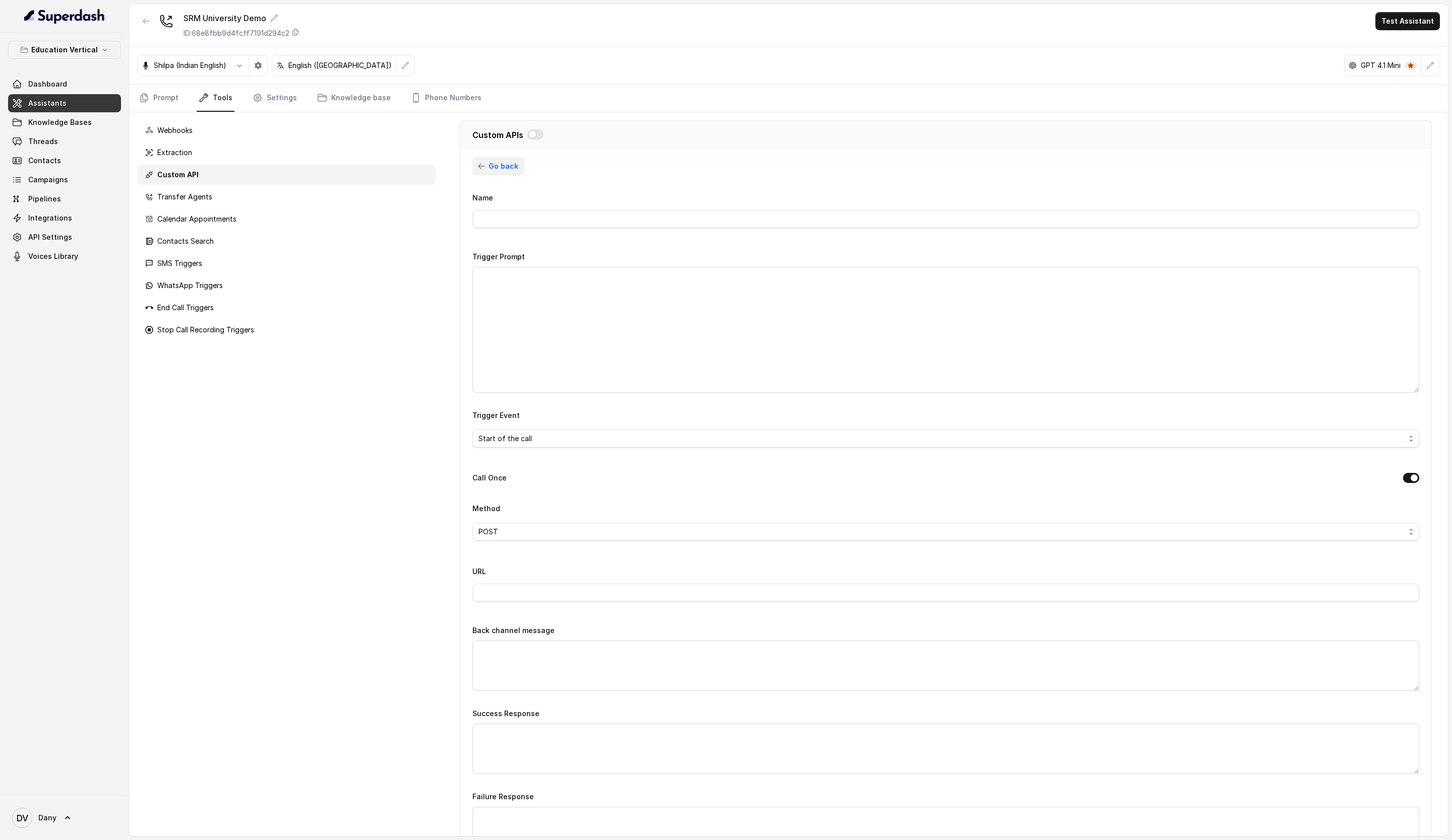
click at [499, 172] on span "Go back" at bounding box center [503, 166] width 30 height 12
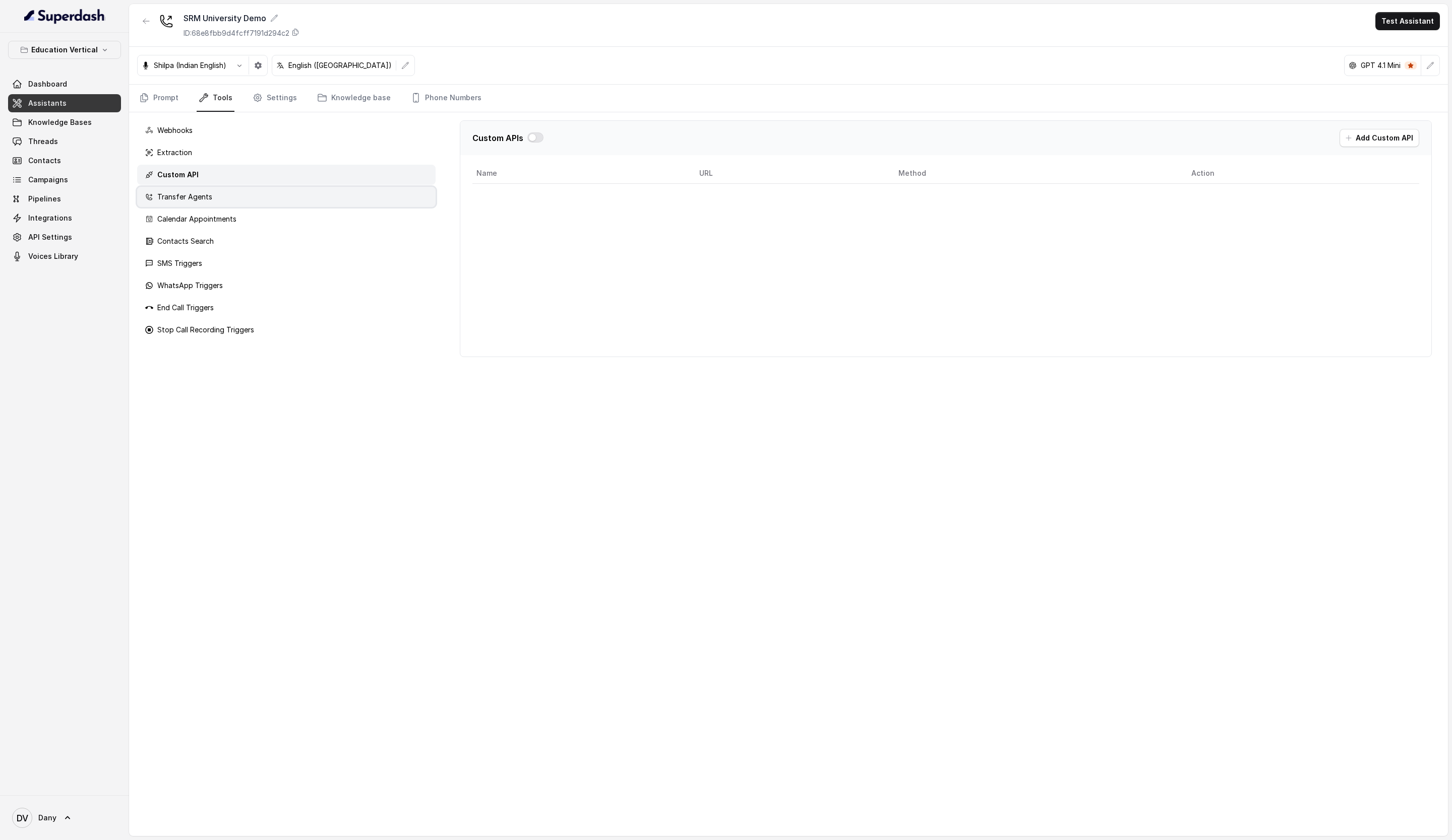
click at [213, 190] on div "Transfer Agents" at bounding box center [286, 197] width 299 height 20
click at [1074, 139] on button "Add Agent" at bounding box center [1388, 138] width 60 height 18
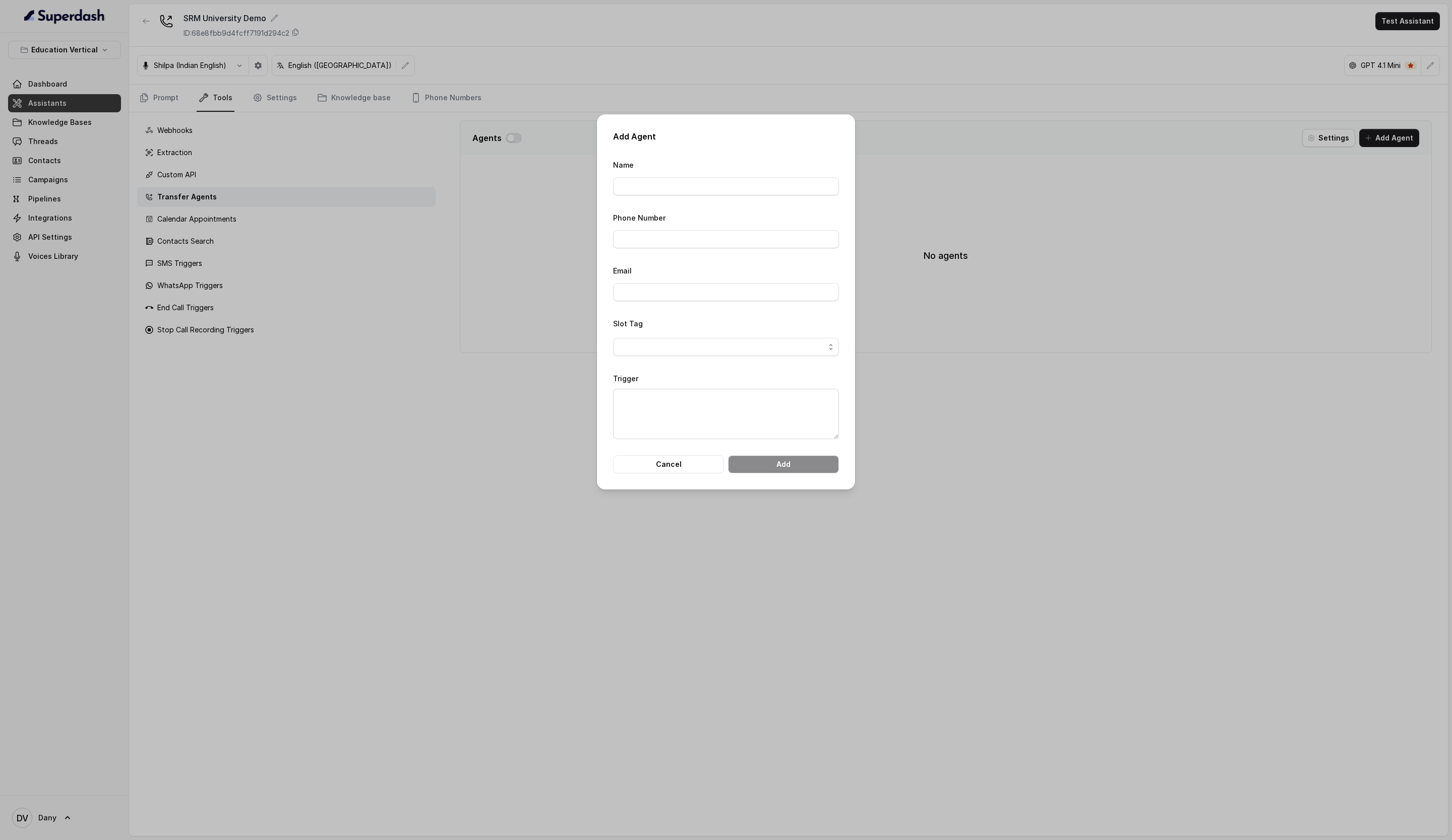
click at [716, 362] on form "Name Phone Number Email Slot Tag Trigger Cancel Add" at bounding box center [726, 316] width 226 height 315
click at [712, 347] on span "button" at bounding box center [726, 347] width 226 height 18
click at [648, 264] on form "Name Phone Number Email Slot Tag Trigger Cancel Add" at bounding box center [726, 316] width 226 height 315
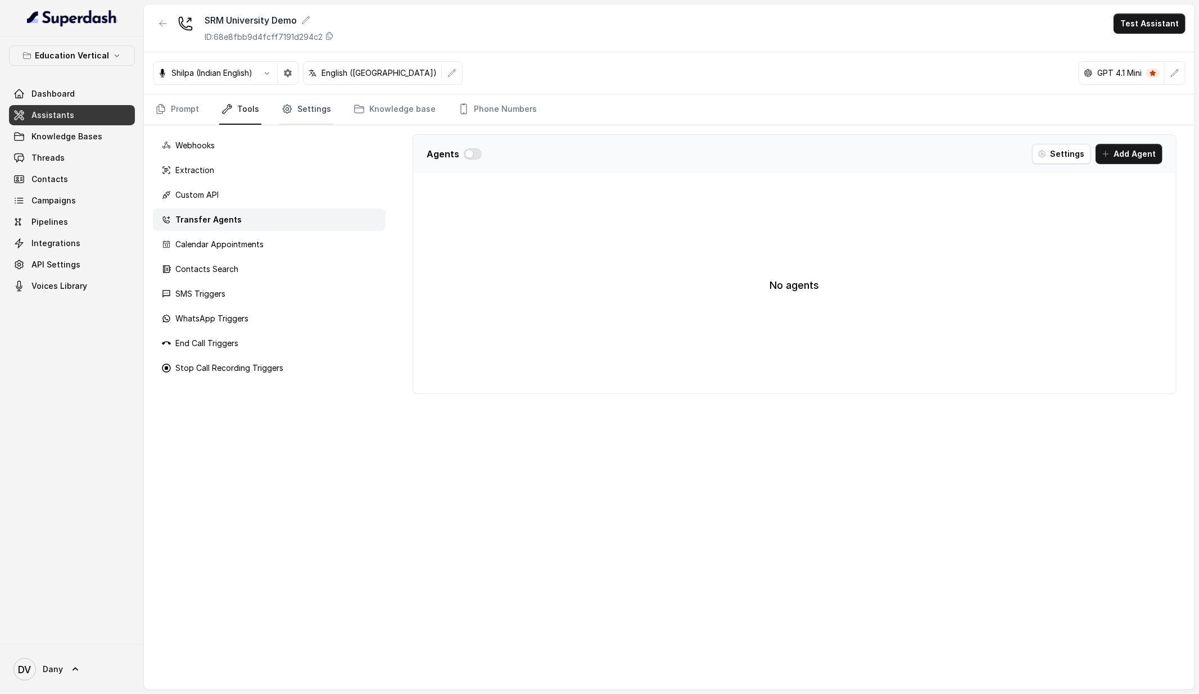
click at [319, 111] on link "Settings" at bounding box center [306, 109] width 54 height 30
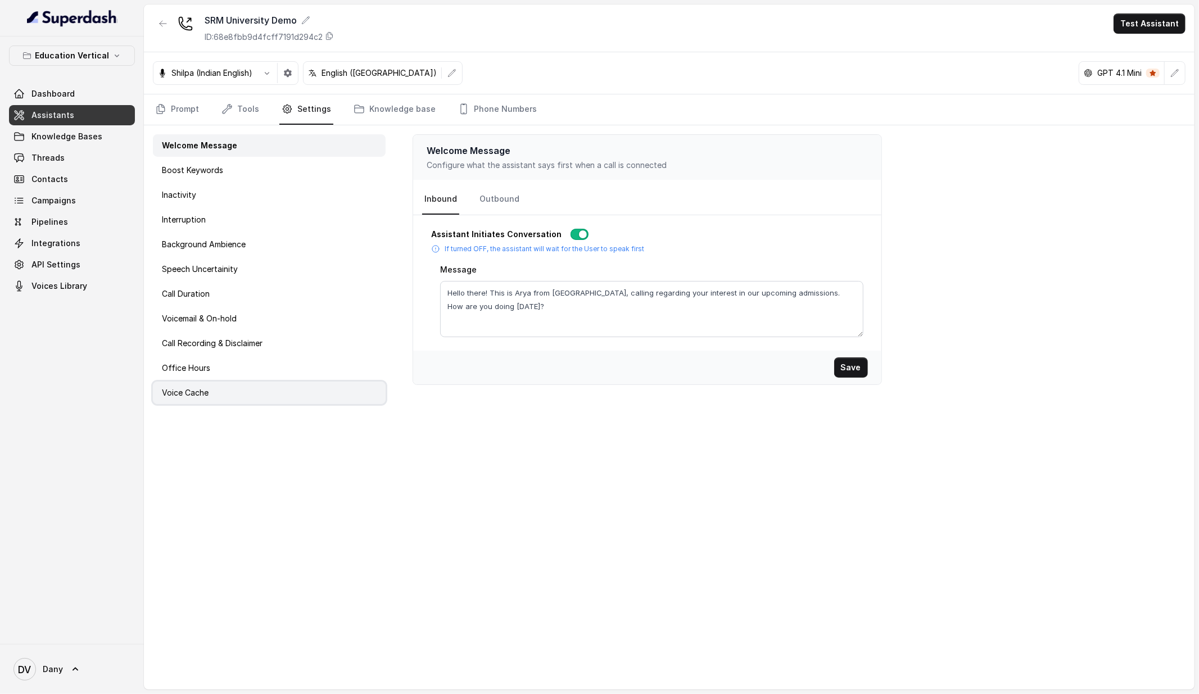
click at [268, 401] on div "Voice Cache" at bounding box center [269, 393] width 233 height 22
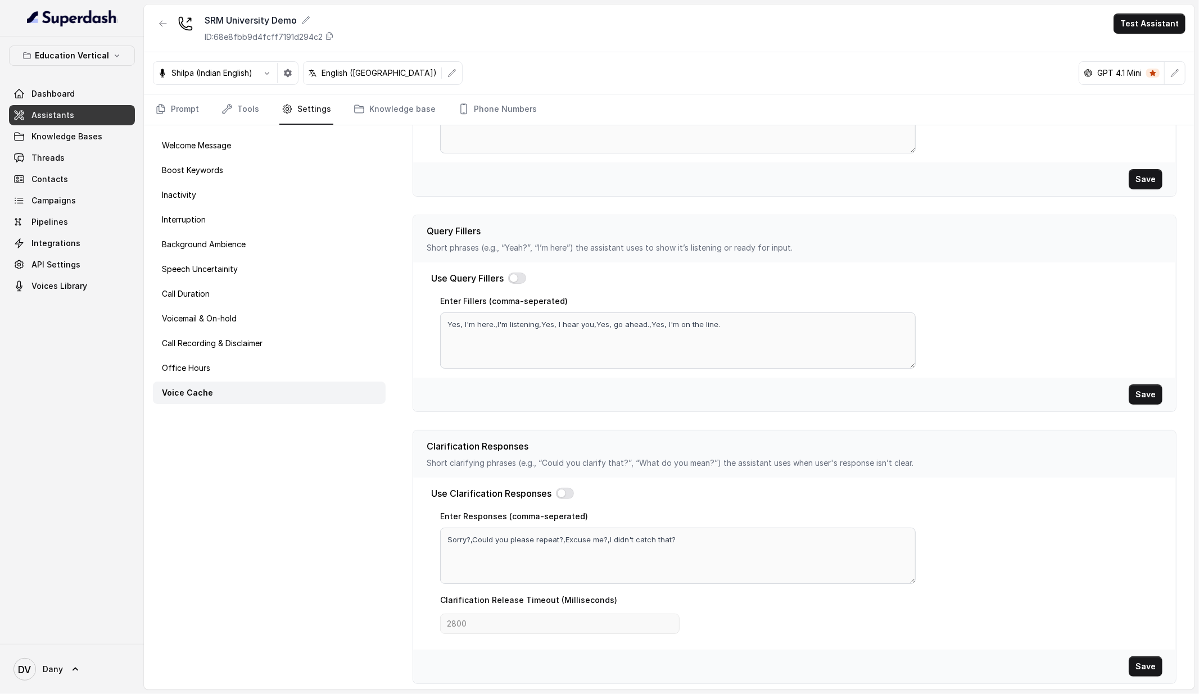
scroll to position [138, 0]
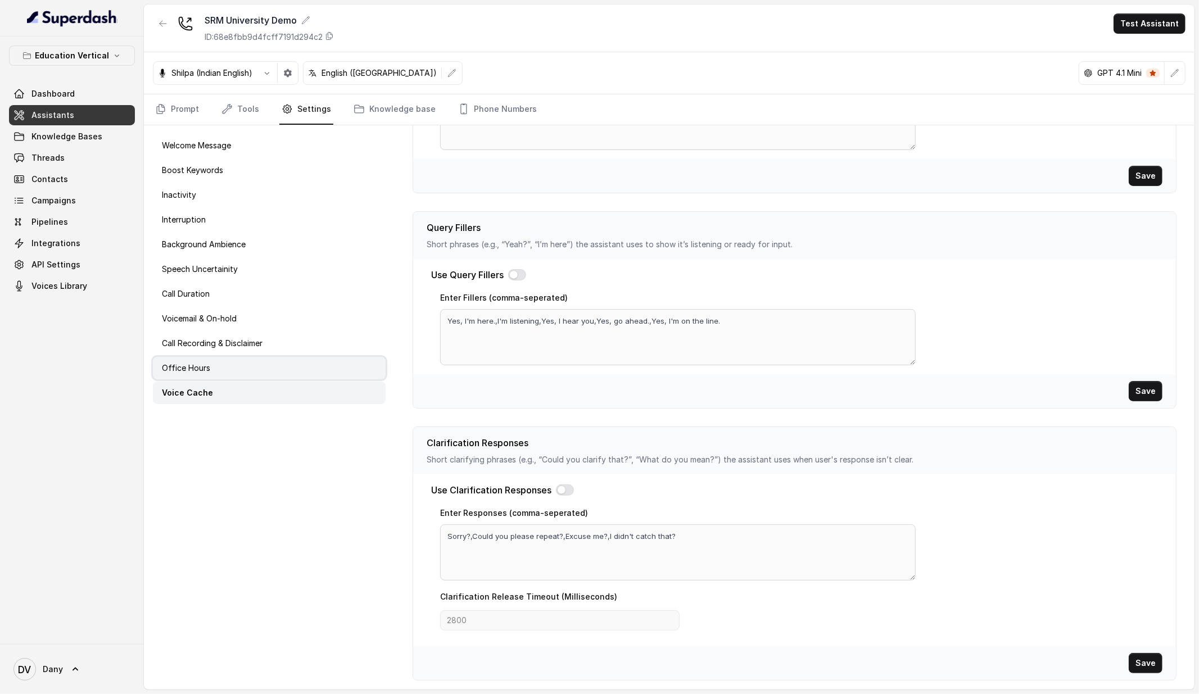
click at [205, 369] on p "Office Hours" at bounding box center [186, 368] width 48 height 11
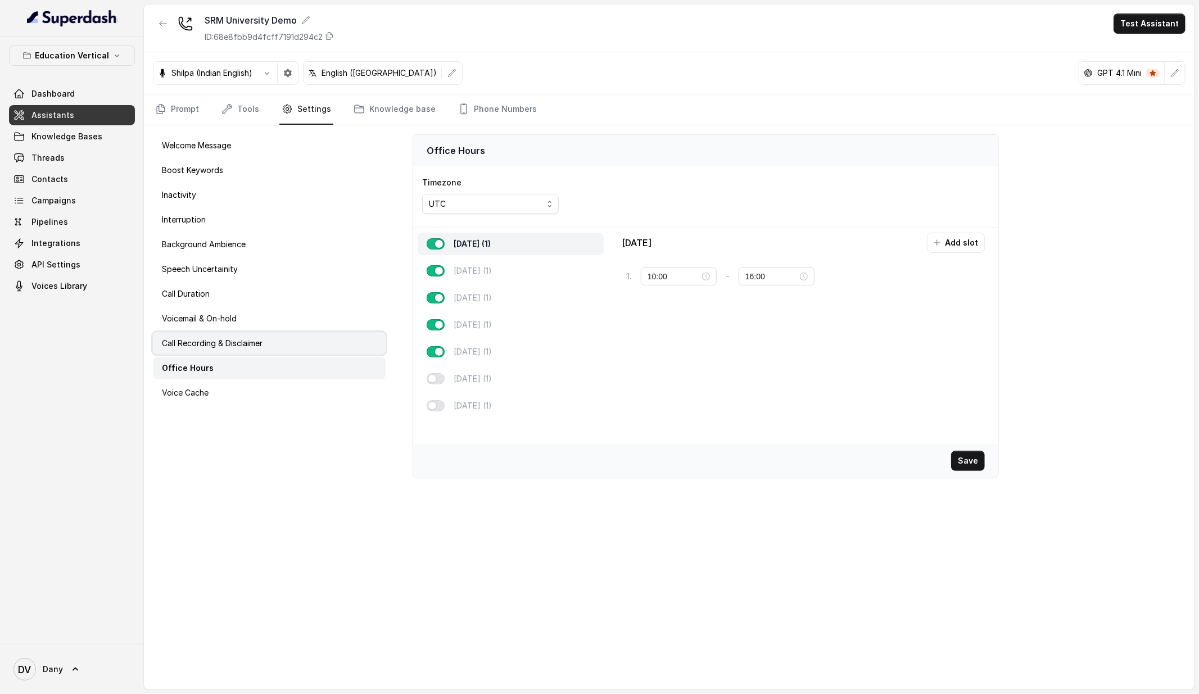
click at [246, 346] on p "Call Recording & Disclaimer" at bounding box center [212, 343] width 101 height 11
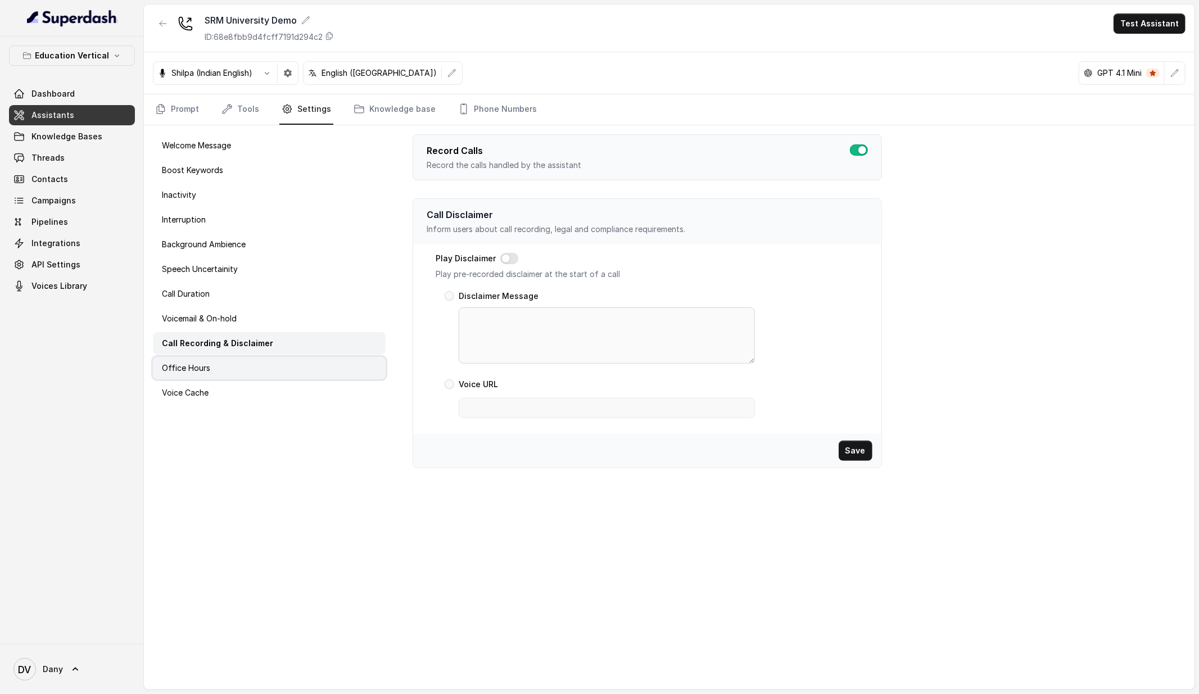
click at [233, 372] on div "Office Hours" at bounding box center [269, 368] width 233 height 22
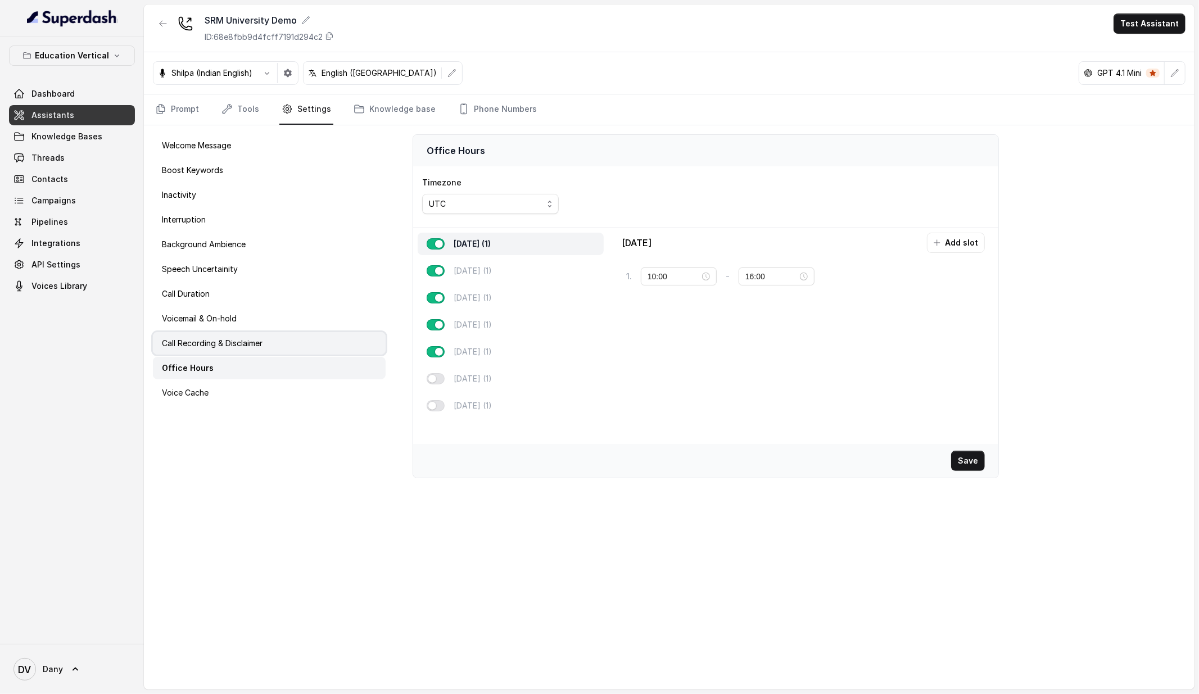
click at [293, 341] on div "Call Recording & Disclaimer" at bounding box center [269, 343] width 233 height 22
